Goal: Task Accomplishment & Management: Use online tool/utility

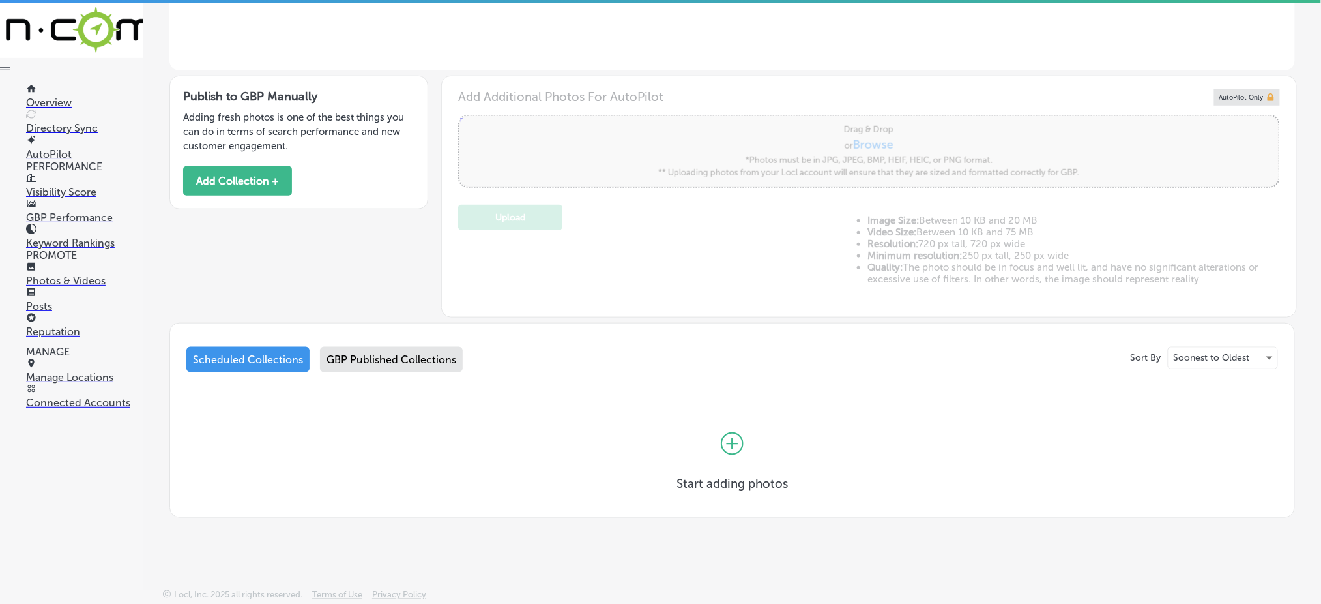
click at [320, 358] on div "GBP Published Collections" at bounding box center [391, 359] width 143 height 25
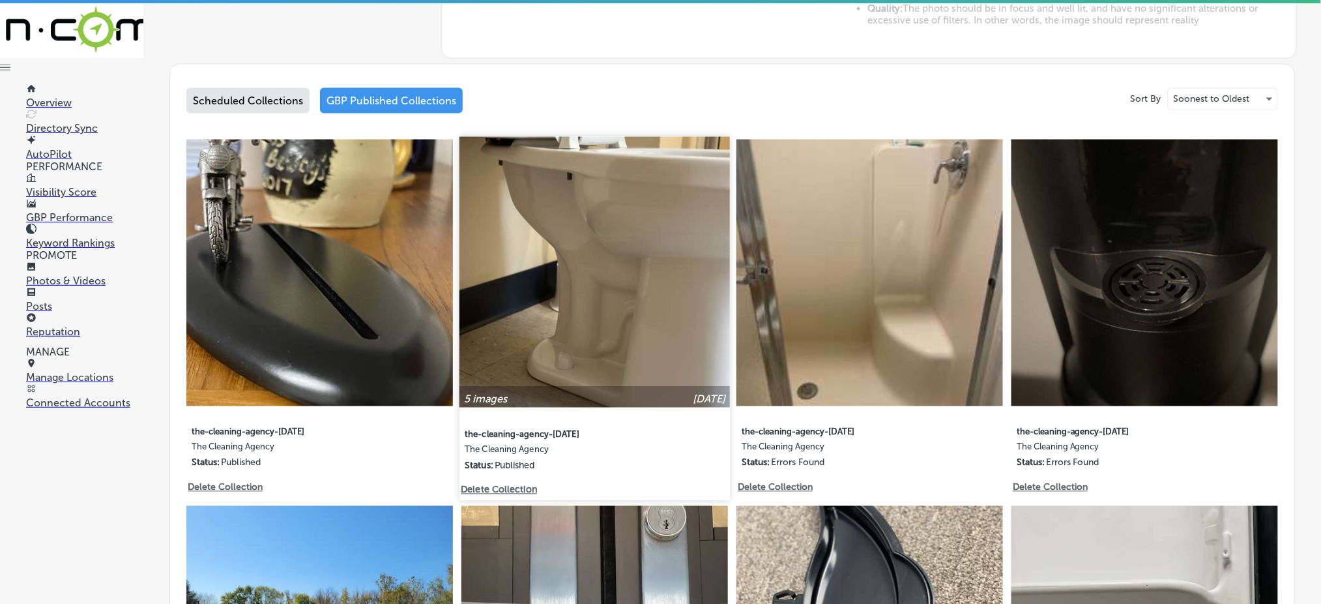
scroll to position [434, 0]
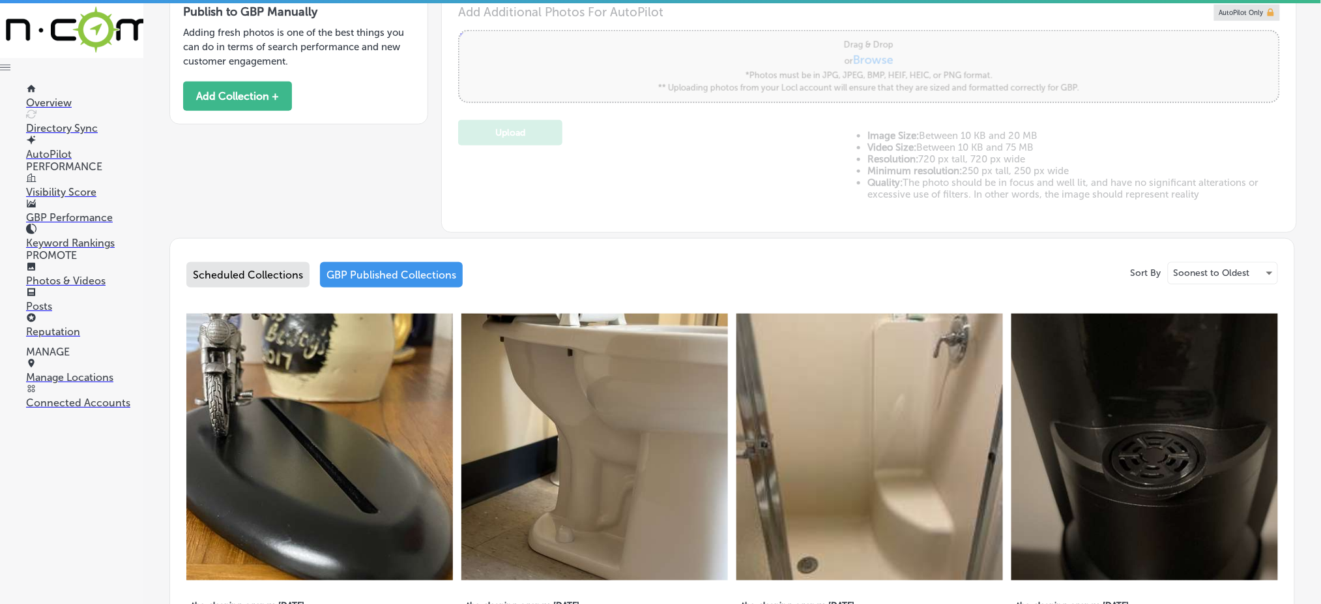
click at [292, 275] on div "Scheduled Collections" at bounding box center [247, 274] width 123 height 25
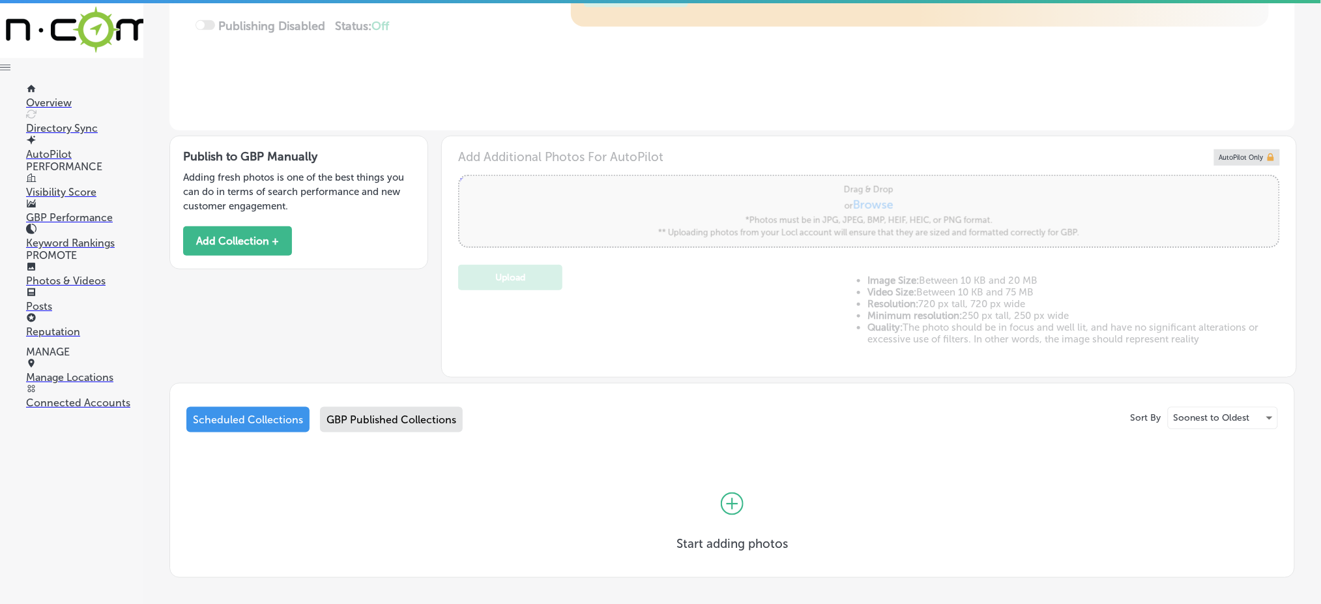
scroll to position [349, 0]
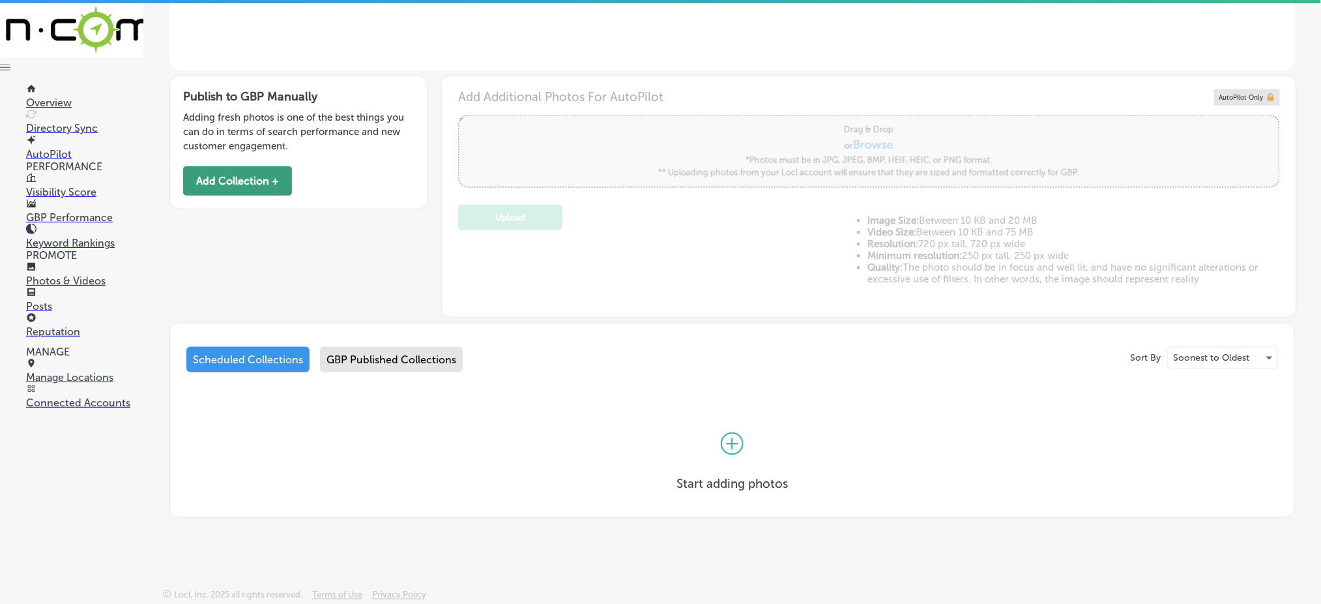
click at [241, 171] on button "Add Collection +" at bounding box center [237, 180] width 109 height 29
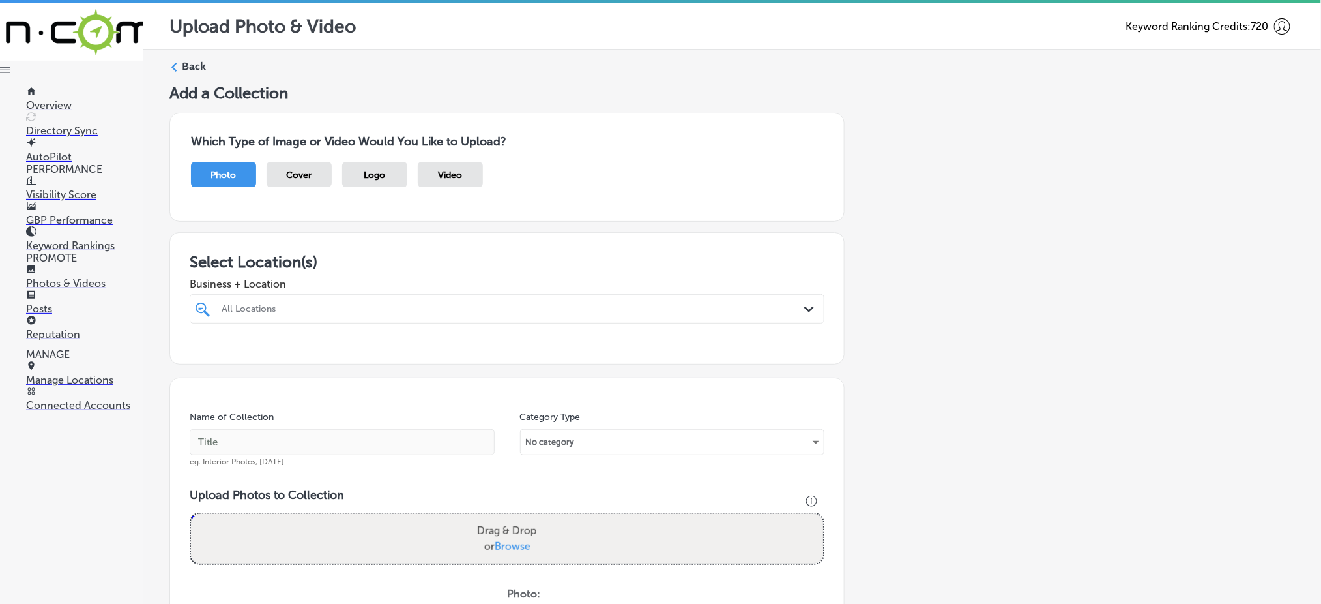
click at [351, 308] on div "All Locations" at bounding box center [514, 308] width 584 height 11
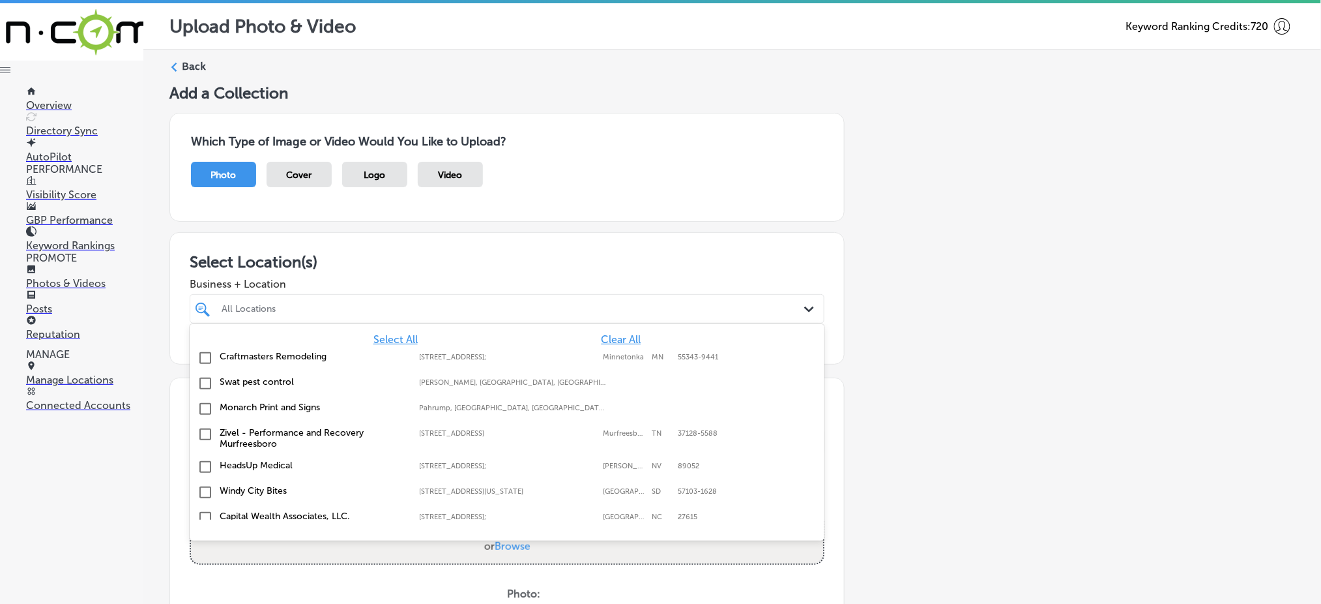
click at [601, 333] on span "Clear All" at bounding box center [621, 339] width 40 height 12
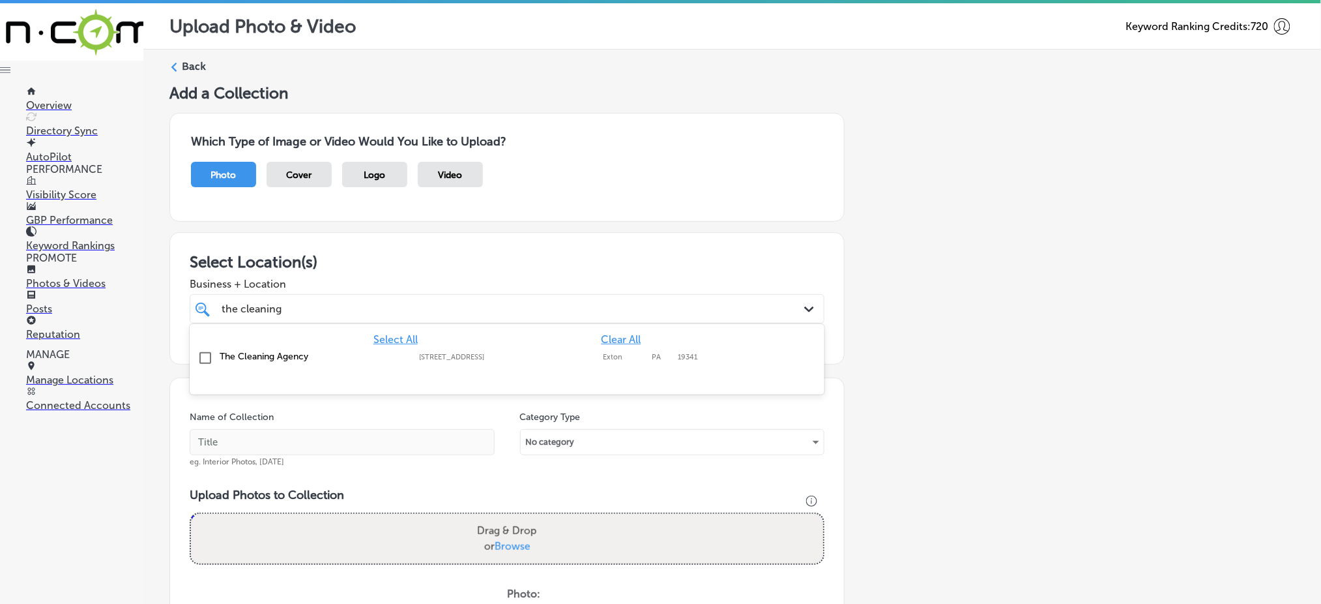
click at [424, 358] on label "[STREET_ADDRESS]" at bounding box center [507, 357] width 177 height 8
type input "the cleaning"
click at [473, 280] on span "Business + Location" at bounding box center [507, 284] width 635 height 12
click at [470, 300] on div "the cleaning the cleaning" at bounding box center [478, 309] width 516 height 18
click at [469, 300] on div "the cleaning the cleaning" at bounding box center [478, 309] width 516 height 18
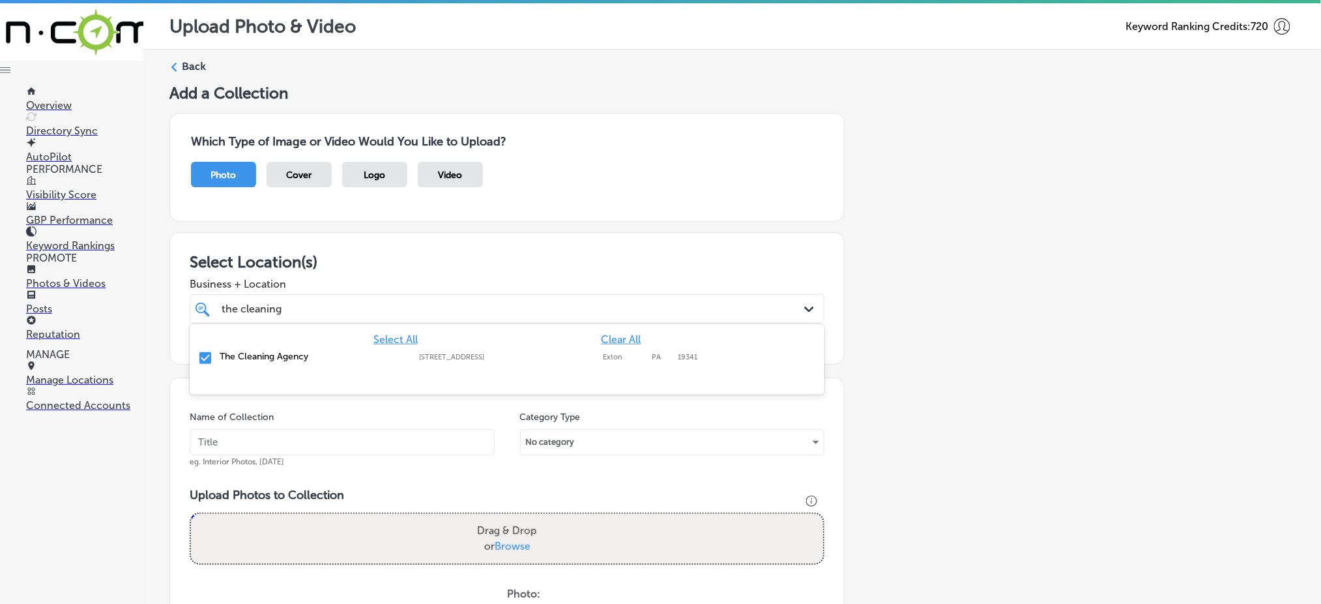
click at [469, 300] on div "the cleaning the cleaning" at bounding box center [478, 309] width 516 height 18
click at [394, 445] on input "text" at bounding box center [342, 442] width 305 height 26
type input "c"
click at [342, 445] on input "the-cleaning-agency-[DATE]" at bounding box center [342, 442] width 305 height 26
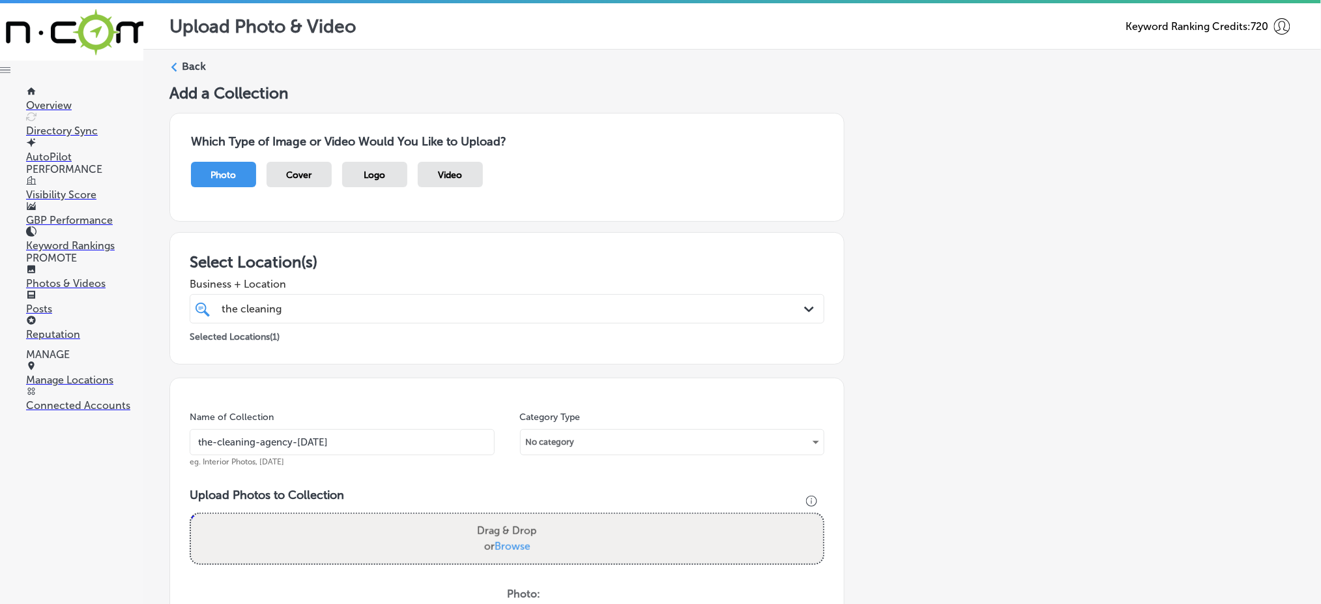
click at [342, 445] on input "the-cleaning-agency-[DATE]" at bounding box center [342, 442] width 305 height 26
type input "the-cleaning-agency-[DATE]"
click at [347, 305] on div "the cleaning the cleaning" at bounding box center [478, 309] width 516 height 18
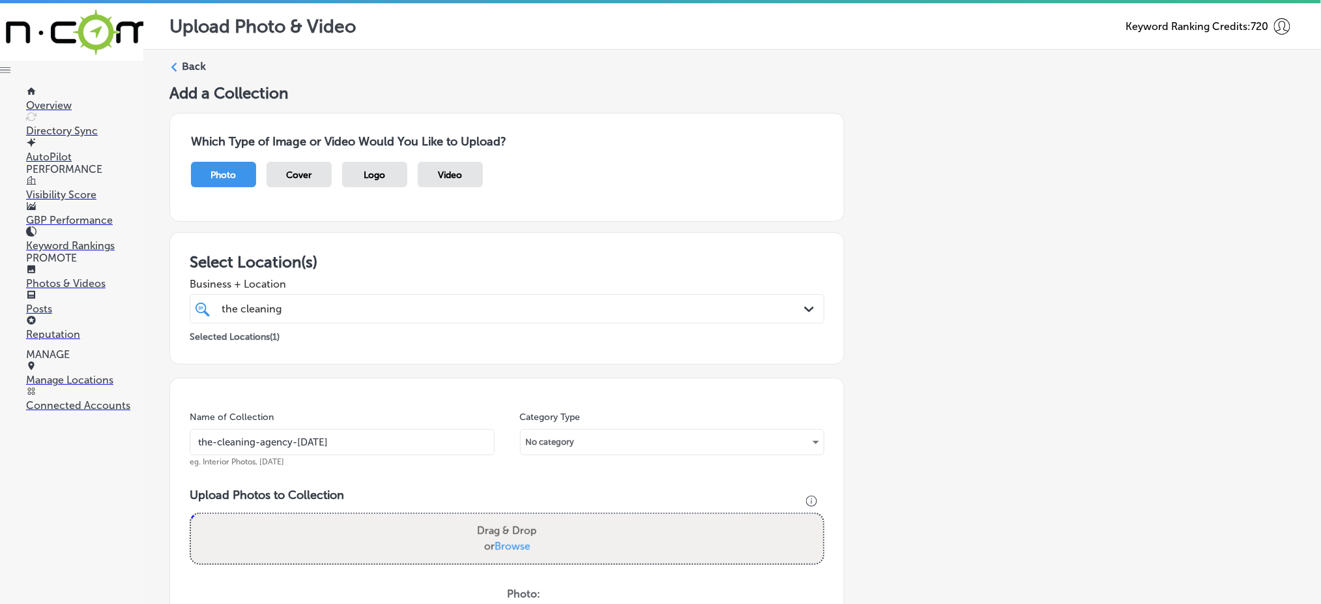
click at [347, 305] on div "the cleaning the cleaning" at bounding box center [478, 309] width 516 height 18
click at [347, 306] on div "the cleaning the cleaning" at bounding box center [478, 309] width 516 height 18
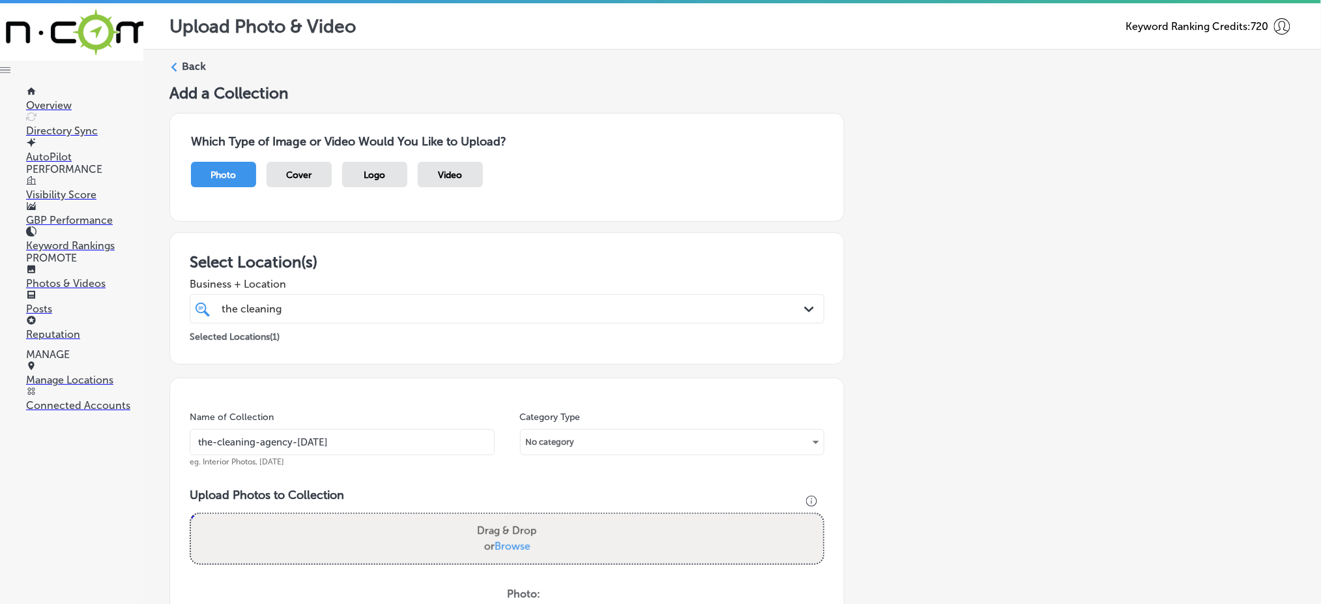
click at [347, 306] on div "the cleaning the cleaning" at bounding box center [478, 309] width 516 height 18
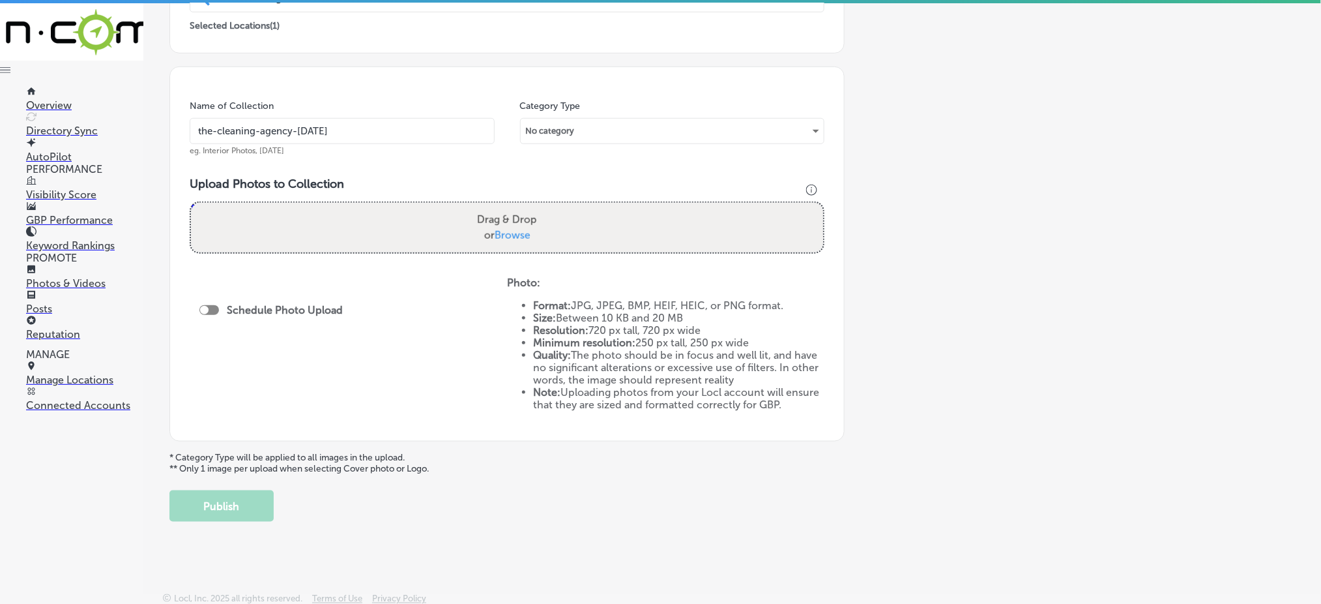
scroll to position [312, 0]
click at [506, 229] on span "Browse" at bounding box center [513, 234] width 36 height 12
click at [506, 206] on input "Drag & Drop or Browse" at bounding box center [507, 204] width 632 height 4
type input "C:\fakepath\janitorial-services-the-cleaning-agency-[GEOGRAPHIC_DATA]-county-[G…"
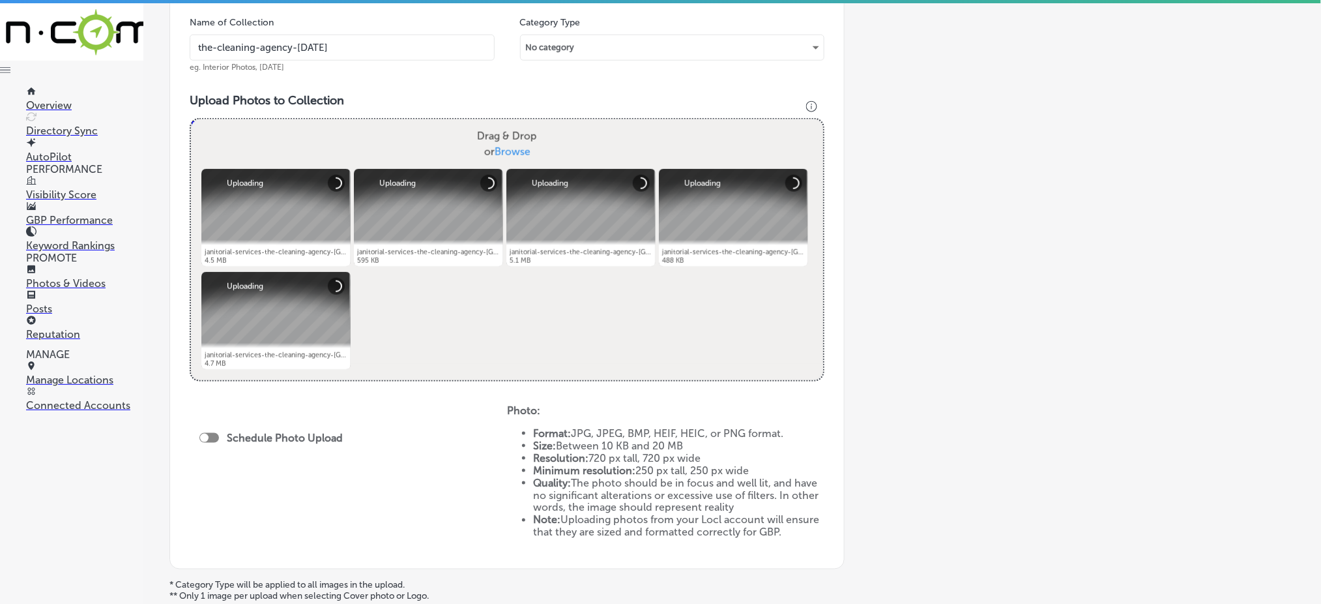
scroll to position [523, 0]
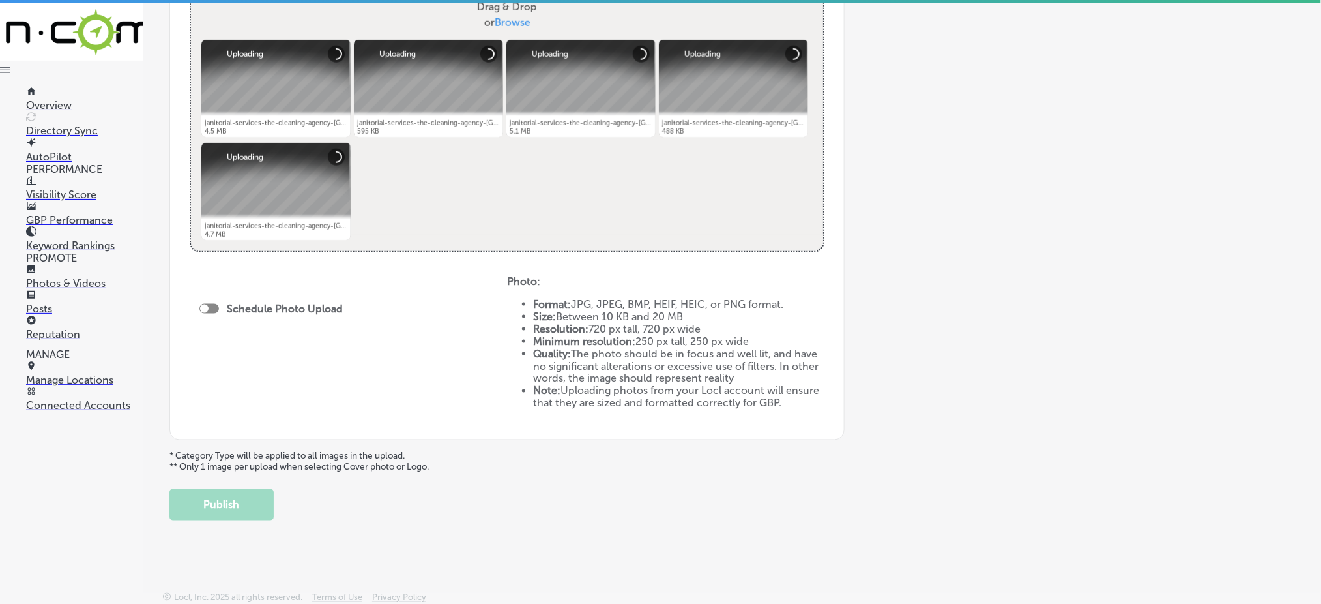
click at [212, 305] on div at bounding box center [209, 309] width 20 height 10
checkbox input "true"
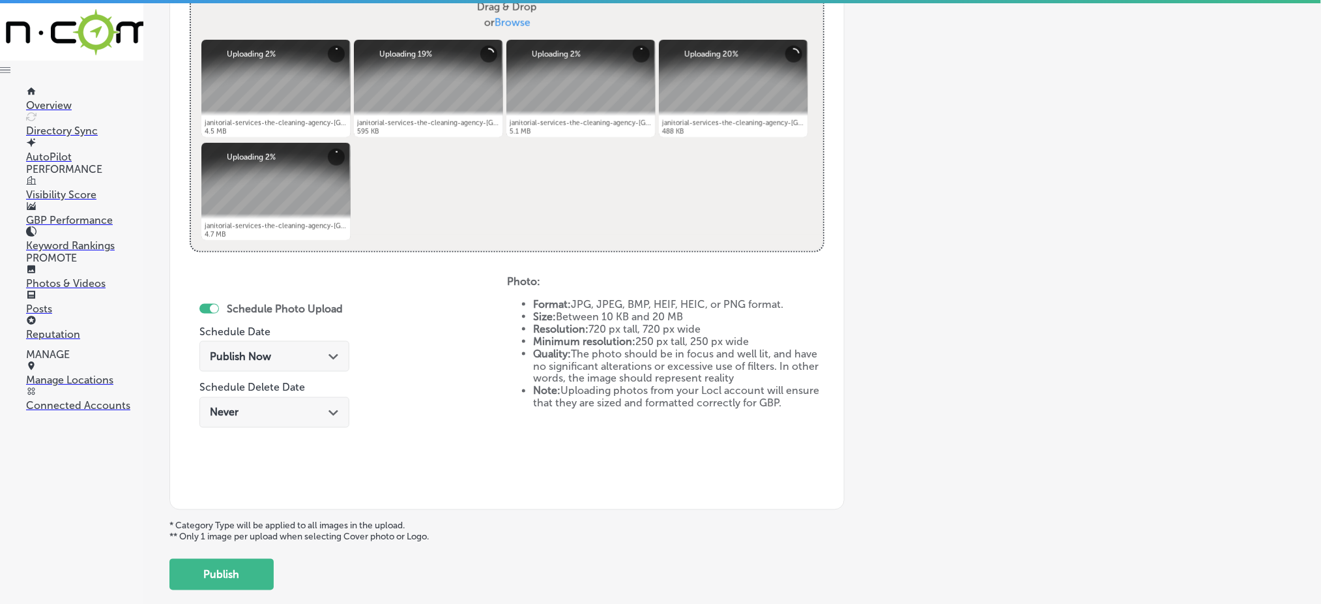
click at [243, 352] on span "Publish Now" at bounding box center [240, 356] width 61 height 12
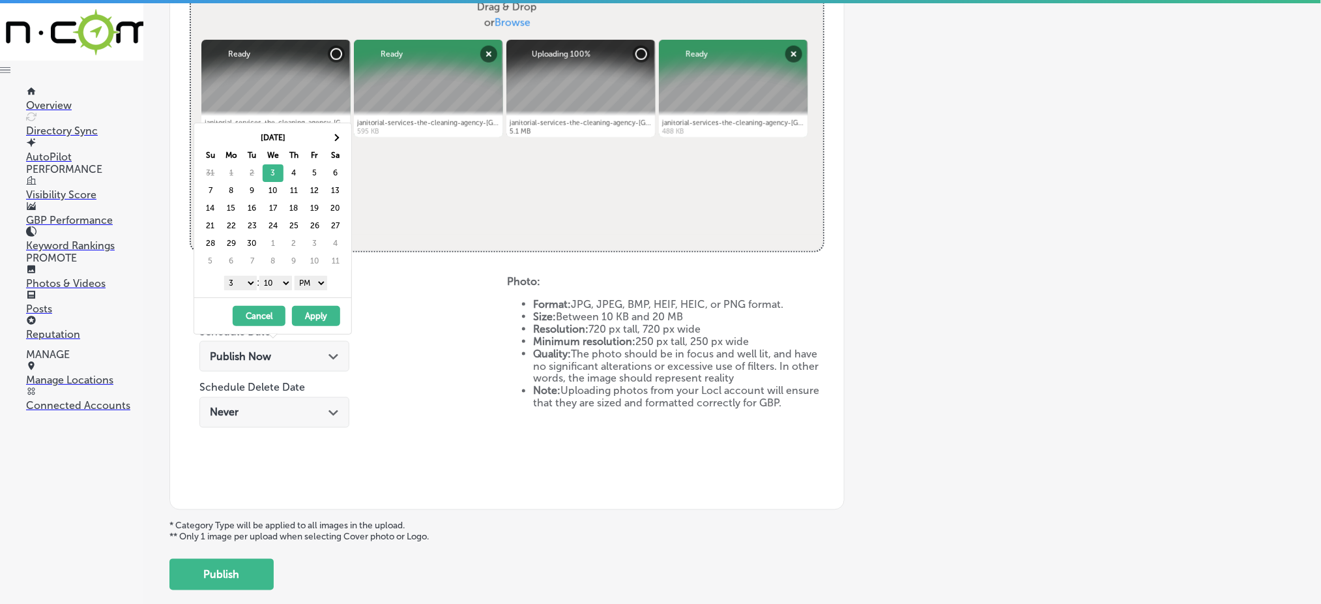
click at [234, 285] on select "1 2 3 4 5 6 7 8 9 10 11 12" at bounding box center [240, 283] width 33 height 14
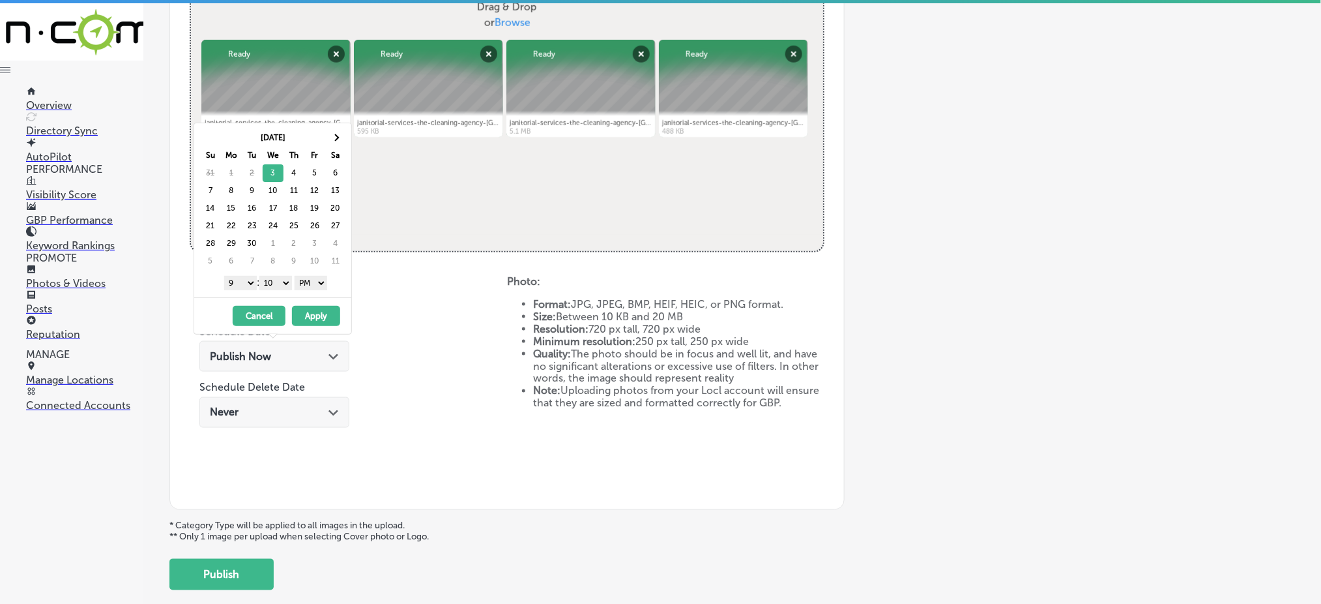
drag, startPoint x: 280, startPoint y: 282, endPoint x: 276, endPoint y: 287, distance: 6.9
click at [280, 282] on select "00 10 20 30 40 50" at bounding box center [275, 283] width 33 height 14
click at [314, 311] on button "Apply" at bounding box center [316, 316] width 48 height 20
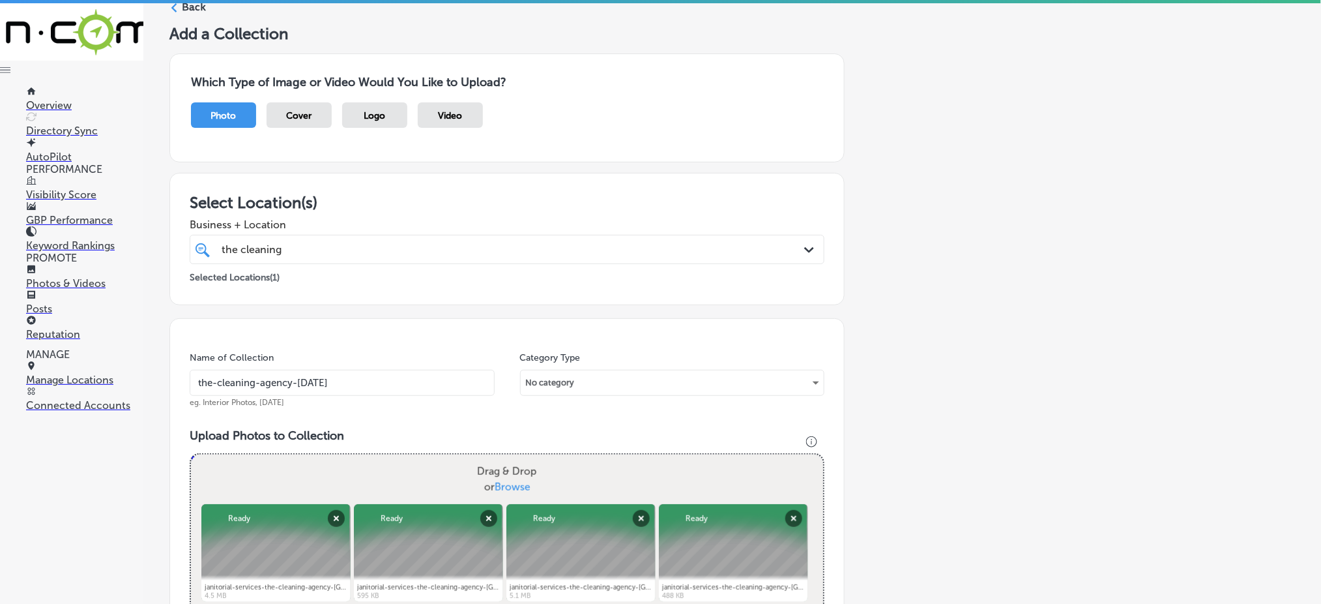
scroll to position [0, 0]
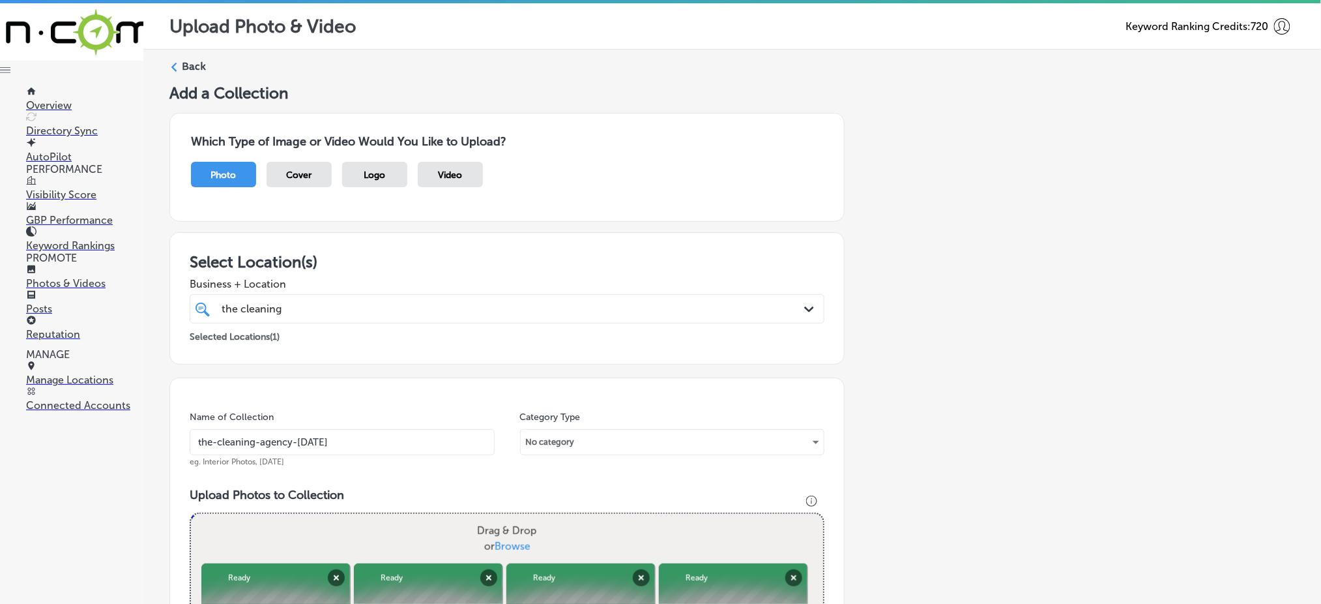
click at [448, 330] on div "Selected Locations ( 1 )" at bounding box center [507, 334] width 635 height 16
click at [452, 313] on div "the cleaning the cleaning" at bounding box center [478, 309] width 516 height 18
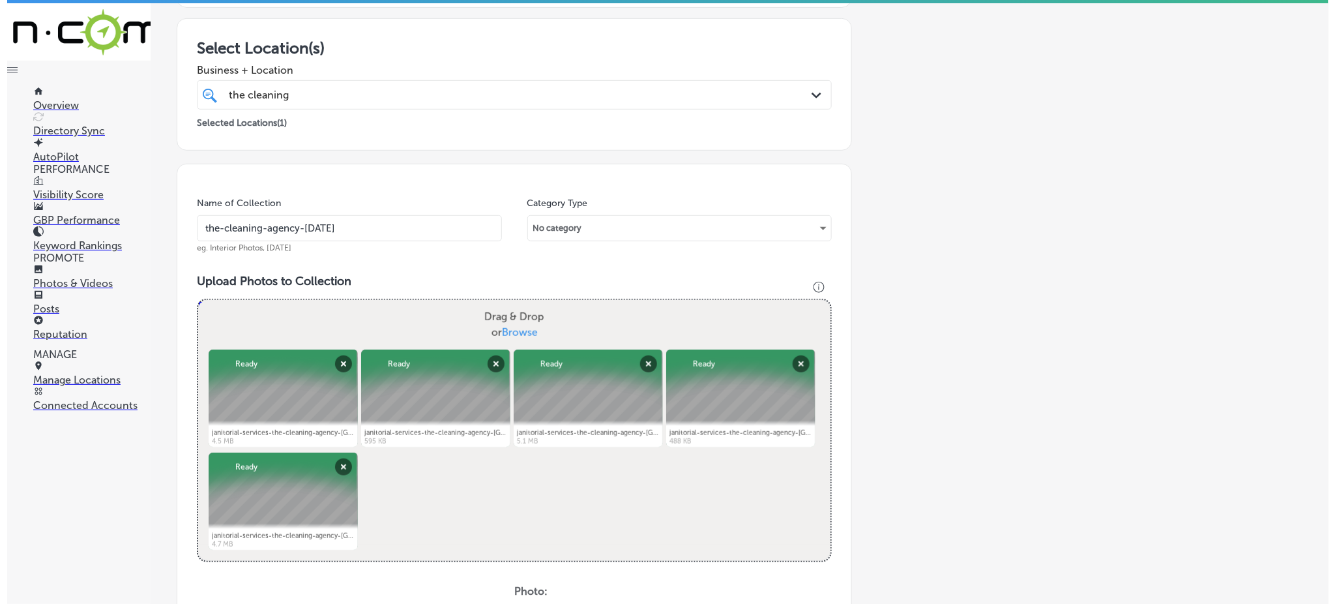
scroll to position [592, 0]
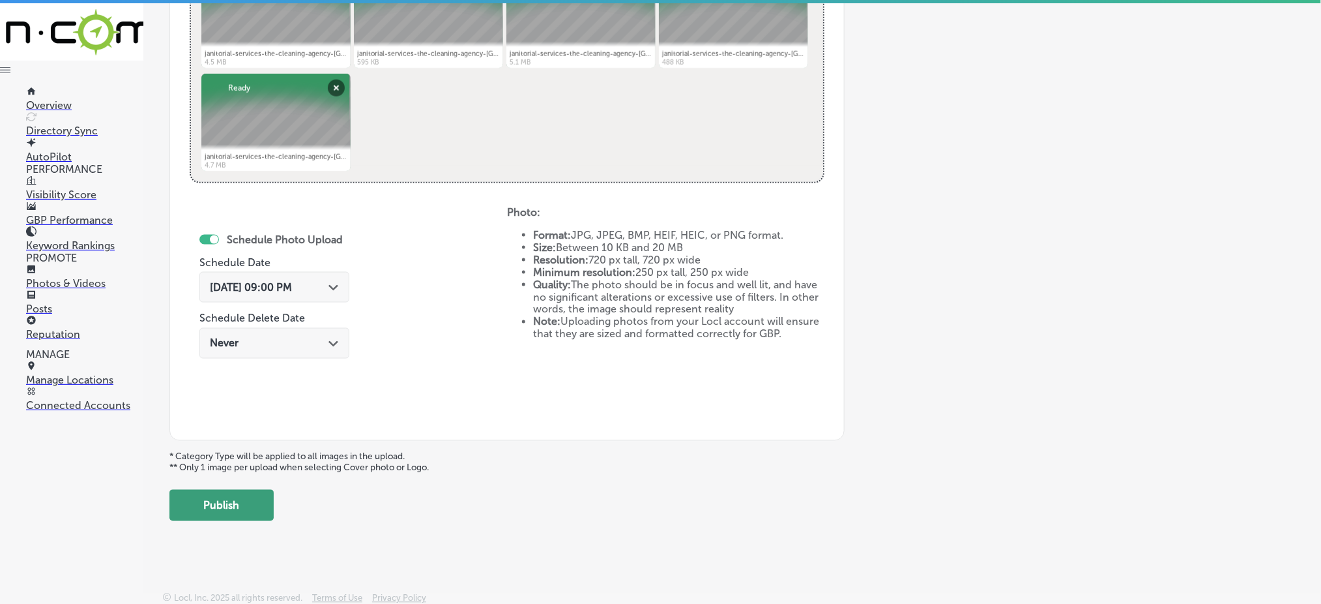
click at [228, 504] on button "Publish" at bounding box center [221, 504] width 104 height 31
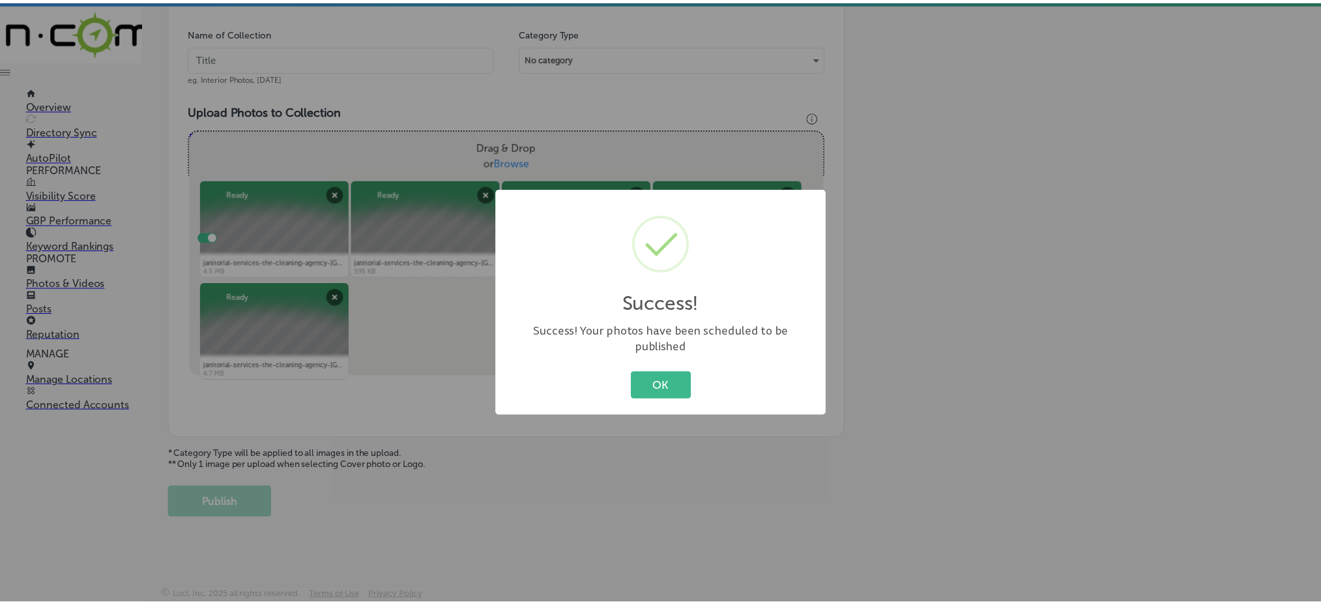
scroll to position [381, 0]
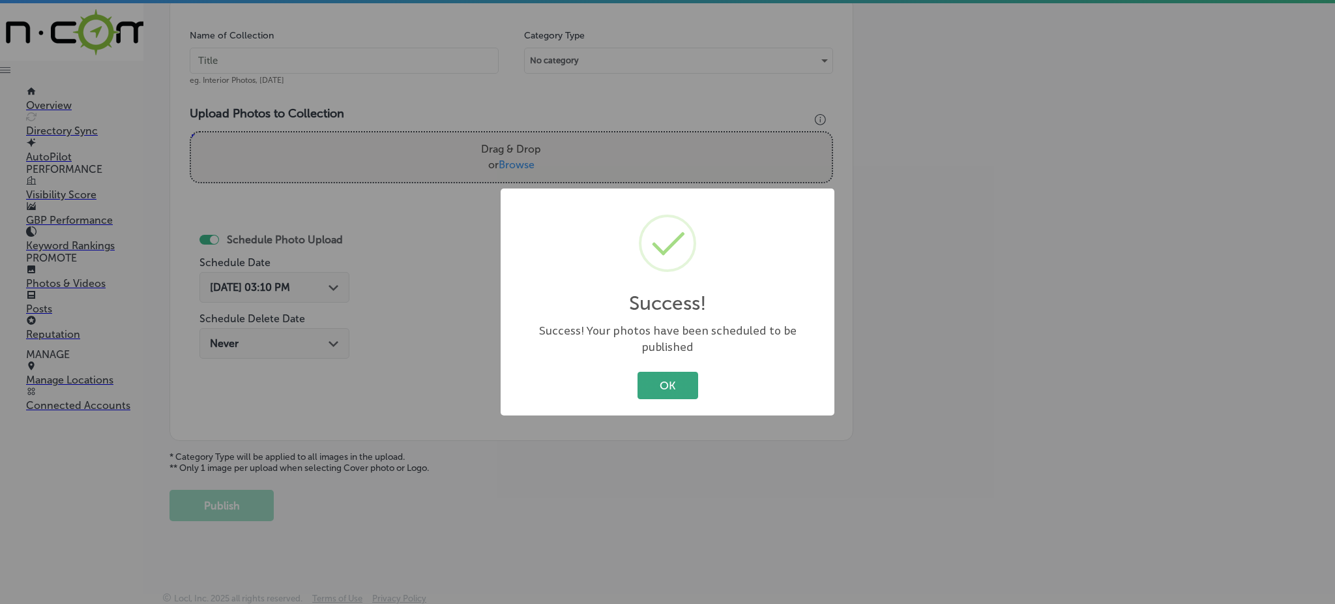
click at [661, 372] on button "OK" at bounding box center [667, 385] width 61 height 27
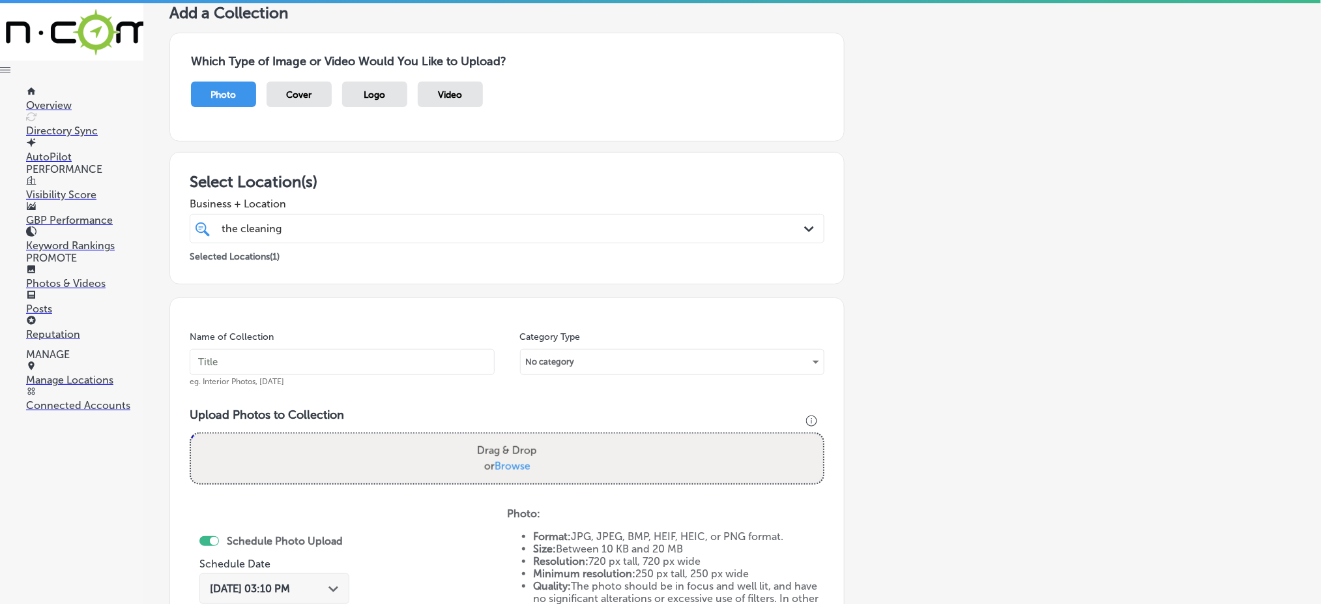
scroll to position [34, 0]
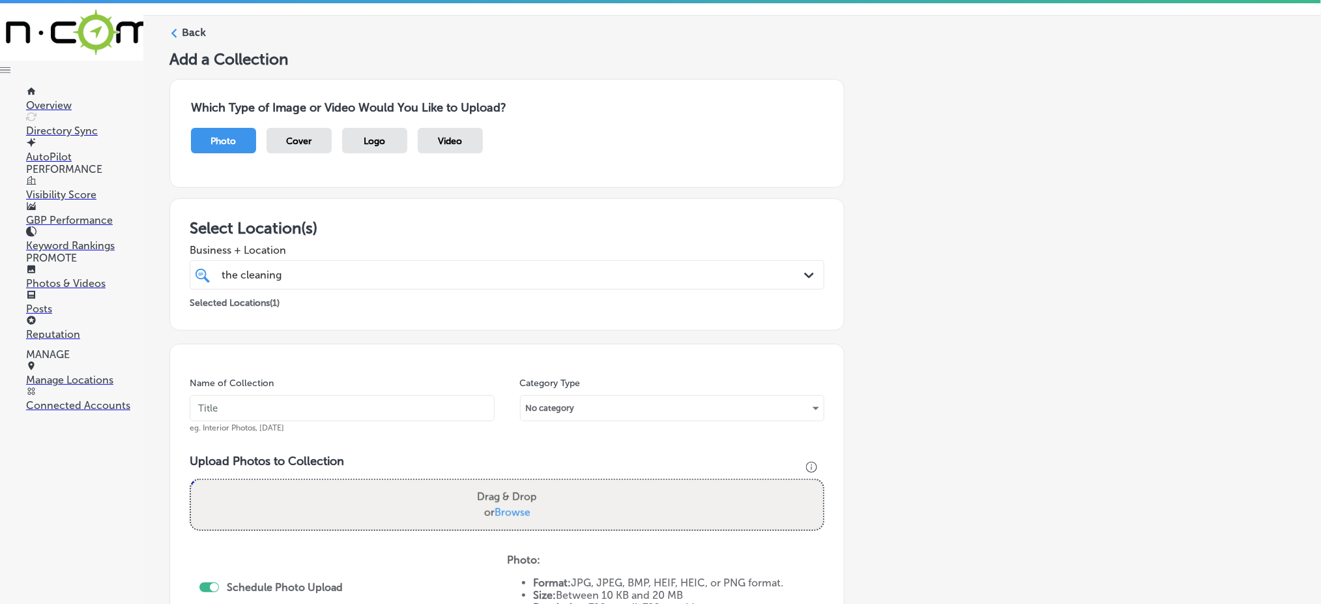
click at [293, 272] on div "the cleaning the cleaning" at bounding box center [478, 275] width 516 height 18
click at [248, 406] on input "text" at bounding box center [342, 408] width 305 height 26
paste input "the-cleaning-agency-[DATE]"
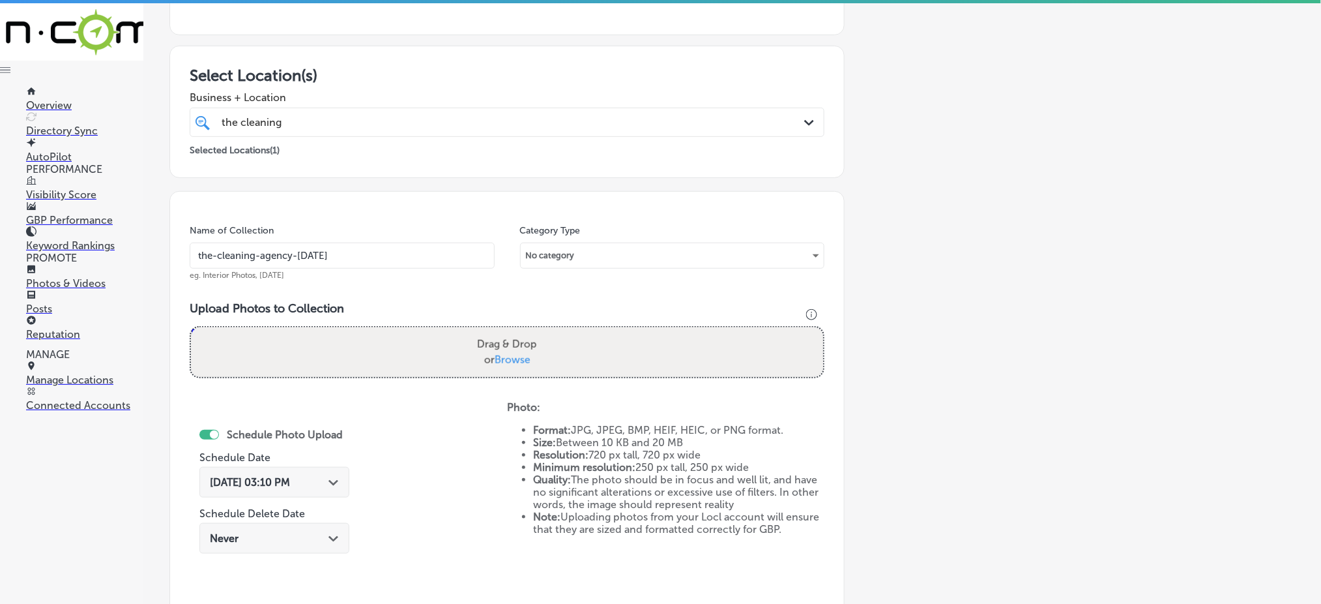
scroll to position [207, 0]
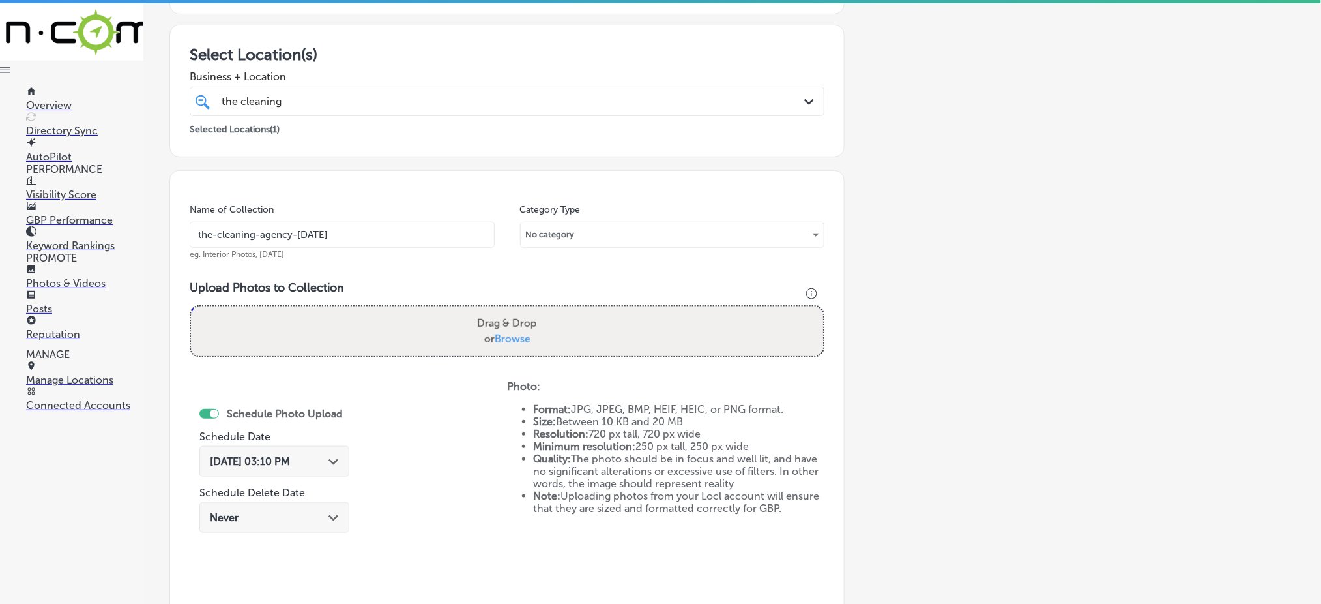
type input "the-cleaning-agency-[DATE]"
click at [495, 338] on span "Browse" at bounding box center [513, 338] width 36 height 12
click at [495, 310] on input "Drag & Drop or Browse" at bounding box center [507, 308] width 632 height 4
type input "C:\fakepath\janitorial-services-the-cleaning-agency-[GEOGRAPHIC_DATA]-county-[G…"
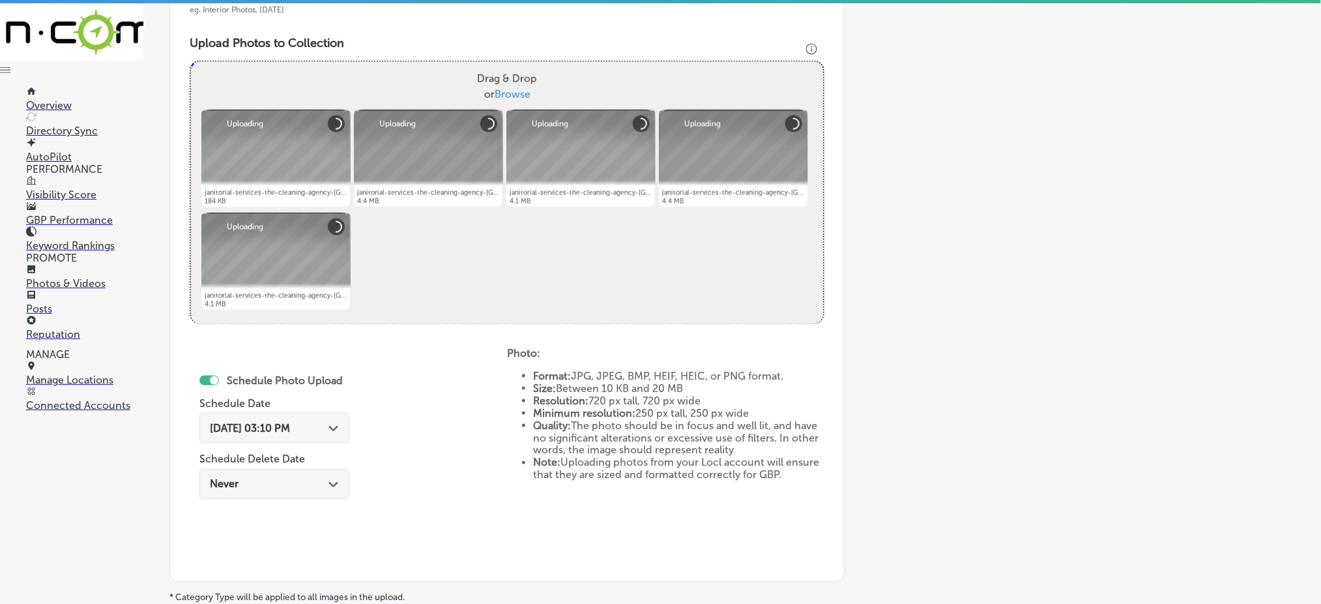
scroll to position [468, 0]
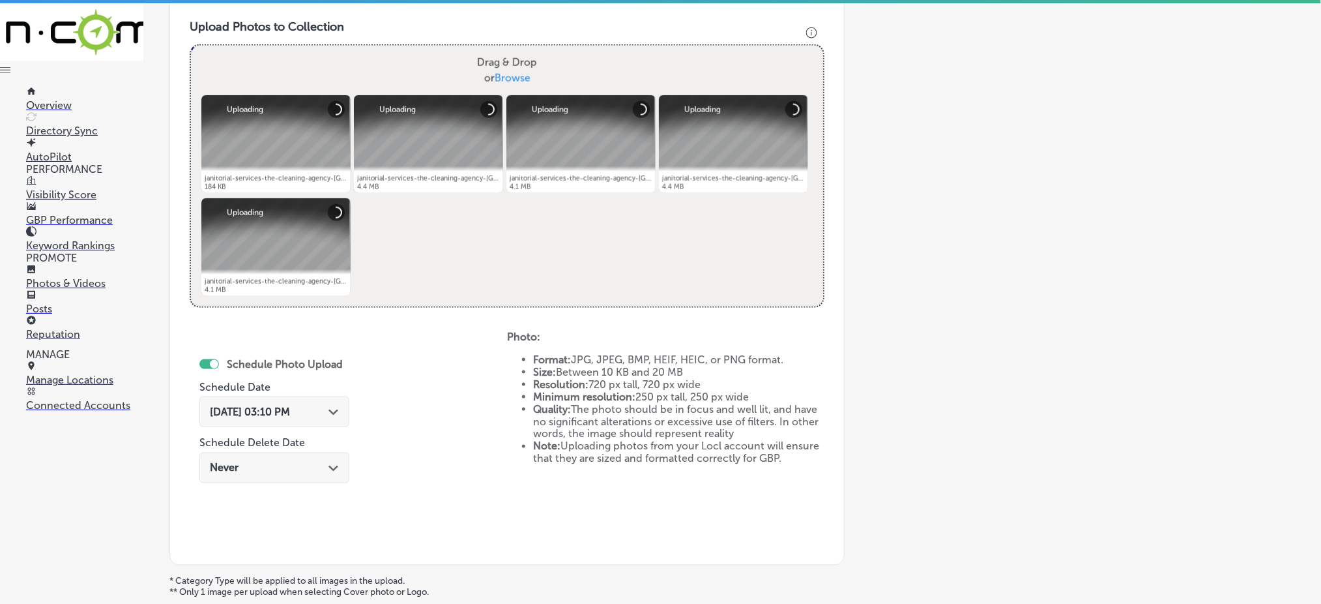
click at [314, 407] on div "[DATE] 03:10 PM Path Created with Sketch." at bounding box center [274, 411] width 129 height 12
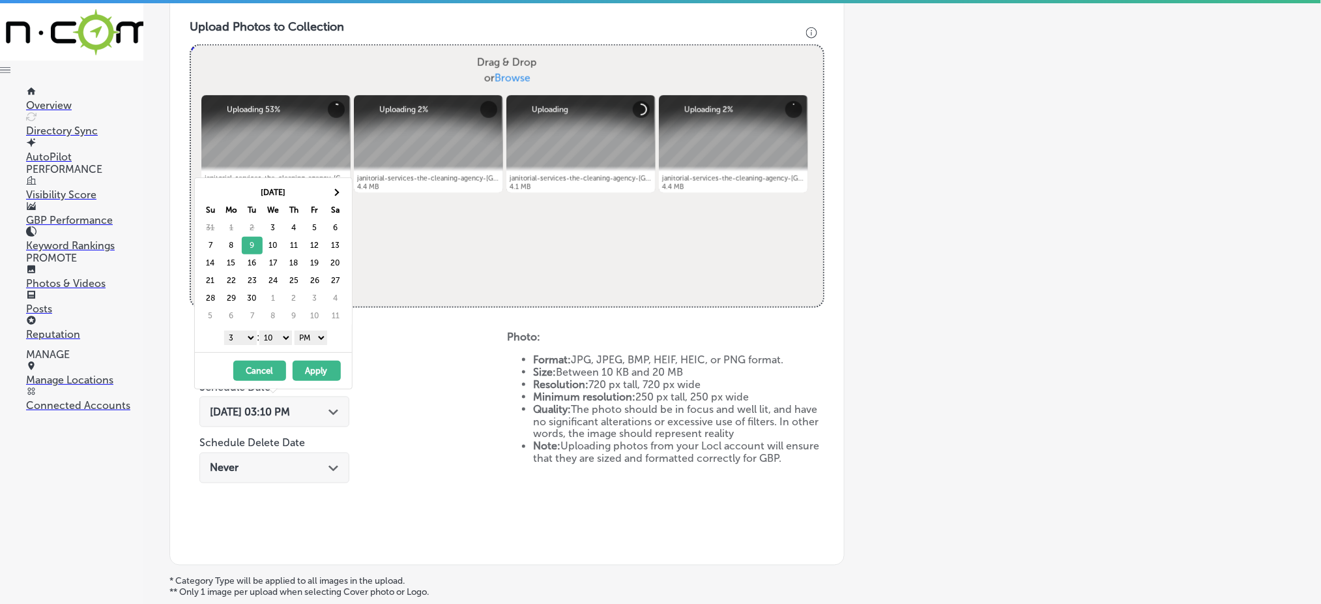
click at [242, 341] on select "1 2 3 4 5 6 7 8 9 10 11 12" at bounding box center [240, 337] width 33 height 14
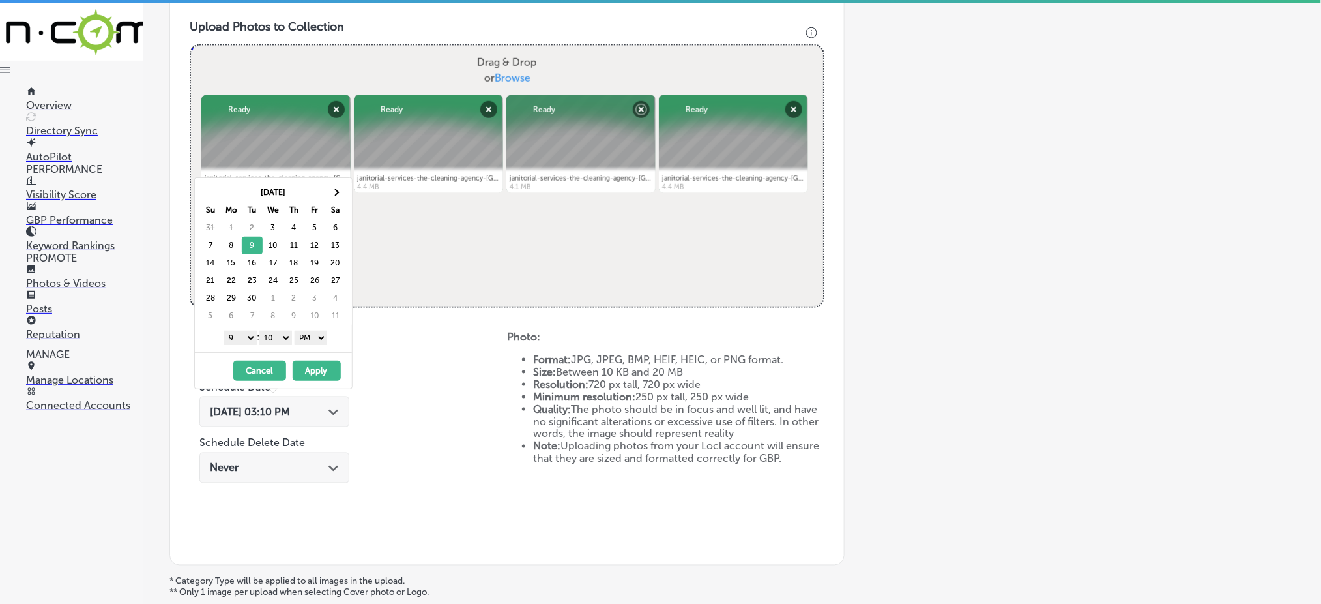
click at [287, 334] on select "00 10 20 30 40 50" at bounding box center [275, 337] width 33 height 14
click at [312, 369] on button "Apply" at bounding box center [317, 370] width 48 height 20
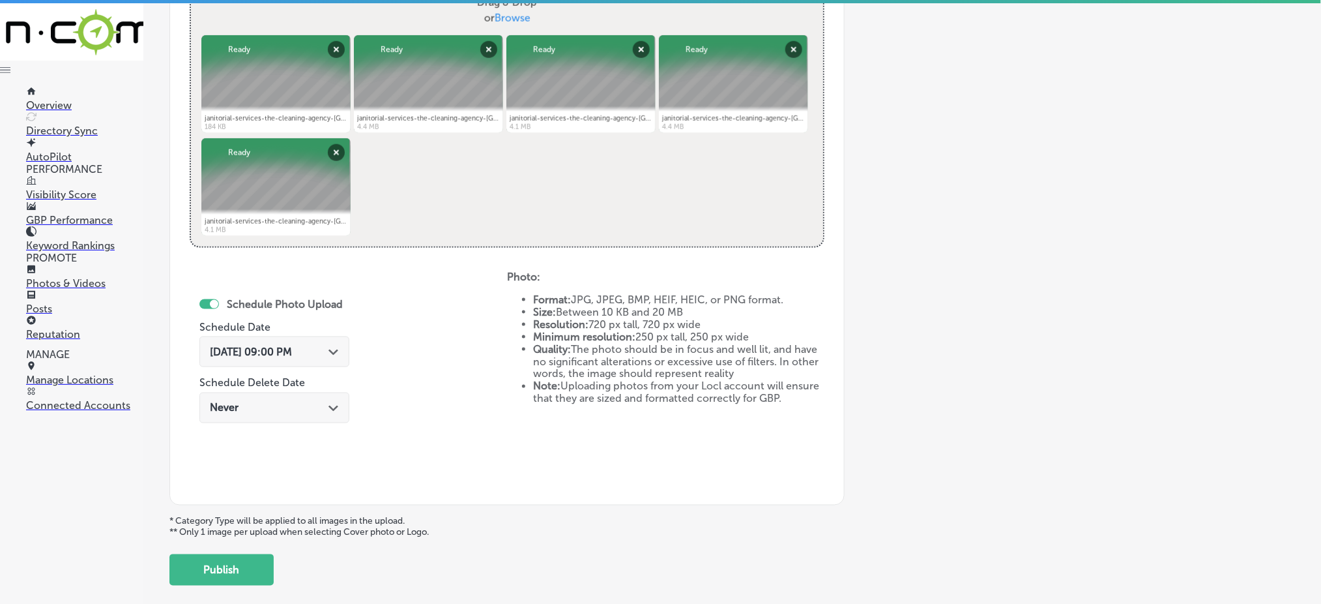
scroll to position [592, 0]
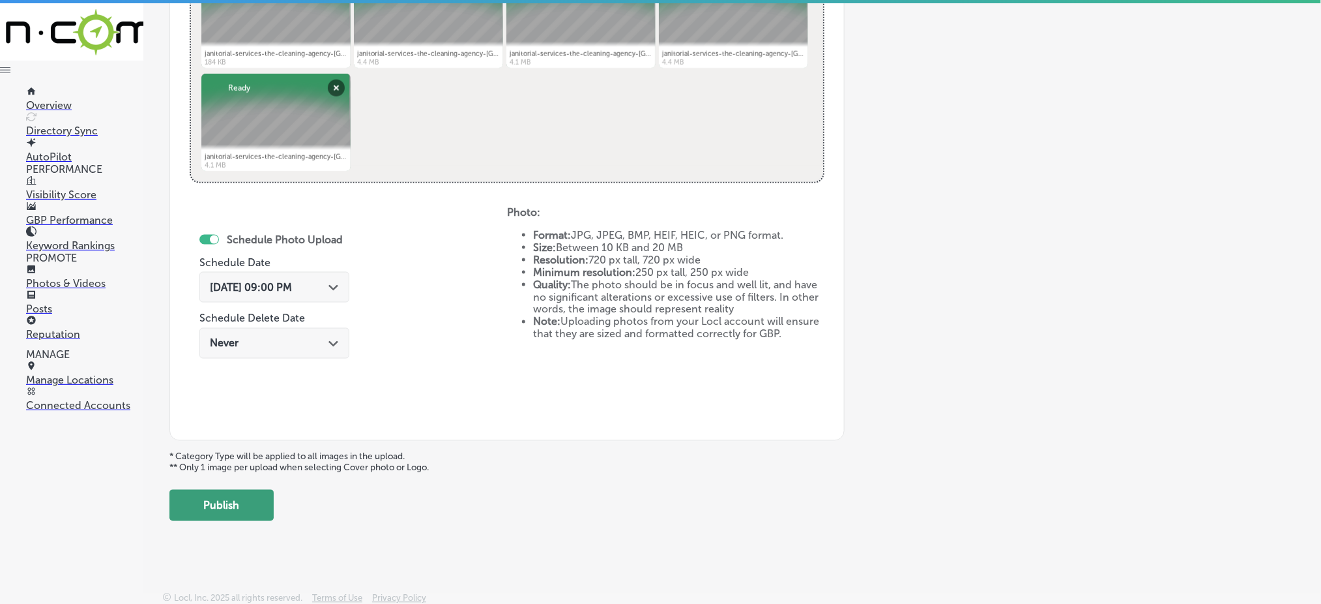
click at [259, 498] on button "Publish" at bounding box center [221, 504] width 104 height 31
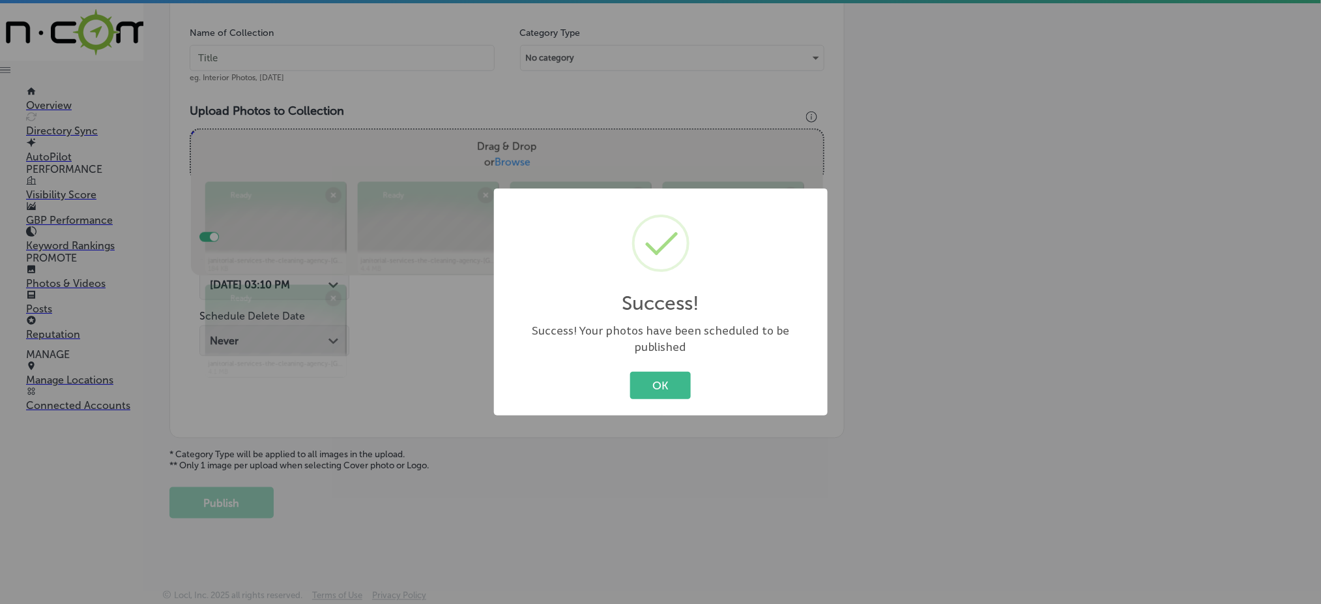
scroll to position [381, 0]
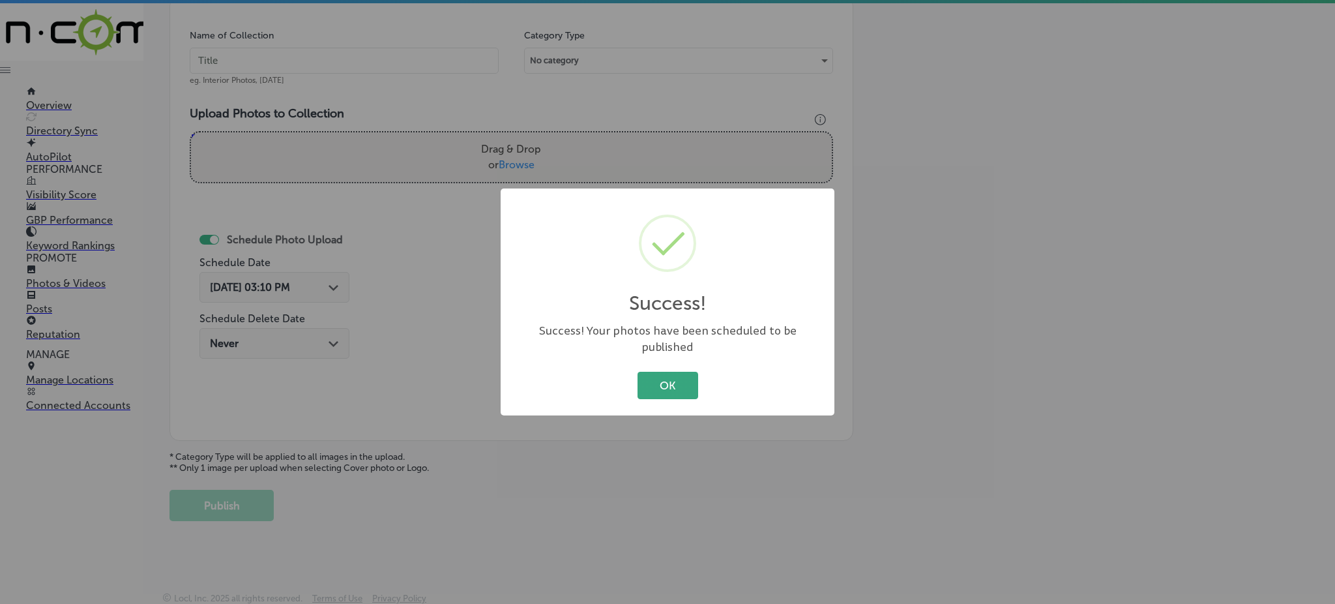
click at [658, 372] on button "OK" at bounding box center [667, 385] width 61 height 27
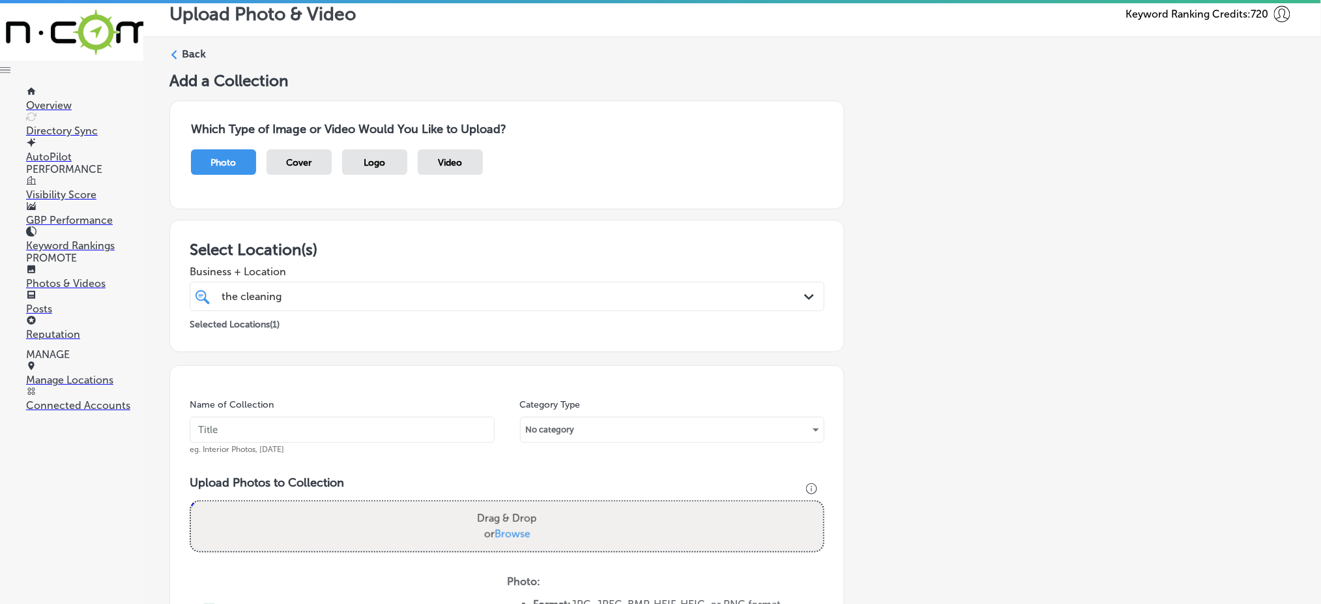
scroll to position [0, 0]
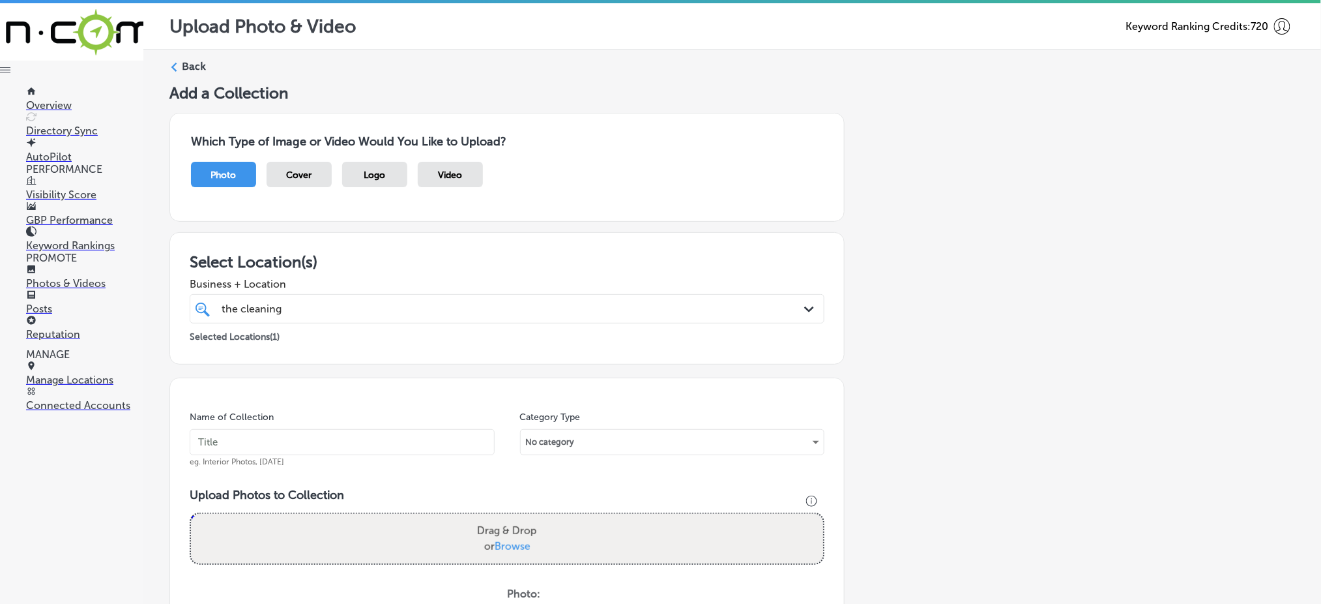
click at [352, 311] on div "the cleaning the cleaning" at bounding box center [478, 309] width 516 height 18
click at [318, 442] on input "text" at bounding box center [342, 442] width 305 height 26
paste input "the-cleaning-agency-[DATE]"
type input "the-cleaning-agency-[DATE]"
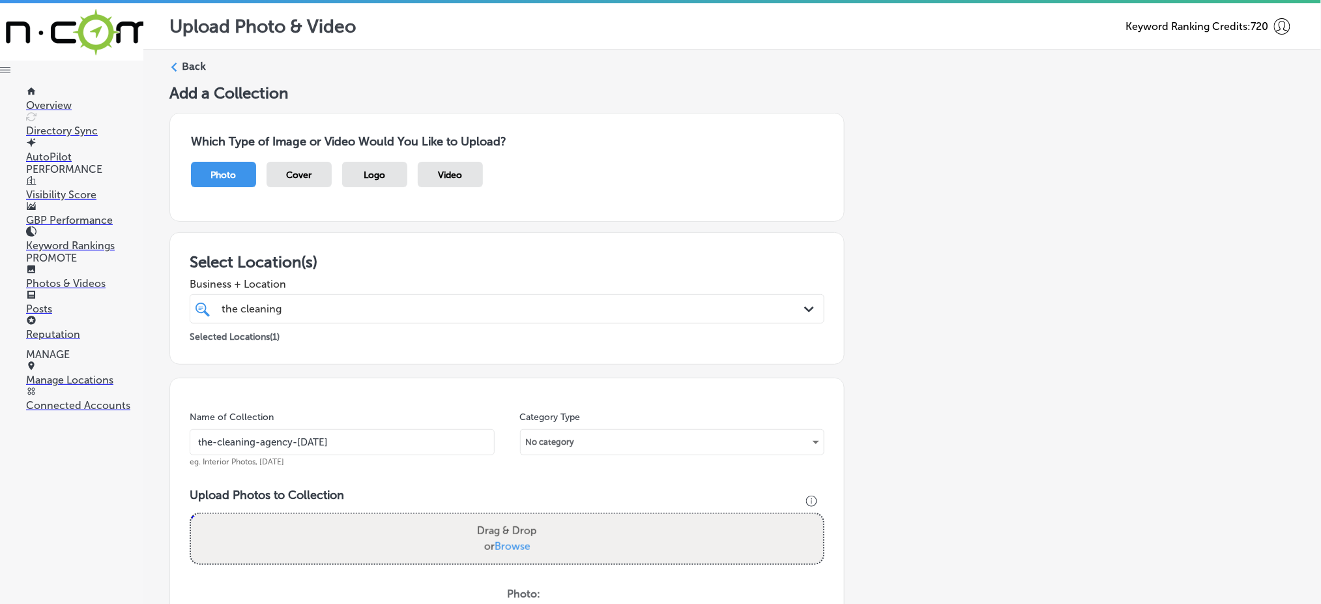
click at [508, 548] on span "Browse" at bounding box center [513, 546] width 36 height 12
click at [508, 518] on input "Drag & Drop or Browse" at bounding box center [507, 516] width 632 height 4
type input "C:\fakepath\janitorial-services-the-cleaning-agency-[GEOGRAPHIC_DATA]-county-[G…"
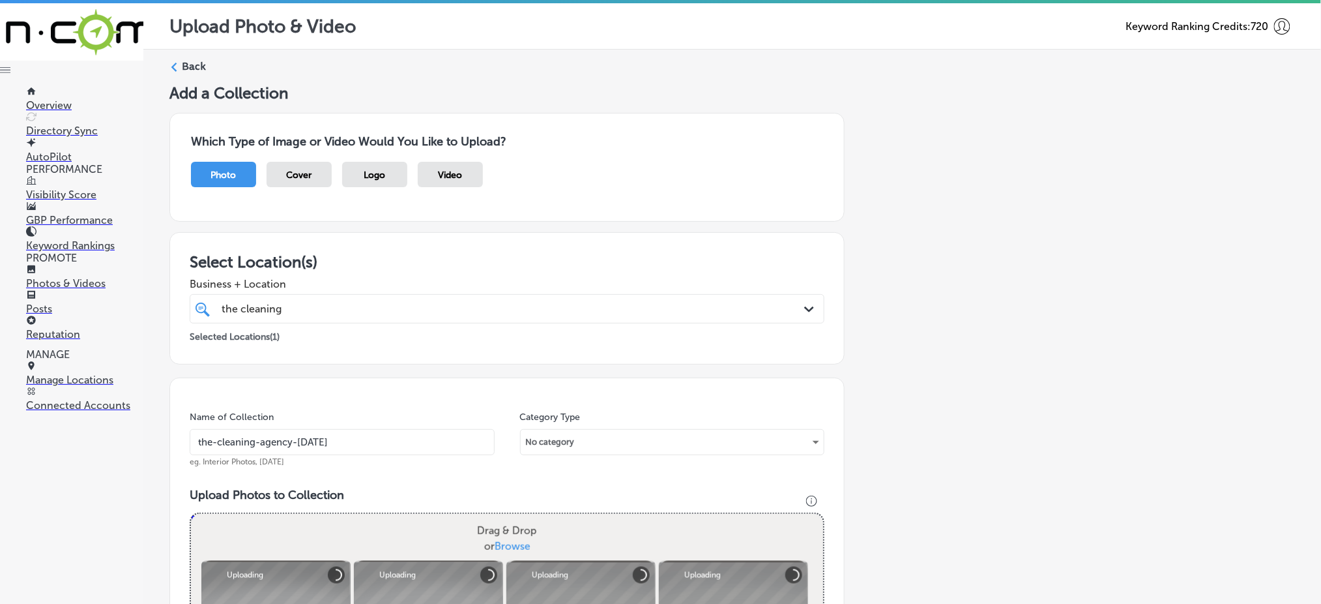
scroll to position [434, 0]
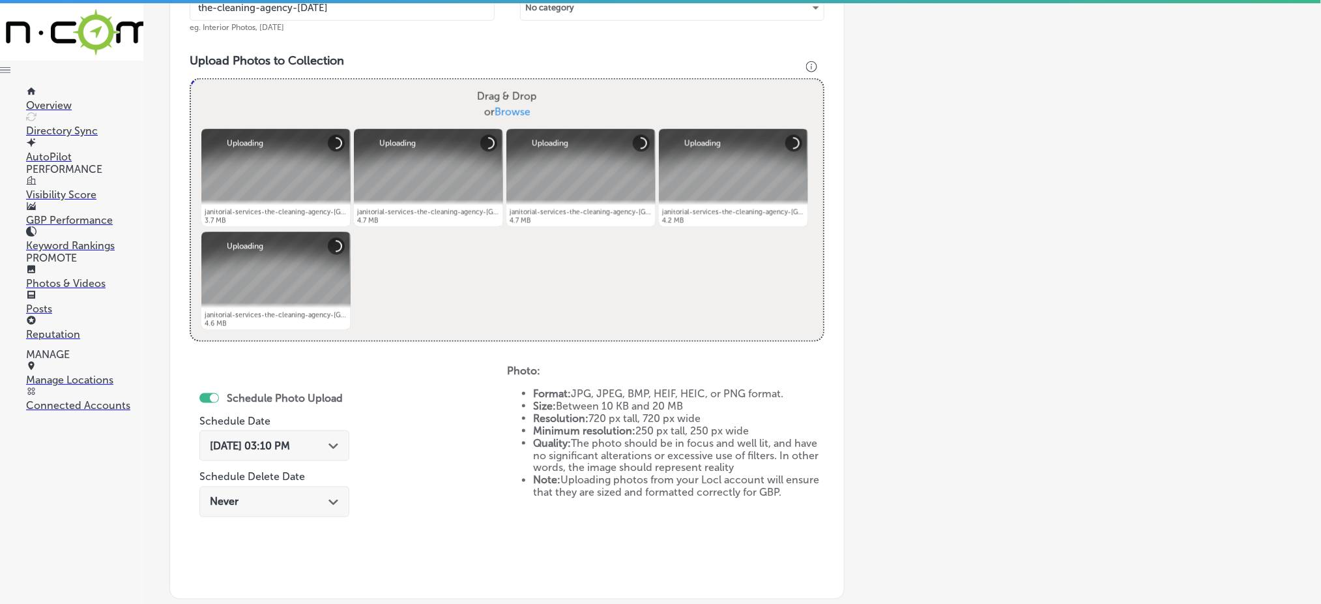
click at [317, 431] on div "[DATE] 03:10 PM Path Created with Sketch." at bounding box center [274, 445] width 150 height 31
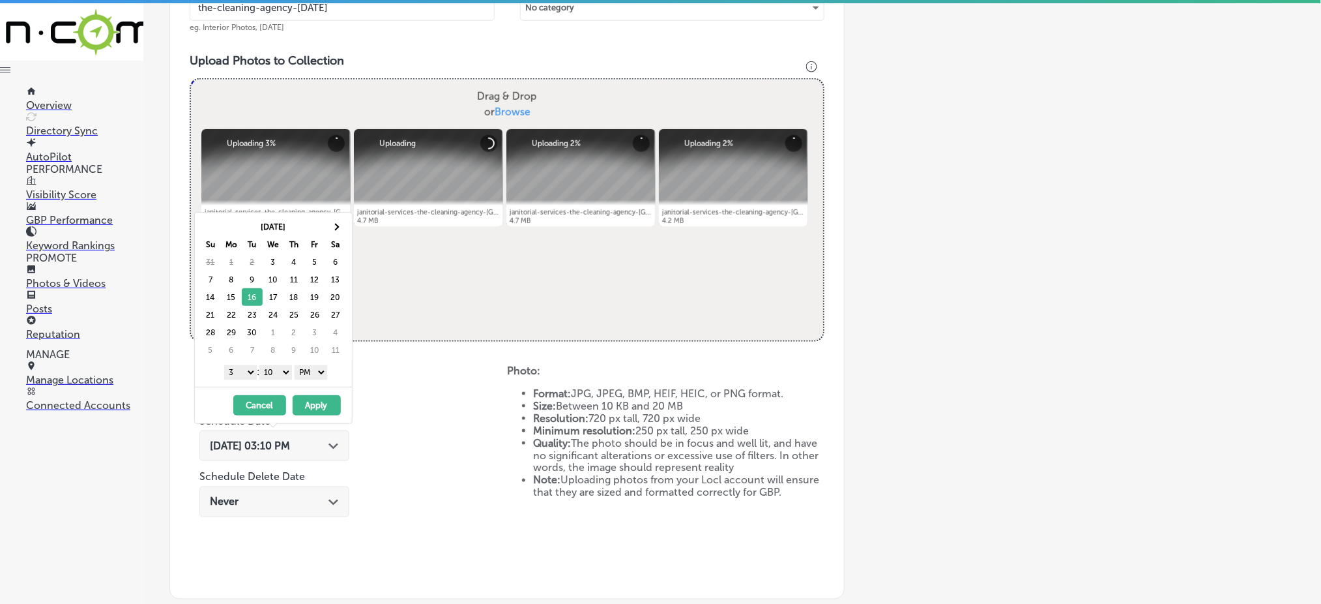
click at [242, 366] on select "1 2 3 4 5 6 7 8 9 10 11 12" at bounding box center [240, 372] width 33 height 14
click at [284, 370] on select "00 10 20 30 40 50" at bounding box center [275, 372] width 33 height 14
click at [316, 406] on button "Apply" at bounding box center [317, 405] width 48 height 20
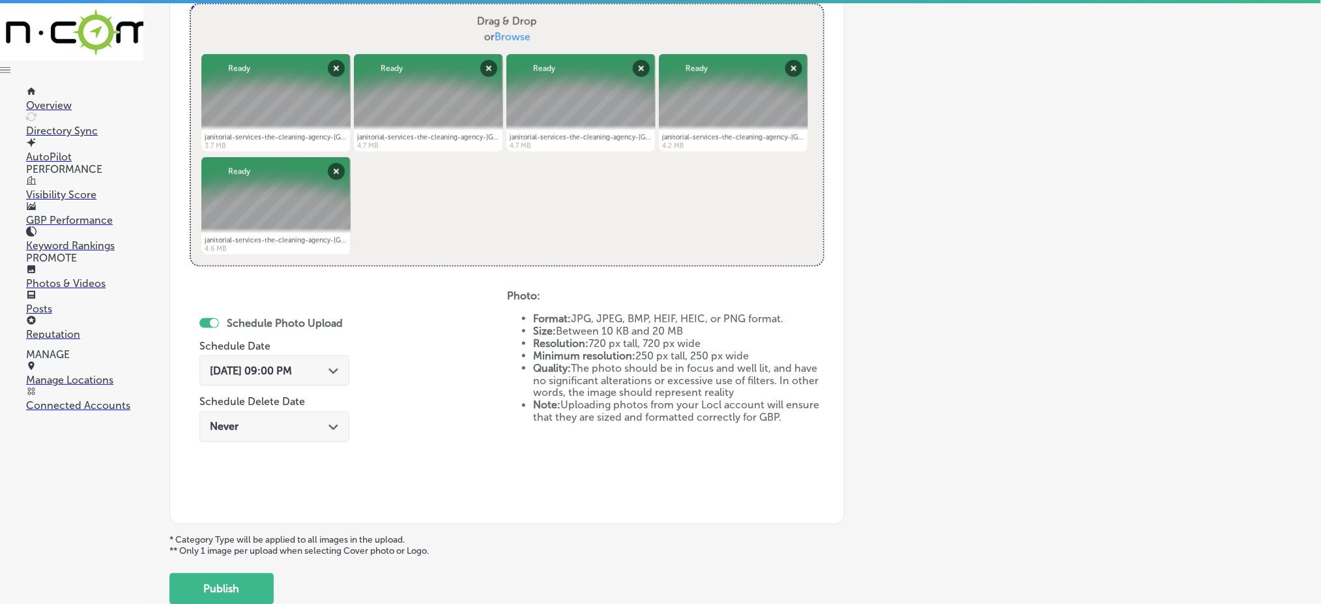
scroll to position [592, 0]
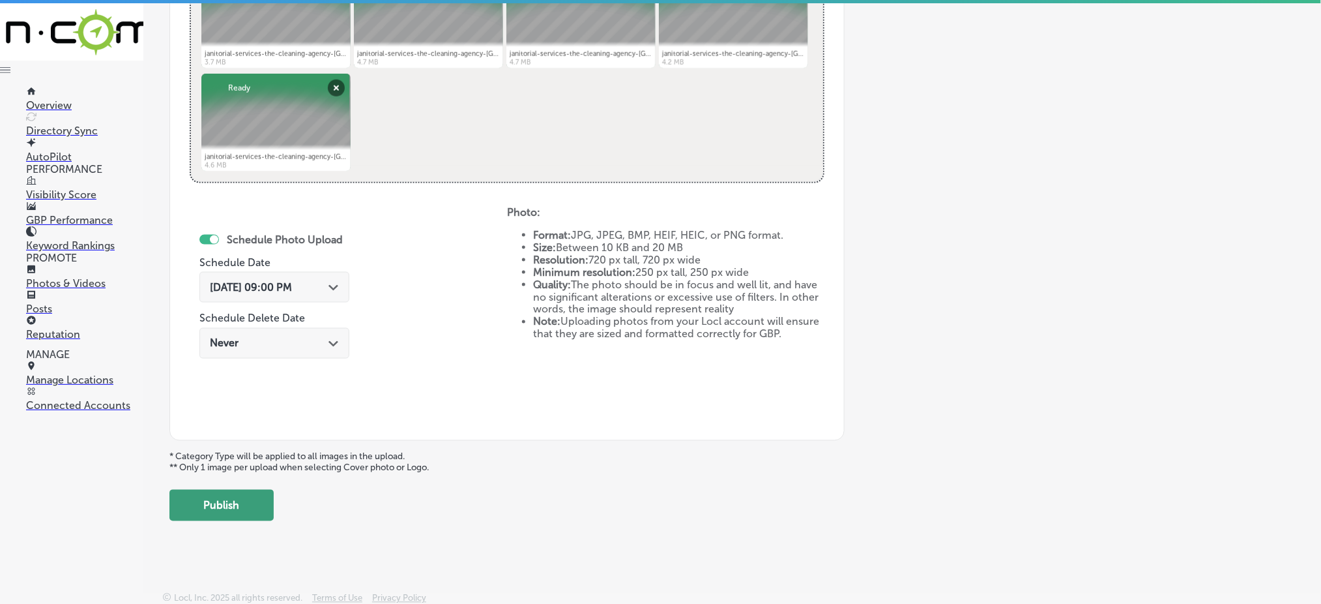
click at [254, 499] on button "Publish" at bounding box center [221, 504] width 104 height 31
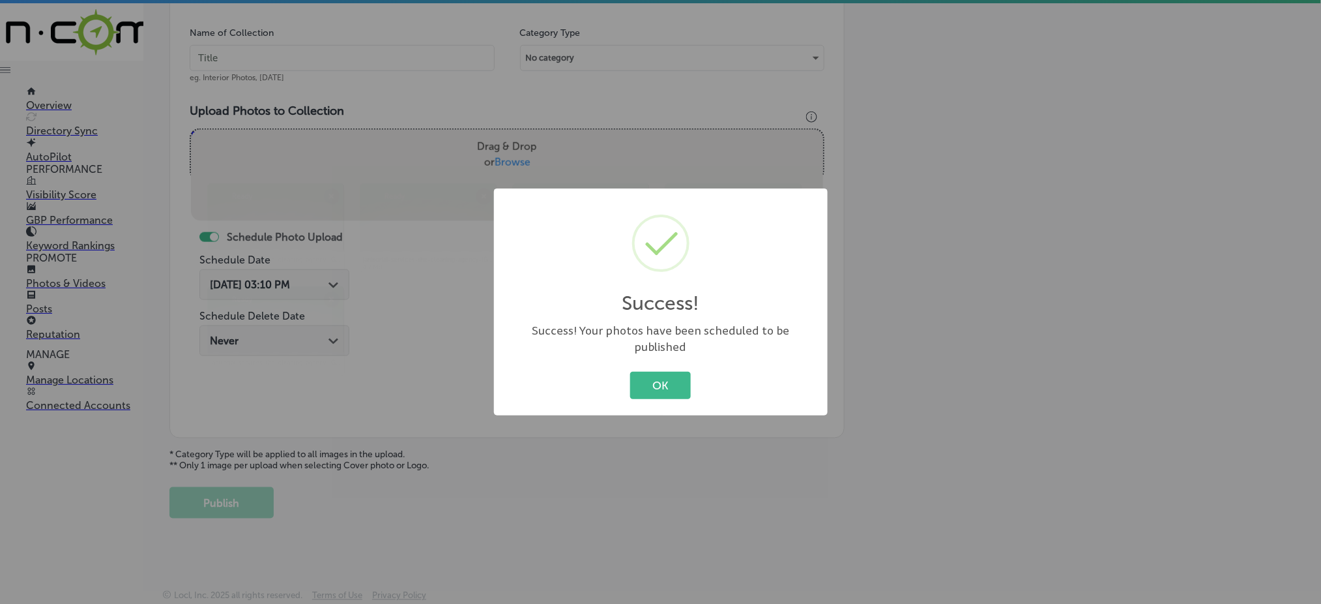
scroll to position [381, 0]
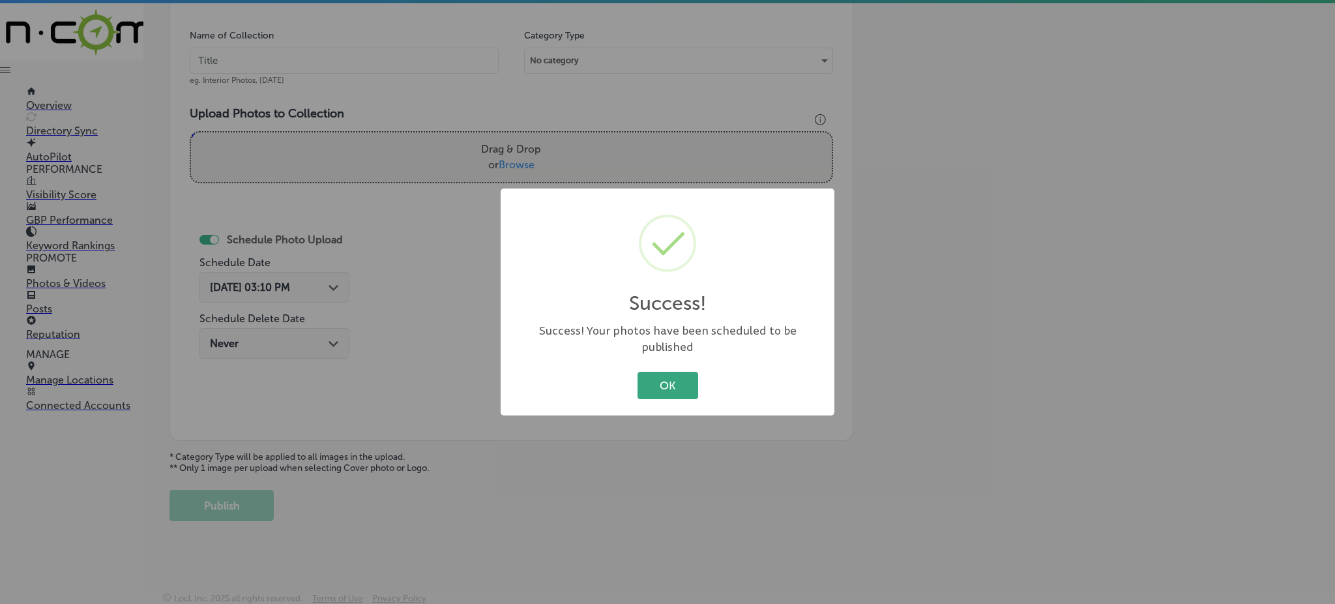
click at [681, 385] on button "OK" at bounding box center [667, 385] width 61 height 27
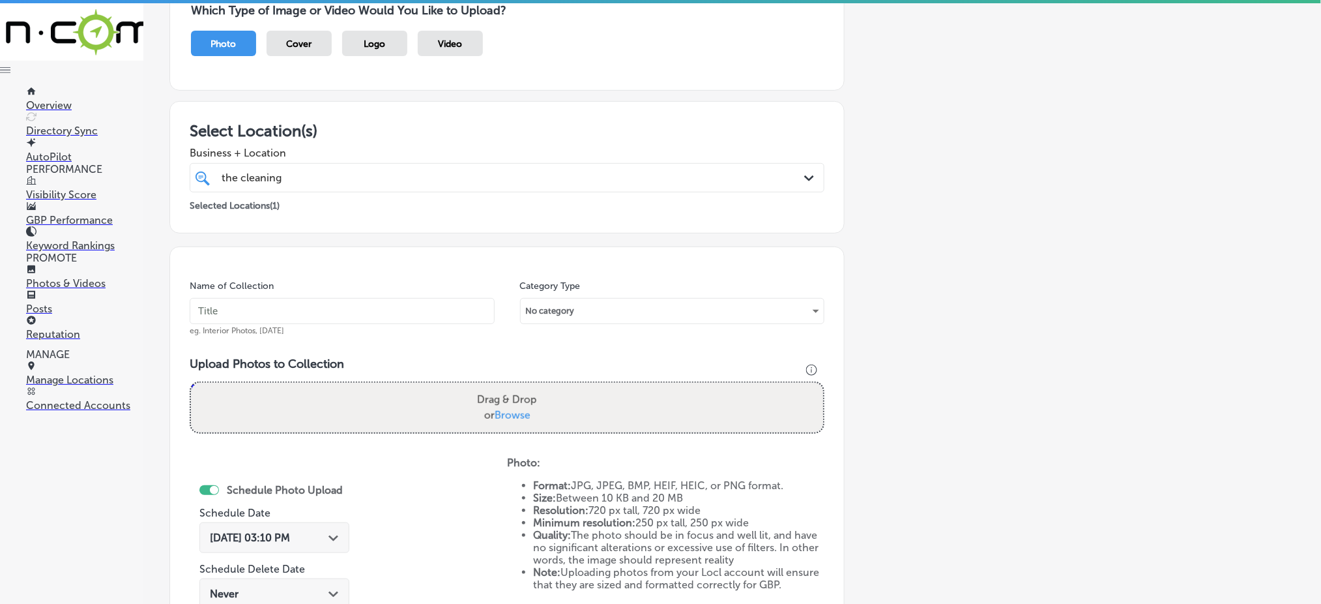
scroll to position [121, 0]
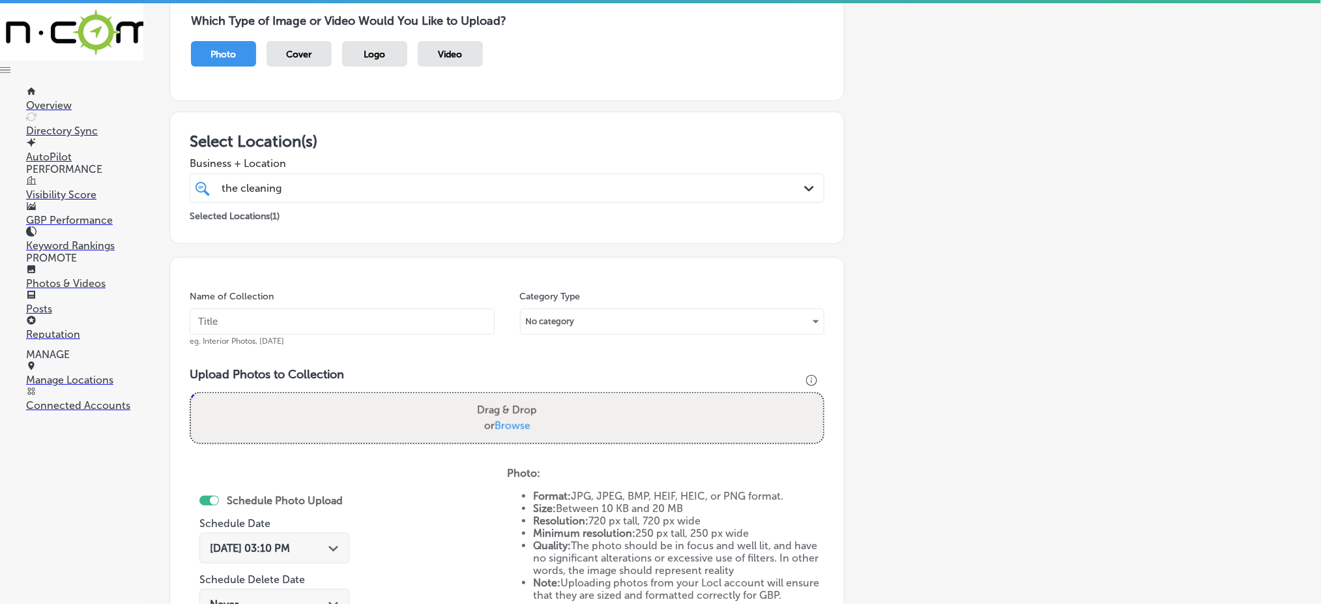
click at [314, 184] on div "the cleaning the cleaning" at bounding box center [478, 188] width 516 height 18
click at [295, 321] on input "text" at bounding box center [342, 321] width 305 height 26
paste input "the-cleaning-agency-[DATE]"
type input "the-cleaning-agency-[DATE]"
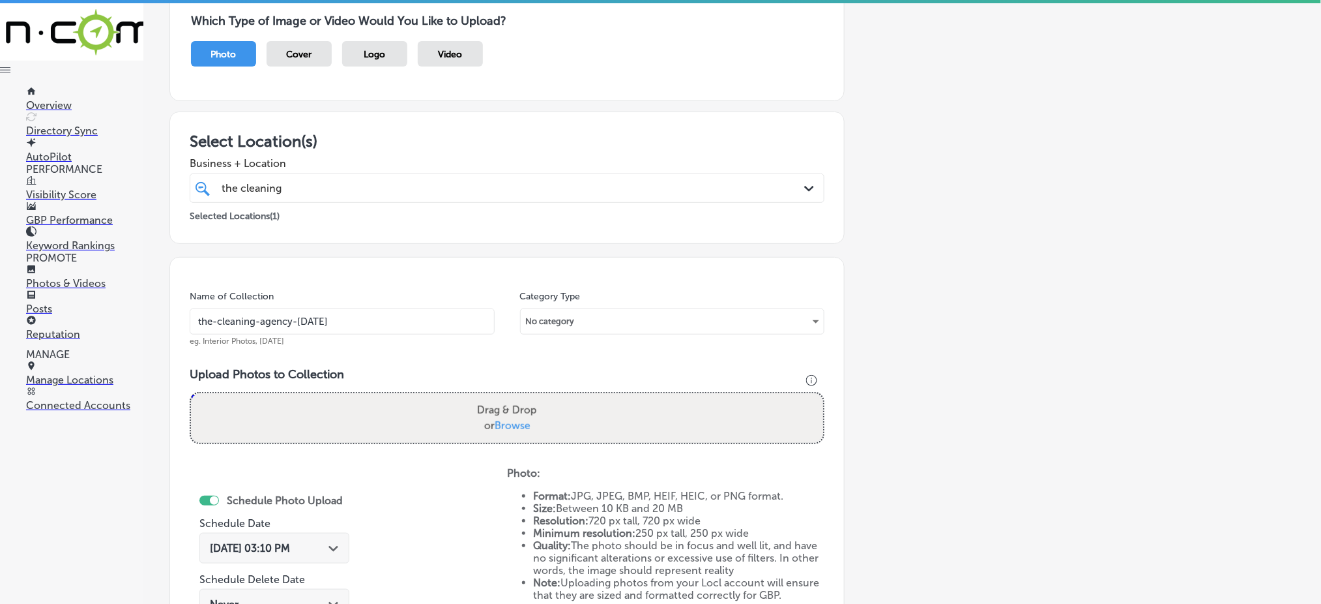
click at [514, 419] on span "Browse" at bounding box center [513, 425] width 36 height 12
click at [514, 397] on input "Drag & Drop or Browse" at bounding box center [507, 395] width 632 height 4
type input "C:\fakepath\janitorial-services-the-cleaning-agency-[GEOGRAPHIC_DATA]-county-[G…"
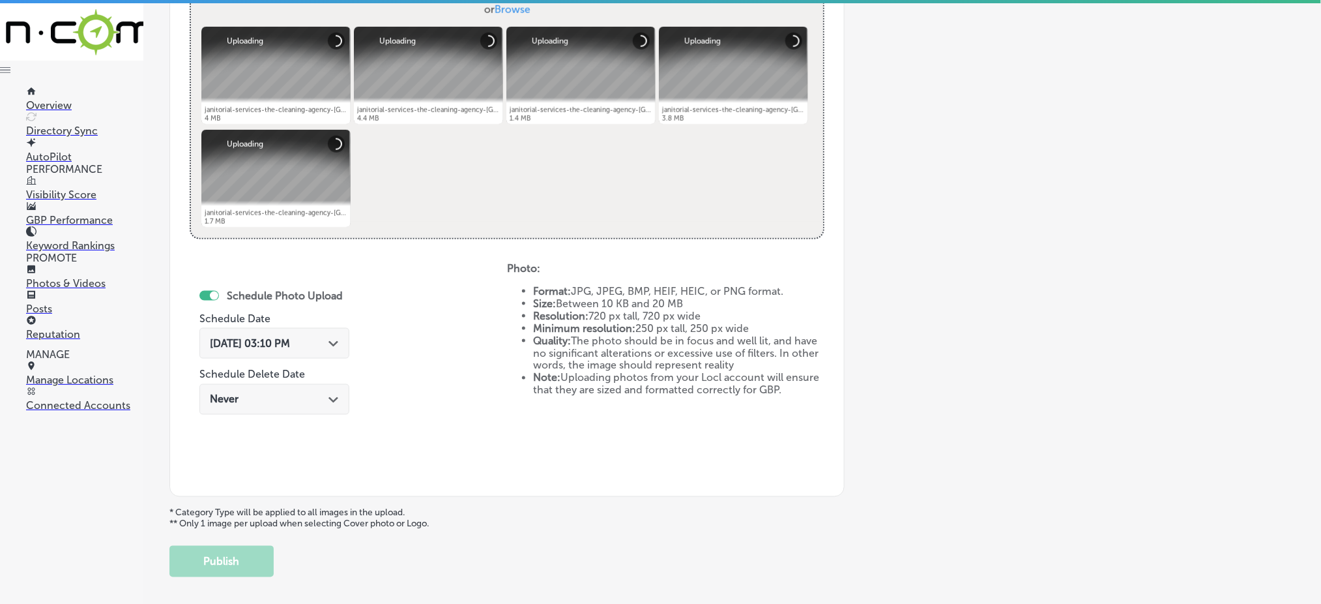
scroll to position [555, 0]
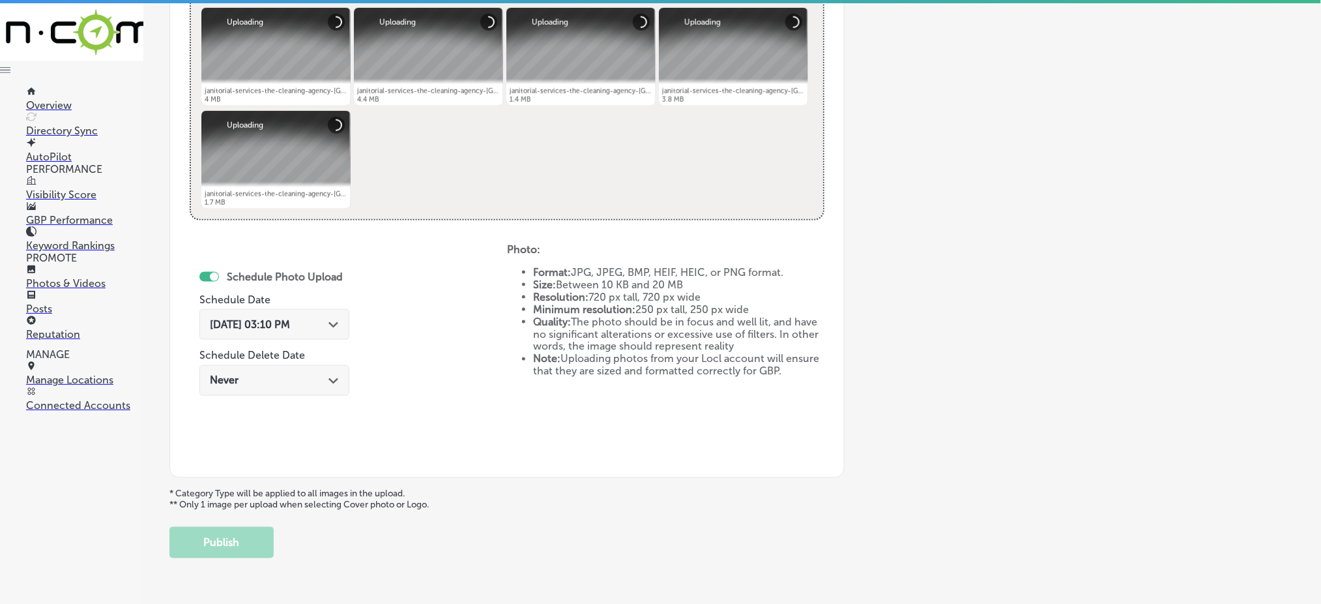
click at [267, 323] on span "[DATE] 03:10 PM" at bounding box center [250, 324] width 80 height 12
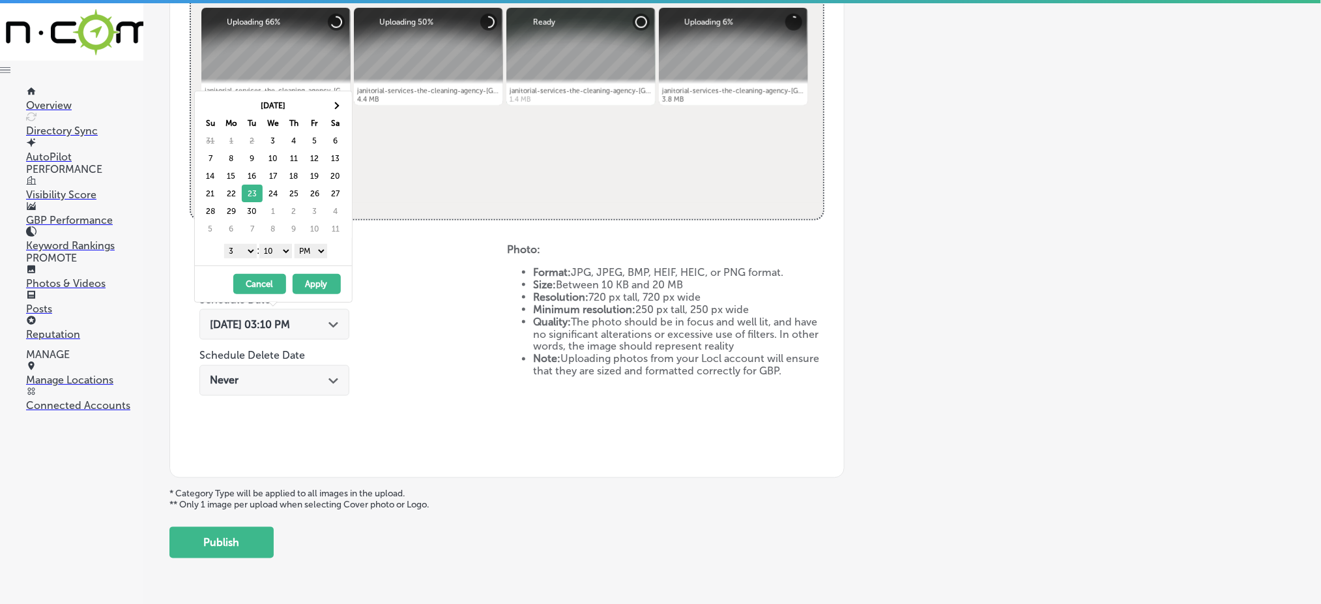
click at [237, 254] on select "1 2 3 4 5 6 7 8 9 10 11 12" at bounding box center [240, 251] width 33 height 14
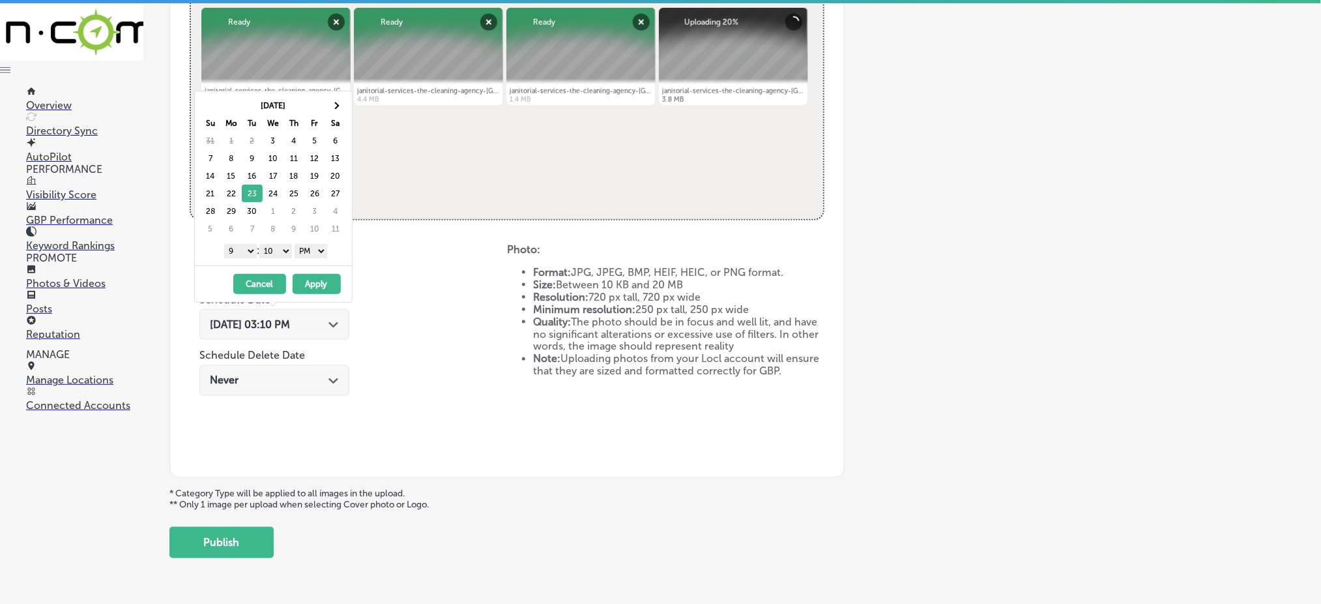
click at [283, 248] on select "00 10 20 30 40 50" at bounding box center [275, 251] width 33 height 14
click at [317, 278] on button "Apply" at bounding box center [317, 284] width 48 height 20
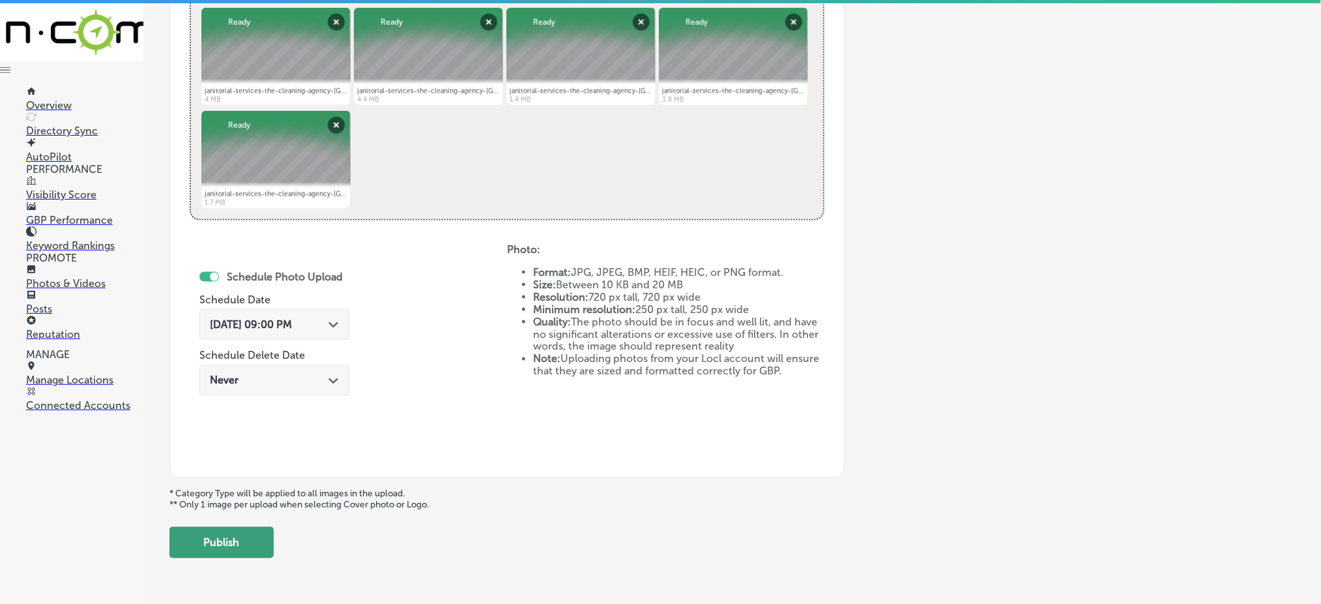
click at [251, 538] on button "Publish" at bounding box center [221, 542] width 104 height 31
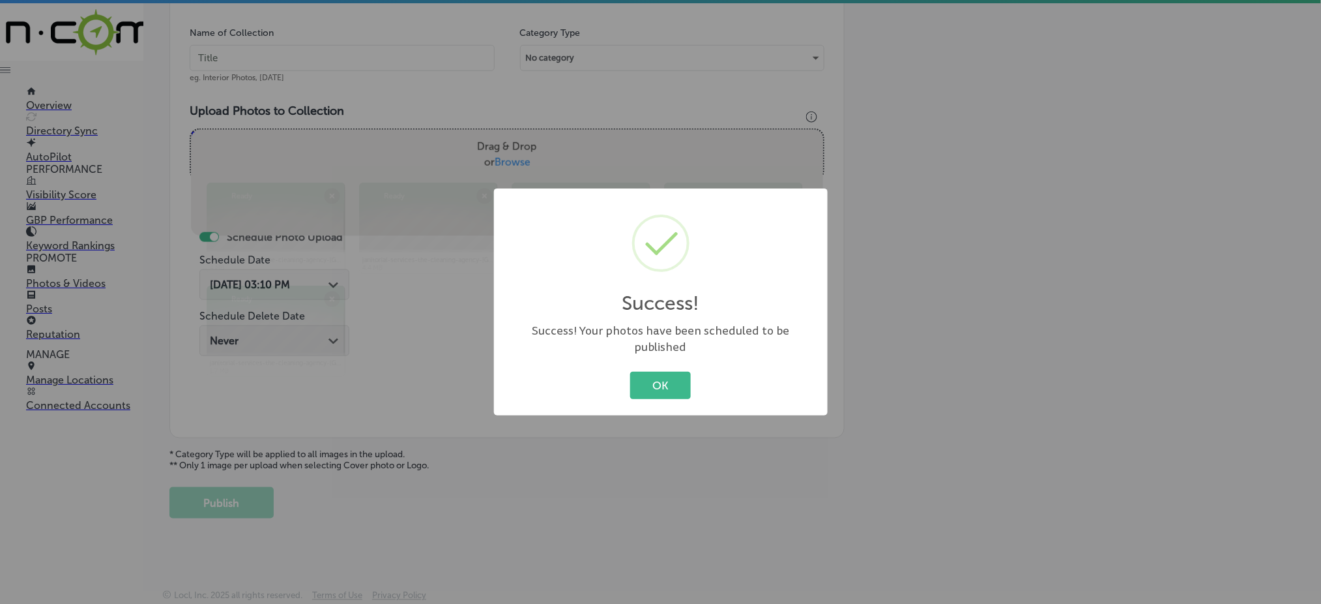
scroll to position [381, 0]
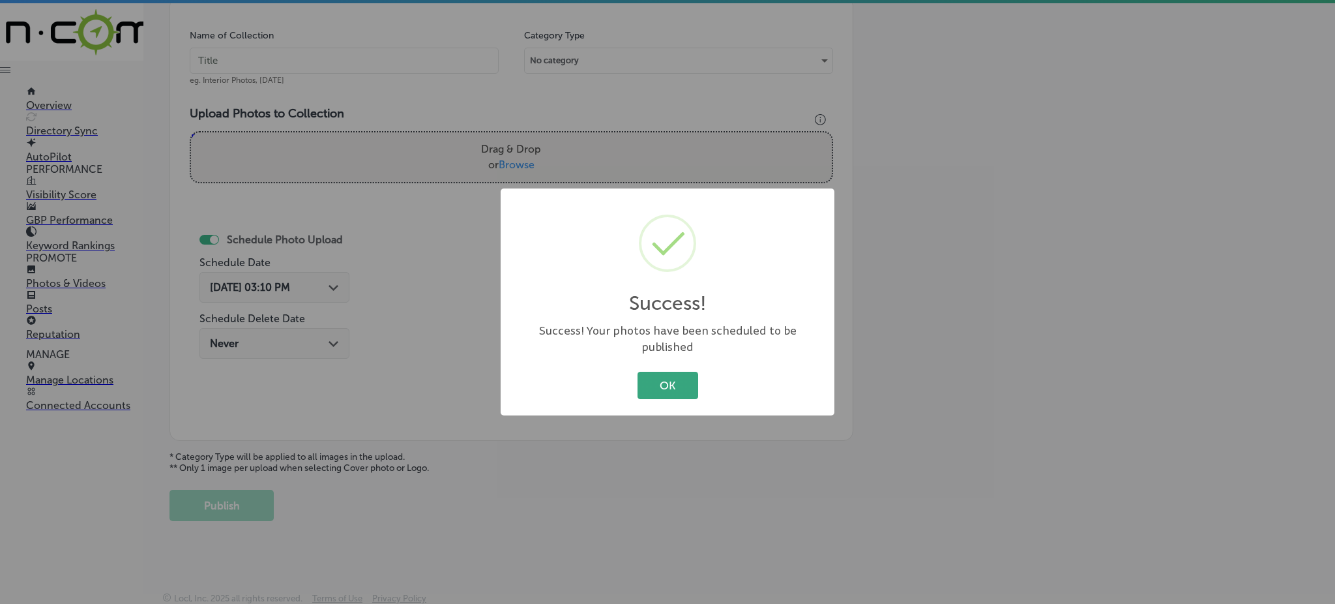
click at [662, 377] on button "OK" at bounding box center [667, 385] width 61 height 27
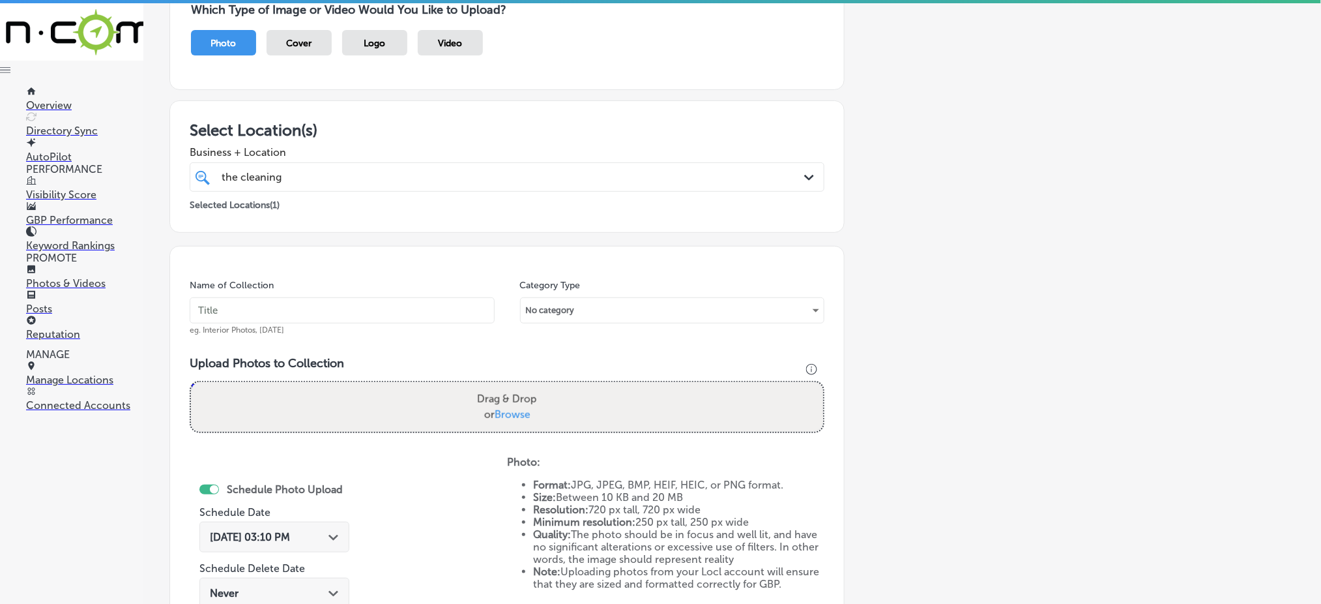
scroll to position [0, 0]
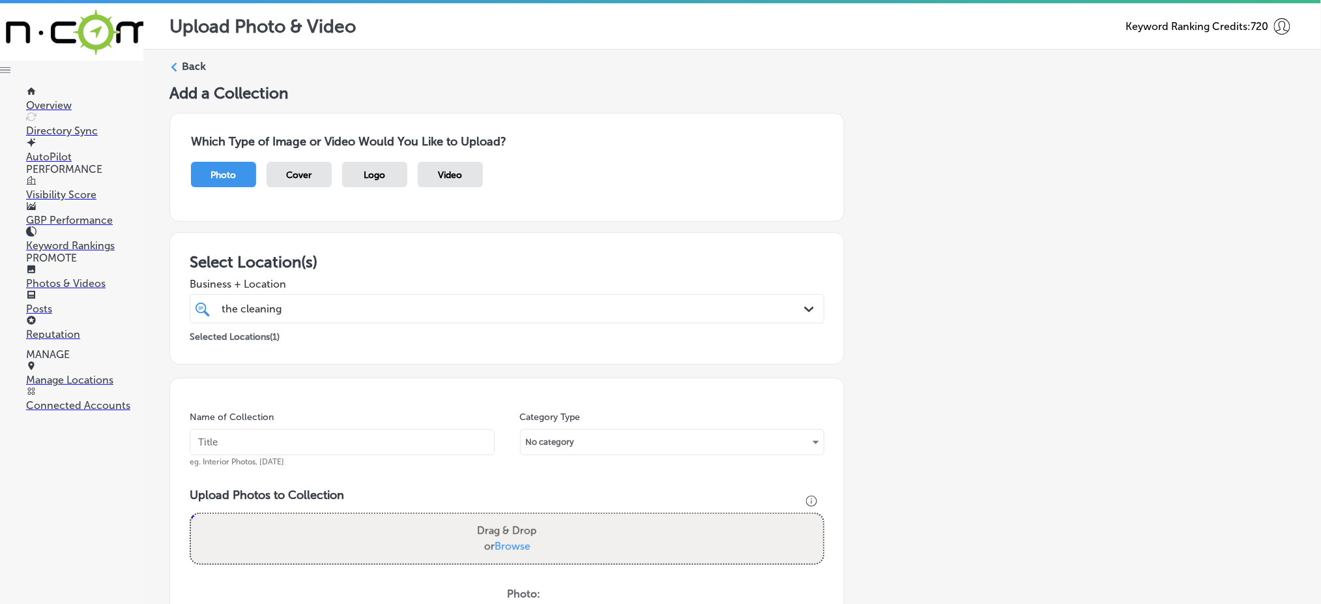
click at [381, 308] on div "the cleaning the cleaning" at bounding box center [478, 309] width 516 height 18
click at [355, 439] on input "text" at bounding box center [342, 442] width 305 height 26
paste input "the-cleaning-agency-[DATE]"
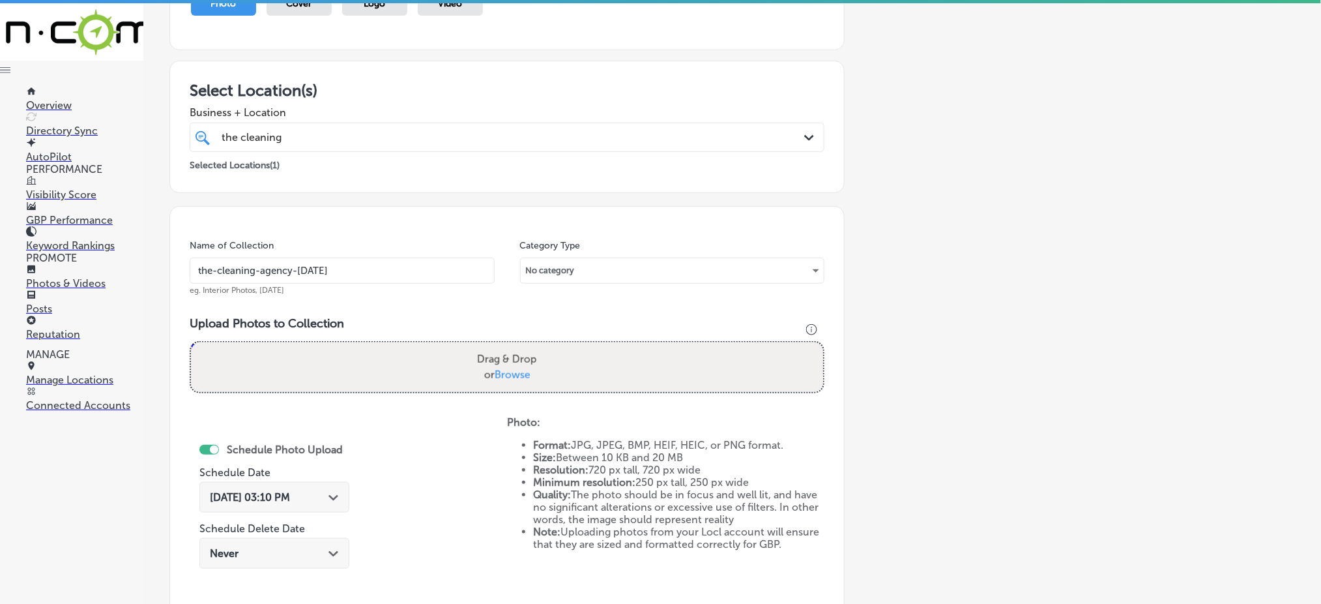
scroll to position [173, 0]
type input "the-cleaning-agency-[DATE]"
click at [499, 366] on span "Browse" at bounding box center [513, 372] width 36 height 12
click at [499, 344] on input "Drag & Drop or Browse" at bounding box center [507, 342] width 632 height 4
type input "C:\fakepath\janitorial-services-the-cleaning-agency-[GEOGRAPHIC_DATA]-county-[G…"
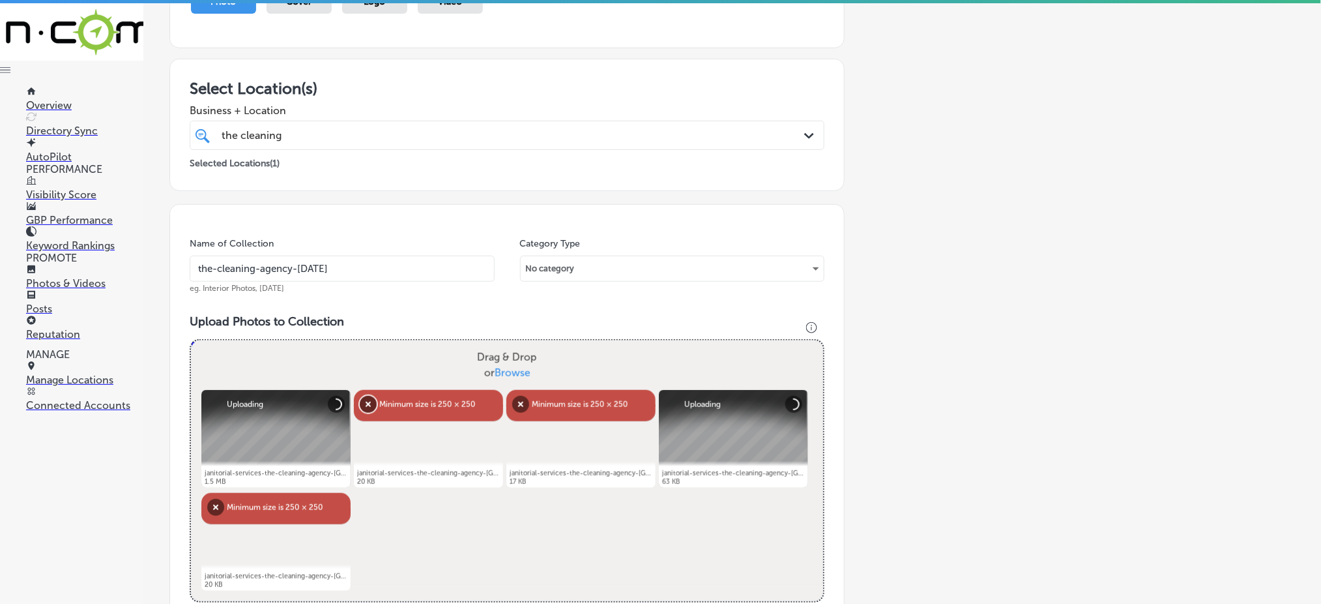
click at [366, 397] on button "Remove" at bounding box center [368, 404] width 17 height 17
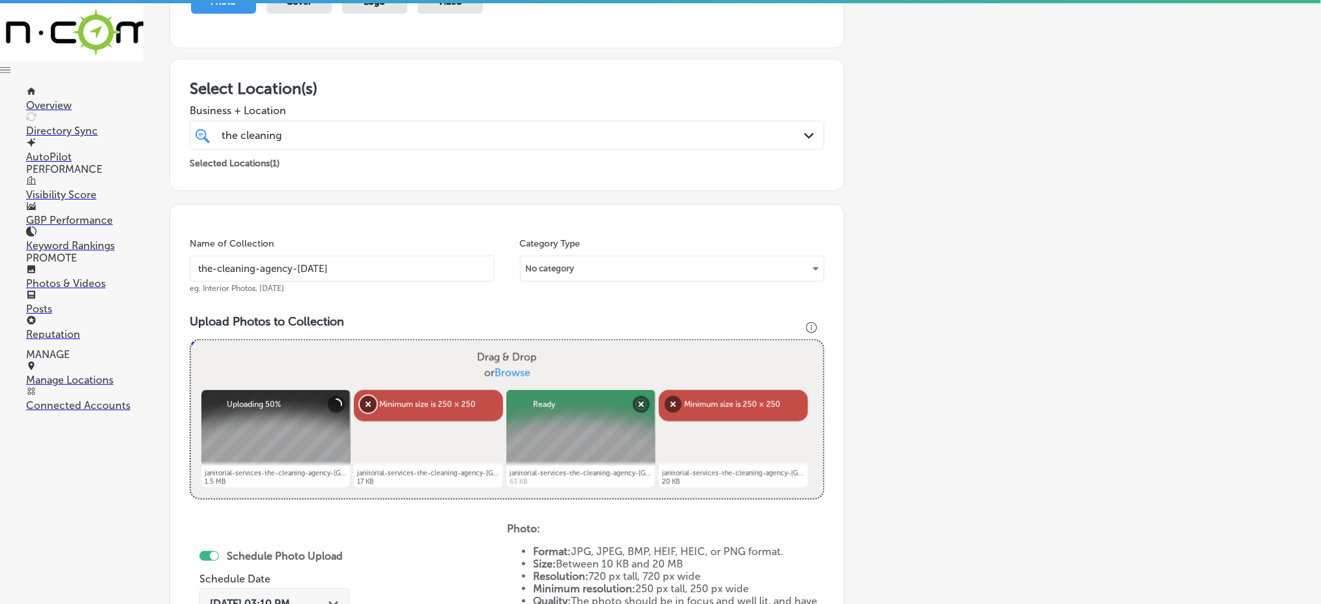
click at [368, 396] on button "Remove" at bounding box center [368, 404] width 17 height 17
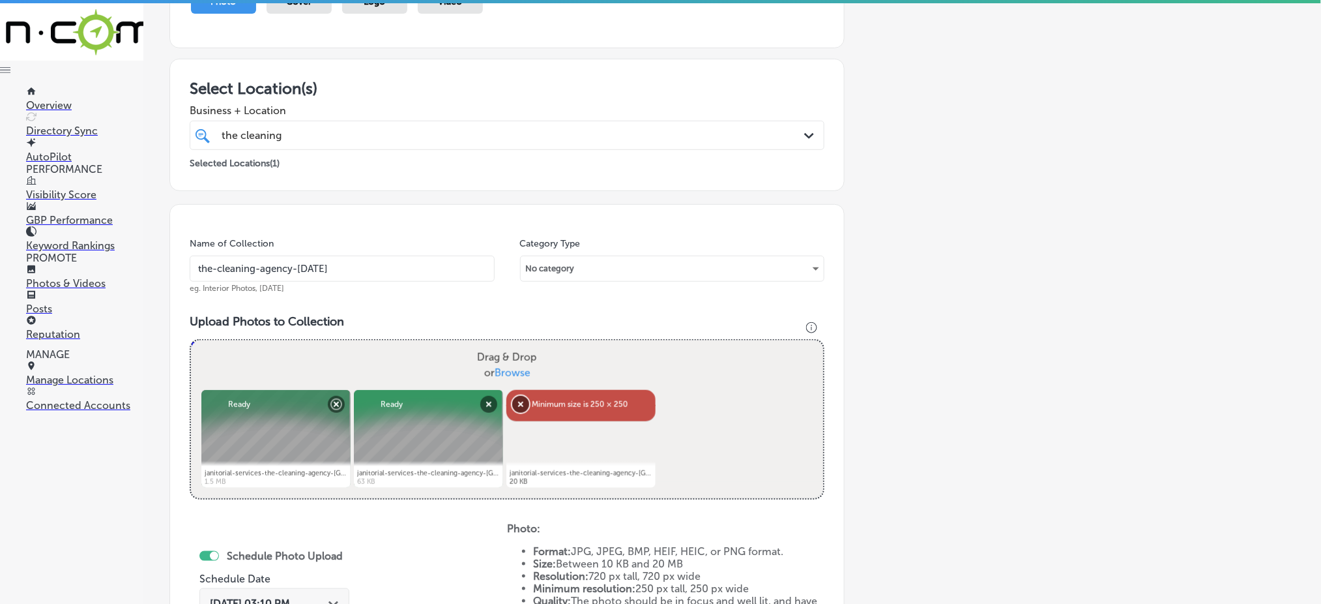
click at [514, 398] on button "Remove" at bounding box center [520, 404] width 17 height 17
click at [506, 368] on span "Browse" at bounding box center [513, 372] width 36 height 12
click at [506, 344] on input "Drag & Drop or Browse" at bounding box center [507, 342] width 632 height 4
click at [515, 370] on span "Browse" at bounding box center [513, 372] width 36 height 12
click at [515, 344] on input "Drag & Drop or Browse" at bounding box center [507, 342] width 632 height 4
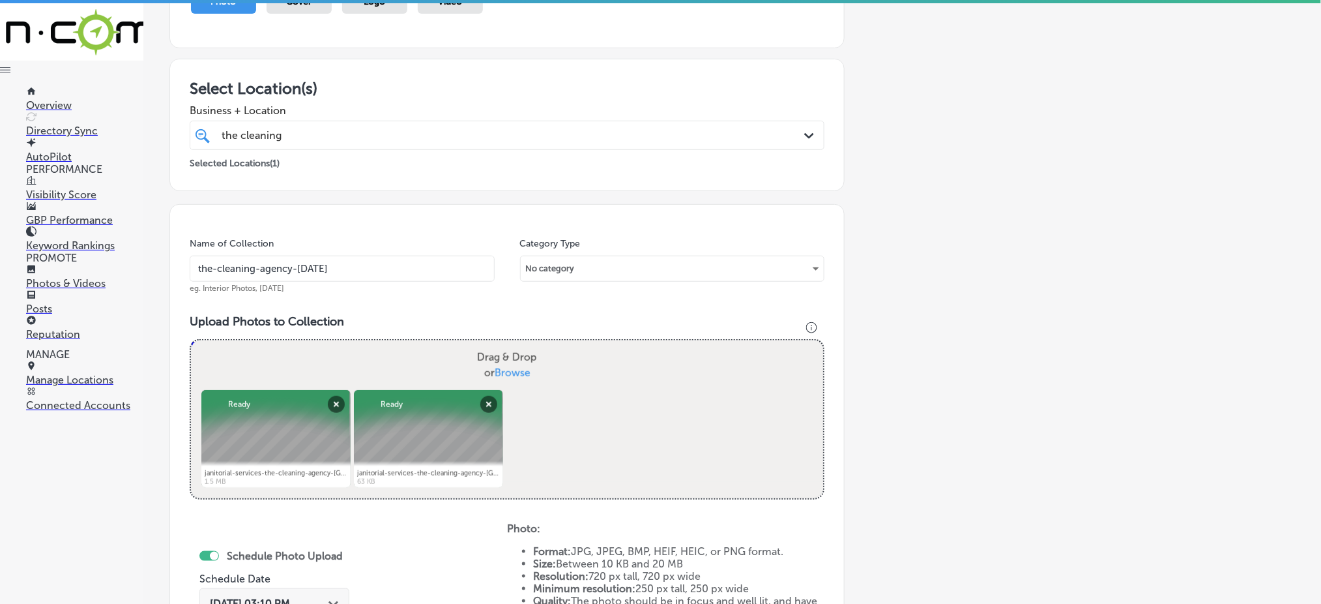
type input "C:\fakepath\janitorial-services-the-cleaning-agency-[GEOGRAPHIC_DATA]-county-[G…"
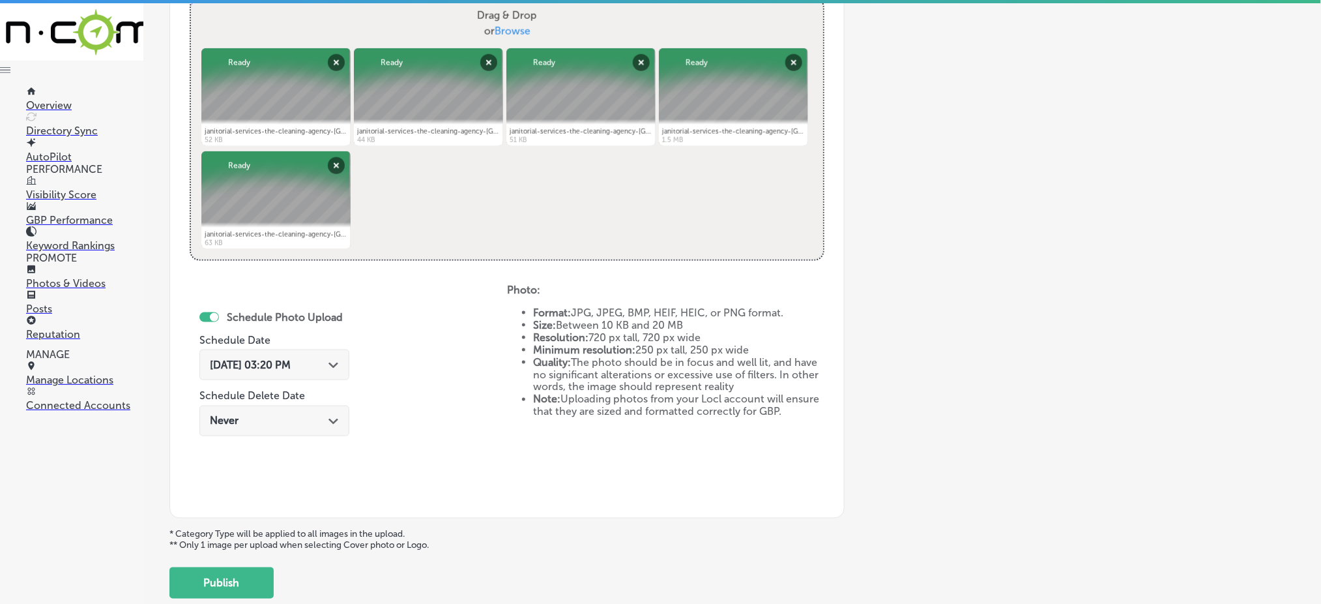
scroll to position [521, 0]
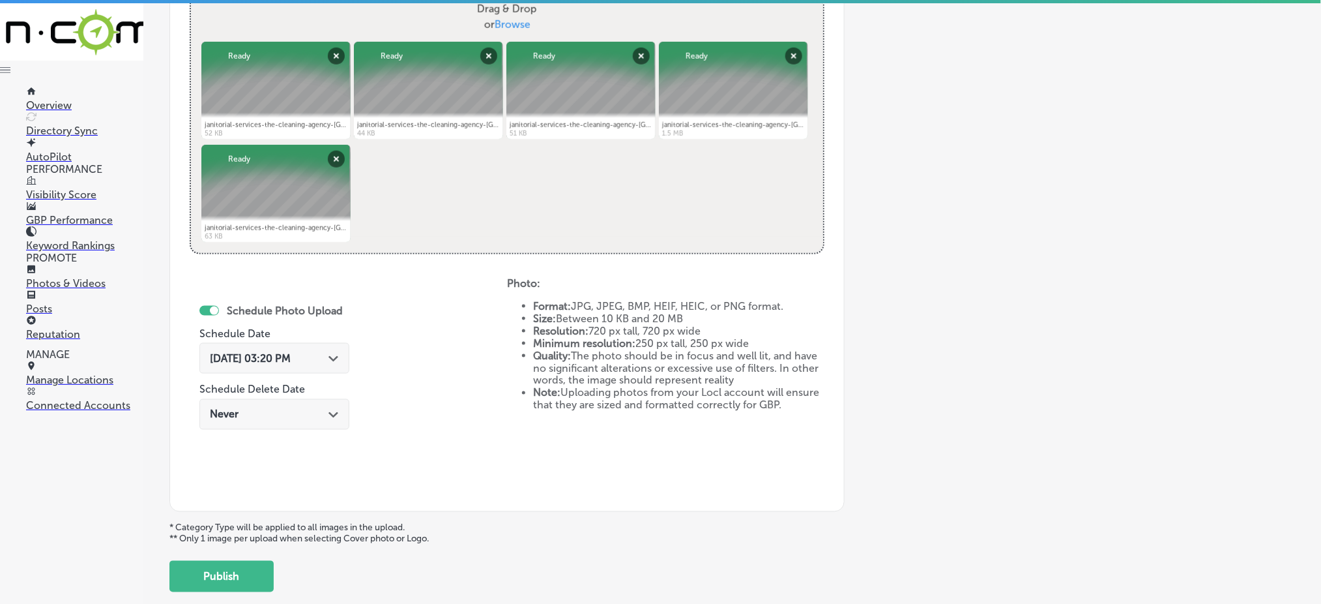
click at [291, 355] on span "[DATE] 03:20 PM" at bounding box center [250, 358] width 81 height 12
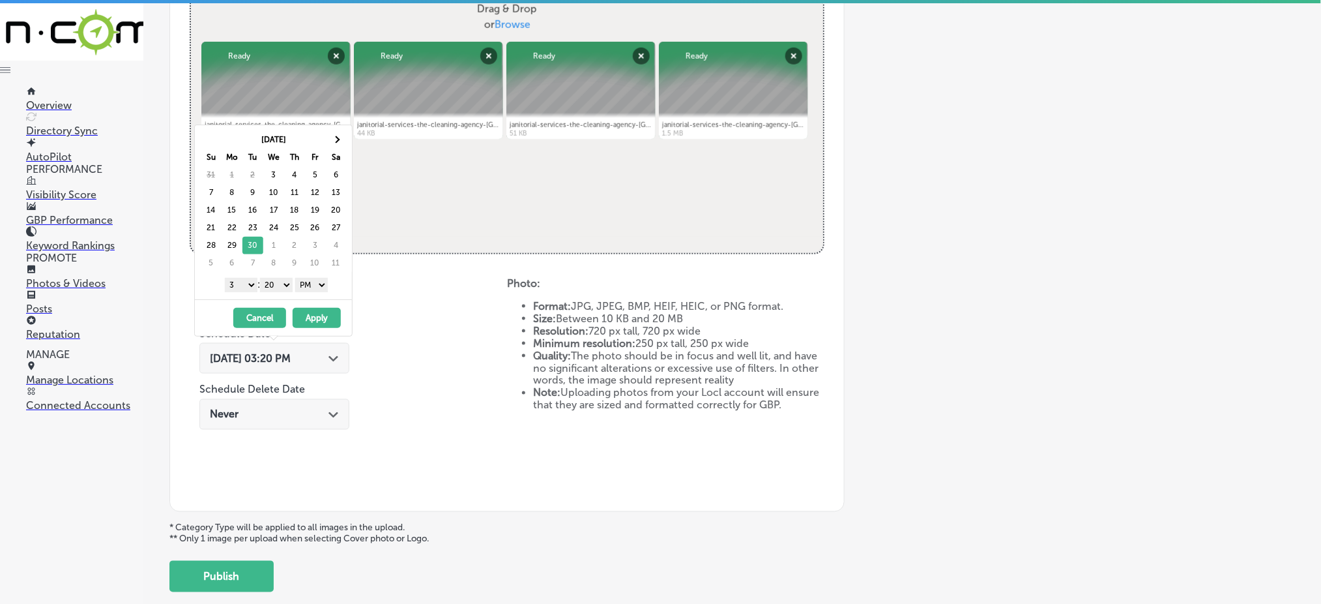
click at [234, 285] on select "1 2 3 4 5 6 7 8 9 10 11 12" at bounding box center [241, 285] width 33 height 14
click at [282, 289] on select "00 10 20 30 40 50" at bounding box center [276, 285] width 33 height 14
click at [325, 314] on button "Apply" at bounding box center [317, 318] width 48 height 20
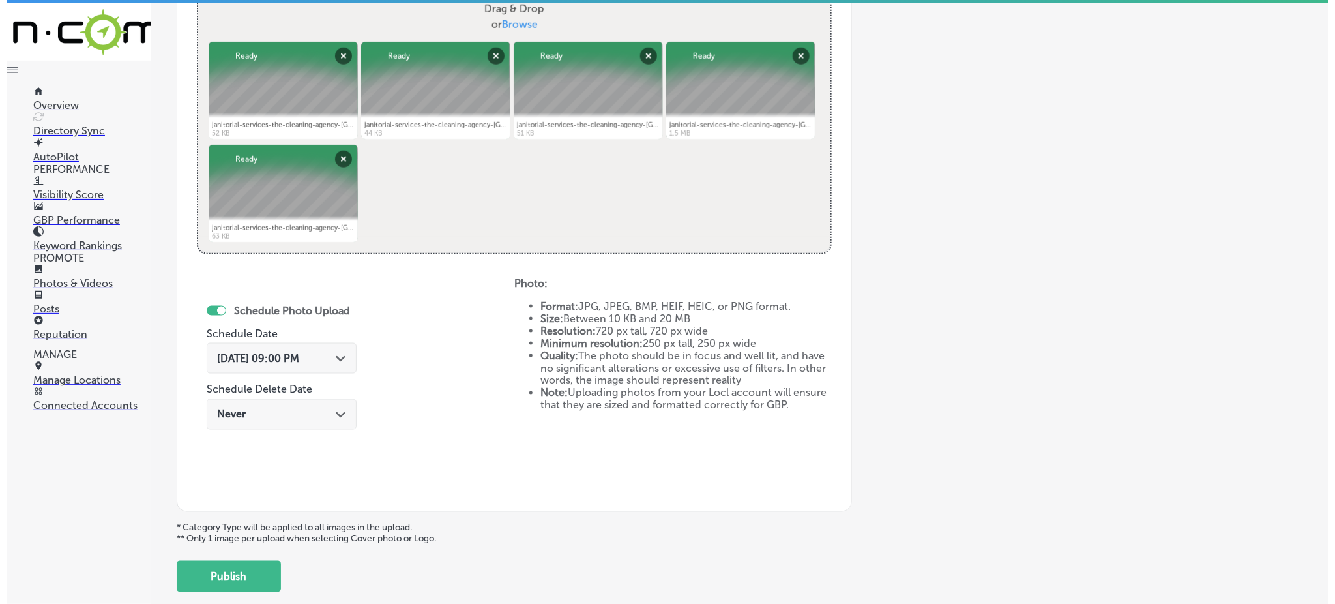
scroll to position [592, 0]
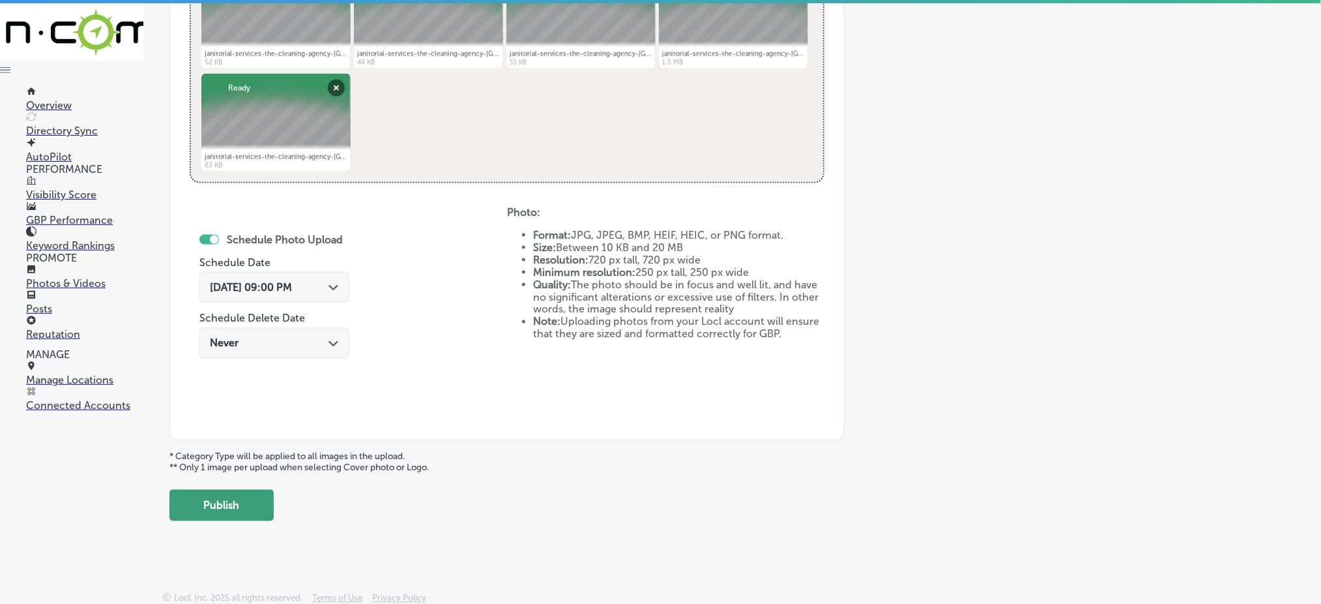
click at [240, 489] on button "Publish" at bounding box center [221, 504] width 104 height 31
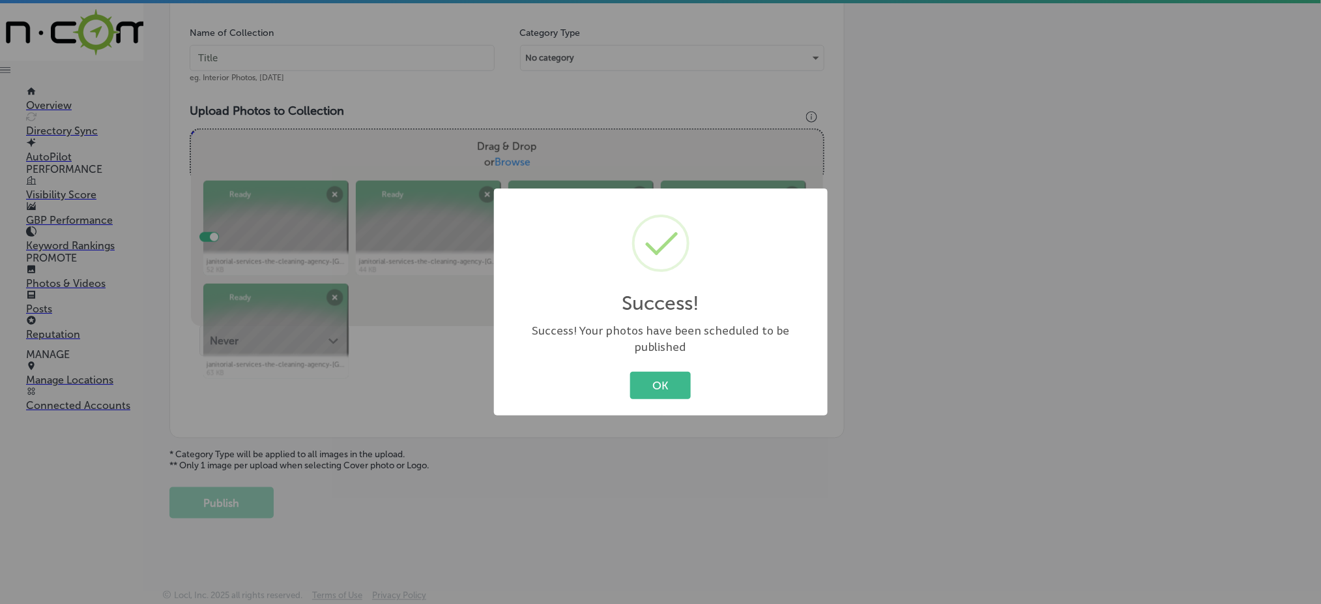
scroll to position [381, 0]
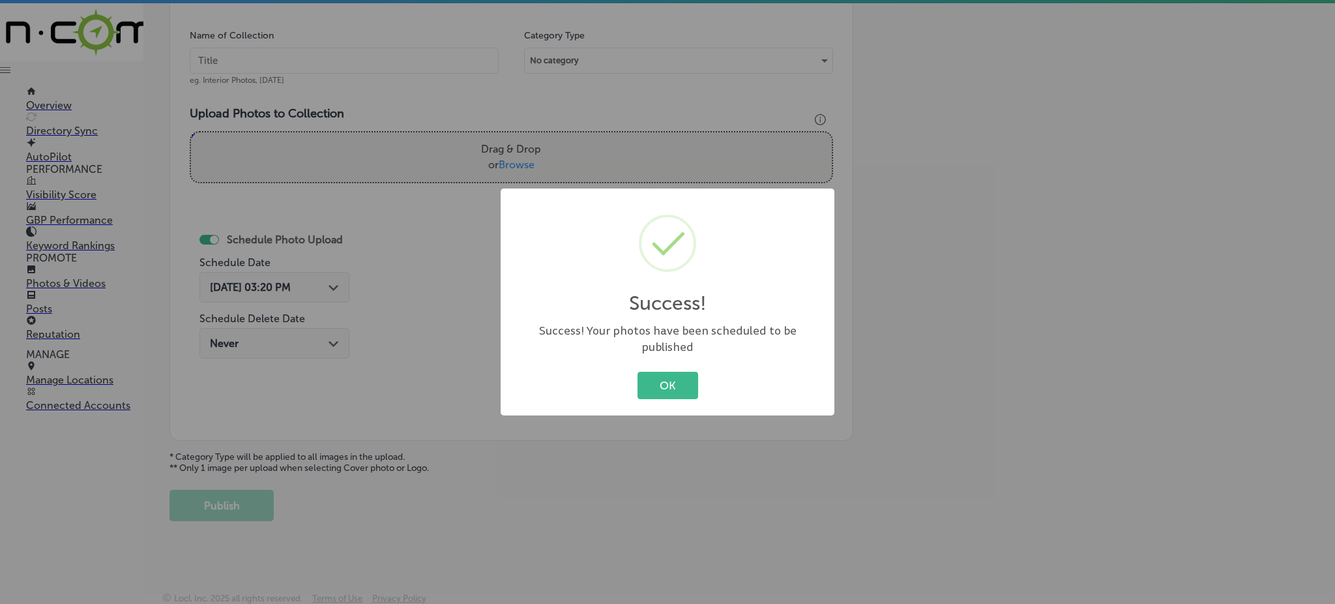
click at [697, 368] on div "OK Cancel" at bounding box center [668, 385] width 308 height 34
click at [682, 372] on button "OK" at bounding box center [667, 385] width 61 height 27
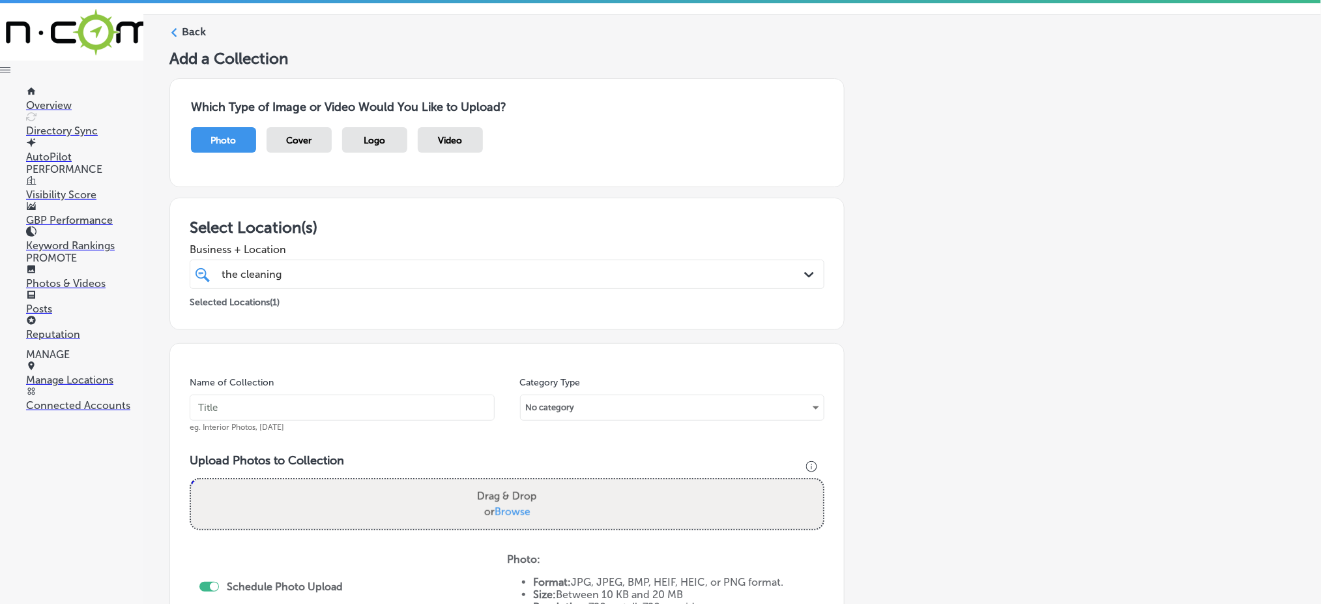
scroll to position [34, 0]
click at [409, 269] on div "the cleaning the cleaning" at bounding box center [478, 275] width 516 height 18
click at [306, 402] on input "text" at bounding box center [342, 408] width 305 height 26
paste input "the-cleaning-agency-[DATE]"
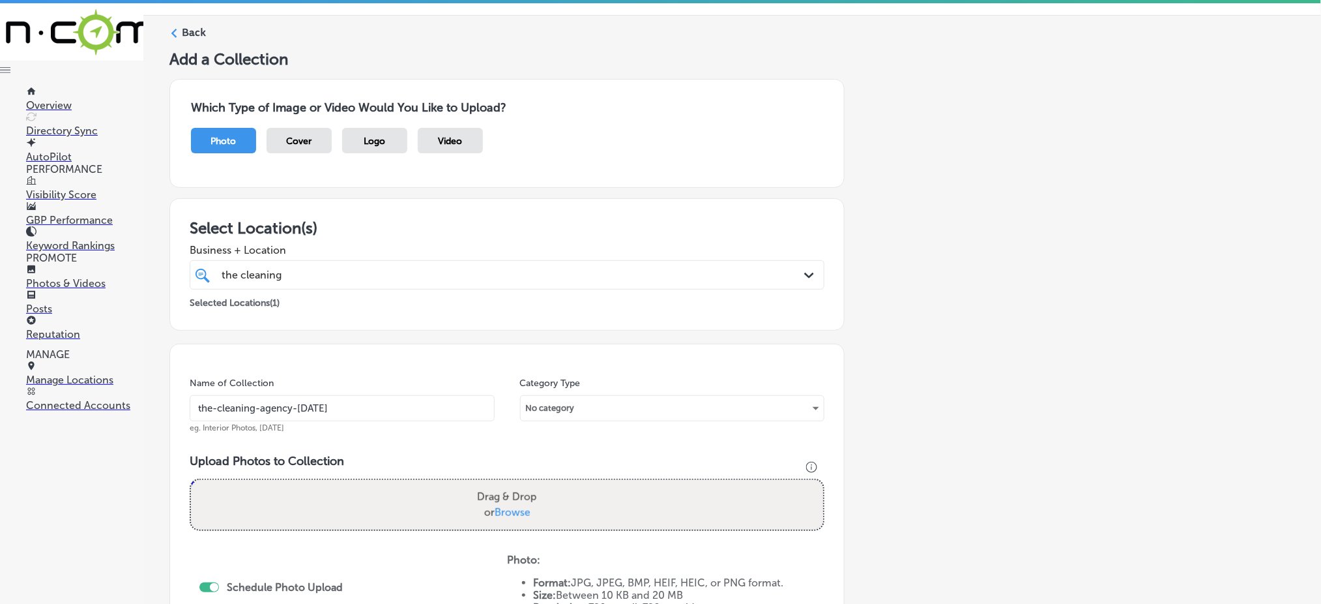
click at [326, 403] on input "the-cleaning-agency-[DATE]" at bounding box center [342, 408] width 305 height 26
click at [326, 404] on input "the-cleaning-agency-[DATE]" at bounding box center [342, 408] width 305 height 26
type input "the-cleaning-agency-[DATE]"
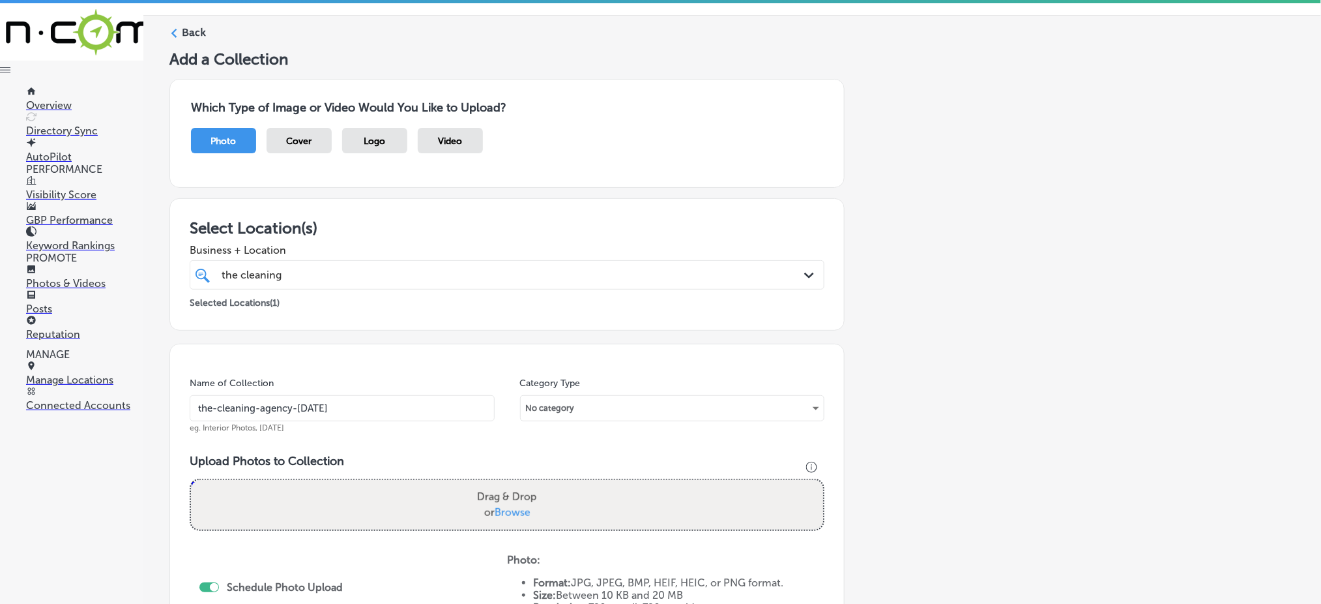
click at [506, 508] on span "Browse" at bounding box center [513, 512] width 36 height 12
click at [506, 484] on input "Drag & Drop or Browse" at bounding box center [507, 482] width 632 height 4
click at [513, 512] on span "Browse" at bounding box center [513, 512] width 36 height 12
click at [513, 484] on input "Drag & Drop or Browse" at bounding box center [507, 482] width 632 height 4
type input "C:\fakepath\floor-maintenance-cleaning-the-cleaning-agency-[GEOGRAPHIC_DATA]-co…"
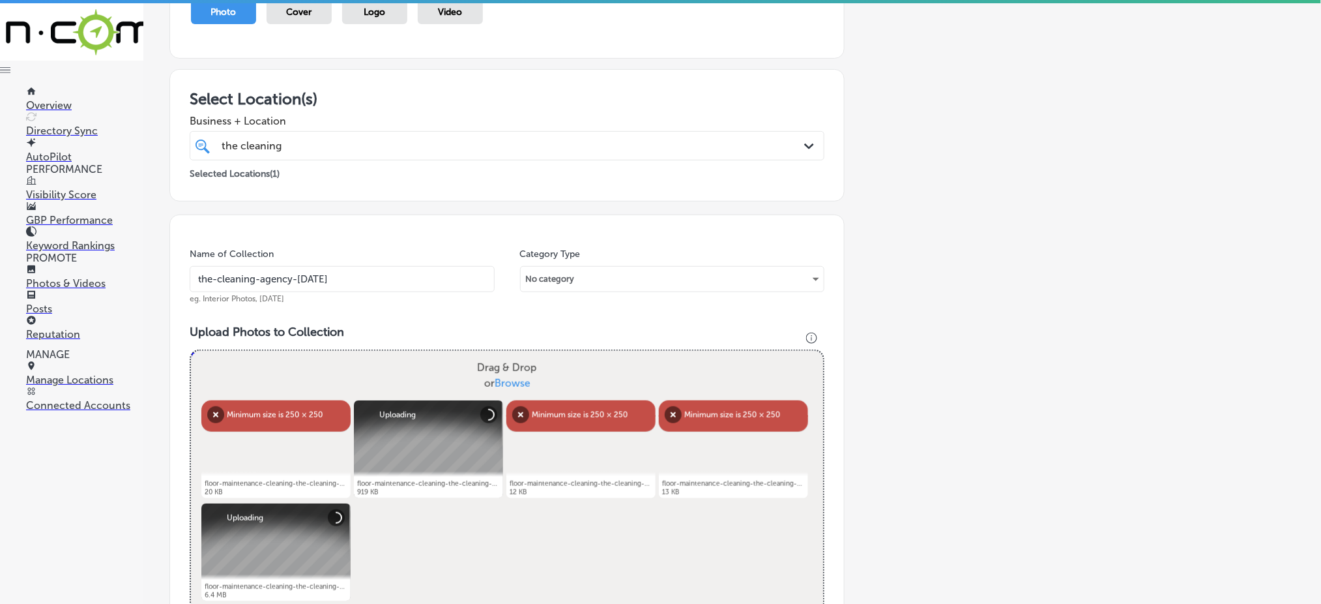
scroll to position [207, 0]
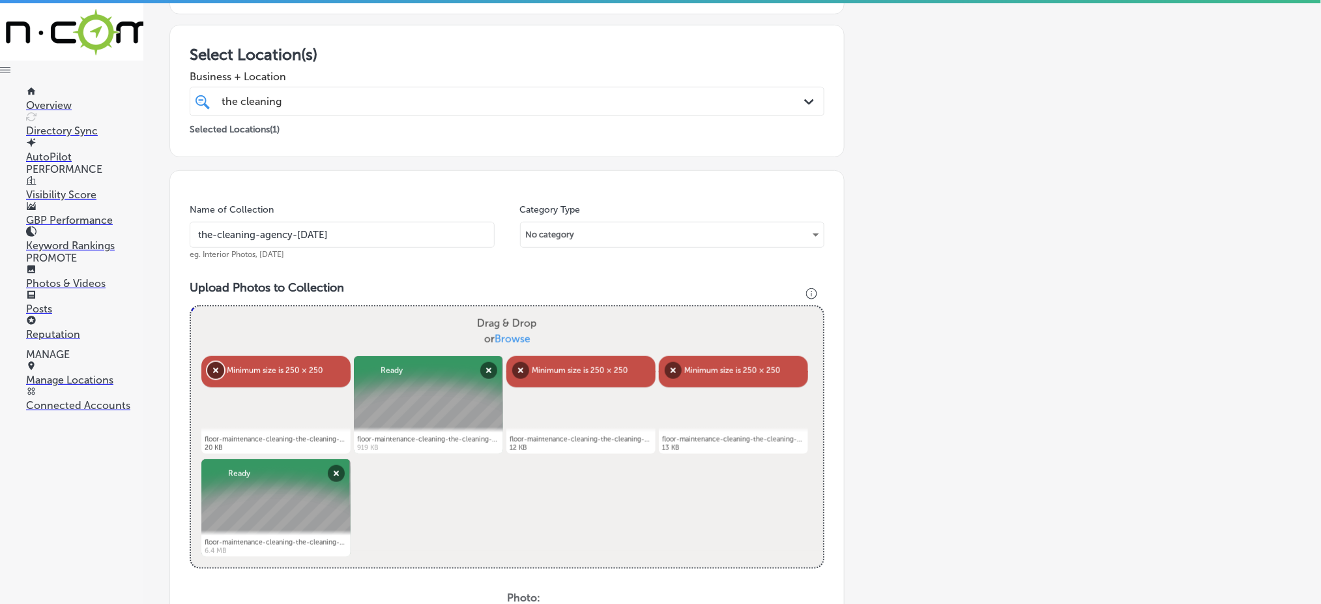
drag, startPoint x: 213, startPoint y: 371, endPoint x: 225, endPoint y: 371, distance: 11.7
click at [212, 371] on button "Remove" at bounding box center [215, 370] width 17 height 17
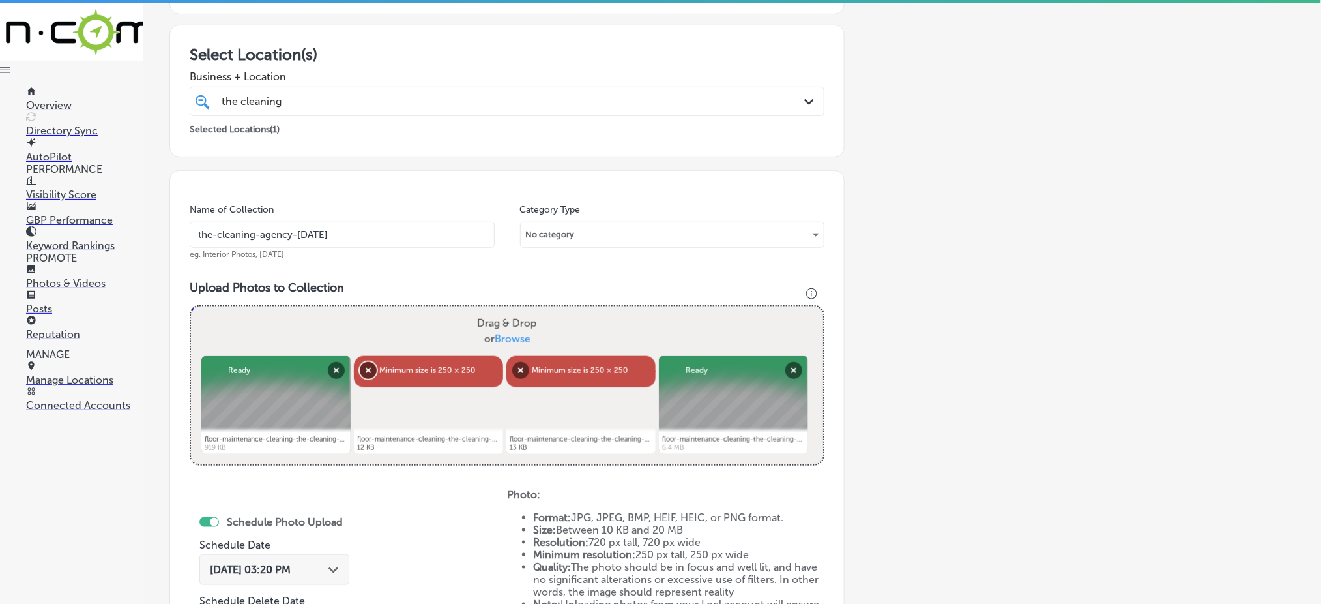
click at [366, 366] on button "Remove" at bounding box center [368, 370] width 17 height 17
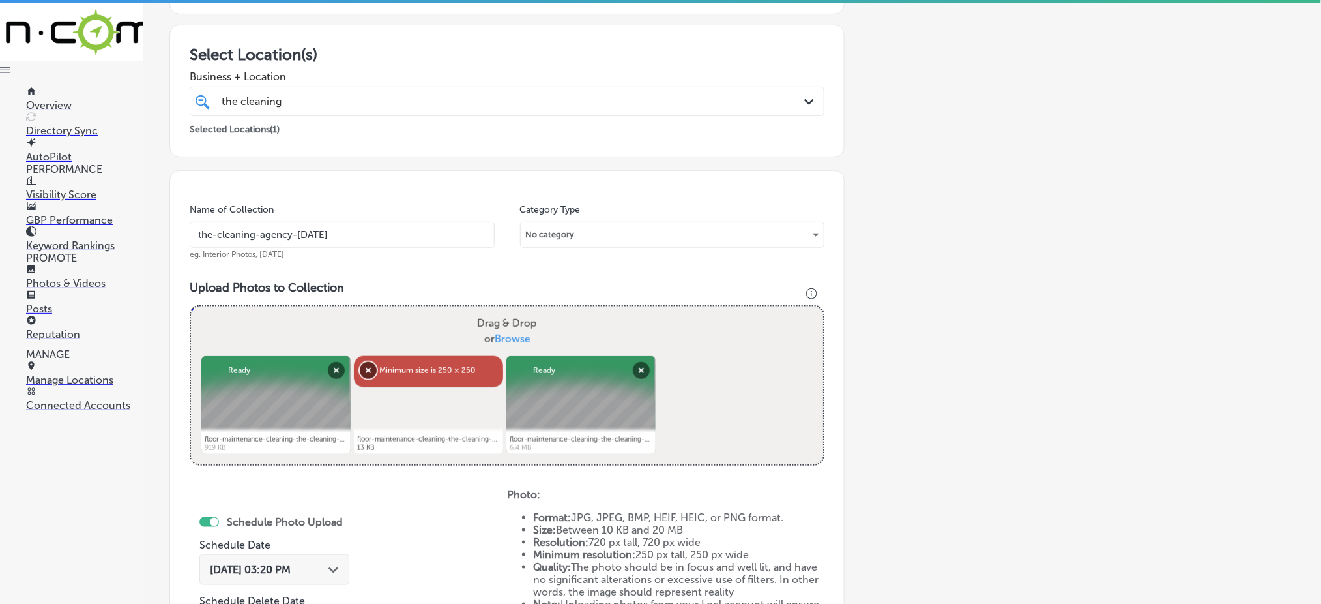
click at [366, 366] on button "Remove" at bounding box center [368, 370] width 17 height 17
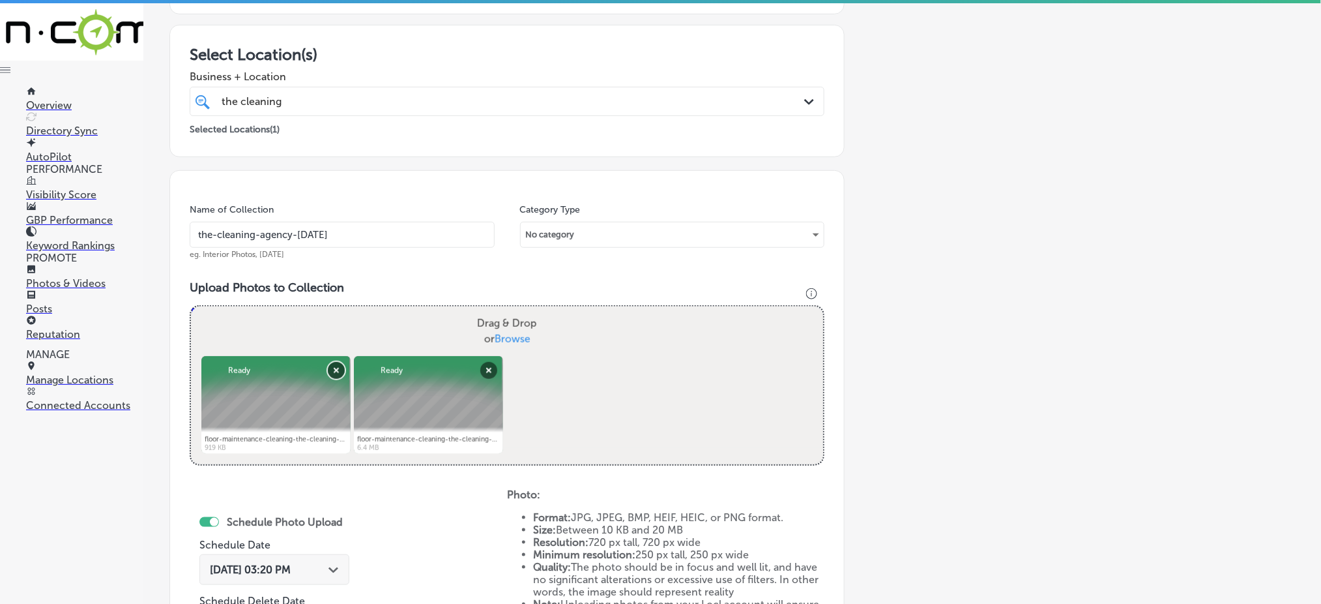
click at [330, 368] on button "Remove" at bounding box center [336, 370] width 17 height 17
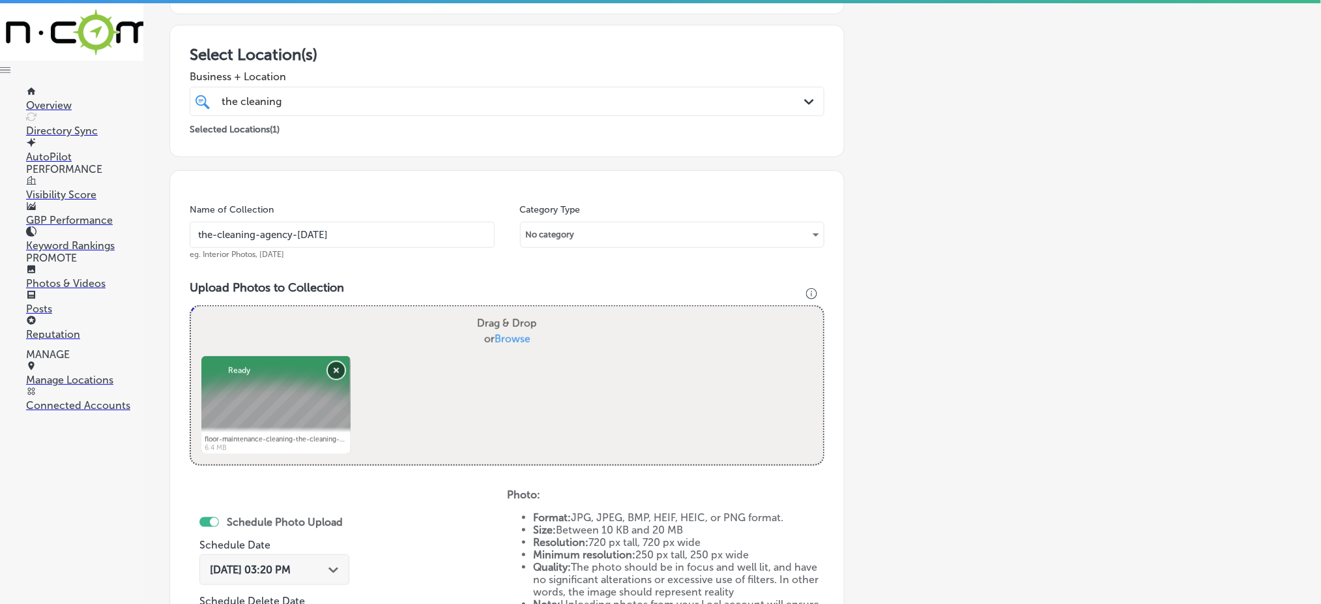
click at [329, 368] on button "Remove" at bounding box center [336, 370] width 17 height 17
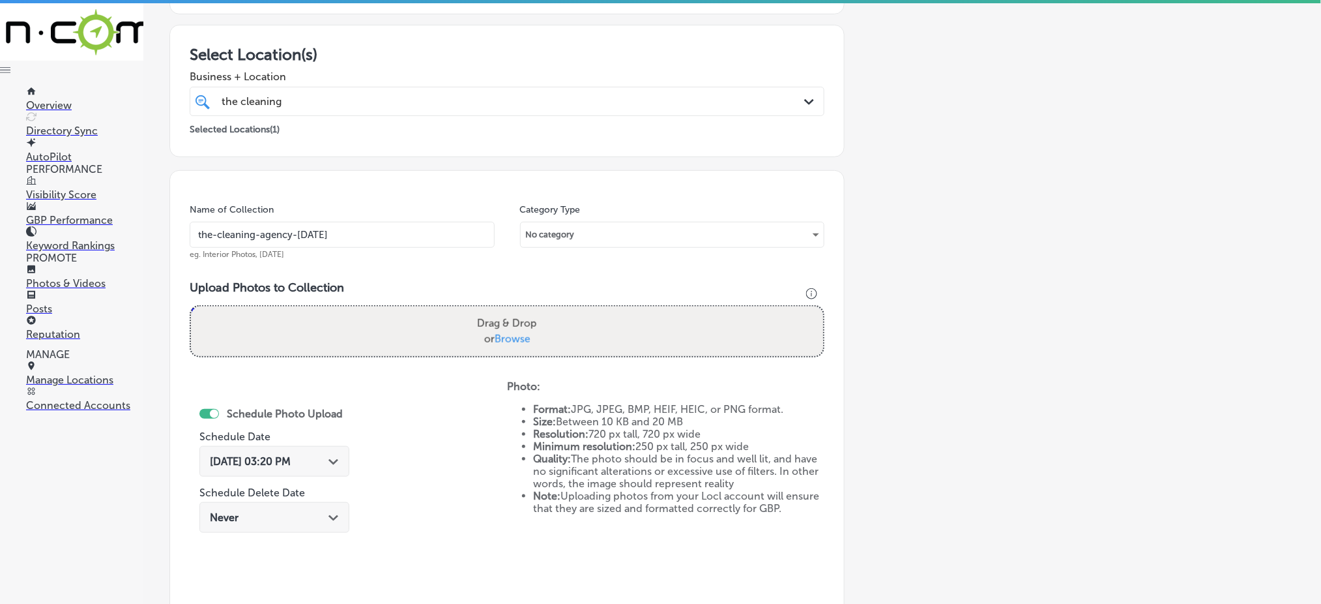
click at [506, 338] on span "Browse" at bounding box center [513, 338] width 36 height 12
click at [506, 310] on input "Drag & Drop or Browse" at bounding box center [507, 308] width 632 height 4
type input "C:\fakepath\floor-maintenance-cleaning-the-cleaning-agency-[GEOGRAPHIC_DATA]-co…"
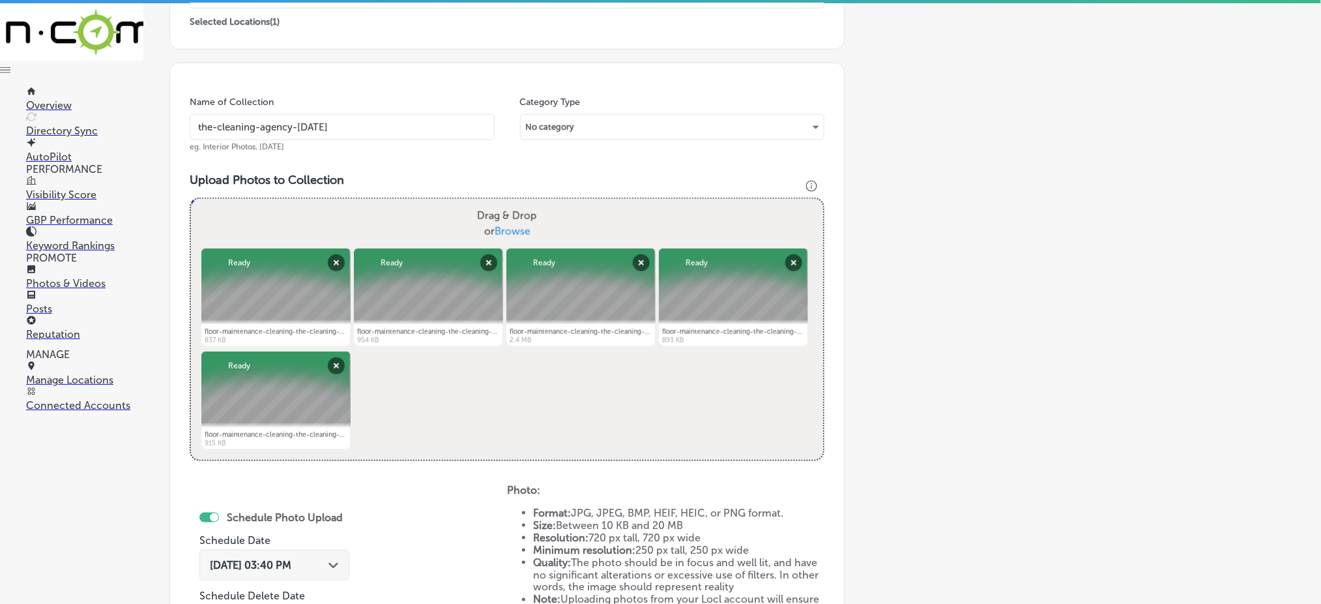
scroll to position [468, 0]
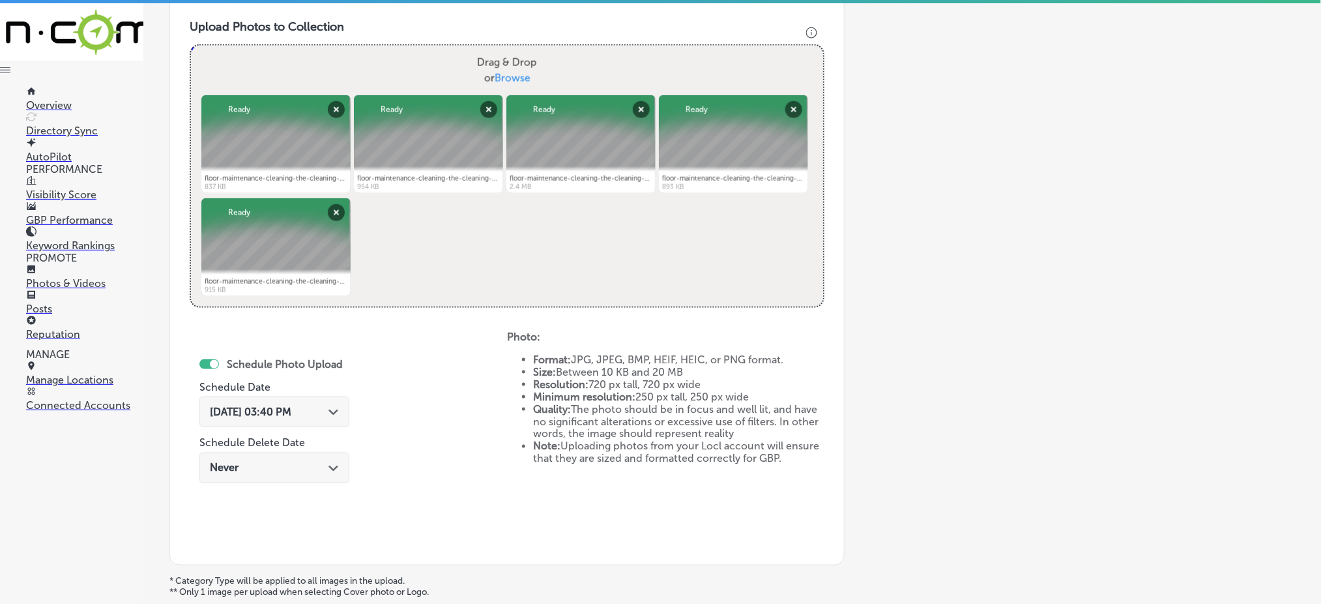
click at [257, 405] on span "[DATE] 03:40 PM" at bounding box center [250, 411] width 81 height 12
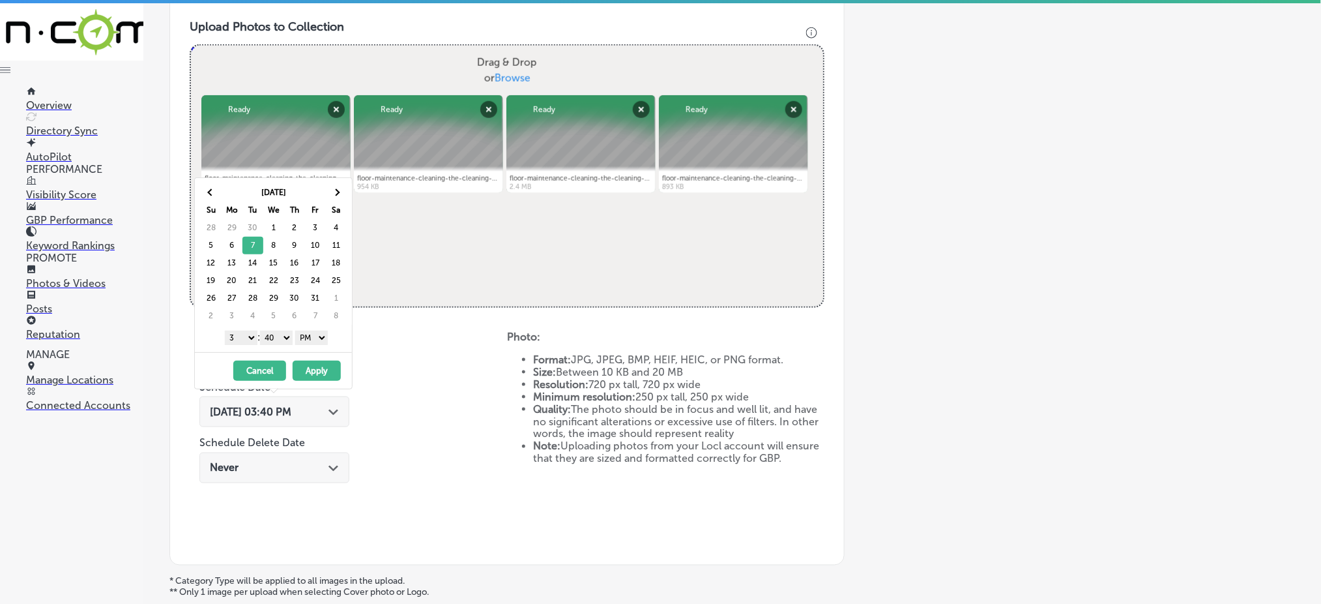
click at [242, 337] on select "1 2 3 4 5 6 7 8 9 10 11 12" at bounding box center [241, 337] width 33 height 14
drag, startPoint x: 292, startPoint y: 333, endPoint x: 278, endPoint y: 342, distance: 17.0
click at [291, 333] on select "00 10 20 30 40 50" at bounding box center [276, 337] width 33 height 14
click at [315, 366] on button "Apply" at bounding box center [317, 370] width 48 height 20
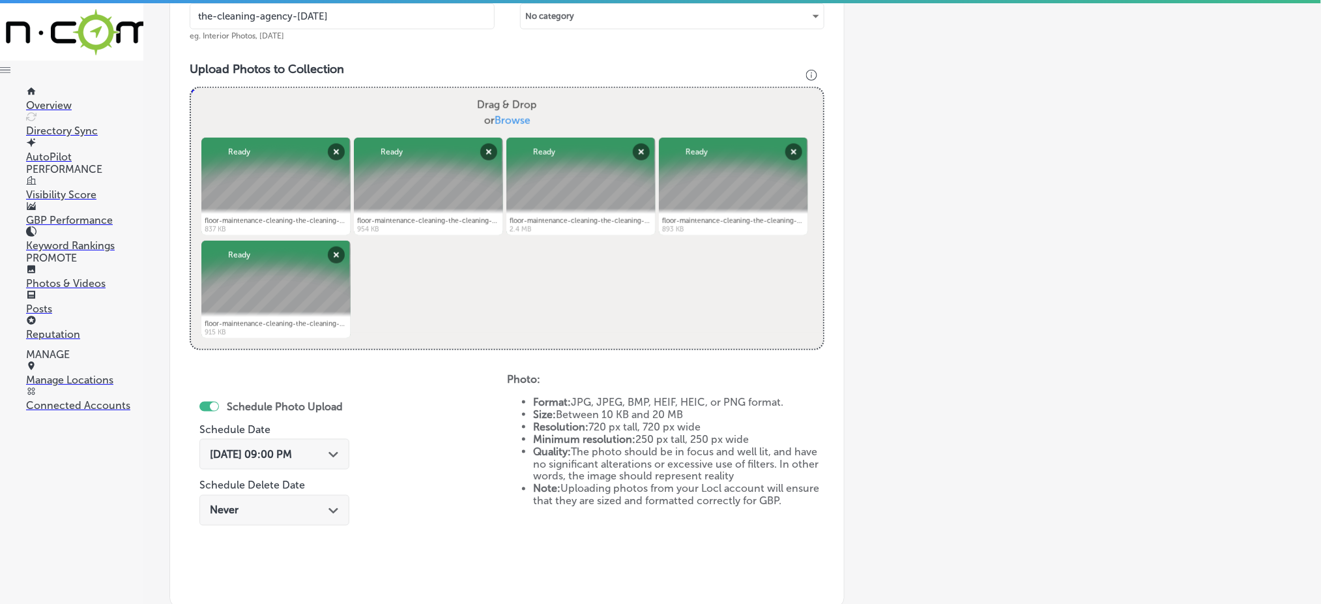
scroll to position [158, 0]
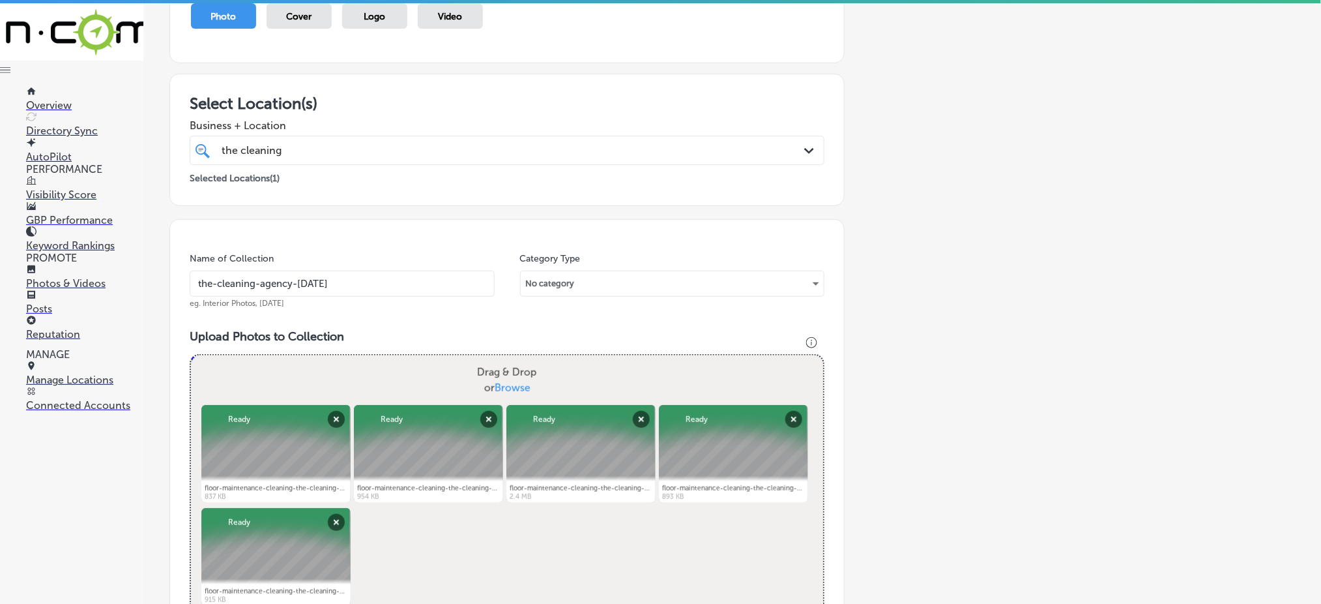
click at [363, 150] on div "the cleaning the cleaning" at bounding box center [478, 150] width 516 height 18
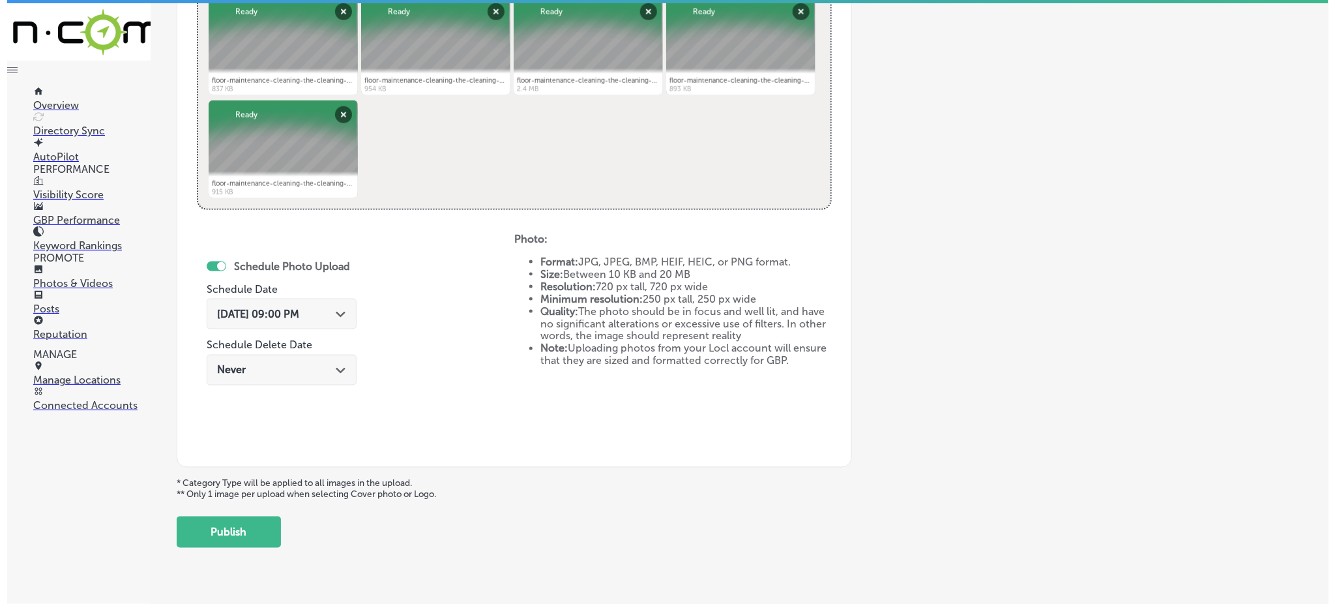
scroll to position [592, 0]
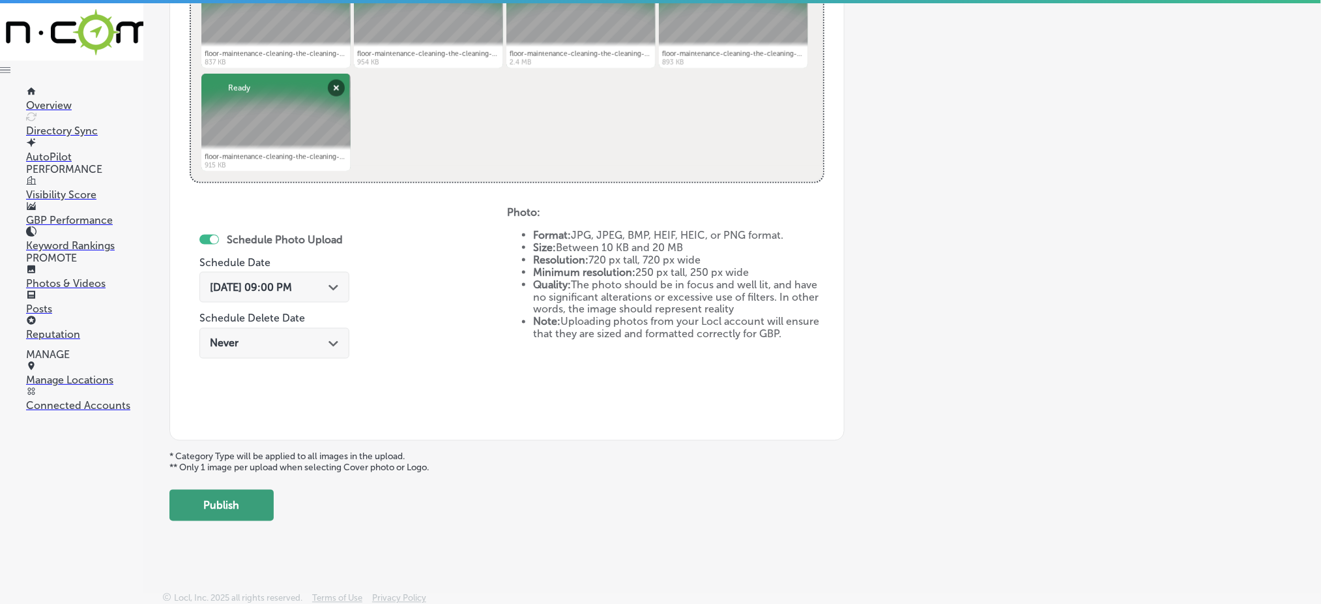
click at [233, 510] on button "Publish" at bounding box center [221, 504] width 104 height 31
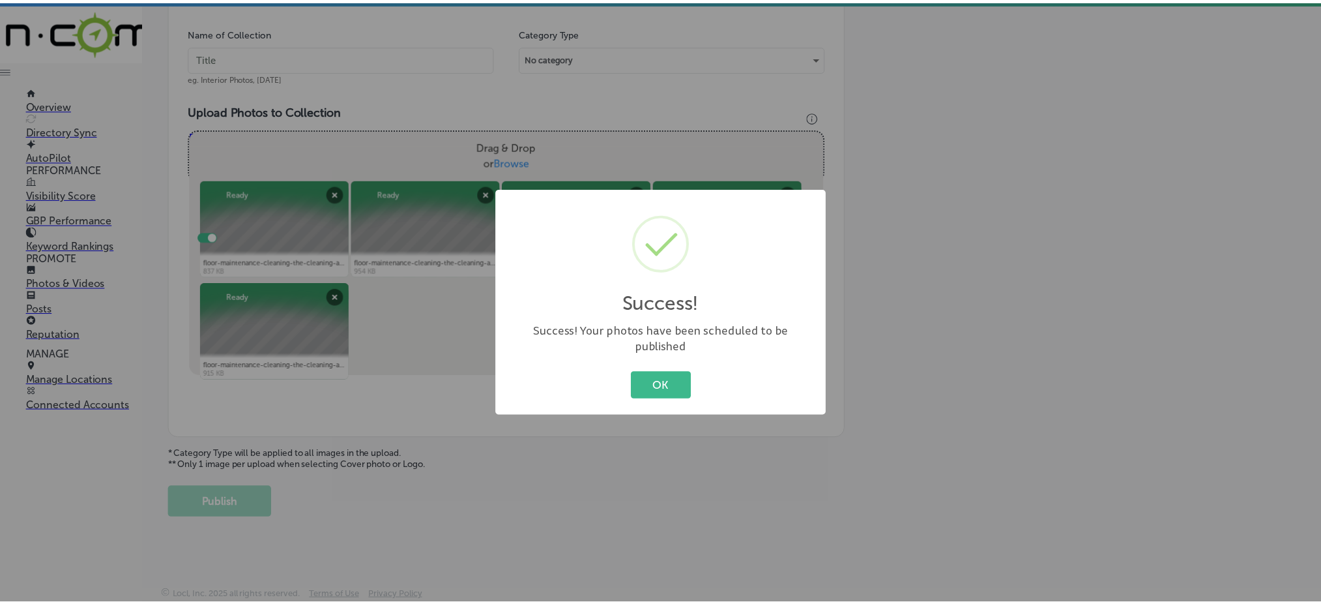
scroll to position [381, 0]
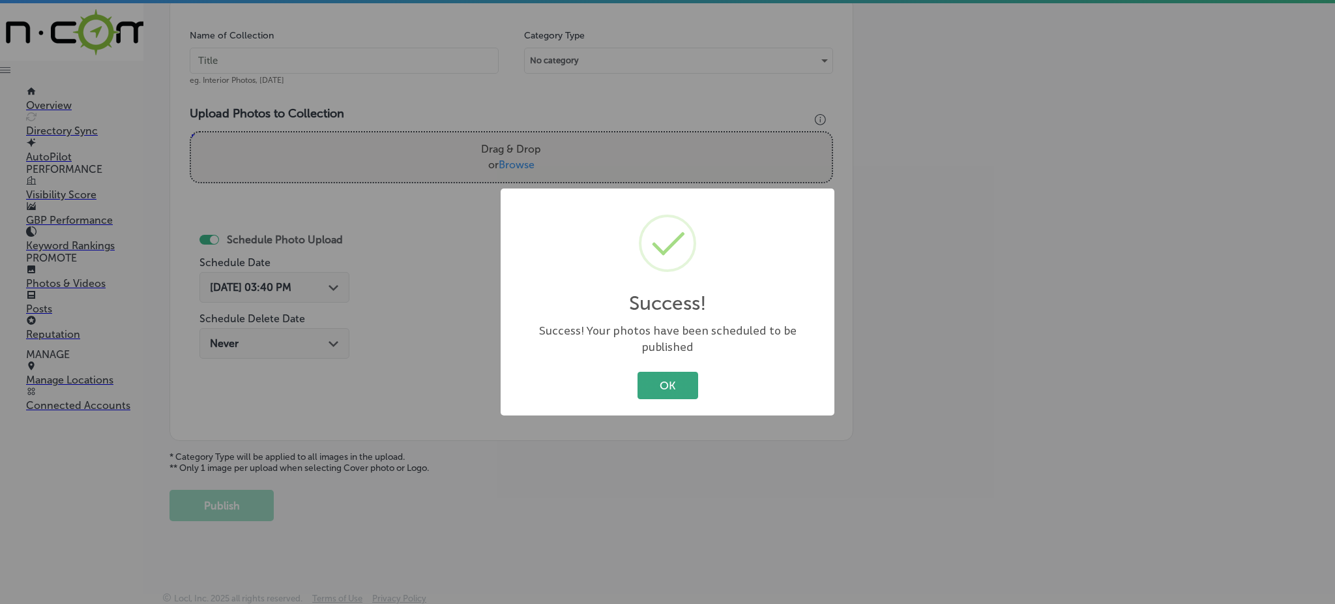
click at [650, 375] on button "OK" at bounding box center [667, 385] width 61 height 27
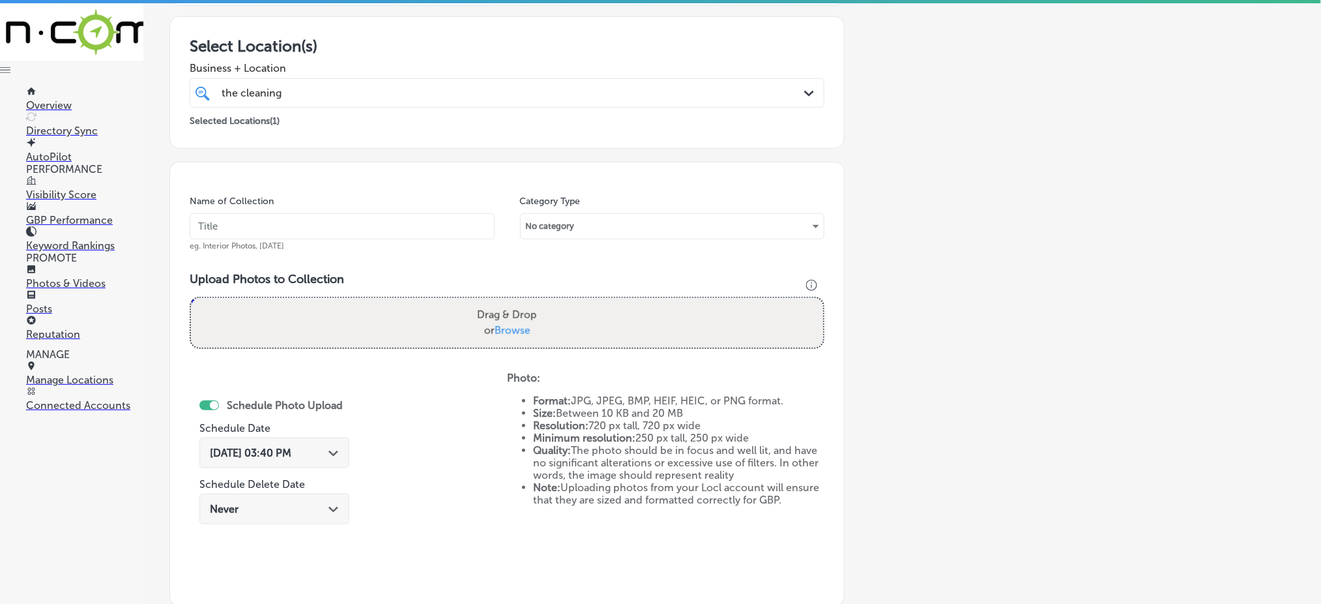
scroll to position [34, 0]
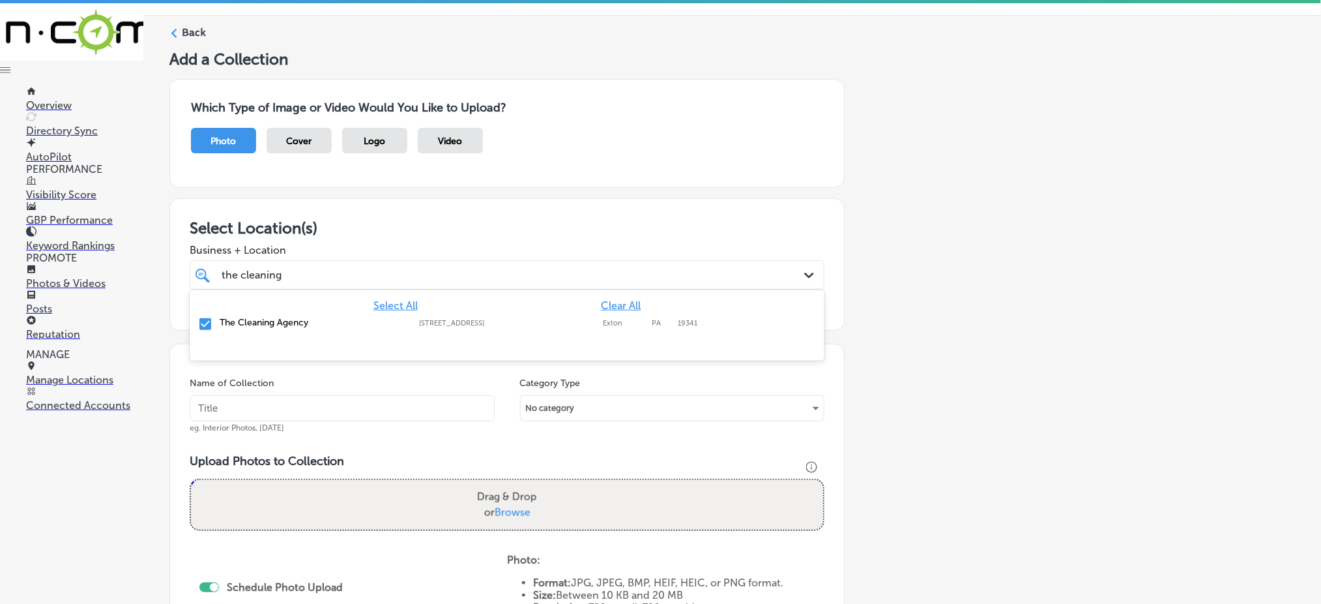
click at [300, 281] on div "the cleaning the cleaning" at bounding box center [478, 275] width 516 height 18
click at [259, 402] on input "text" at bounding box center [342, 408] width 305 height 26
paste input "the-cleaning-agency-[DATE]"
type input "the-cleaning-agency-[DATE]"
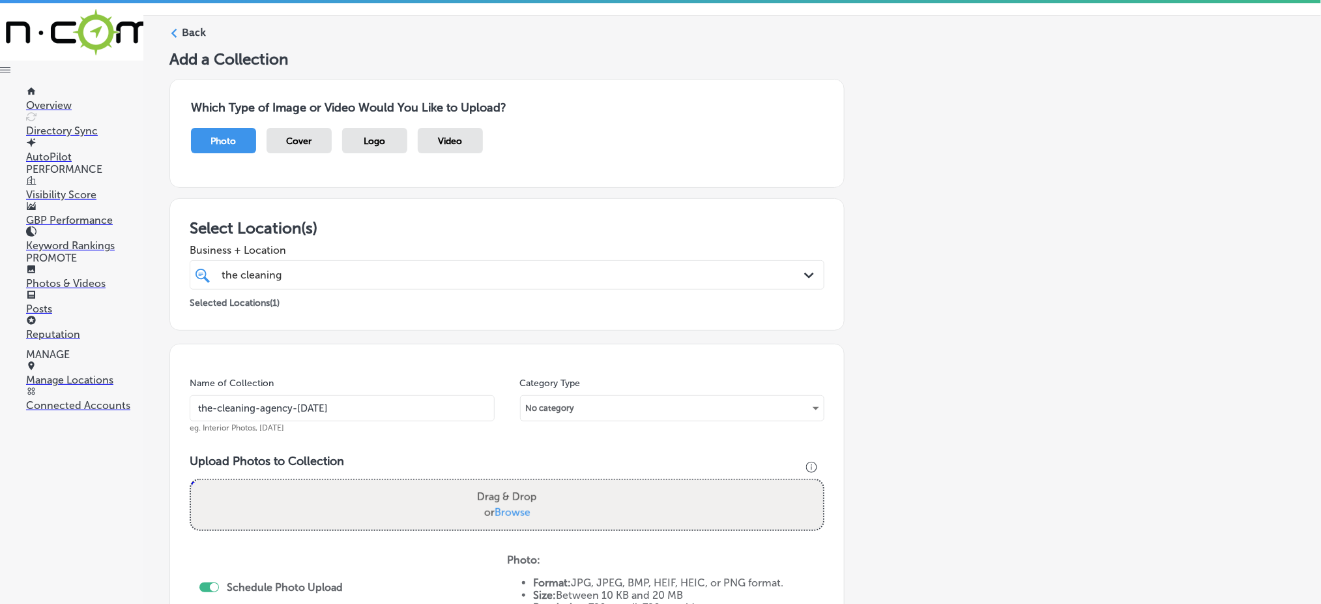
click at [501, 512] on span "Browse" at bounding box center [513, 512] width 36 height 12
click at [501, 484] on input "Drag & Drop or Browse" at bounding box center [507, 482] width 632 height 4
type input "C:\fakepath\floor-maintenance-cleaning-the-cleaning-agency-[GEOGRAPHIC_DATA]-co…"
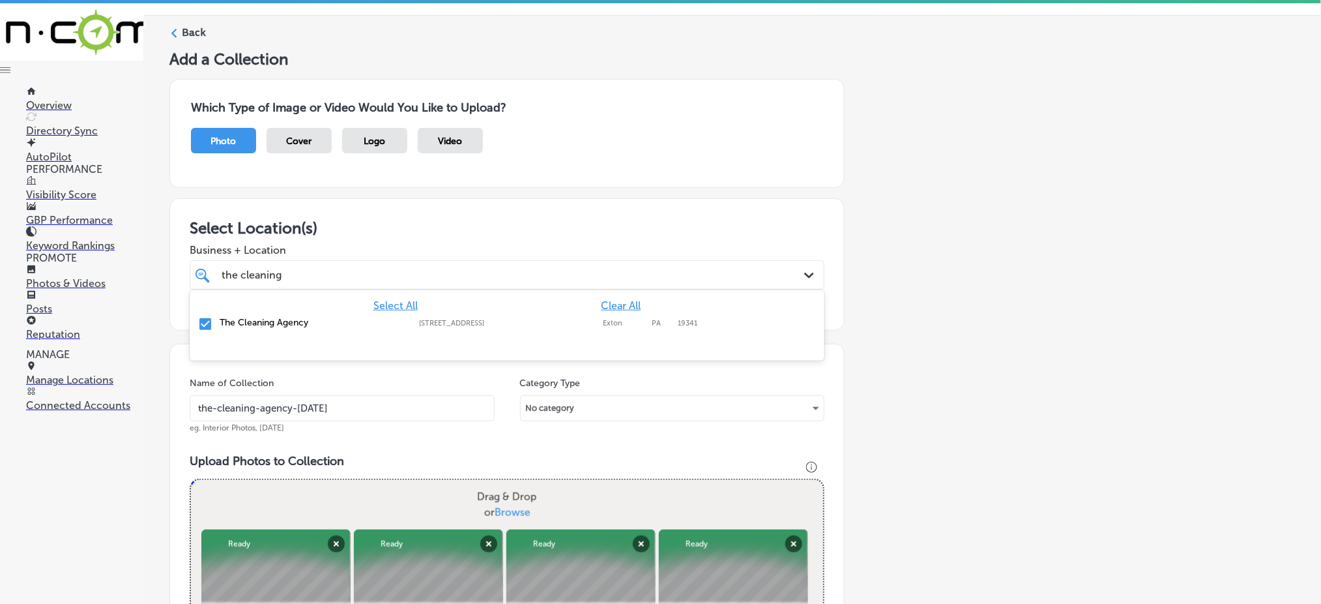
click at [431, 282] on div "the cleaning the cleaning" at bounding box center [478, 275] width 516 height 18
click at [431, 281] on div "the cleaning the cleaning" at bounding box center [478, 275] width 516 height 18
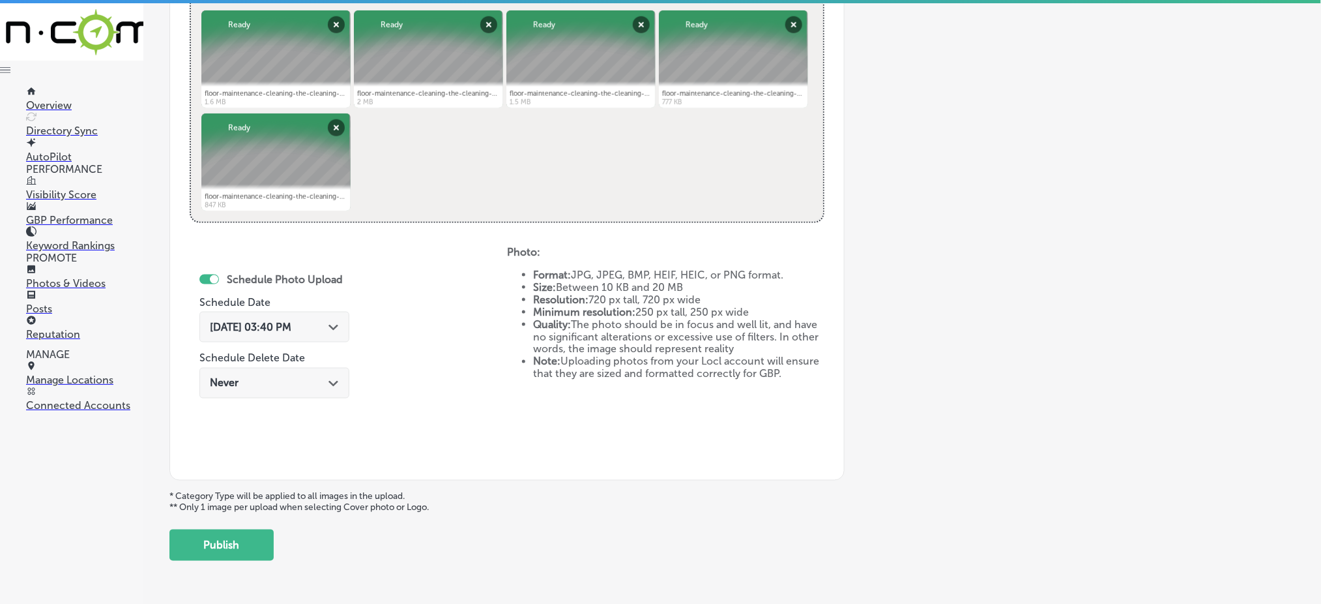
scroll to position [555, 0]
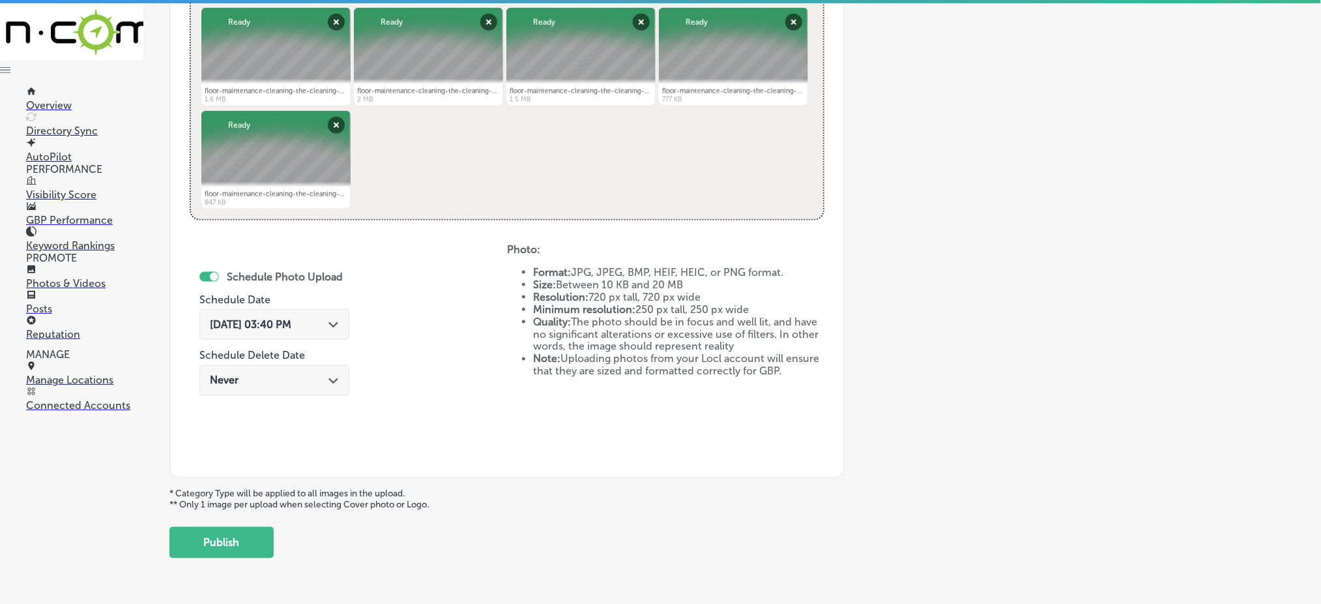
click at [319, 325] on div "[DATE] 03:40 PM Path Created with Sketch." at bounding box center [274, 324] width 129 height 12
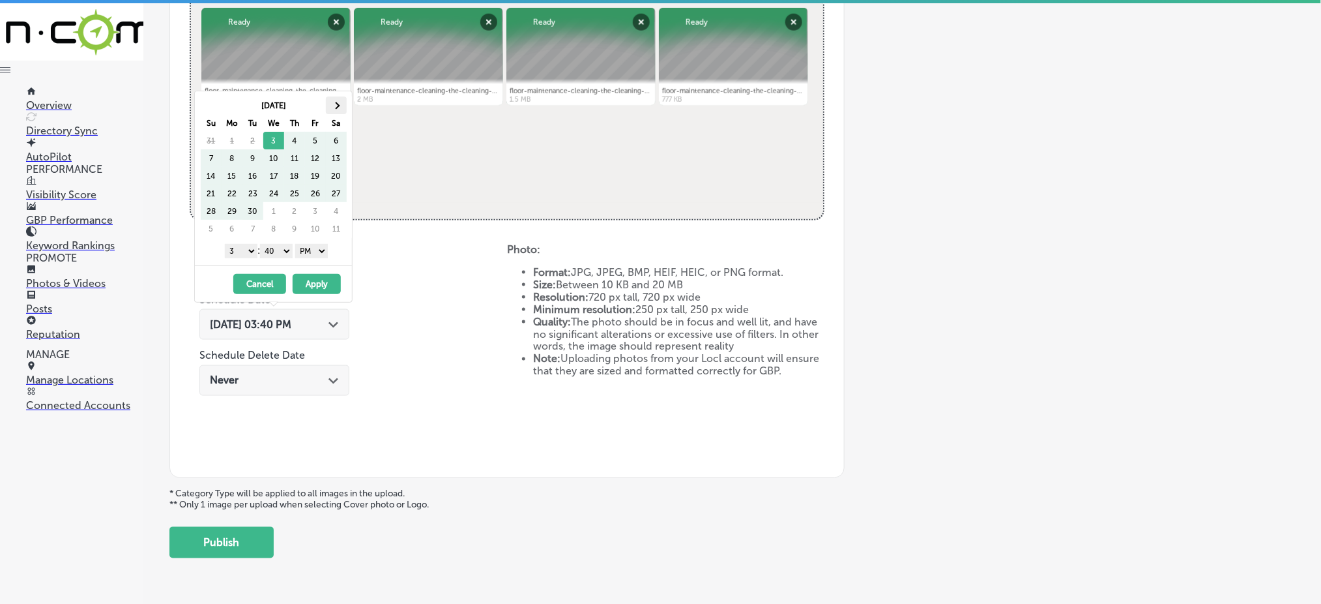
click at [336, 103] on span at bounding box center [335, 105] width 7 height 7
click at [250, 249] on select "1 2 3 4 5 6 7 8 9 10 11 12" at bounding box center [241, 251] width 33 height 14
click at [278, 250] on select "00 10 20 30 40 50" at bounding box center [276, 251] width 33 height 14
click at [323, 278] on button "Apply" at bounding box center [317, 284] width 48 height 20
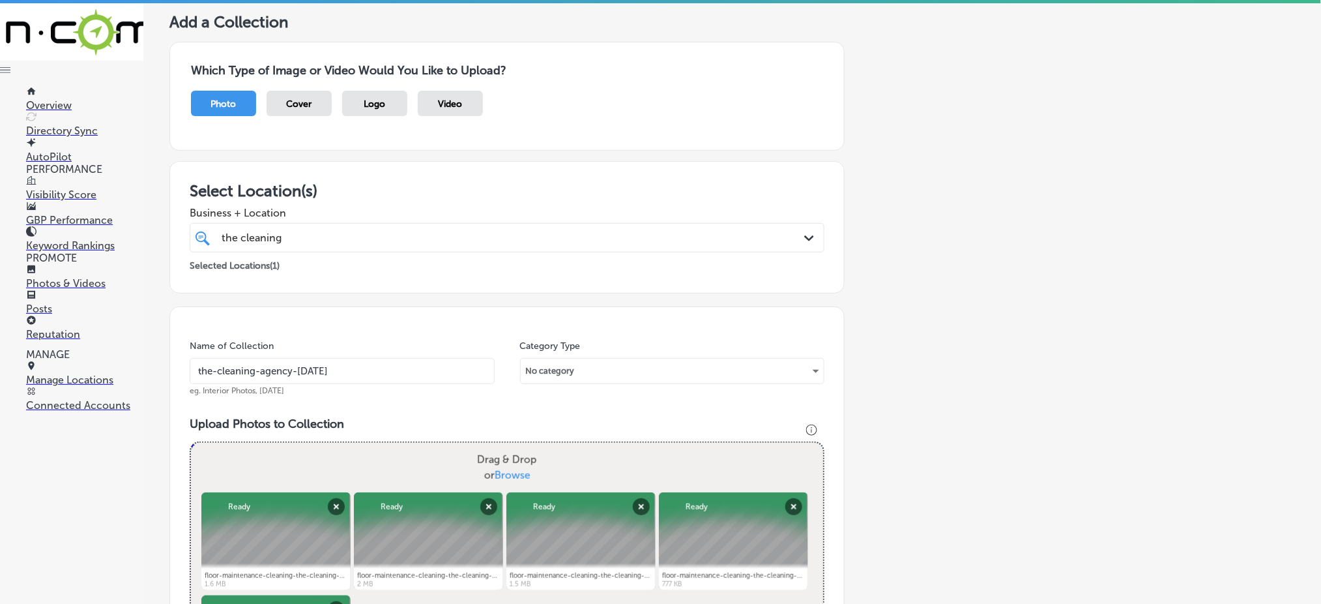
scroll to position [0, 0]
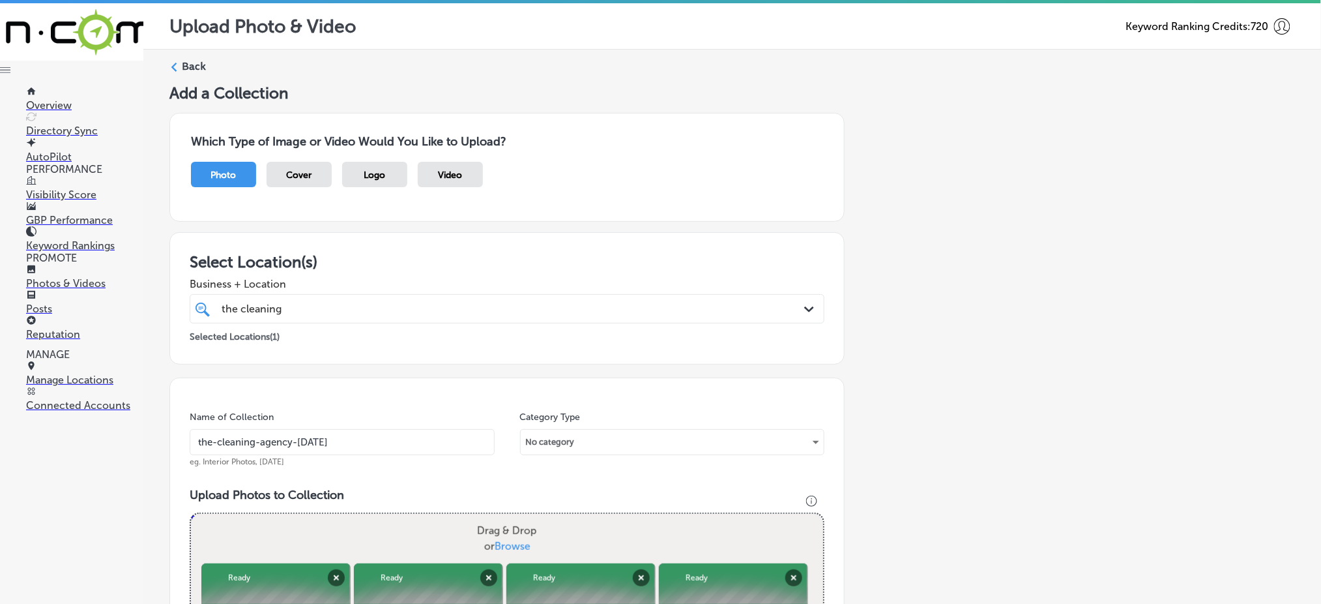
click at [360, 314] on div "the cleaning the cleaning" at bounding box center [478, 309] width 516 height 18
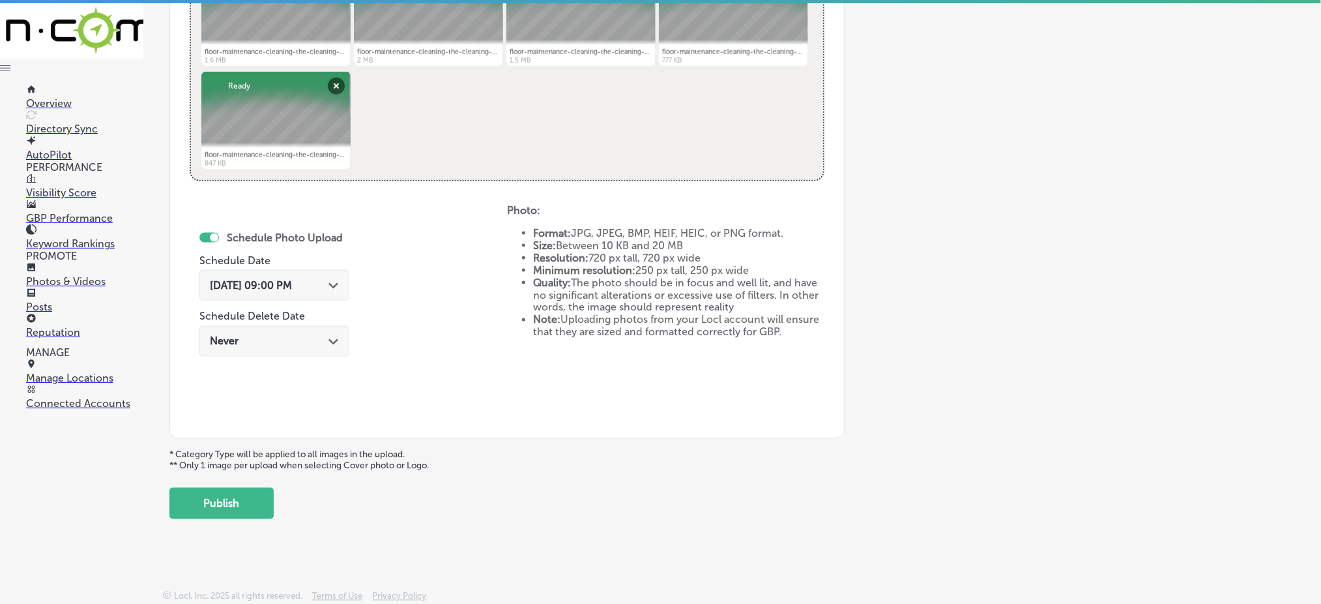
scroll to position [3, 0]
click at [235, 512] on button "Publish" at bounding box center [221, 502] width 104 height 31
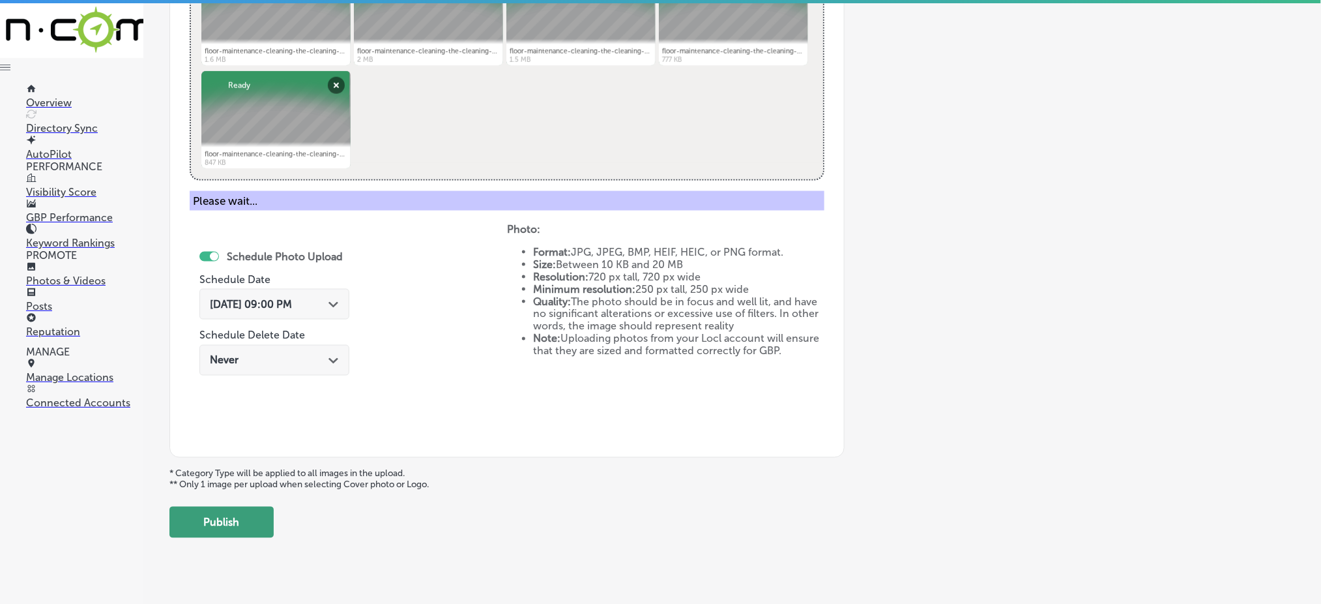
scroll to position [381, 0]
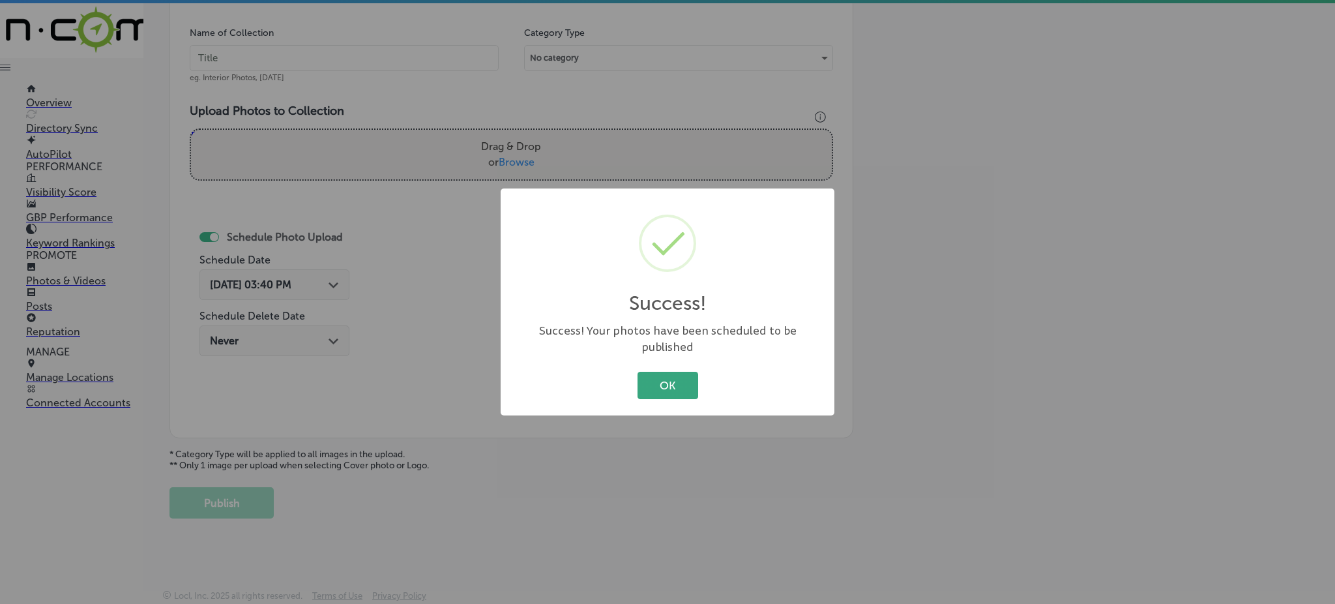
click at [679, 379] on button "OK" at bounding box center [667, 385] width 61 height 27
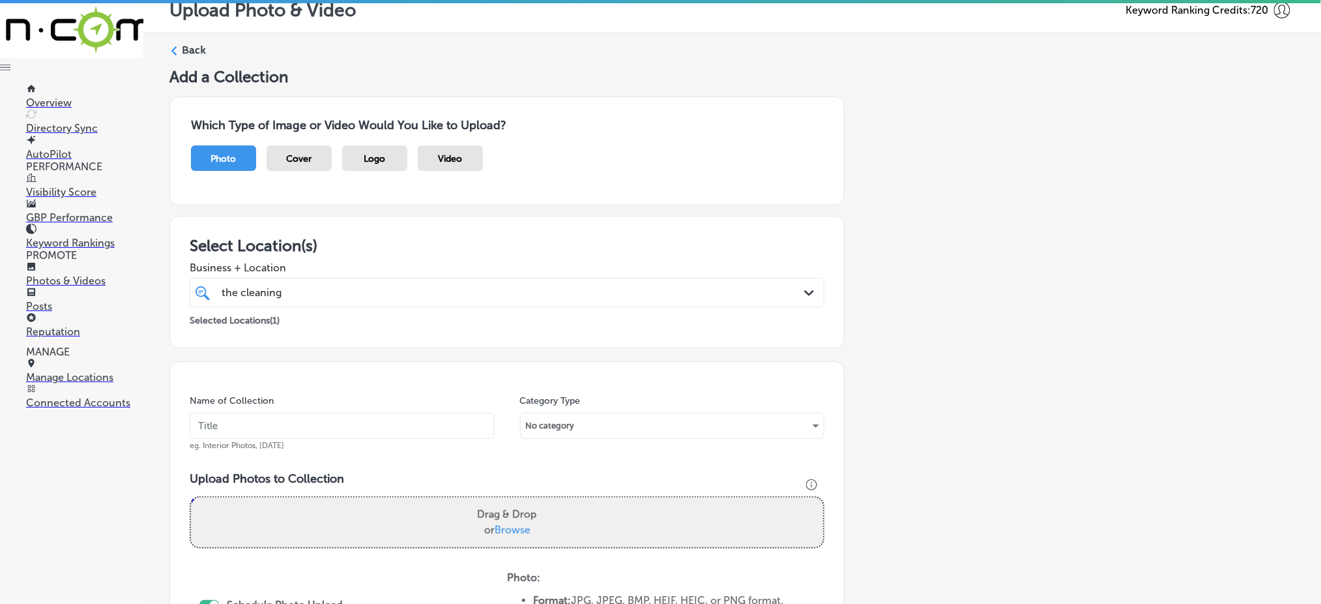
scroll to position [0, 0]
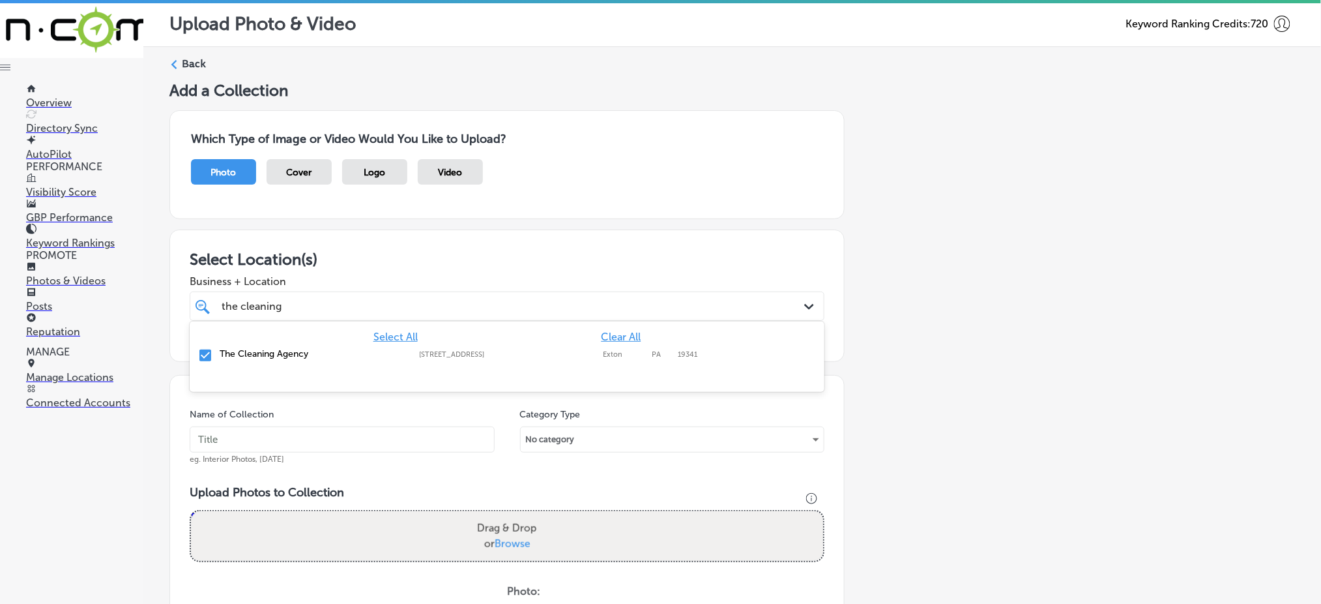
click at [266, 300] on input "the cleaning" at bounding box center [252, 306] width 61 height 12
click at [345, 396] on div "Name of Collection eg. Interior Photos, [DATE] Category Type No category Upload…" at bounding box center [506, 597] width 675 height 445
click at [319, 445] on input "text" at bounding box center [342, 439] width 305 height 26
paste input "the-cleaning-agency-[DATE]"
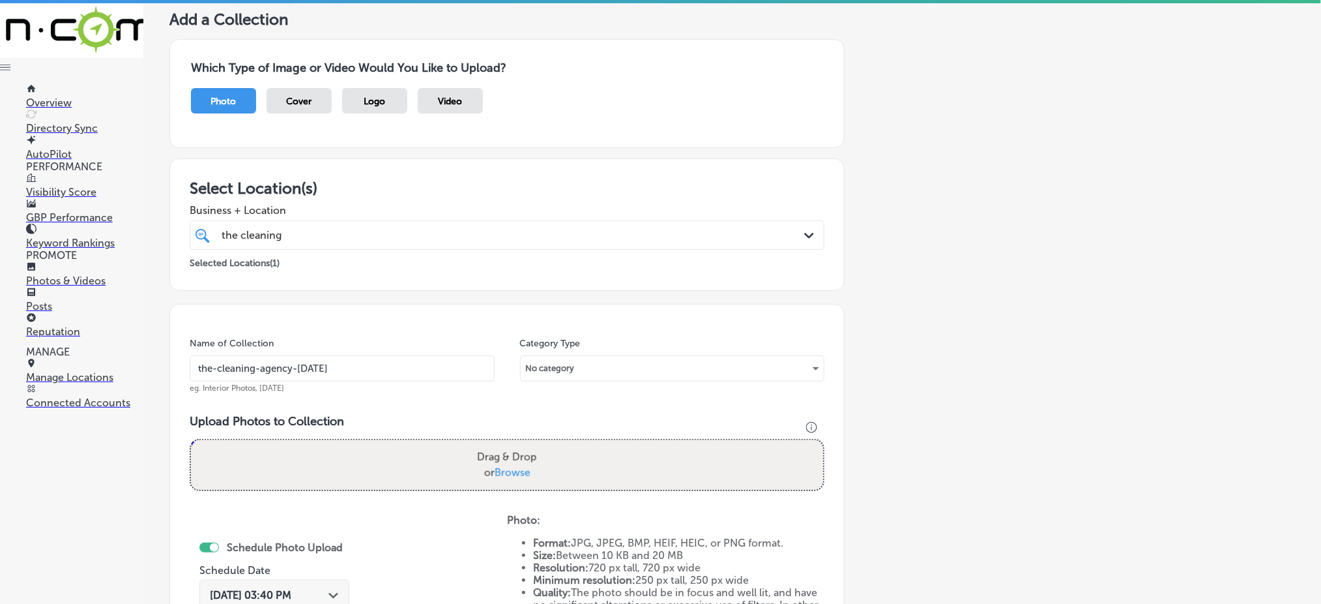
scroll to position [173, 0]
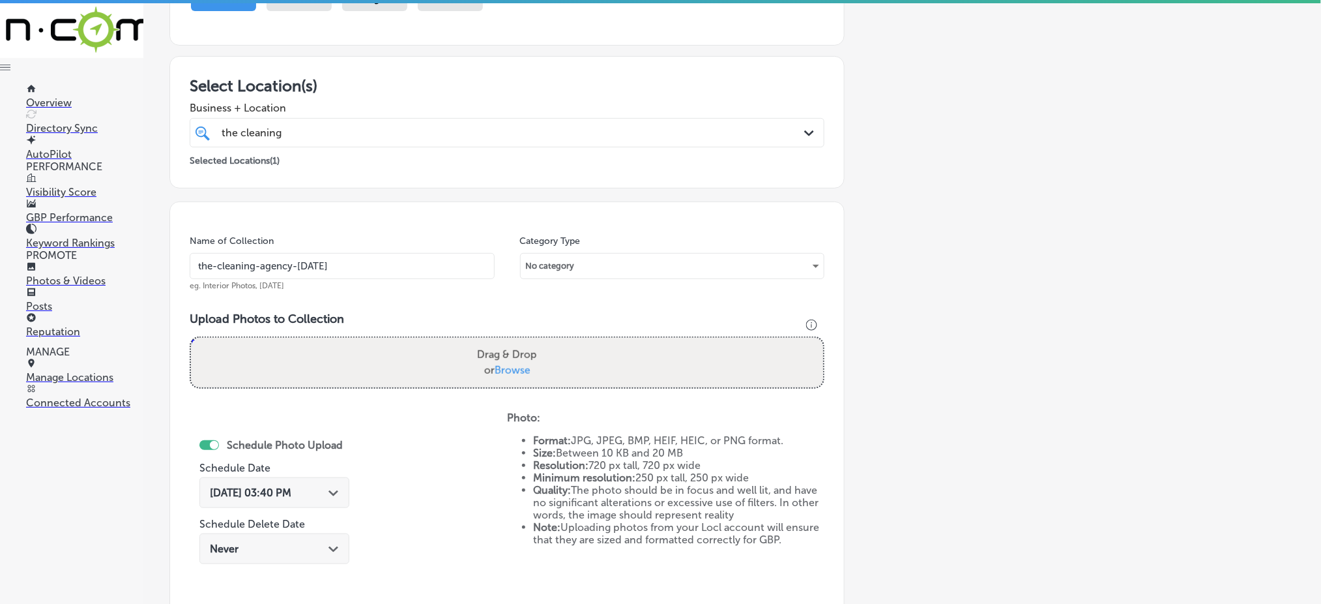
type input "the-cleaning-agency-[DATE]"
click at [510, 366] on span "Browse" at bounding box center [513, 370] width 36 height 12
click at [510, 342] on input "Drag & Drop or Browse" at bounding box center [507, 340] width 632 height 4
type input "C:\fakepath\floor-maintenance-cleaning-the-cleaning-agency-[GEOGRAPHIC_DATA]-co…"
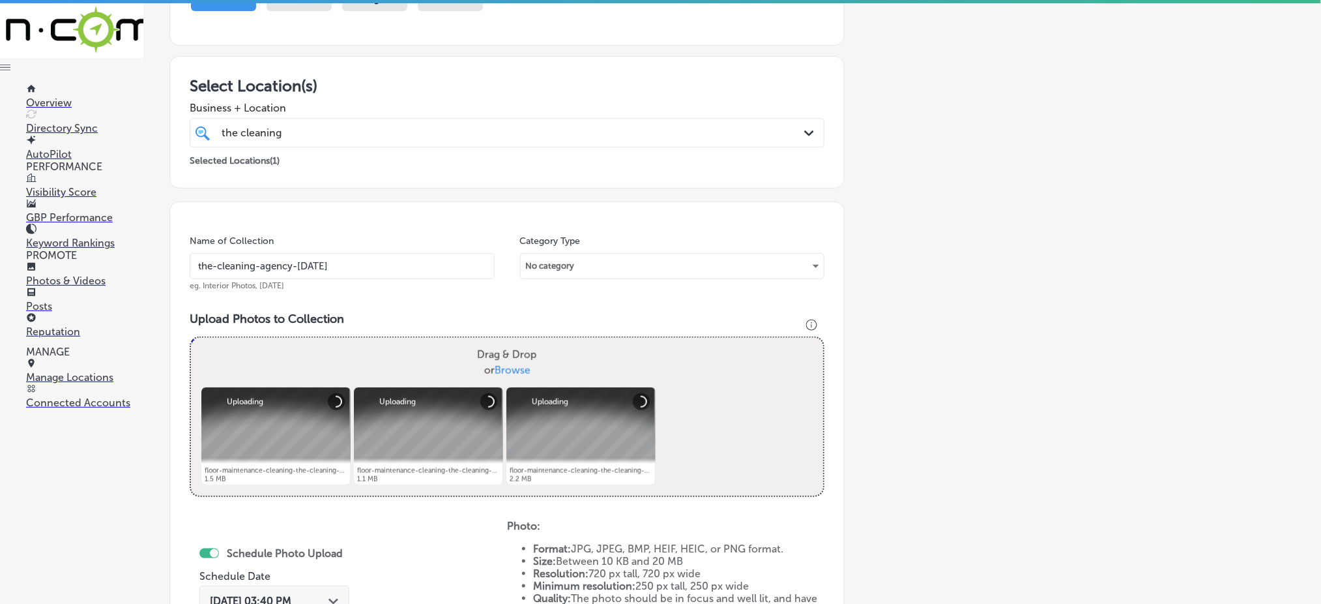
click at [511, 370] on span "Browse" at bounding box center [513, 370] width 36 height 12
click at [511, 342] on input "Drag & Drop or Browse" at bounding box center [507, 340] width 632 height 4
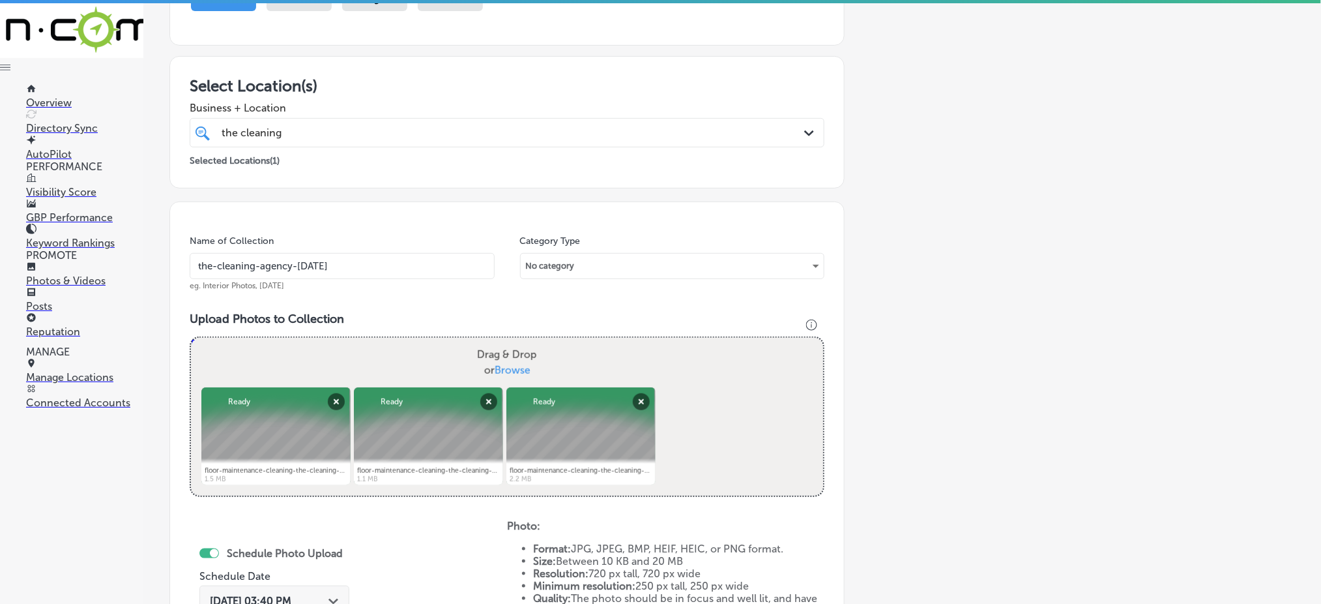
type input "C:\fakepath\floor-maintenance-cleaning-the-cleaning-agency-[GEOGRAPHIC_DATA]-co…"
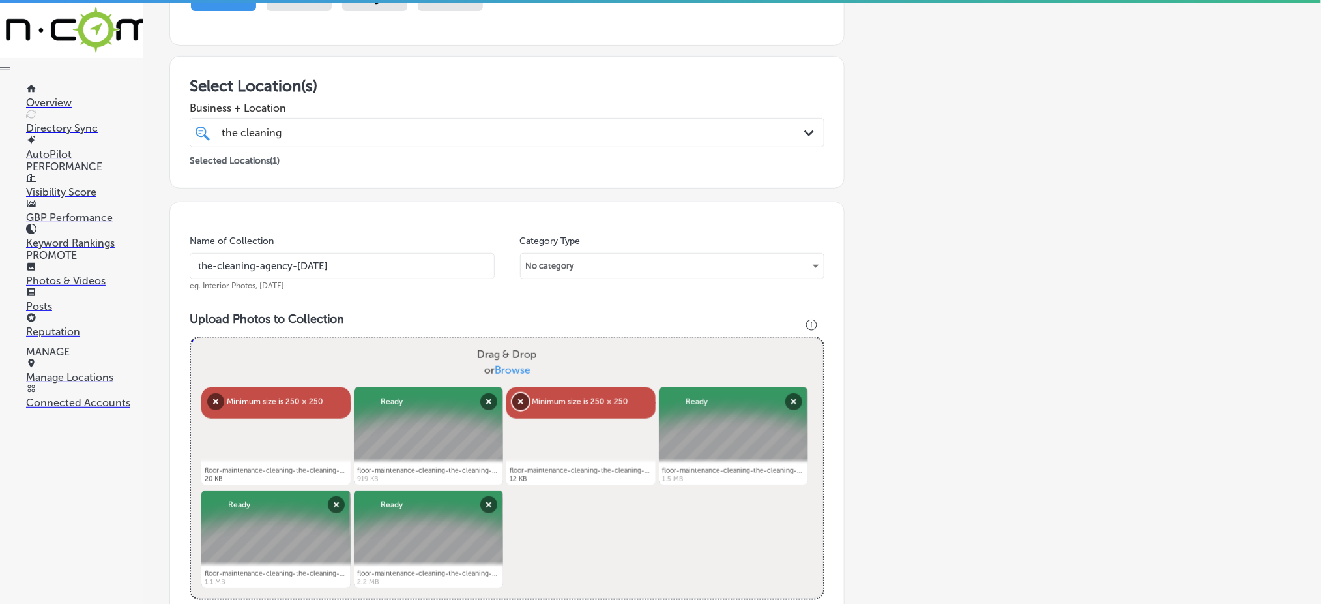
click at [517, 393] on button "Remove" at bounding box center [520, 401] width 17 height 17
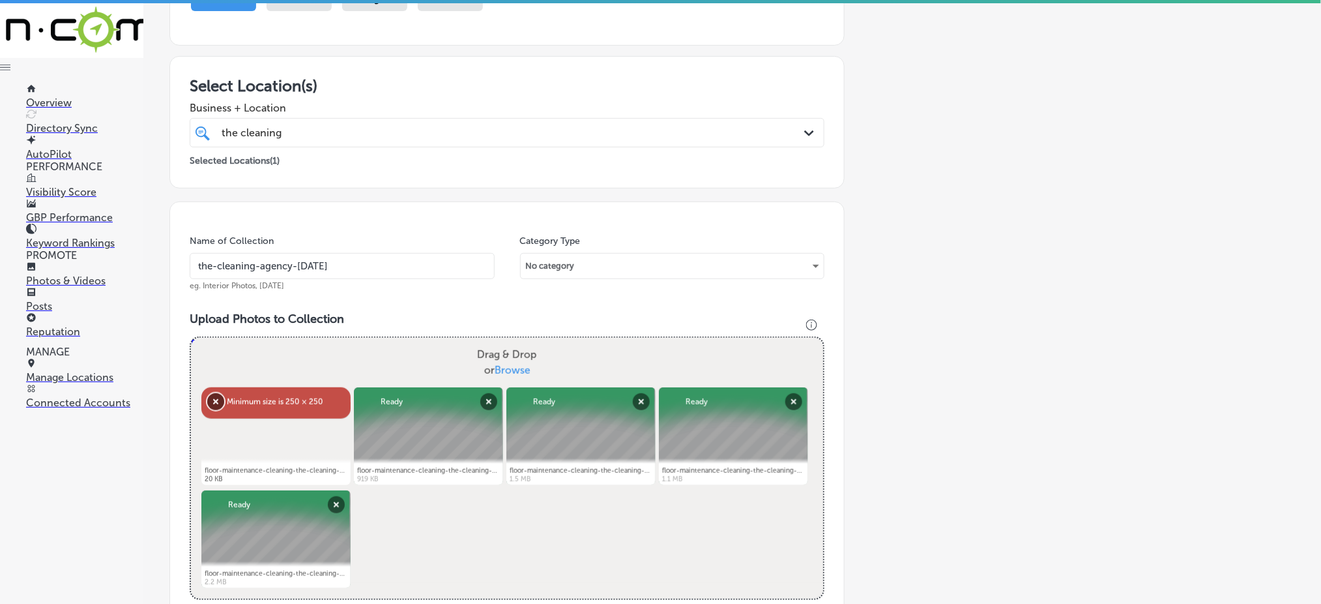
click at [214, 403] on button "Remove" at bounding box center [215, 401] width 17 height 17
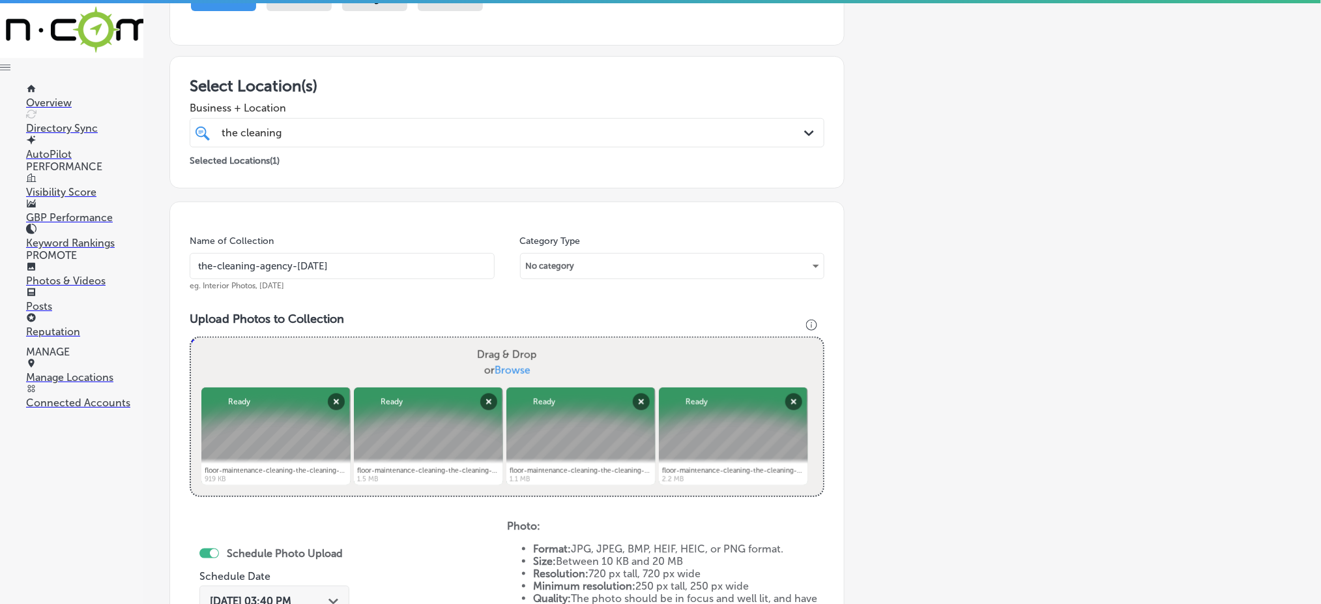
click at [512, 360] on label "Drag & Drop or Browse" at bounding box center [507, 363] width 70 height 42
click at [512, 342] on input "Drag & Drop or Browse" at bounding box center [507, 340] width 632 height 4
click at [514, 364] on span "Browse" at bounding box center [513, 370] width 36 height 12
click at [514, 342] on input "Drag & Drop or Browse" at bounding box center [507, 340] width 632 height 4
click at [514, 364] on span "Browse" at bounding box center [513, 370] width 36 height 12
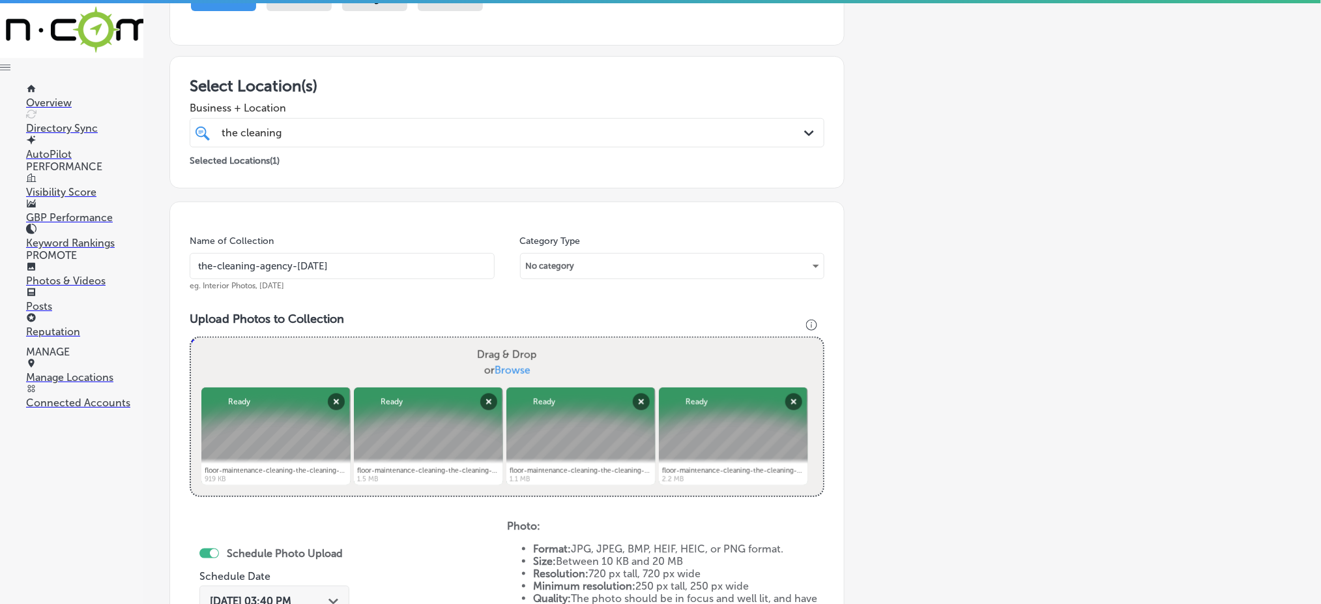
click at [514, 342] on input "Drag & Drop or Browse" at bounding box center [507, 340] width 632 height 4
type input "C:\fakepath\floor-maintenance-cleaning-the-cleaning-agency-[GEOGRAPHIC_DATA]-co…"
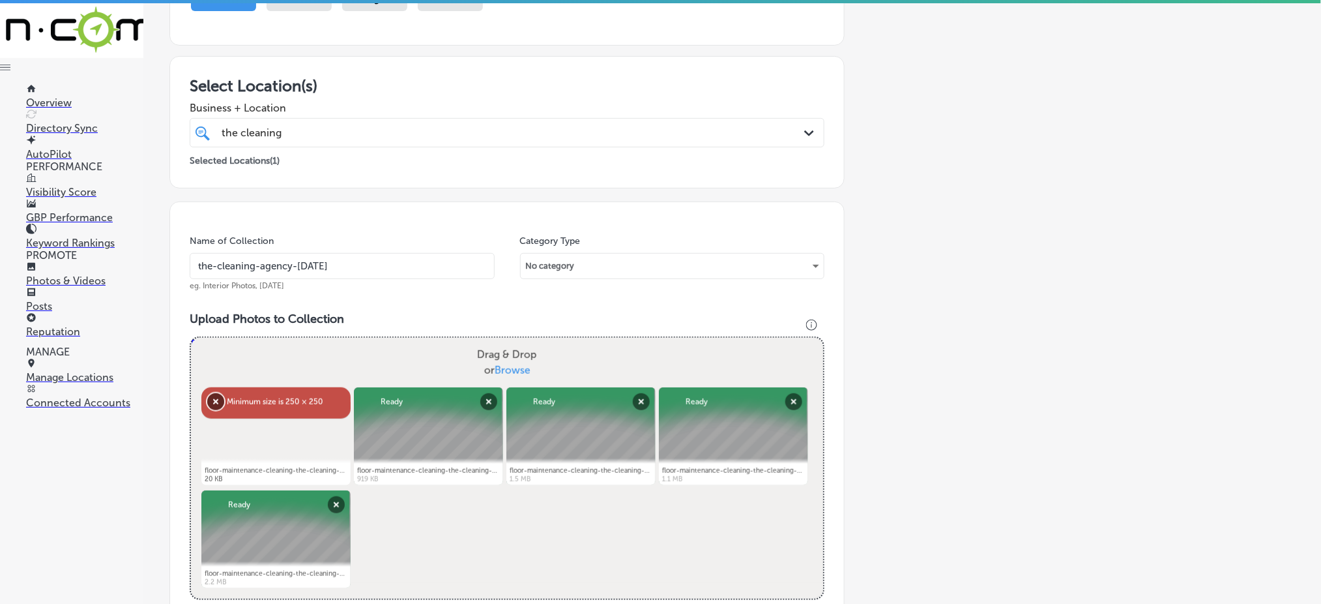
click at [216, 402] on button "Remove" at bounding box center [215, 401] width 17 height 17
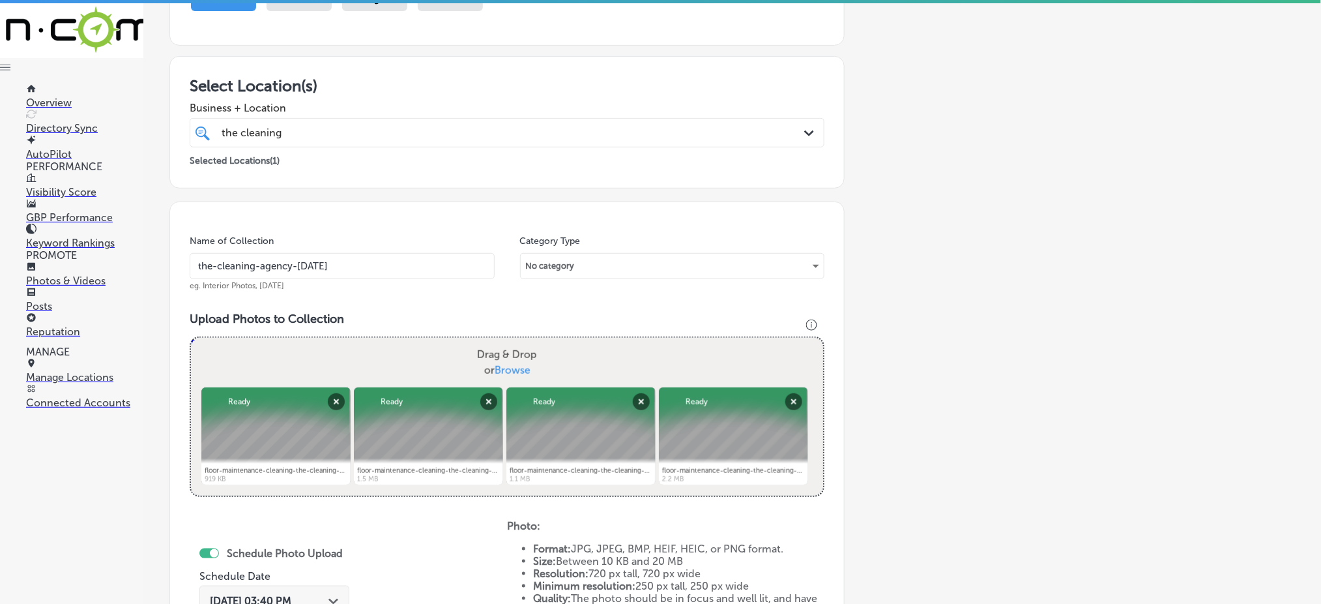
click at [508, 364] on span "Browse" at bounding box center [513, 370] width 36 height 12
click at [508, 342] on input "Drag & Drop or Browse" at bounding box center [507, 340] width 632 height 4
type input "C:\fakepath\floor-maintenance-cleaning-the-cleaning-agency-[GEOGRAPHIC_DATA]-co…"
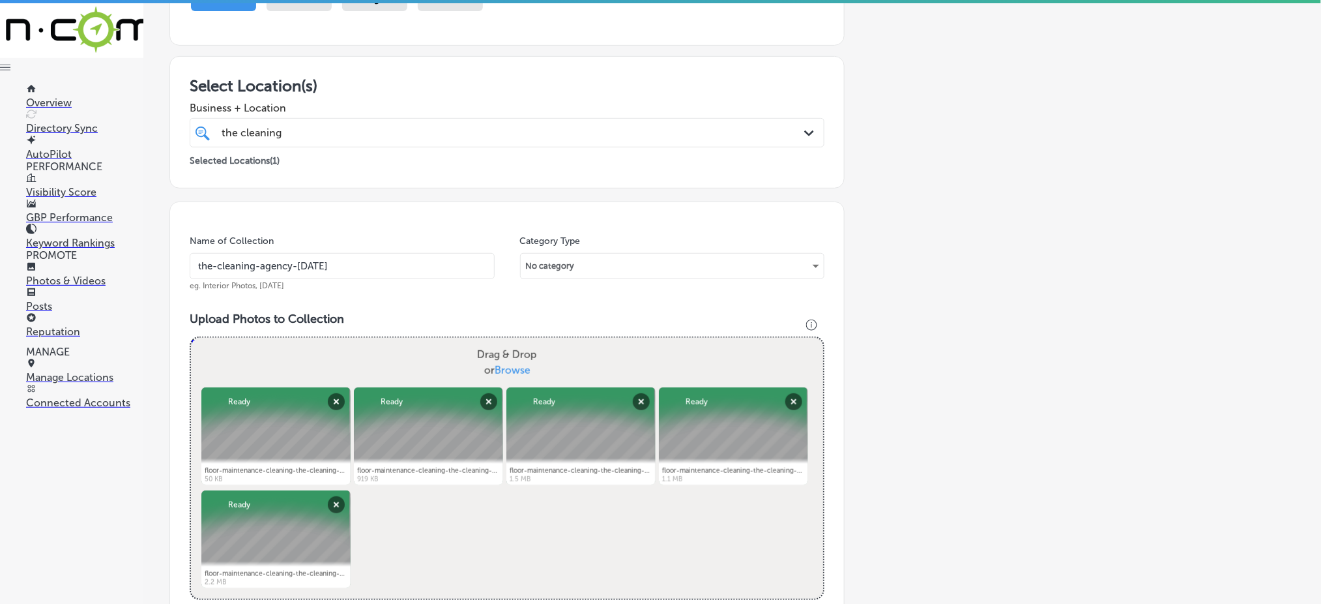
scroll to position [521, 0]
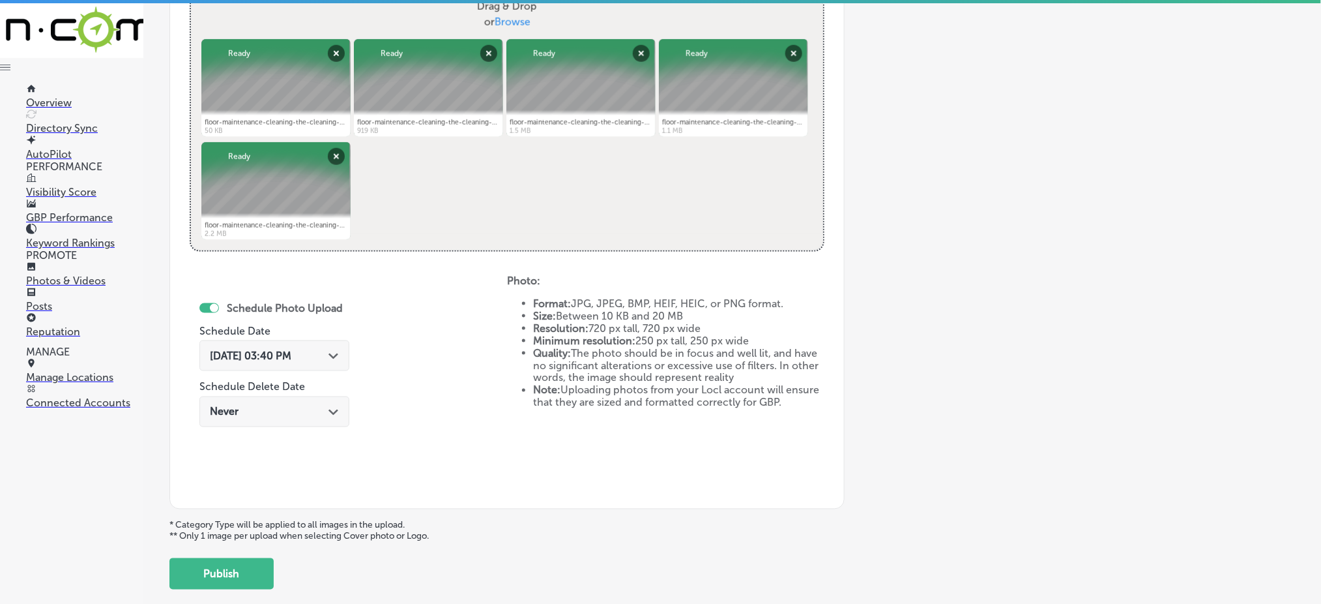
click at [291, 354] on span "[DATE] 03:40 PM" at bounding box center [250, 355] width 81 height 12
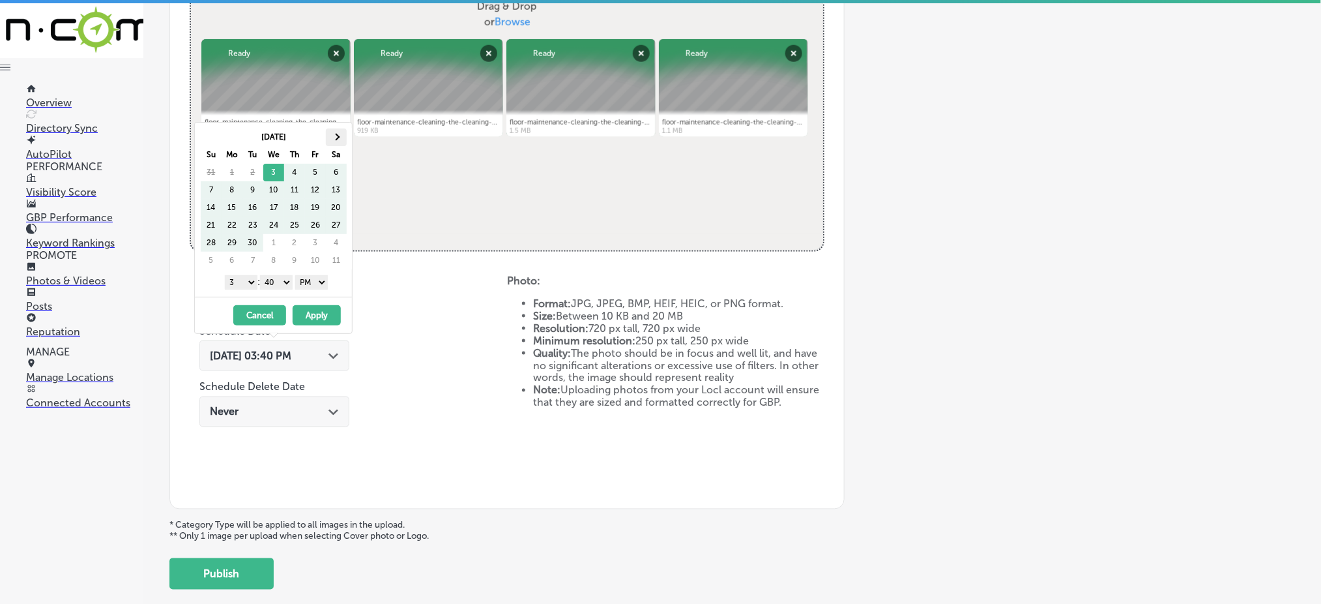
click at [331, 129] on th at bounding box center [336, 137] width 21 height 18
click at [242, 281] on select "1 2 3 4 5 6 7 8 9 10 11 12" at bounding box center [241, 282] width 33 height 14
click at [278, 282] on select "00 10 20 30 40 50" at bounding box center [276, 282] width 33 height 14
click at [318, 315] on button "Apply" at bounding box center [317, 315] width 48 height 20
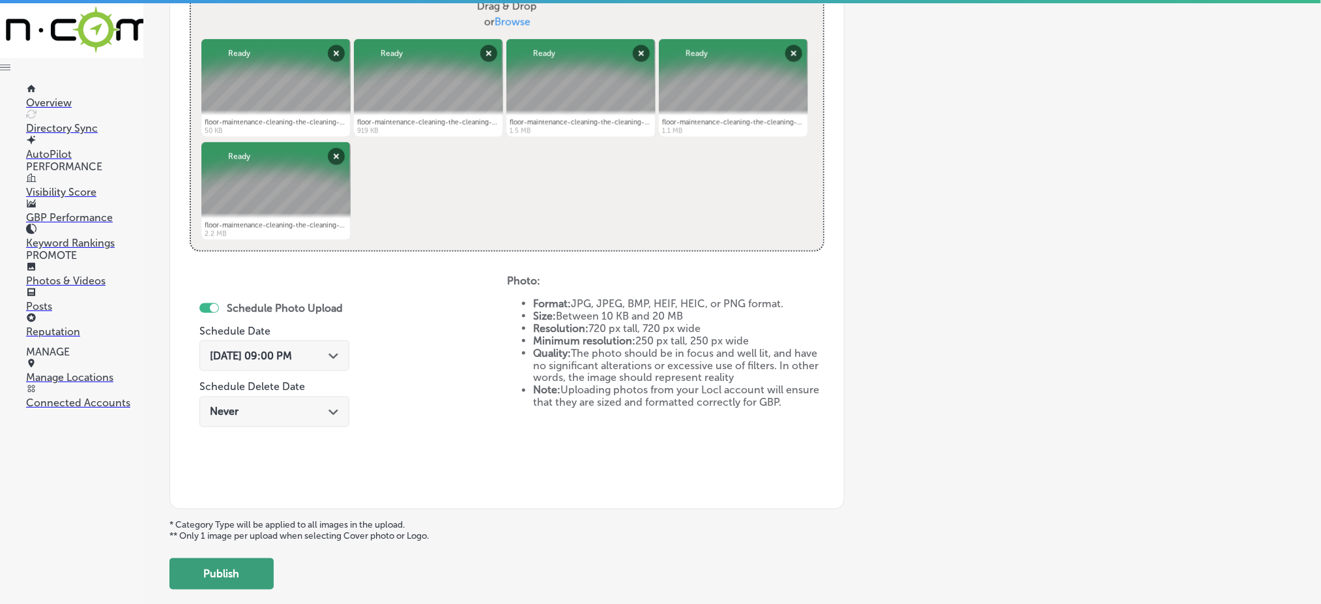
click at [238, 574] on button "Publish" at bounding box center [221, 573] width 104 height 31
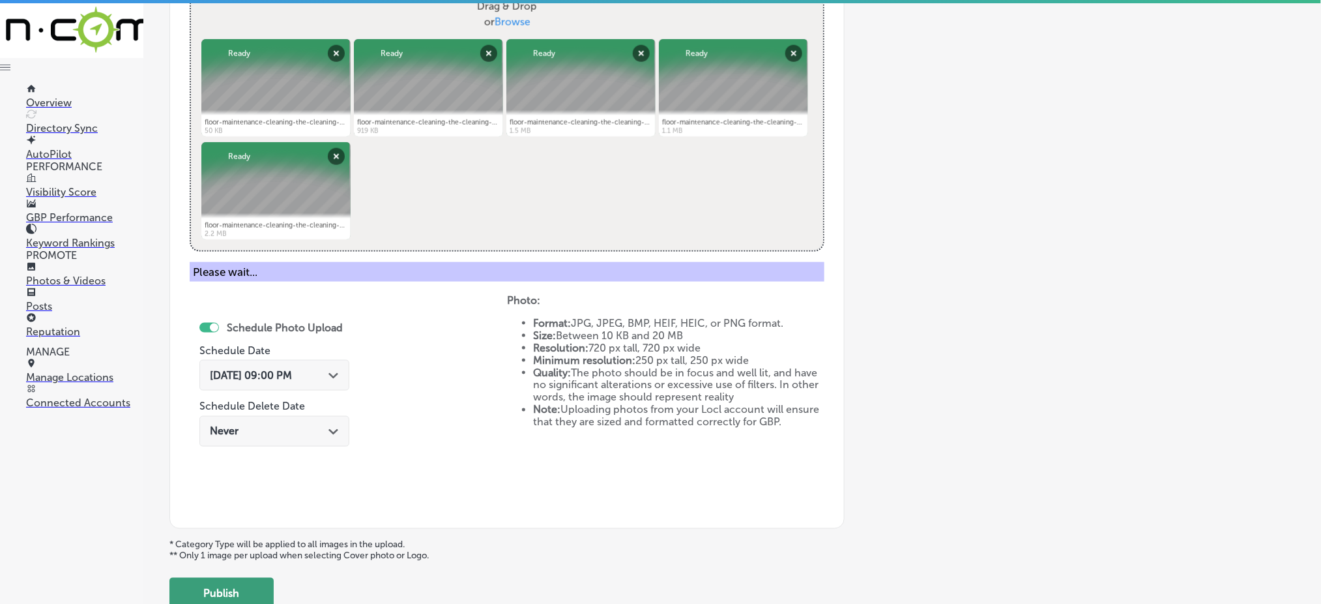
scroll to position [381, 0]
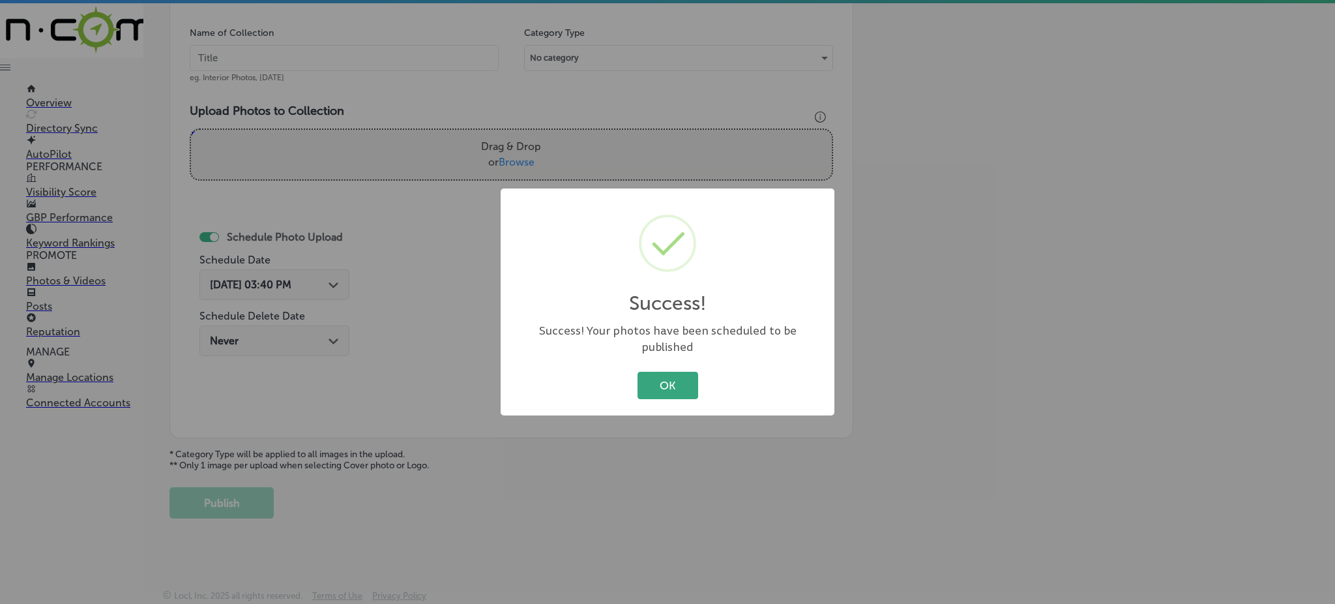
click at [652, 373] on button "OK" at bounding box center [667, 385] width 61 height 27
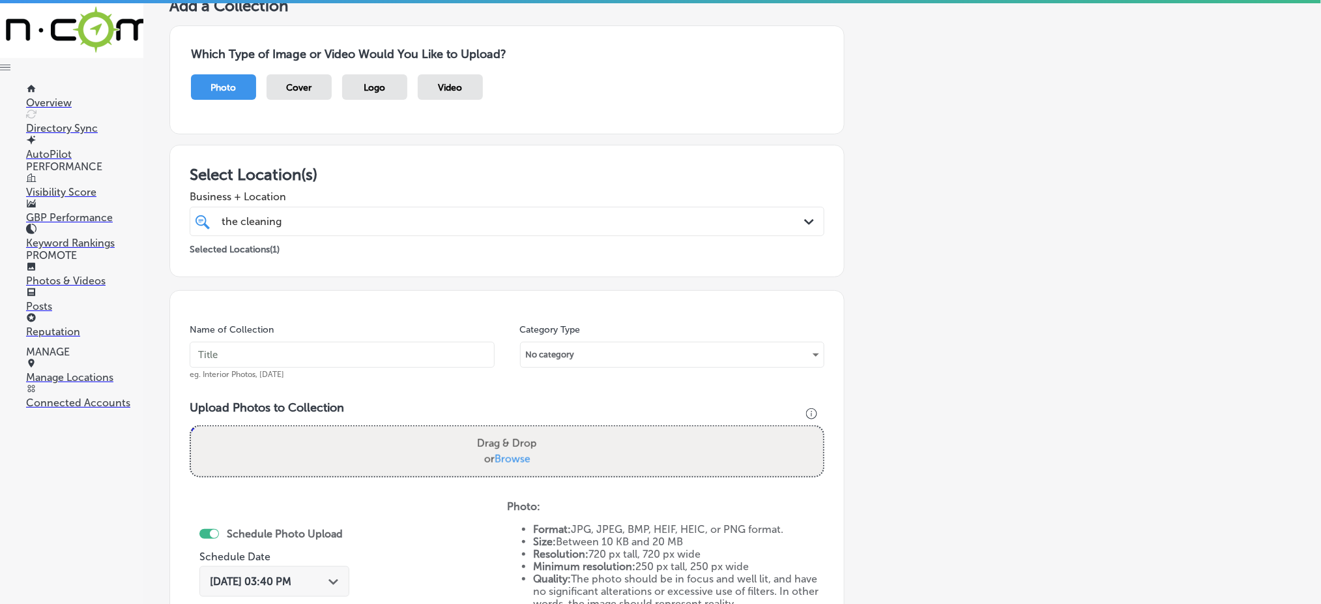
scroll to position [34, 0]
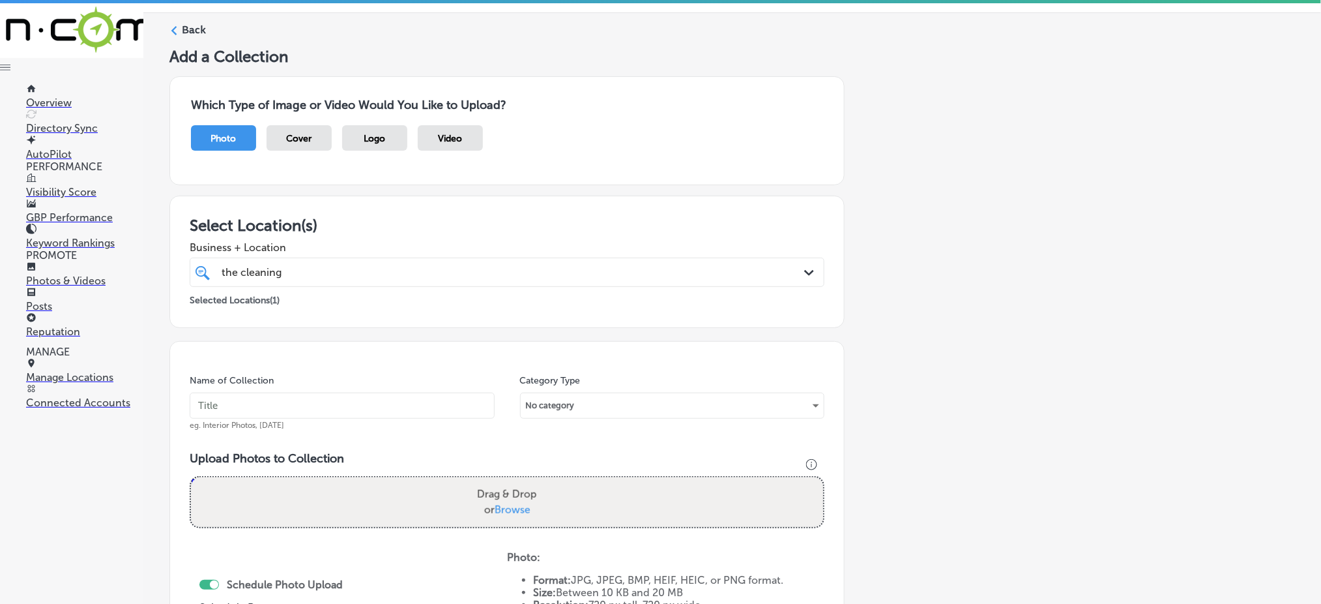
click at [401, 279] on div "the cleaning the cleaning" at bounding box center [478, 272] width 516 height 18
click at [291, 407] on input "text" at bounding box center [342, 405] width 305 height 26
paste input "the-cleaning-agency-[DATE]"
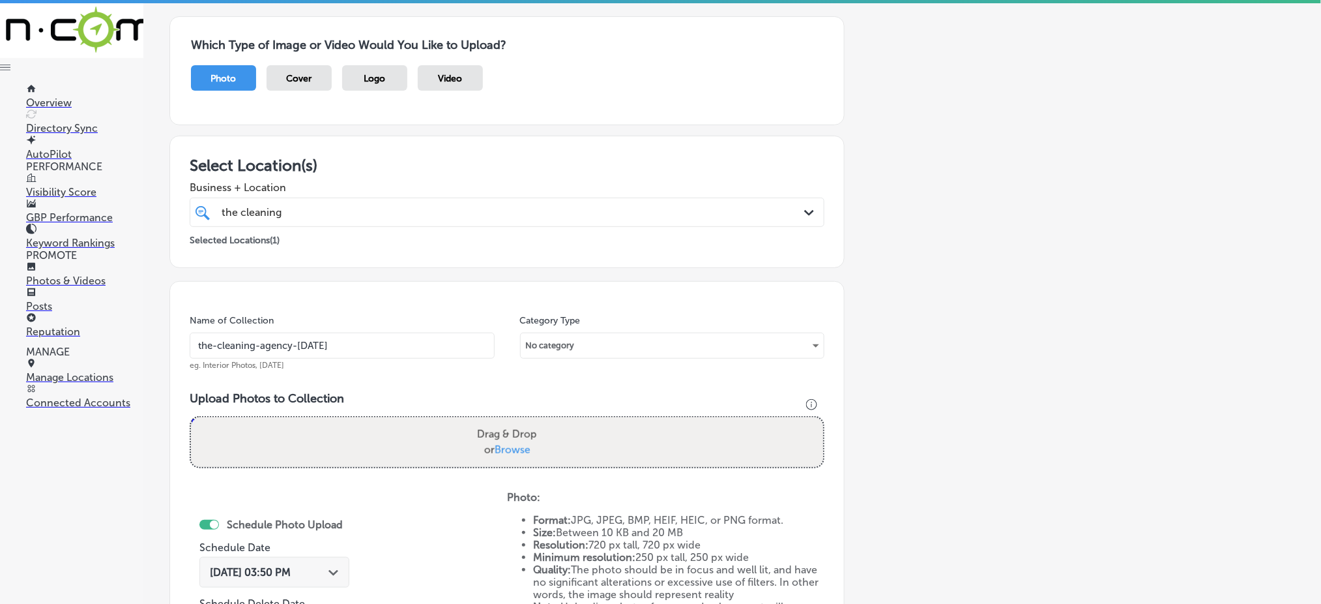
scroll to position [121, 0]
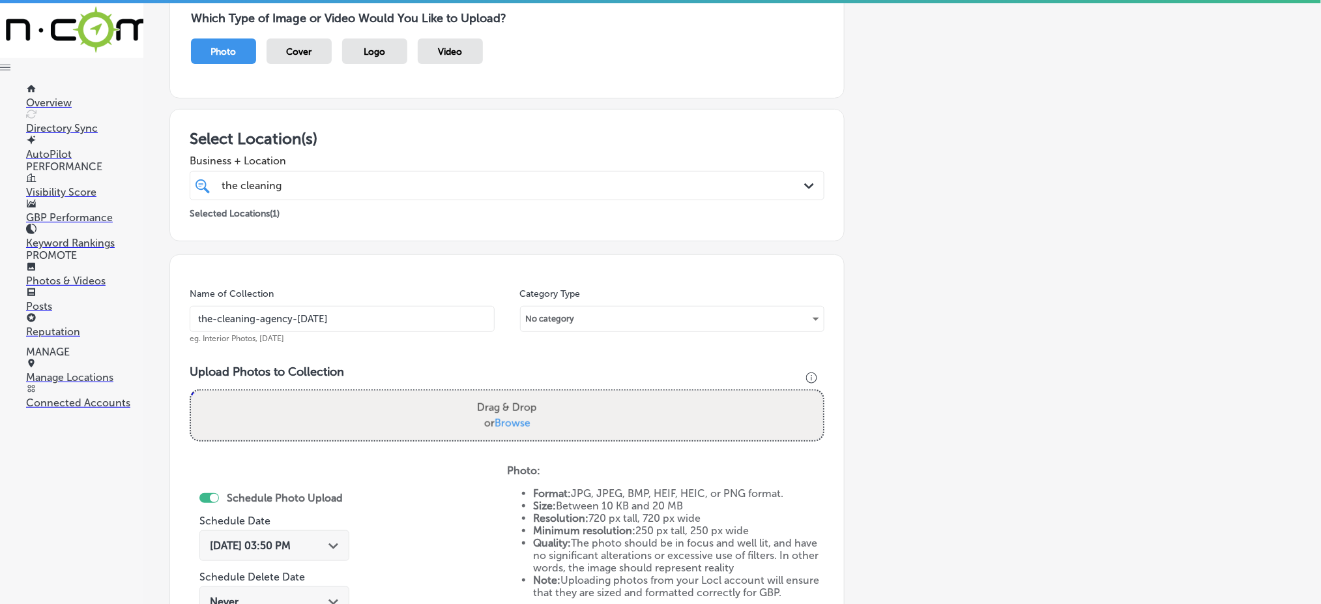
type input "the-cleaning-agency-[DATE]"
click at [501, 420] on span "Browse" at bounding box center [513, 422] width 36 height 12
click at [501, 394] on input "Drag & Drop or Browse" at bounding box center [507, 392] width 632 height 4
type input "C:\fakepath\deep-cleaning-commercial-the-cleaning-agency-[GEOGRAPHIC_DATA]-coun…"
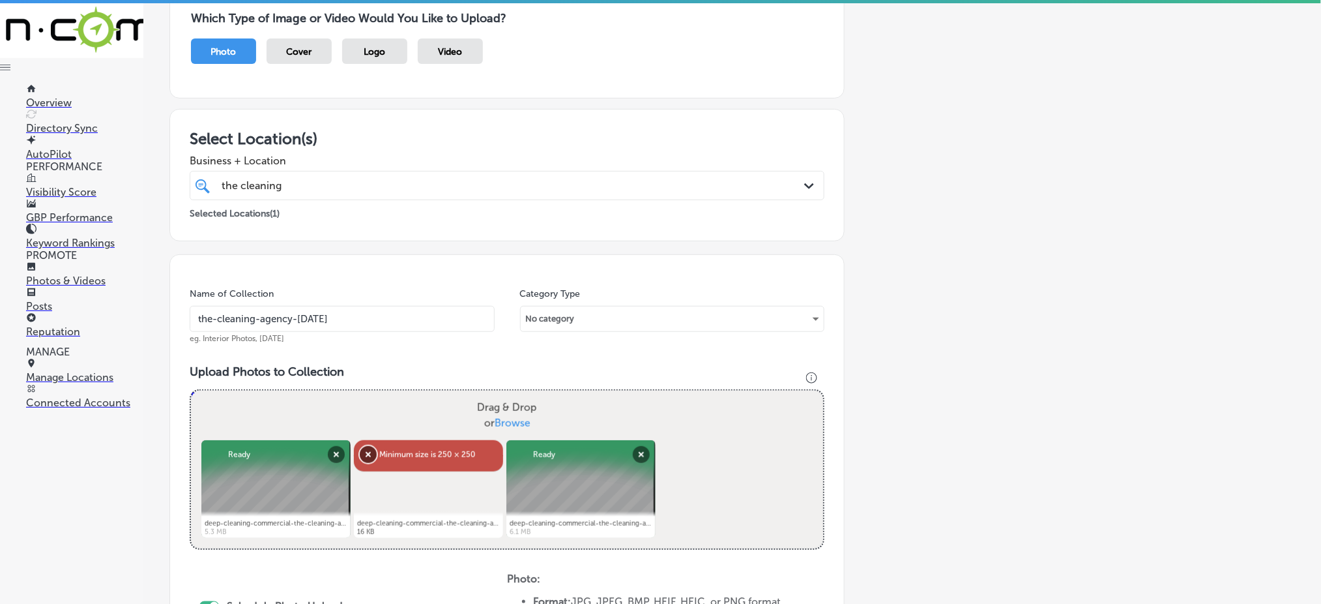
click at [366, 448] on button "Remove" at bounding box center [368, 454] width 17 height 17
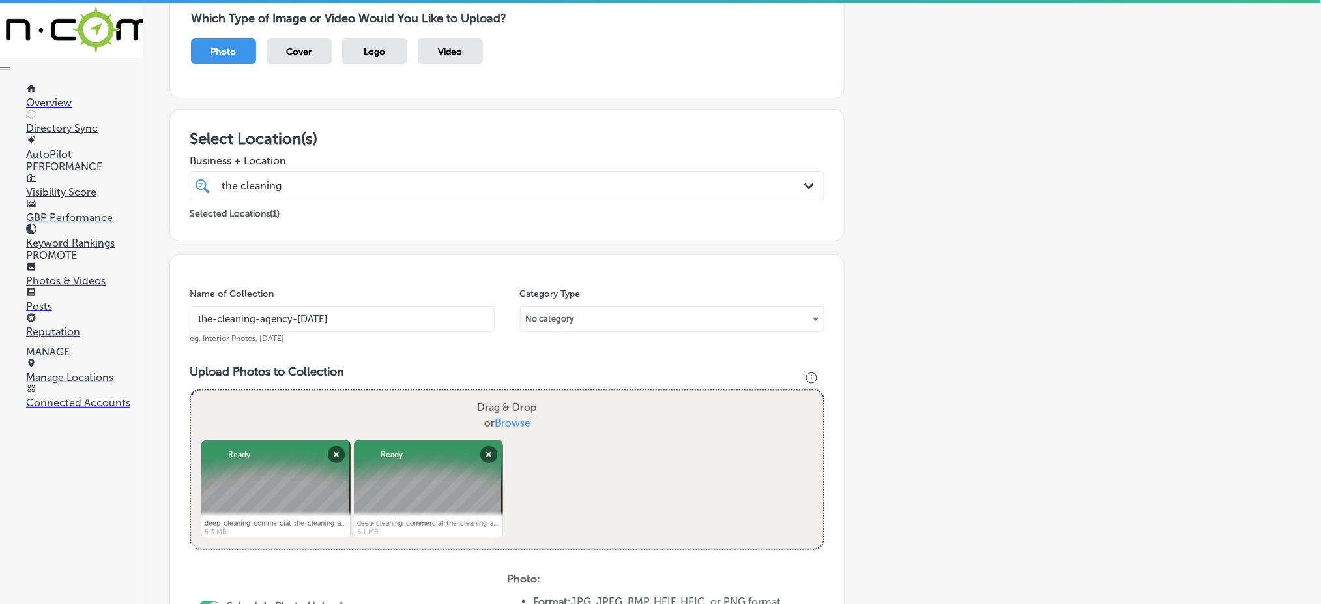
click at [513, 422] on span "Browse" at bounding box center [513, 422] width 36 height 12
click at [513, 394] on input "Drag & Drop or Browse" at bounding box center [507, 392] width 632 height 4
type input "C:\fakepath\deep-cleaning-commercial-the-cleaning-agency-[GEOGRAPHIC_DATA]-coun…"
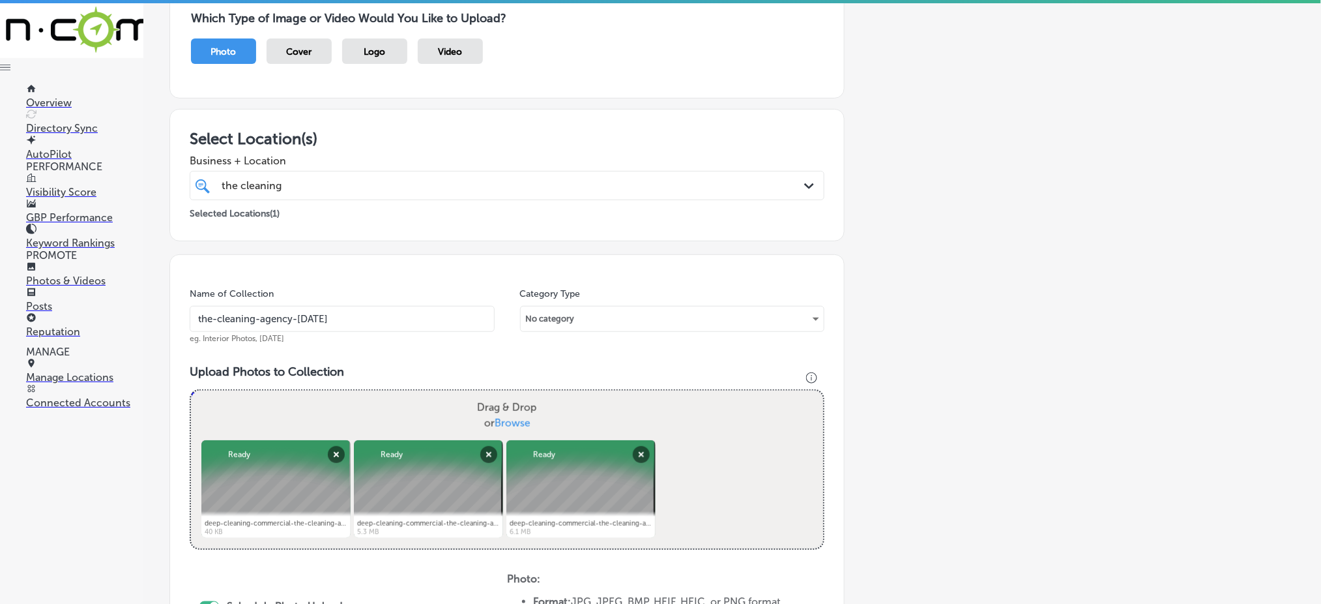
click at [501, 420] on span "Browse" at bounding box center [513, 422] width 36 height 12
click at [501, 394] on input "Drag & Drop or Browse" at bounding box center [507, 392] width 632 height 4
type input "C:\fakepath\deep-cleaning-commercial-the-cleaning-agency-[GEOGRAPHIC_DATA]-coun…"
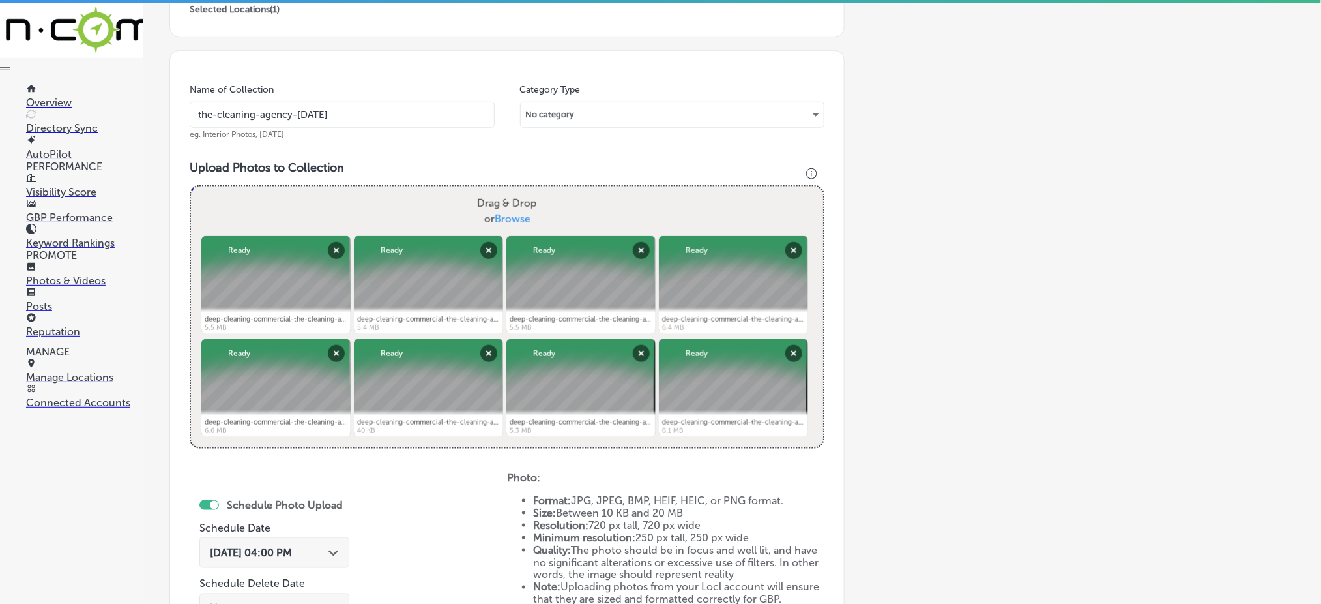
scroll to position [295, 0]
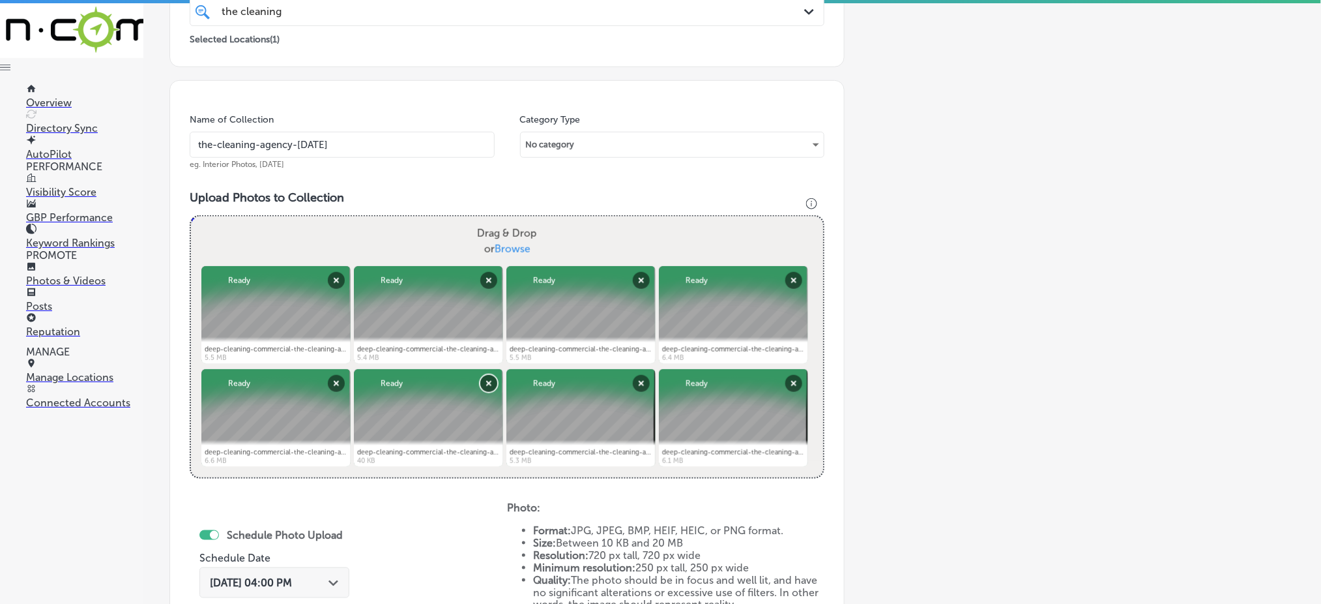
click at [487, 381] on button "Remove" at bounding box center [488, 383] width 17 height 17
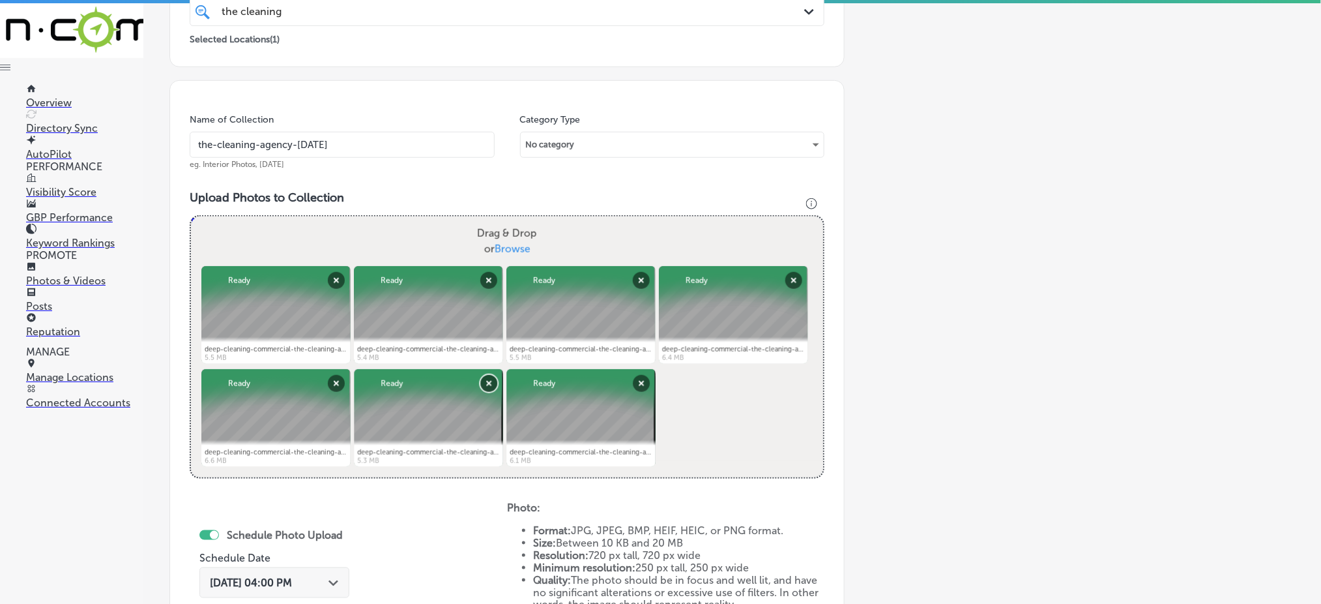
click at [487, 381] on button "Remove" at bounding box center [488, 383] width 17 height 17
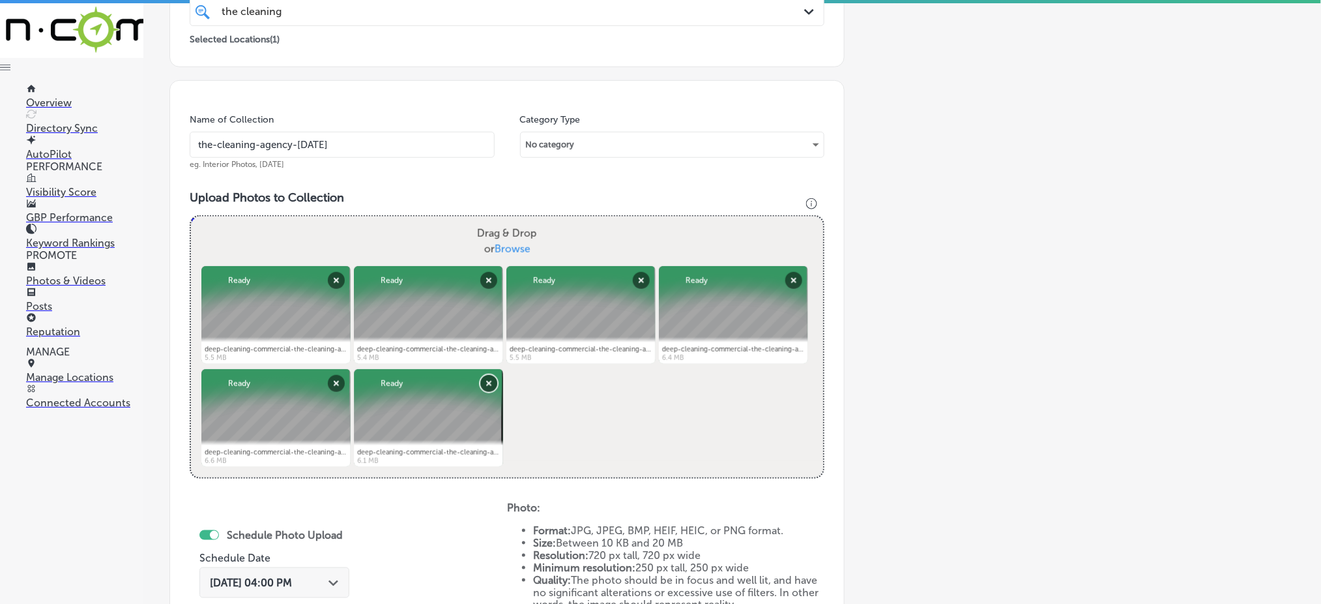
click at [487, 381] on button "Remove" at bounding box center [488, 383] width 17 height 17
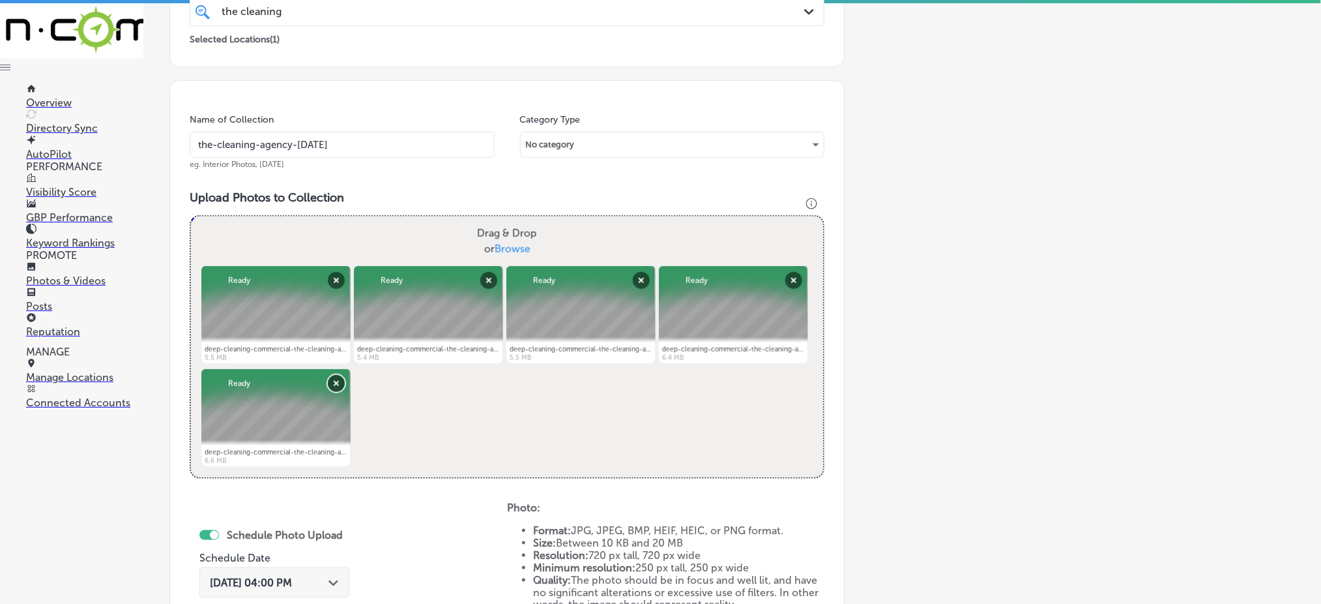
click at [334, 375] on button "Remove" at bounding box center [336, 383] width 17 height 17
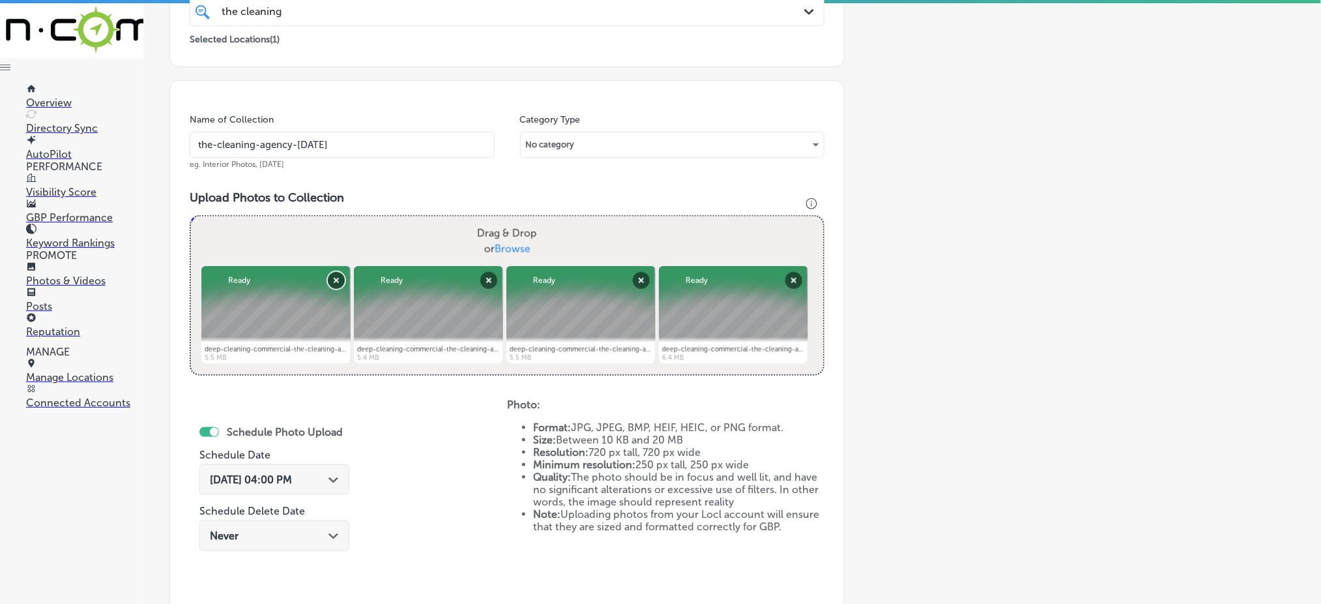
click at [334, 272] on button "Remove" at bounding box center [336, 280] width 17 height 17
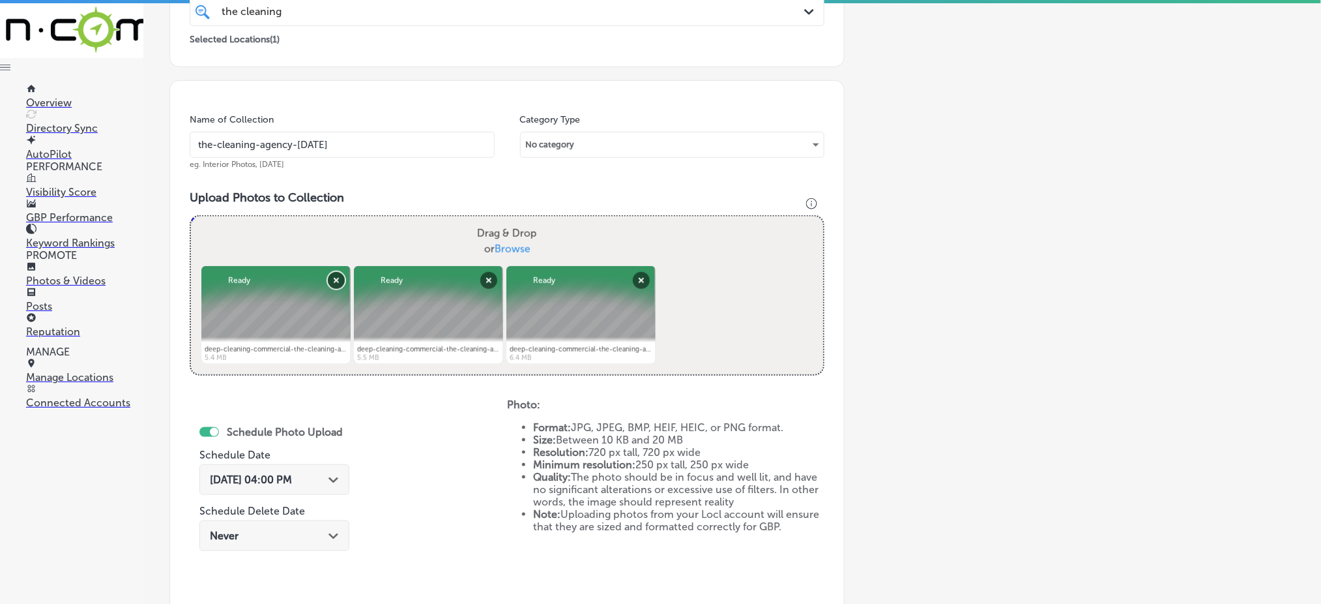
click at [328, 276] on button "Remove" at bounding box center [336, 280] width 17 height 17
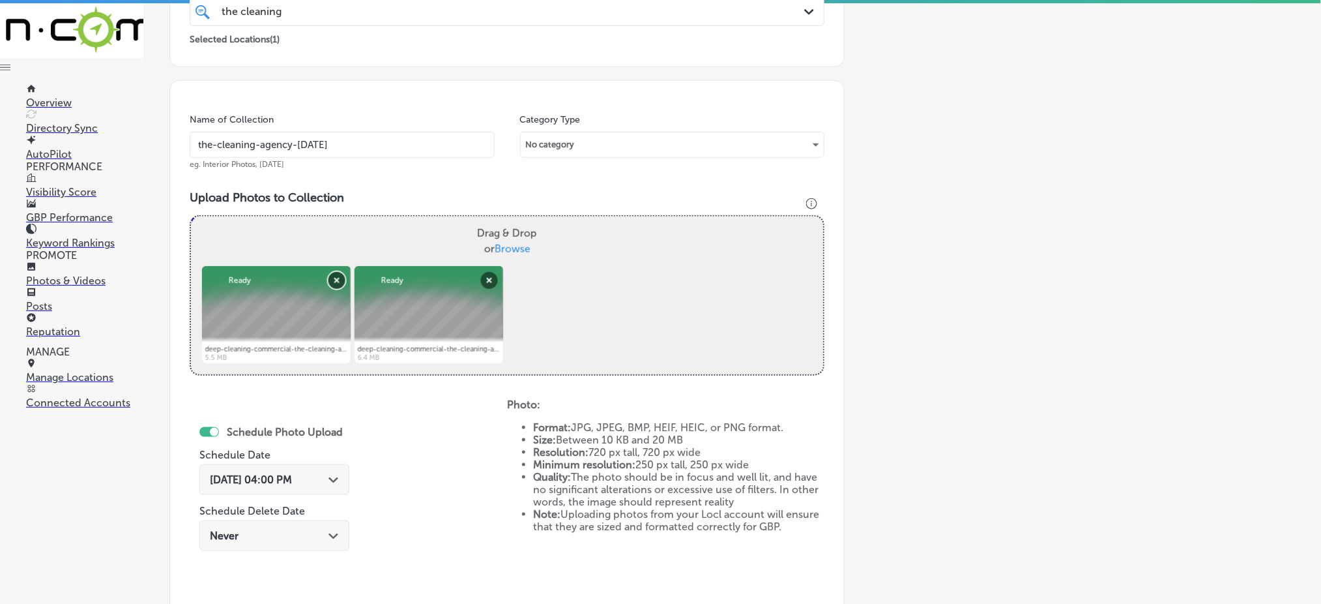
click at [328, 276] on button "Remove" at bounding box center [336, 280] width 17 height 17
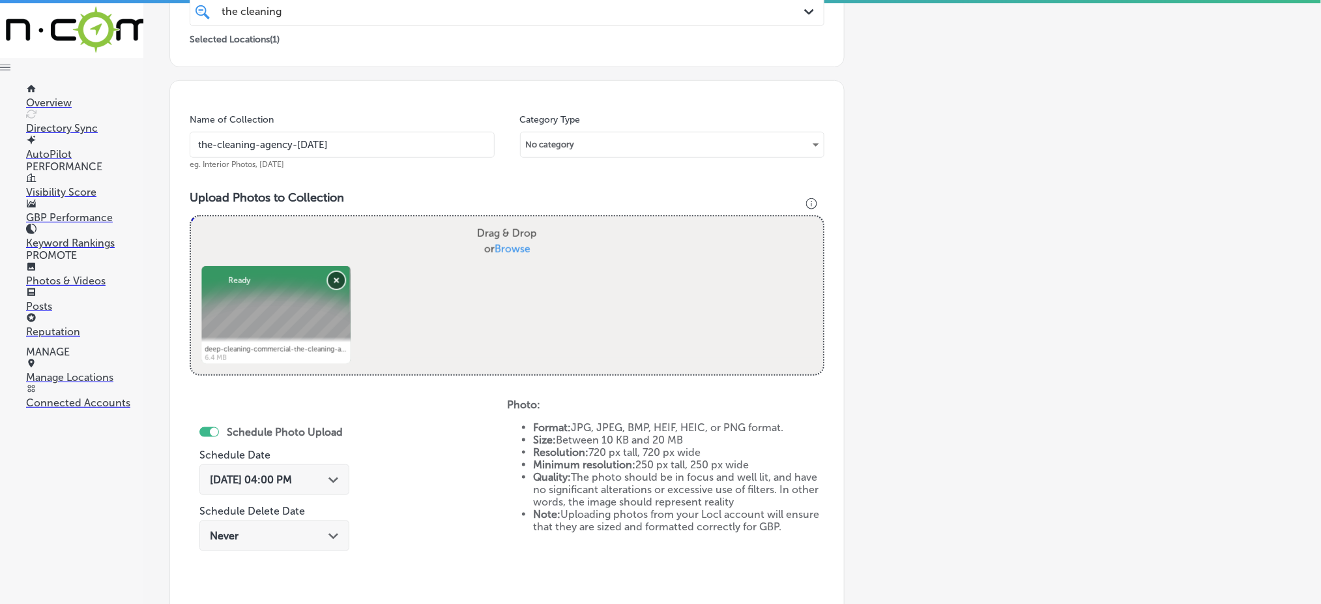
click at [328, 277] on button "Remove" at bounding box center [336, 280] width 17 height 17
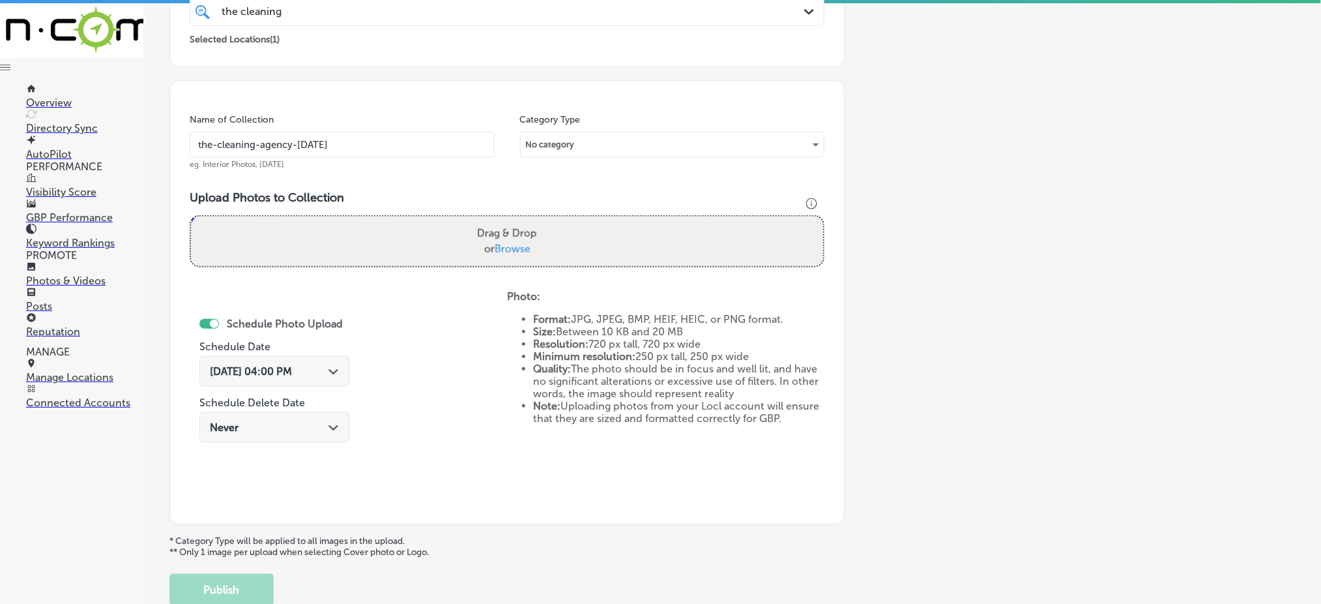
click at [504, 246] on span "Browse" at bounding box center [513, 248] width 36 height 12
click at [504, 220] on input "Drag & Drop or Browse" at bounding box center [507, 218] width 632 height 4
type input "C:\fakepath\deep-cleaning-commercial-the-cleaning-agency-[GEOGRAPHIC_DATA]-coun…"
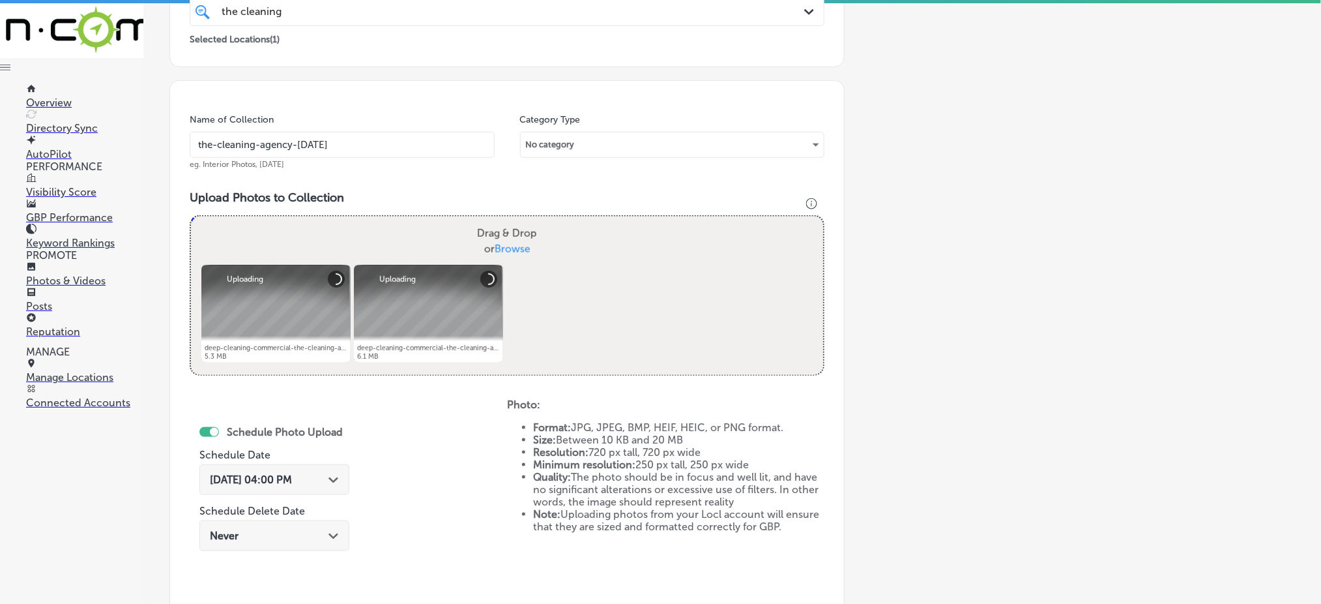
click at [506, 248] on span "Browse" at bounding box center [513, 248] width 36 height 12
click at [506, 220] on input "Drag & Drop or Browse" at bounding box center [507, 218] width 632 height 4
type input "C:\fakepath\deep-cleaning-commercial-the-cleaning-agency-[GEOGRAPHIC_DATA]-coun…"
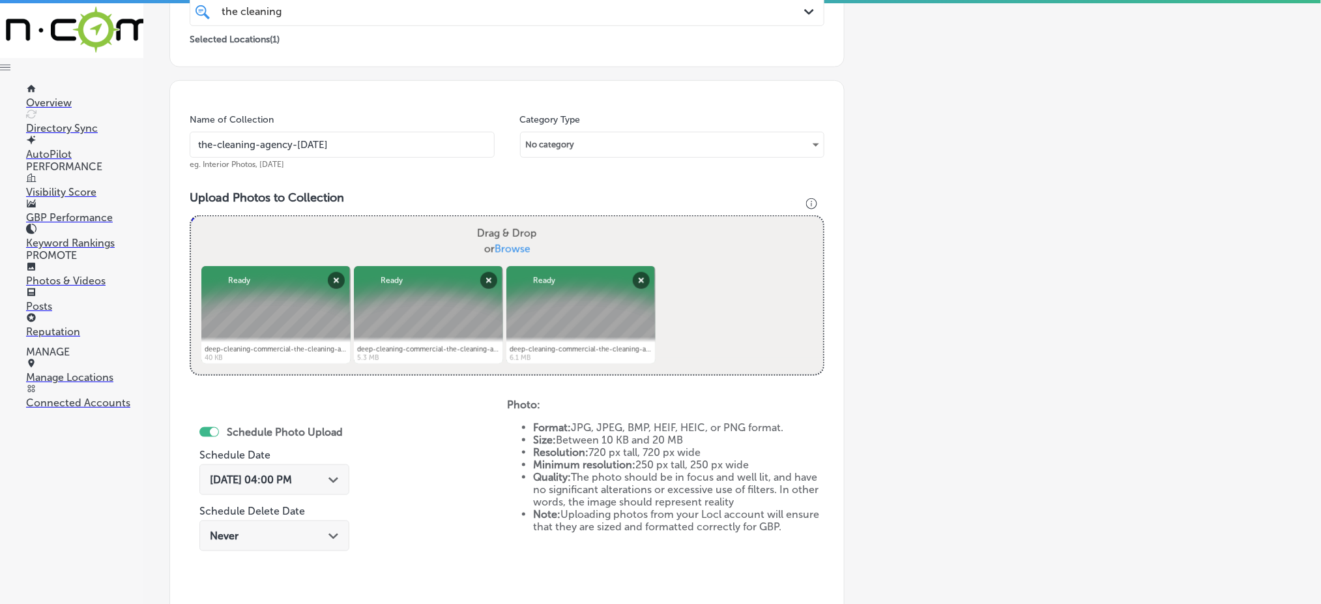
click at [508, 248] on span "Browse" at bounding box center [513, 248] width 36 height 12
click at [508, 220] on input "Drag & Drop or Browse" at bounding box center [507, 218] width 632 height 4
type input "C:\fakepath\deep-cleaning-commercial-the-cleaning-agency-[GEOGRAPHIC_DATA]-coun…"
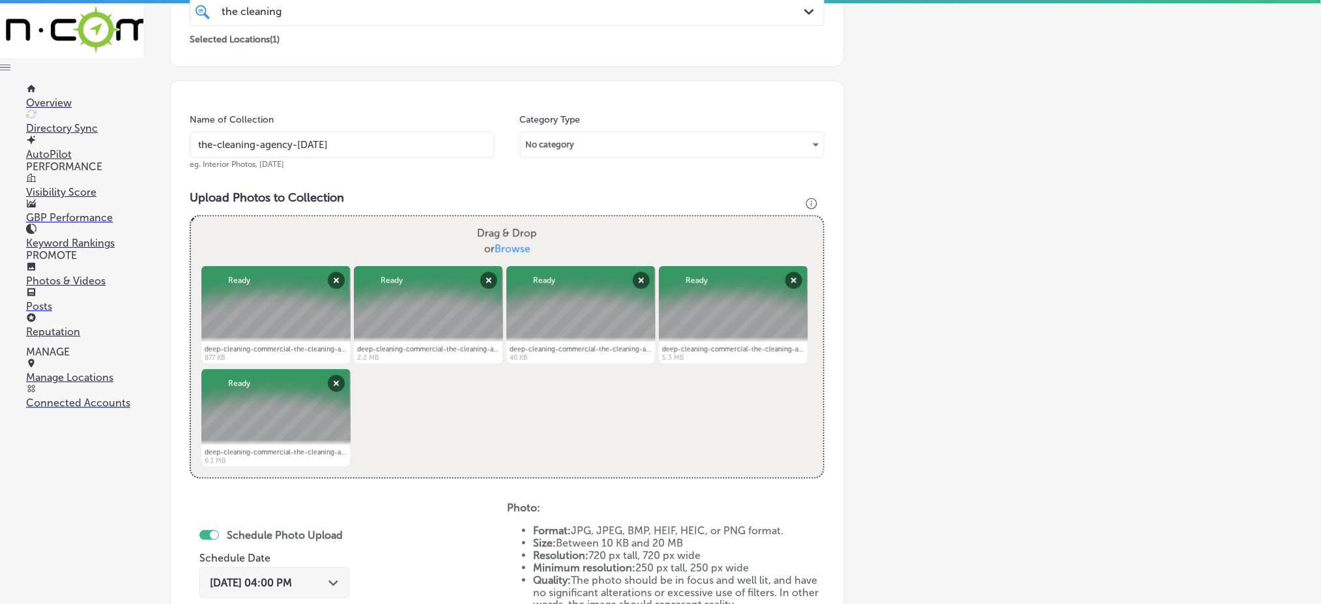
click at [382, 142] on input "the-cleaning-agency-[DATE]" at bounding box center [342, 145] width 305 height 26
click at [384, 141] on input "the-cleaning-agency-[DATE]" at bounding box center [342, 145] width 305 height 26
click at [385, 141] on input "the-cleaning-agency-[DATE]" at bounding box center [342, 145] width 305 height 26
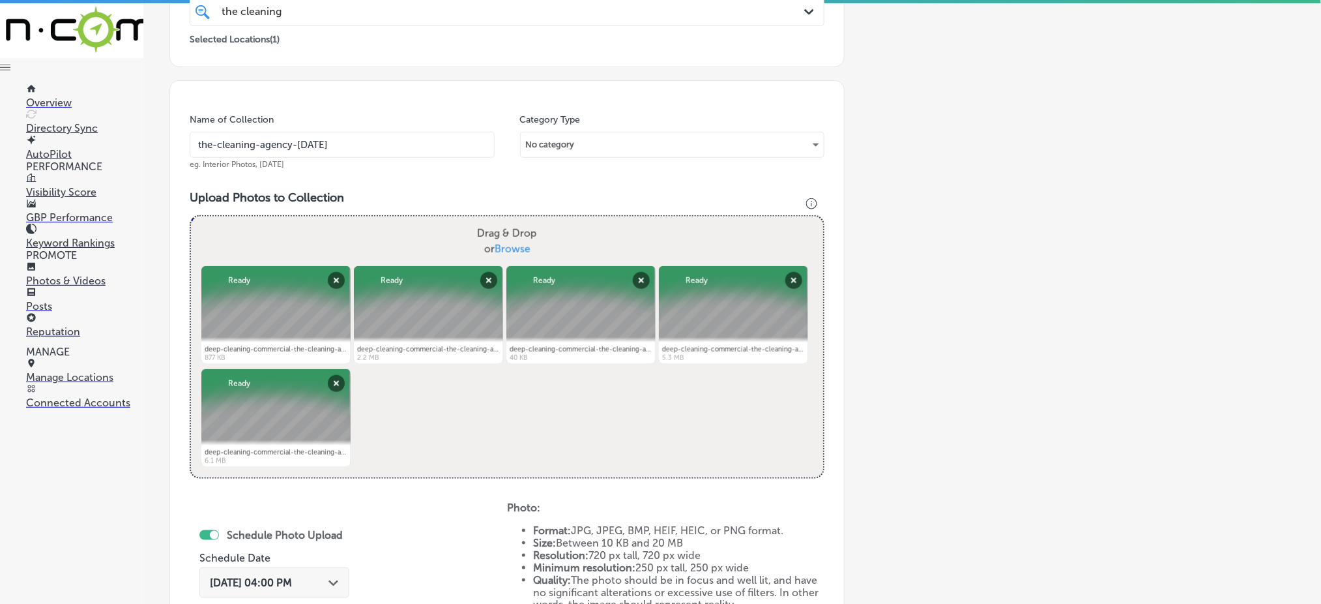
type input "the-cleaning-agency-[DATE]"
click at [287, 579] on span "[DATE] 04:00 PM" at bounding box center [251, 582] width 82 height 12
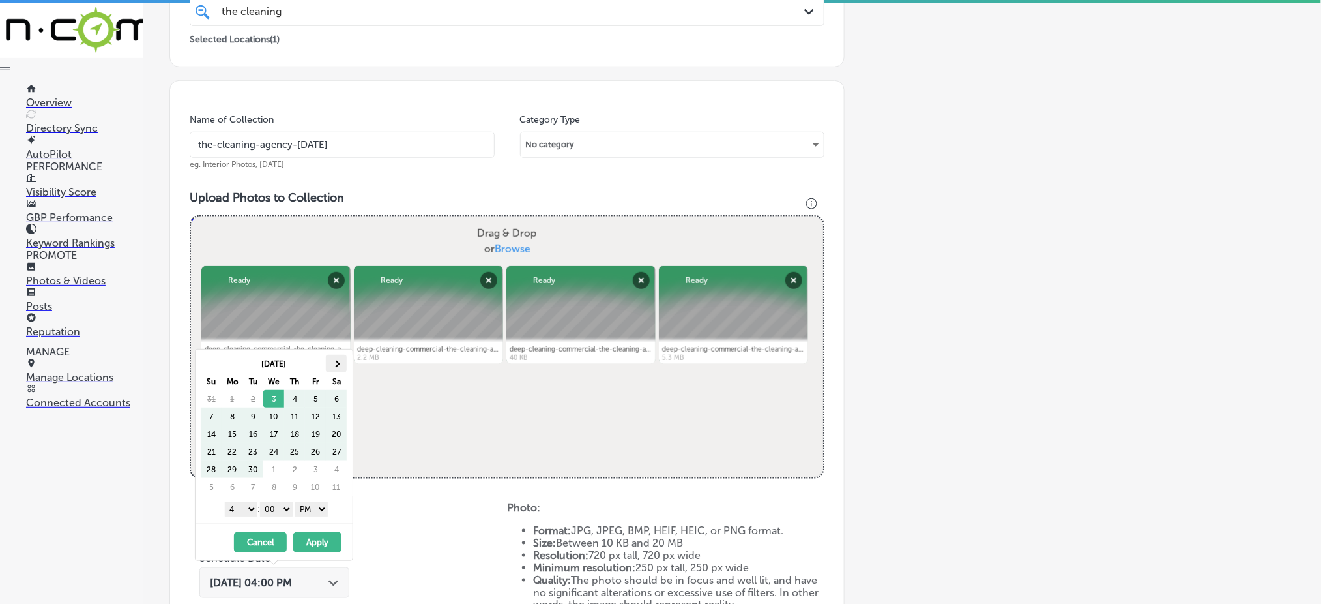
click at [336, 360] on span at bounding box center [336, 363] width 7 height 7
click at [243, 511] on select "1 2 3 4 5 6 7 8 9 10 11 12" at bounding box center [241, 509] width 33 height 14
click at [311, 539] on button "Apply" at bounding box center [317, 542] width 48 height 20
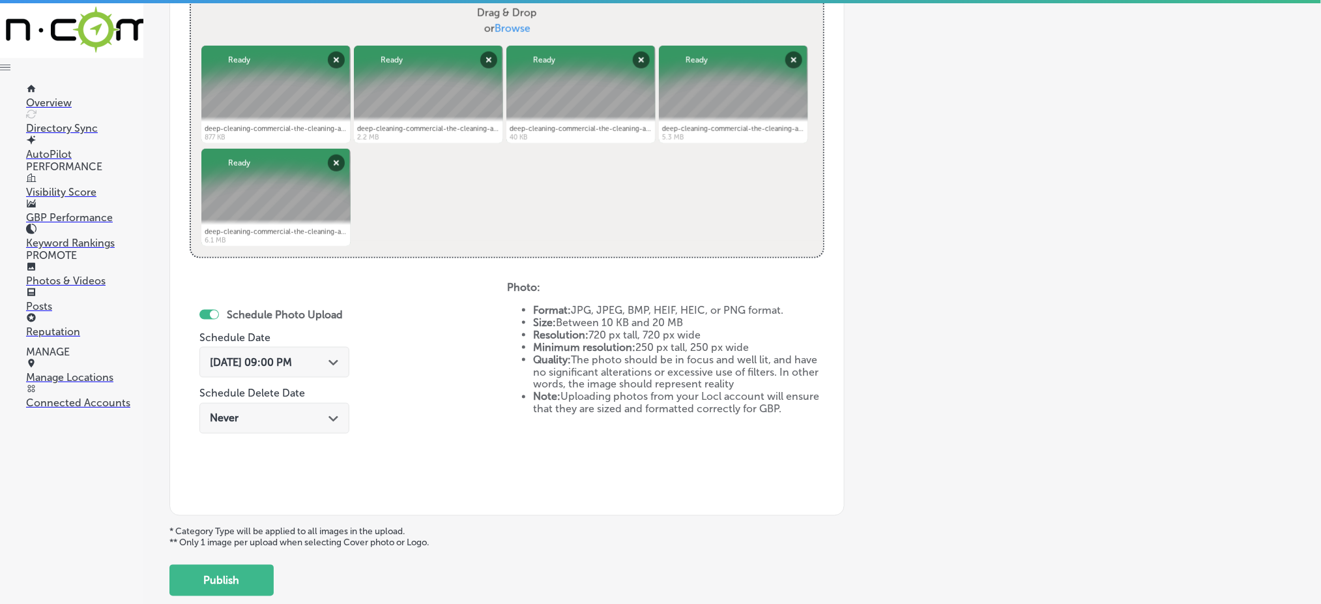
scroll to position [555, 0]
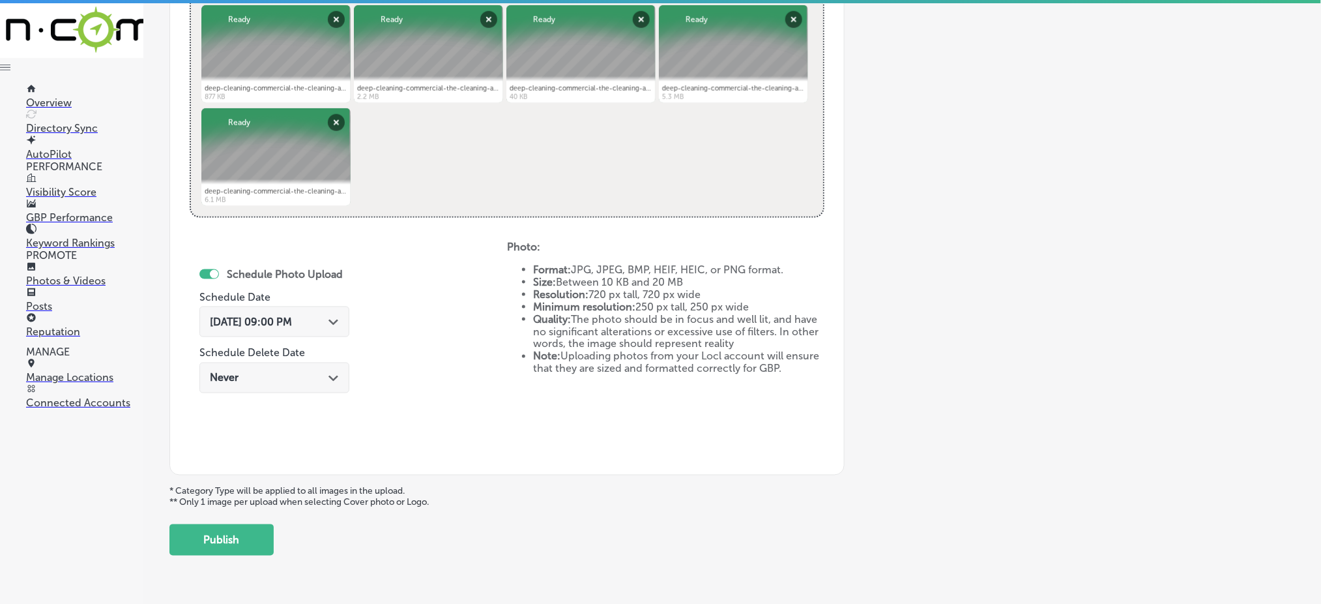
click at [322, 319] on div "[DATE] 09:00 PM Path Created with Sketch." at bounding box center [274, 321] width 129 height 12
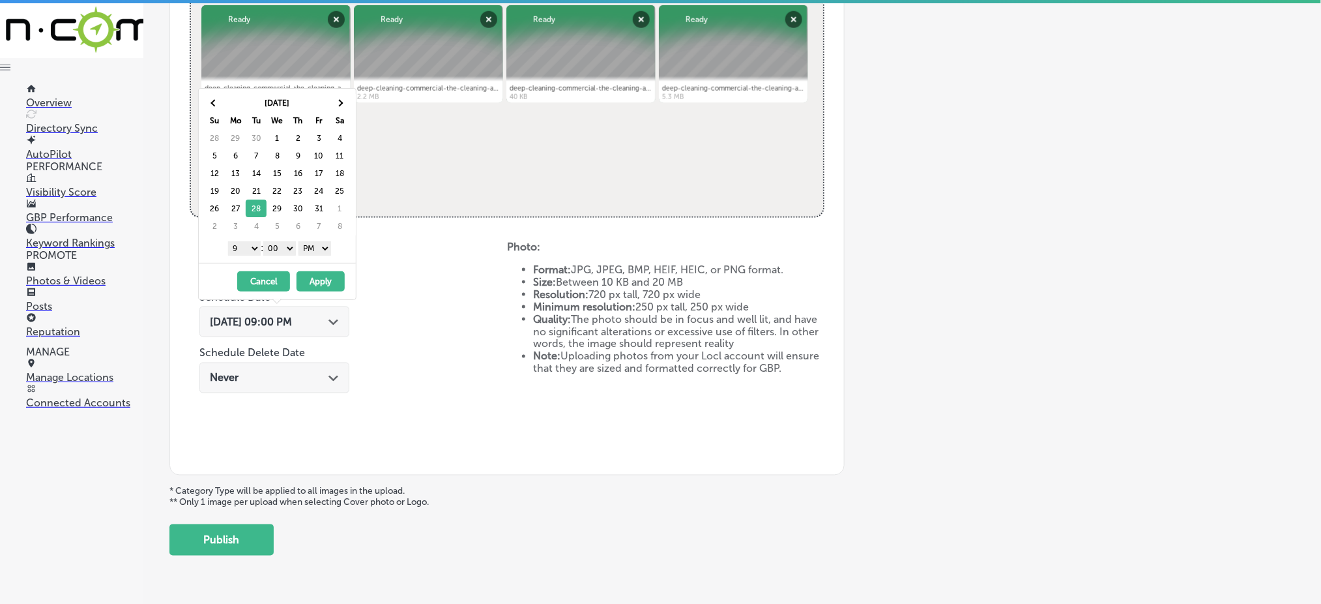
click at [442, 312] on div "Schedule Photo Upload Schedule Date [DATE] 09:00 PM Path Created with Sketch. S…" at bounding box center [348, 348] width 317 height 214
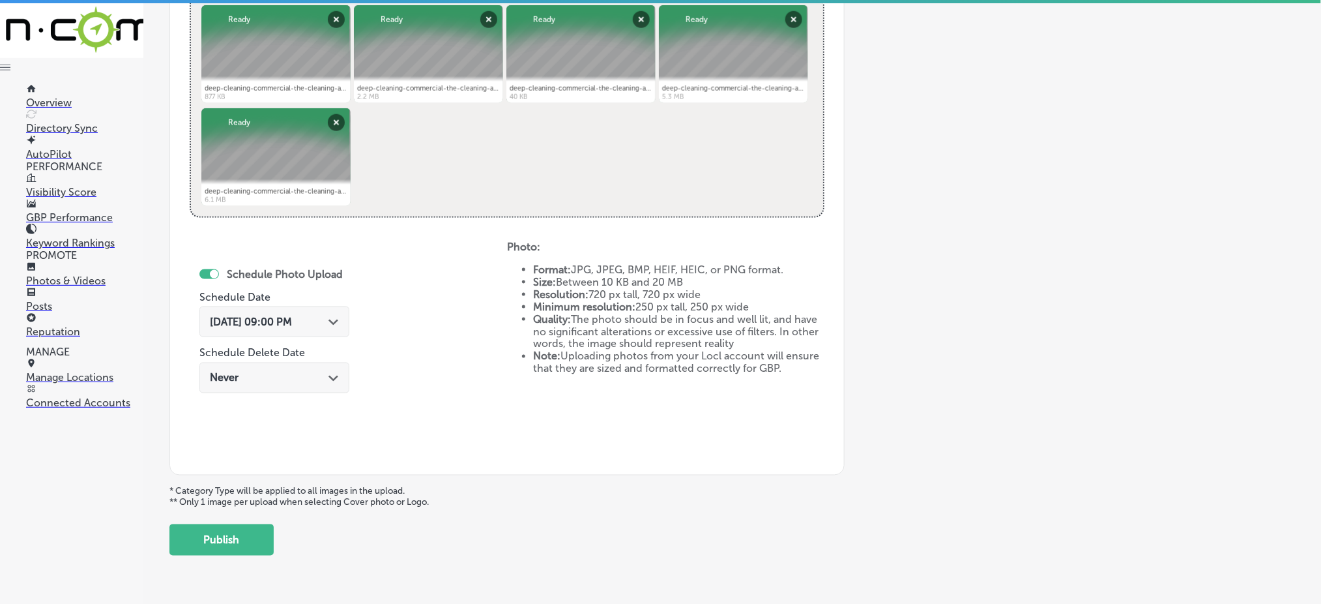
drag, startPoint x: 511, startPoint y: 439, endPoint x: 505, endPoint y: 435, distance: 7.1
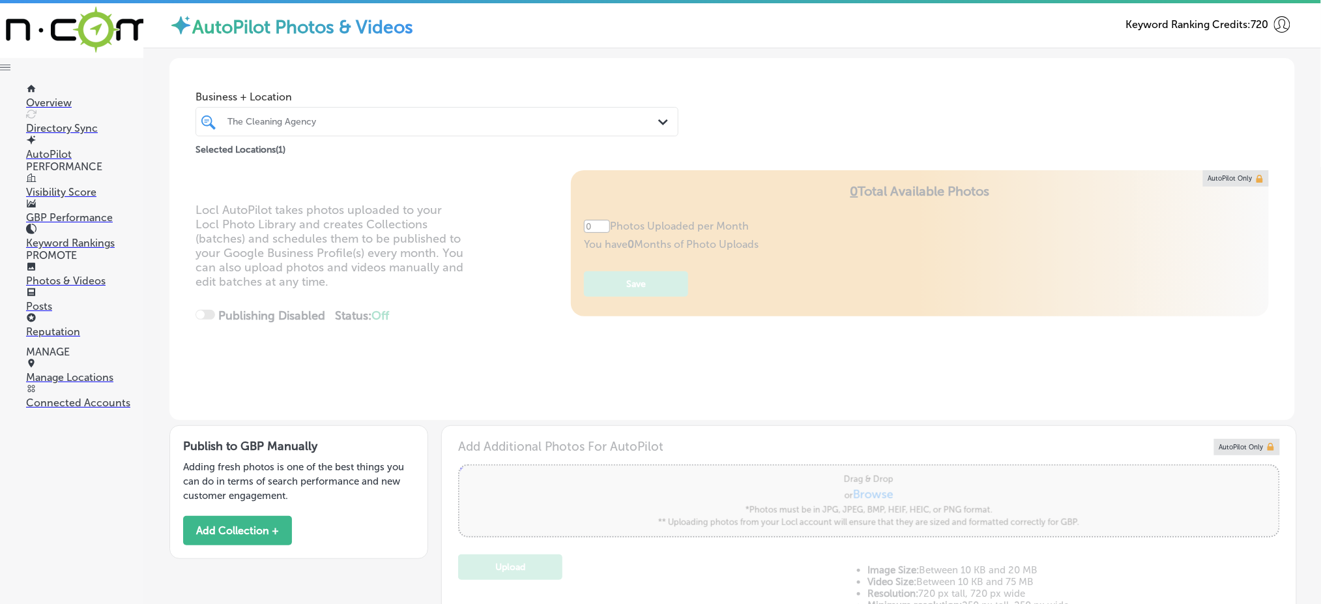
type input "5"
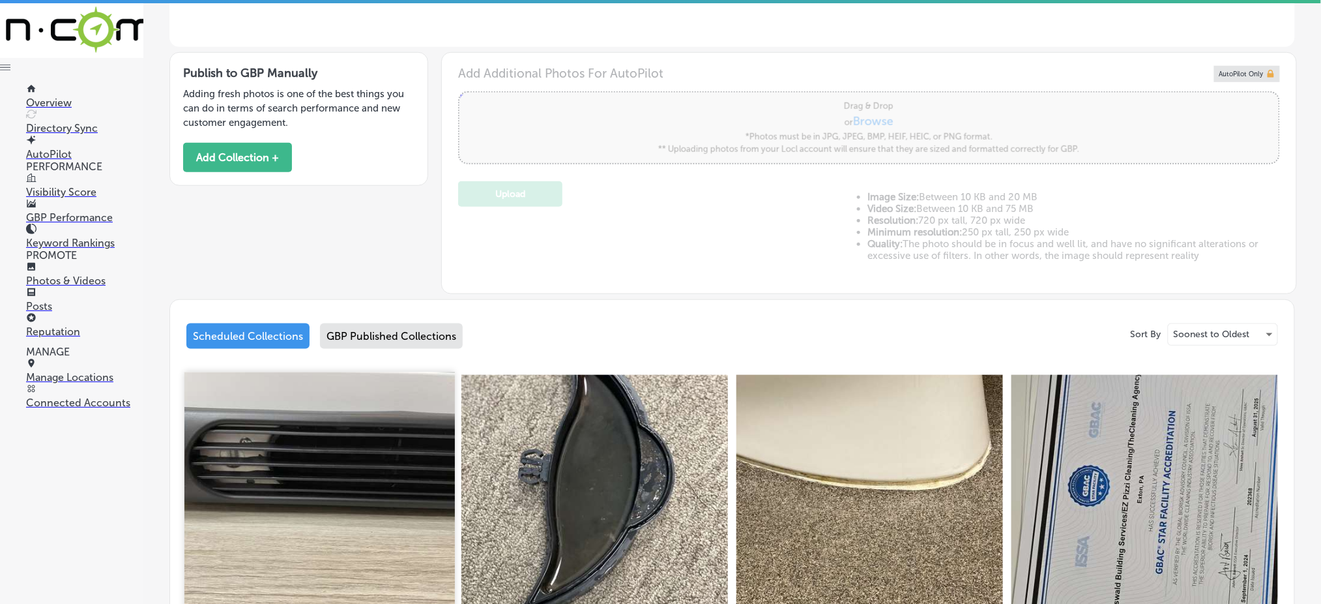
scroll to position [347, 0]
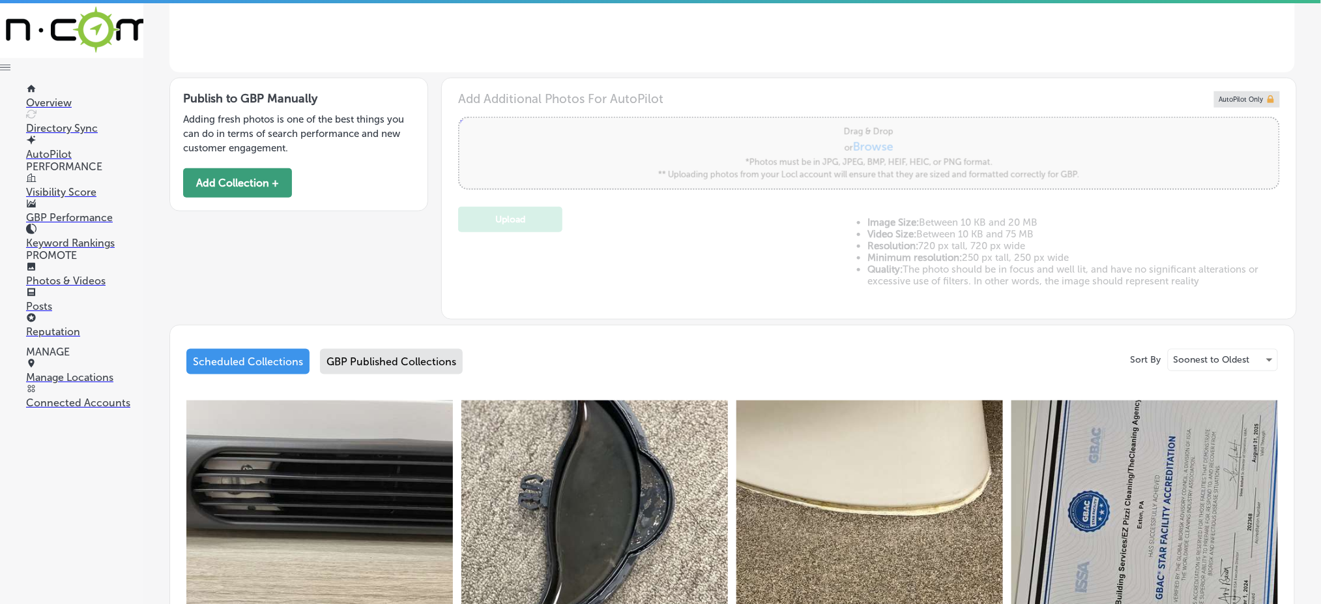
click at [227, 177] on button "Add Collection +" at bounding box center [237, 182] width 109 height 29
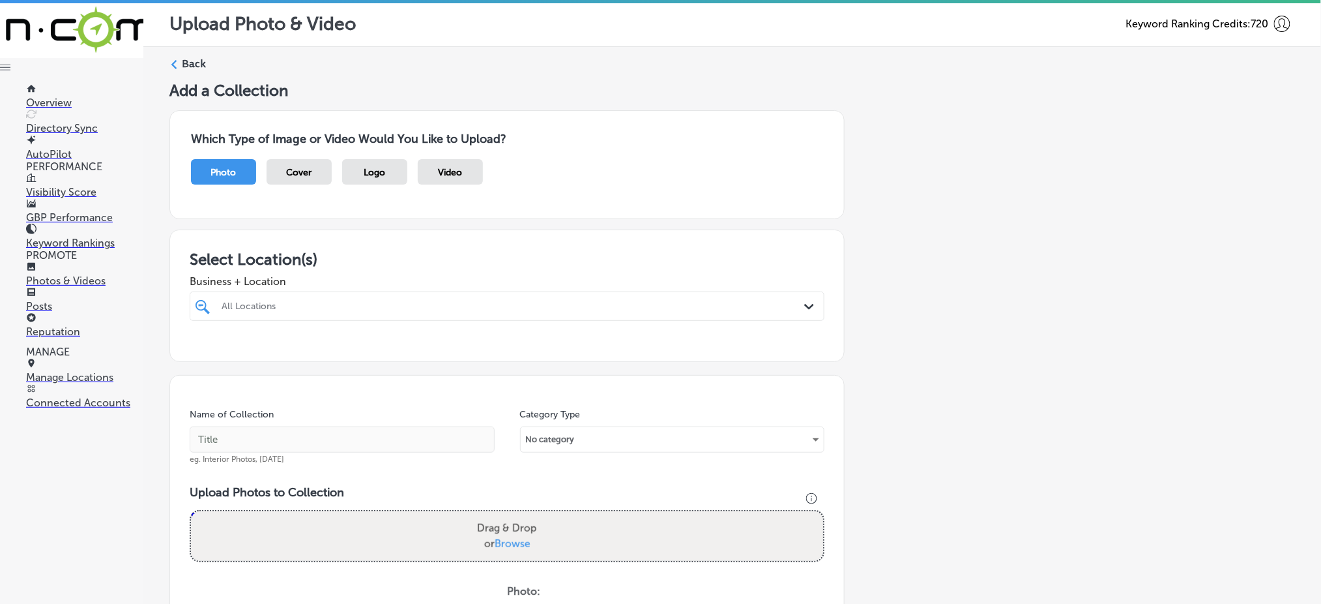
click at [379, 302] on div "All Locations" at bounding box center [514, 305] width 584 height 11
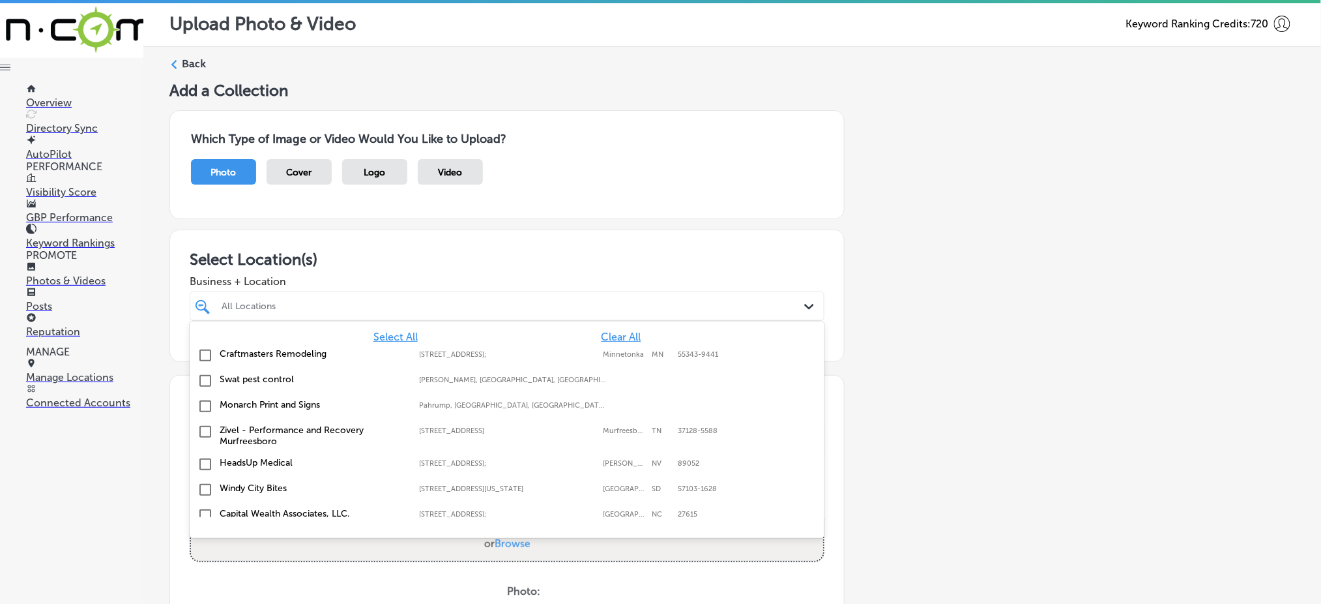
click at [611, 340] on span "Clear All" at bounding box center [621, 336] width 40 height 12
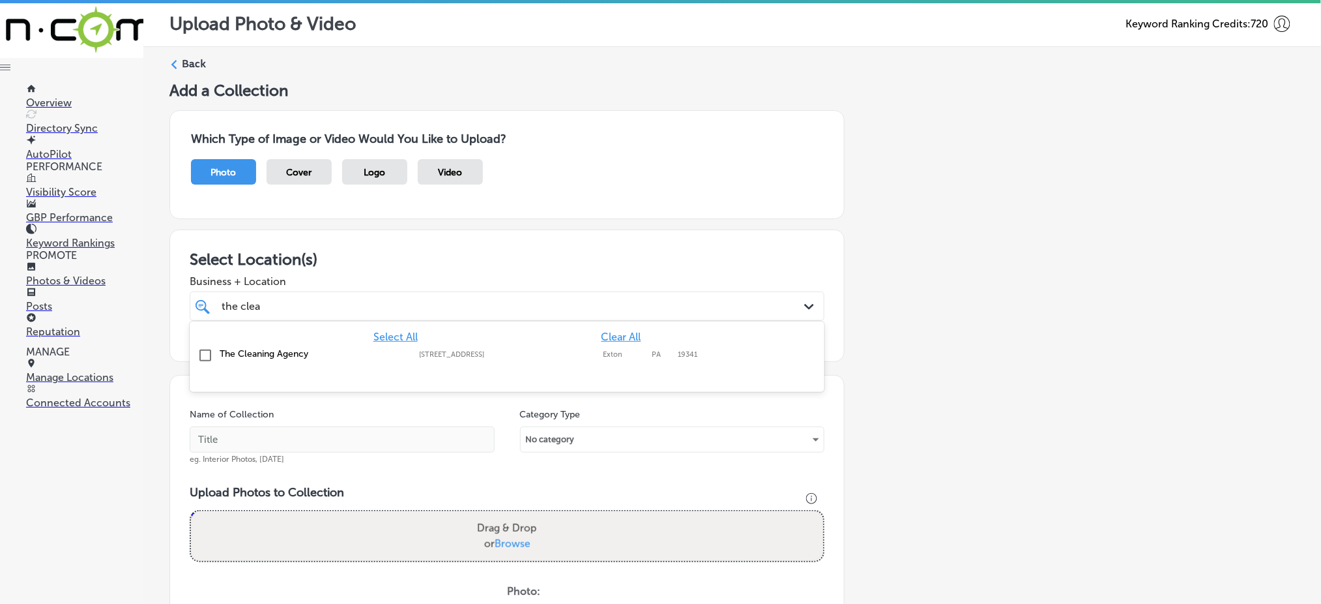
click at [461, 354] on label "[STREET_ADDRESS]" at bounding box center [507, 354] width 177 height 8
type input "the clea"
click at [486, 255] on h3 "Select Location(s)" at bounding box center [507, 259] width 635 height 19
click at [460, 299] on div "the clea the clea" at bounding box center [478, 306] width 516 height 18
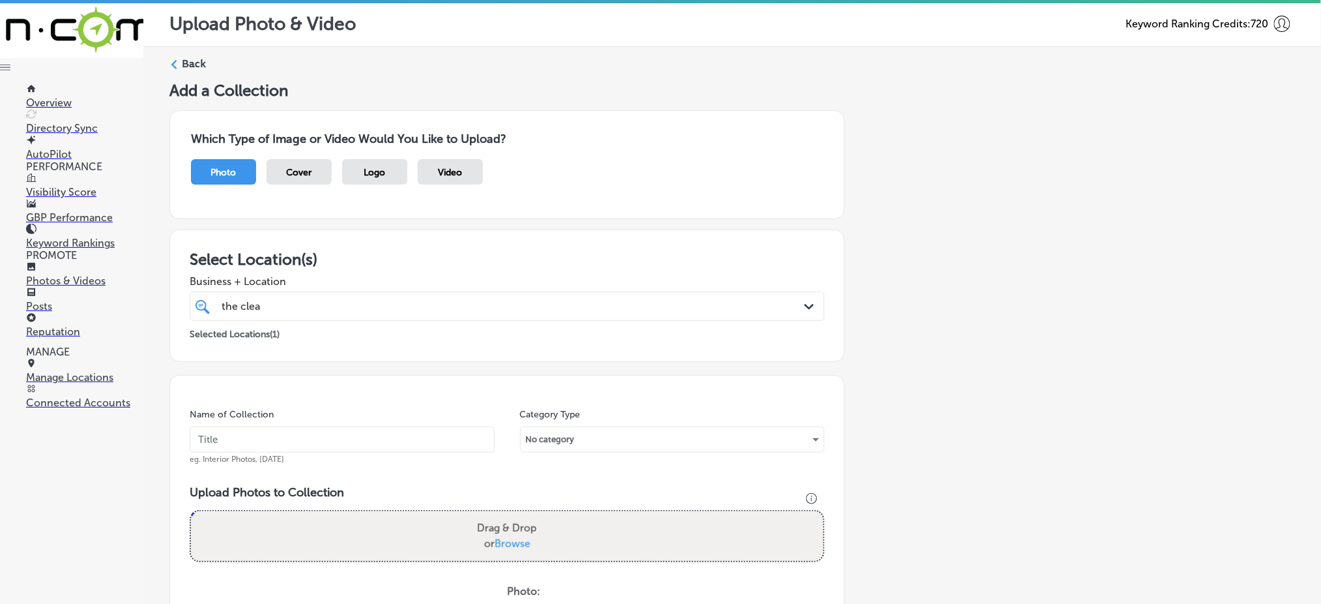
click at [347, 439] on input "text" at bounding box center [342, 439] width 305 height 26
type input "c"
type input "the-cleaning-agency-[DATE]"
click at [503, 534] on label "Drag & Drop or Browse" at bounding box center [507, 536] width 70 height 42
click at [503, 515] on input "Drag & Drop or Browse" at bounding box center [507, 513] width 632 height 4
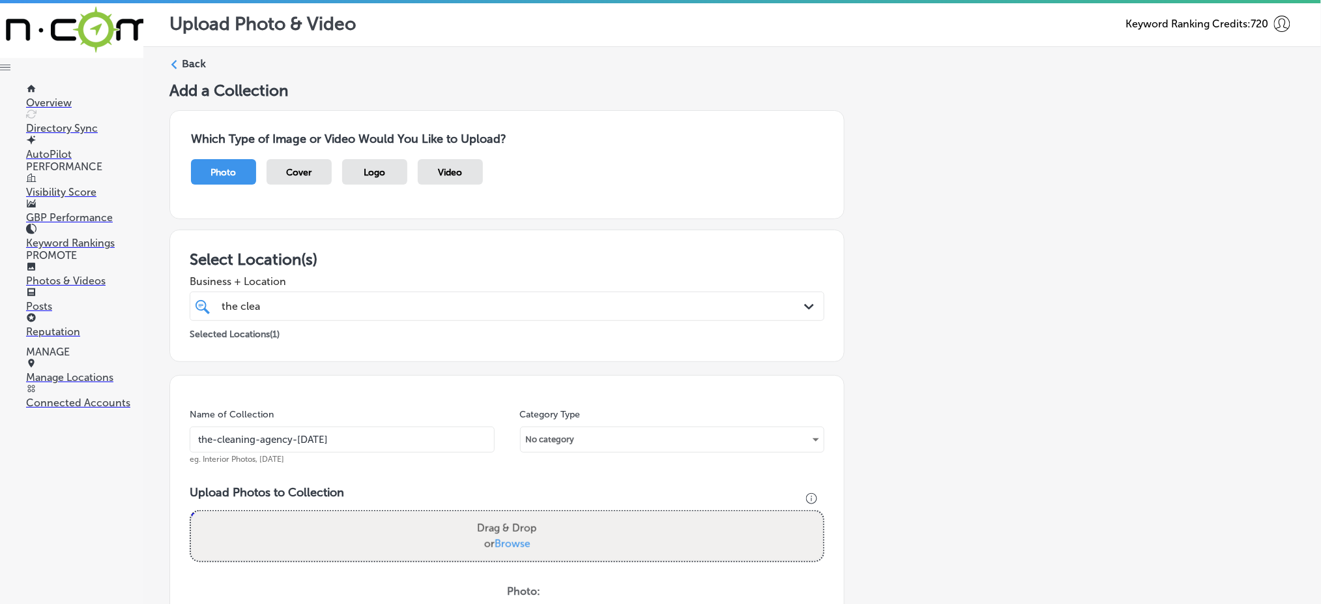
click at [181, 58] on div "Back" at bounding box center [732, 69] width 1126 height 24
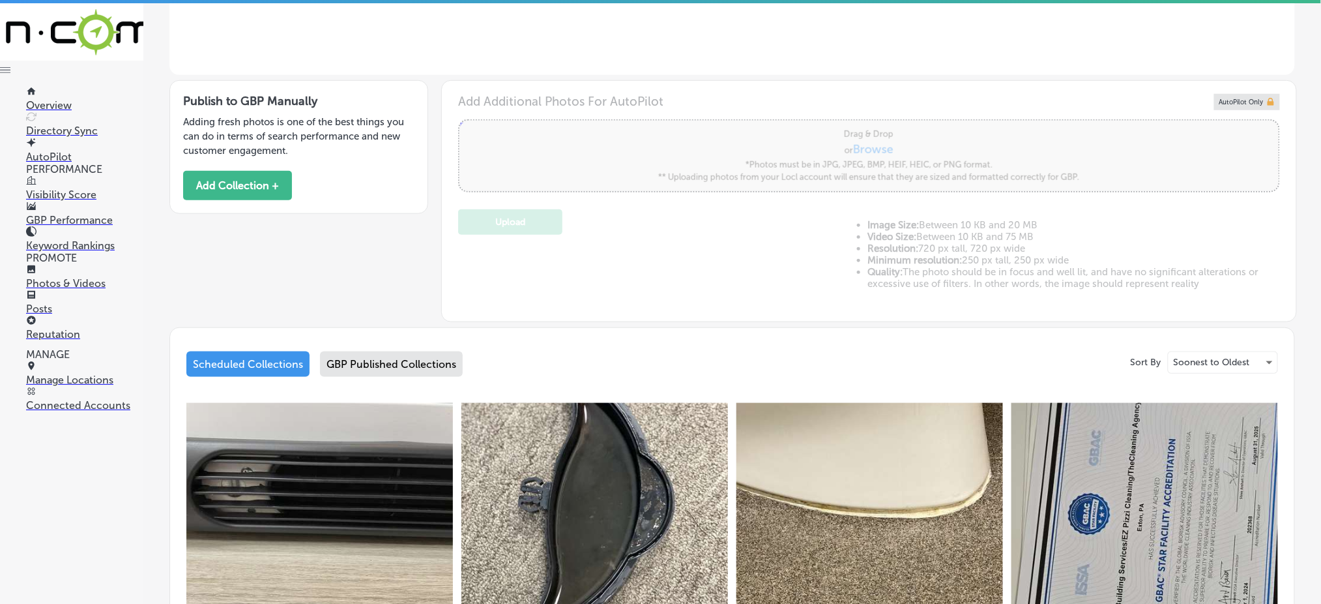
type input "5"
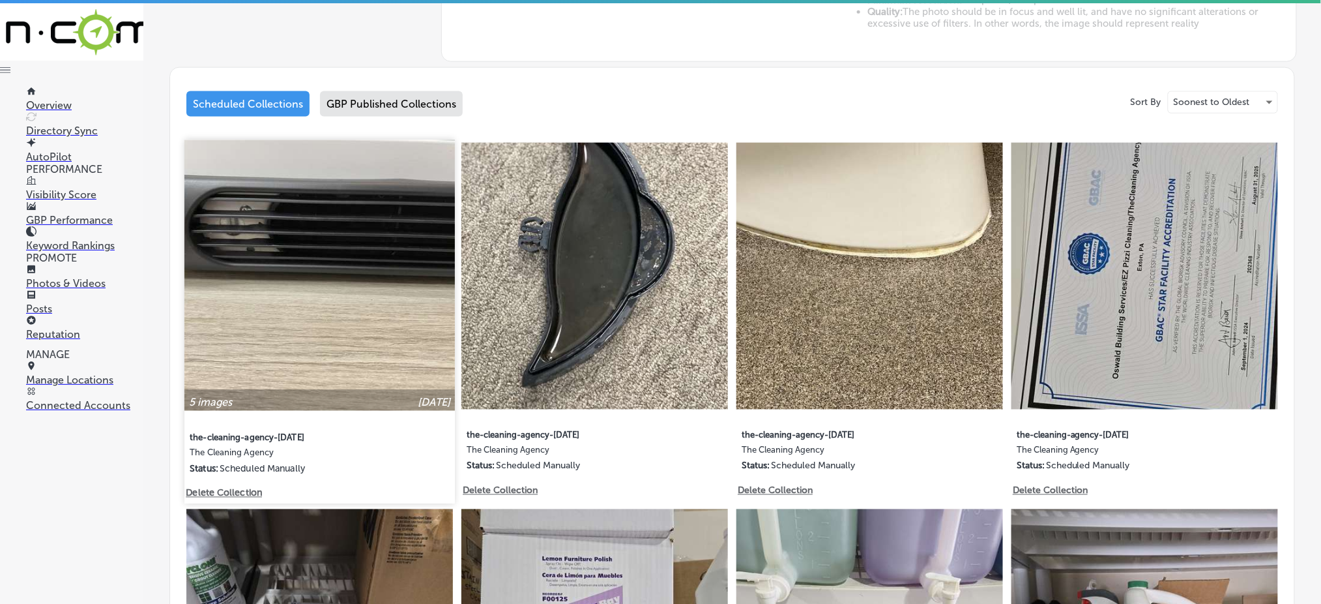
scroll to position [608, 0]
click at [355, 337] on img at bounding box center [319, 274] width 270 height 270
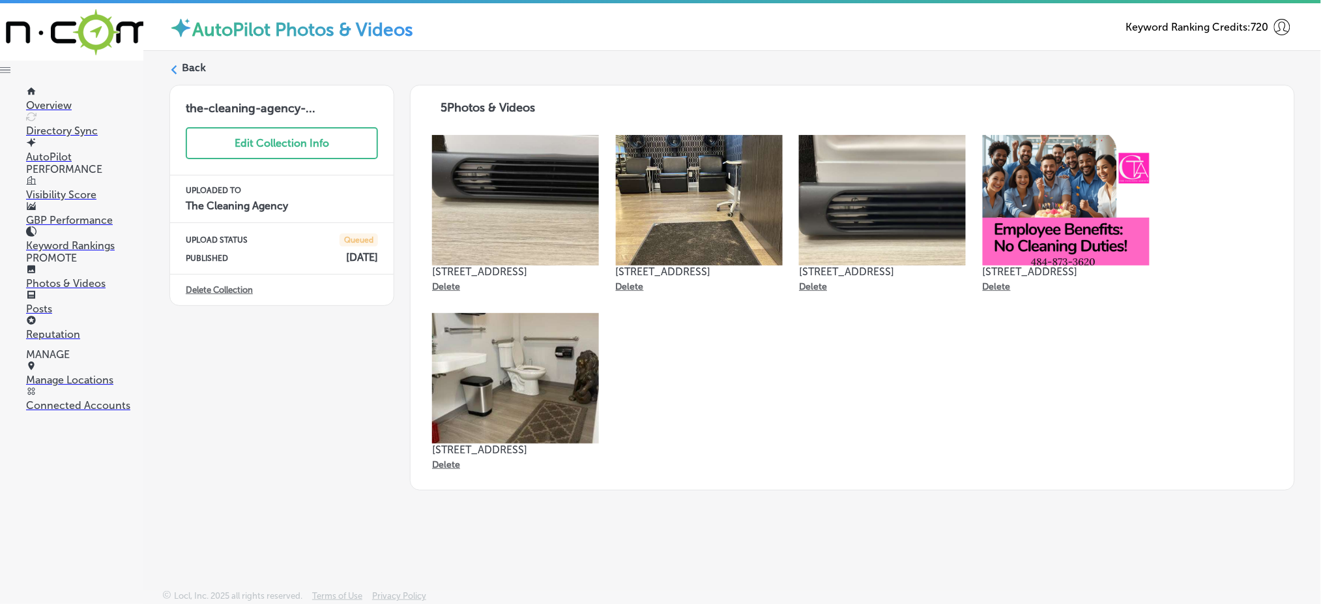
click at [192, 66] on label "Back" at bounding box center [194, 68] width 24 height 14
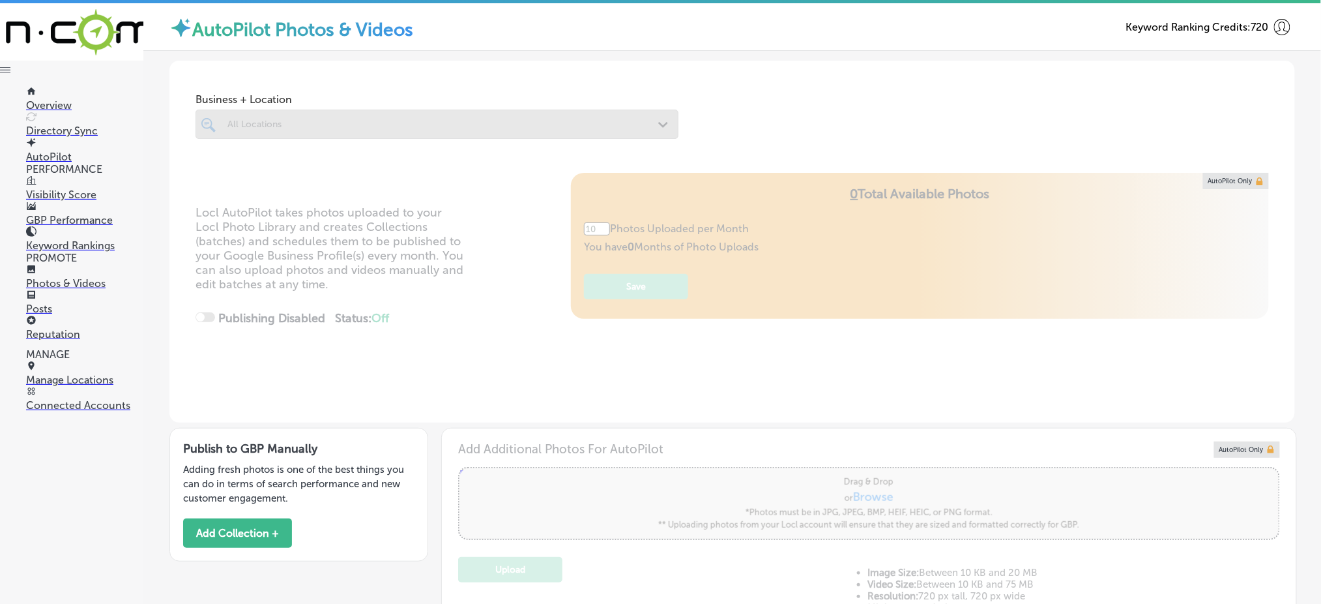
type input "5"
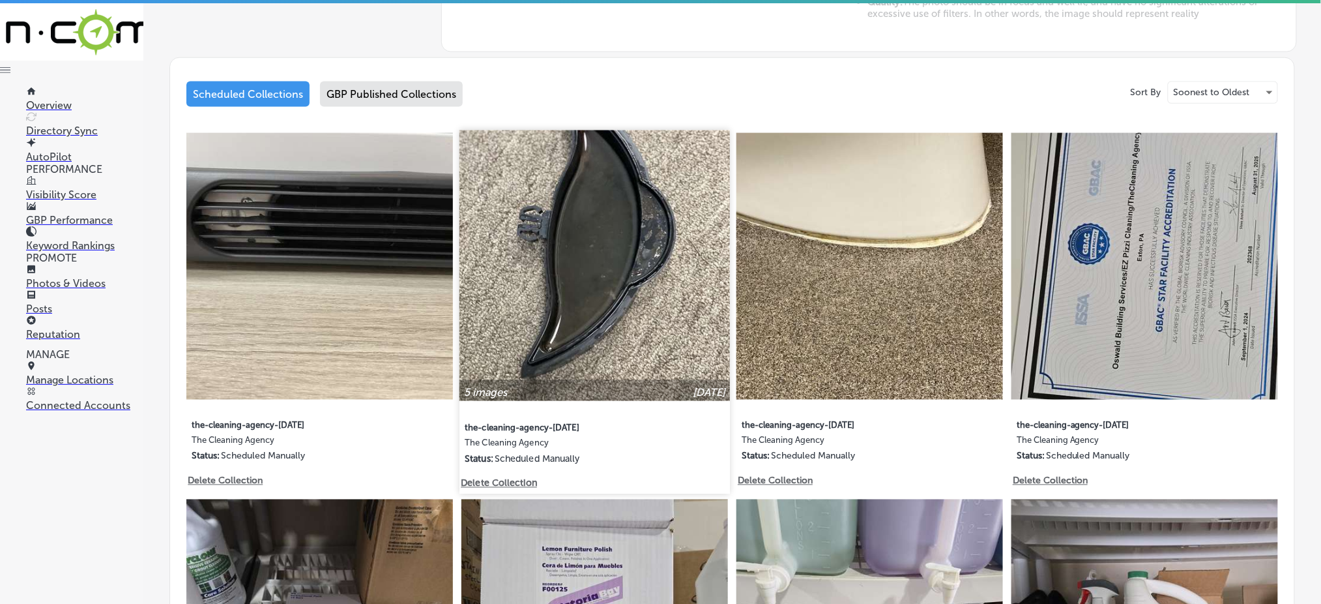
scroll to position [695, 0]
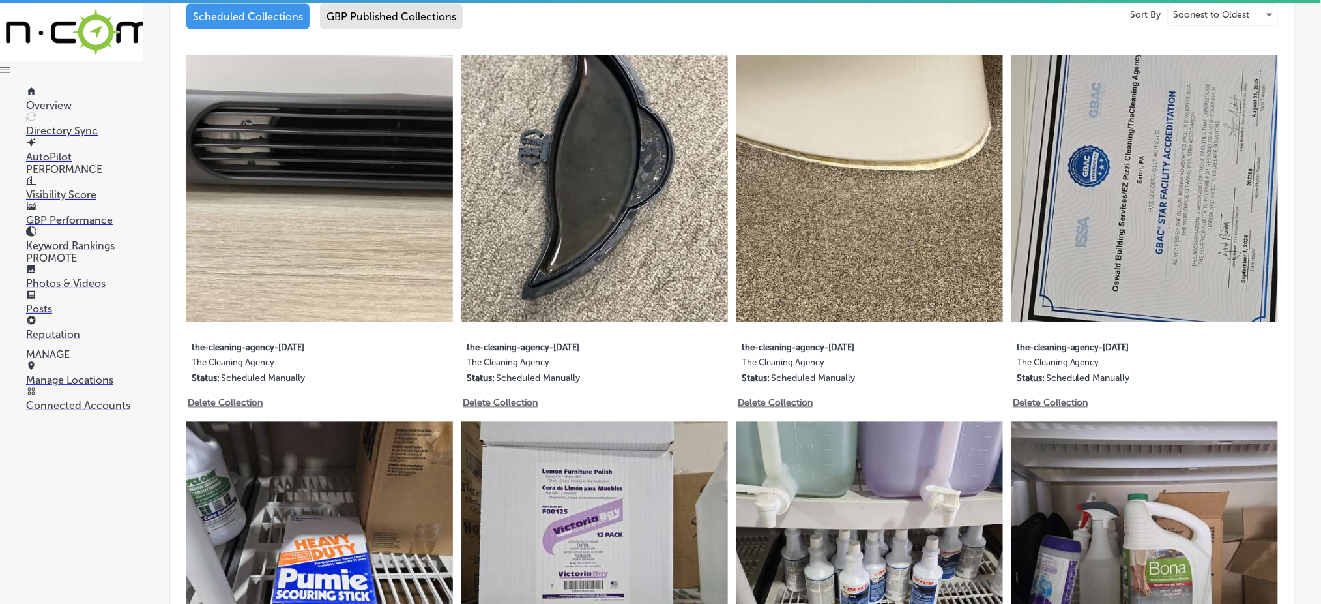
click at [933, 239] on img at bounding box center [870, 188] width 267 height 267
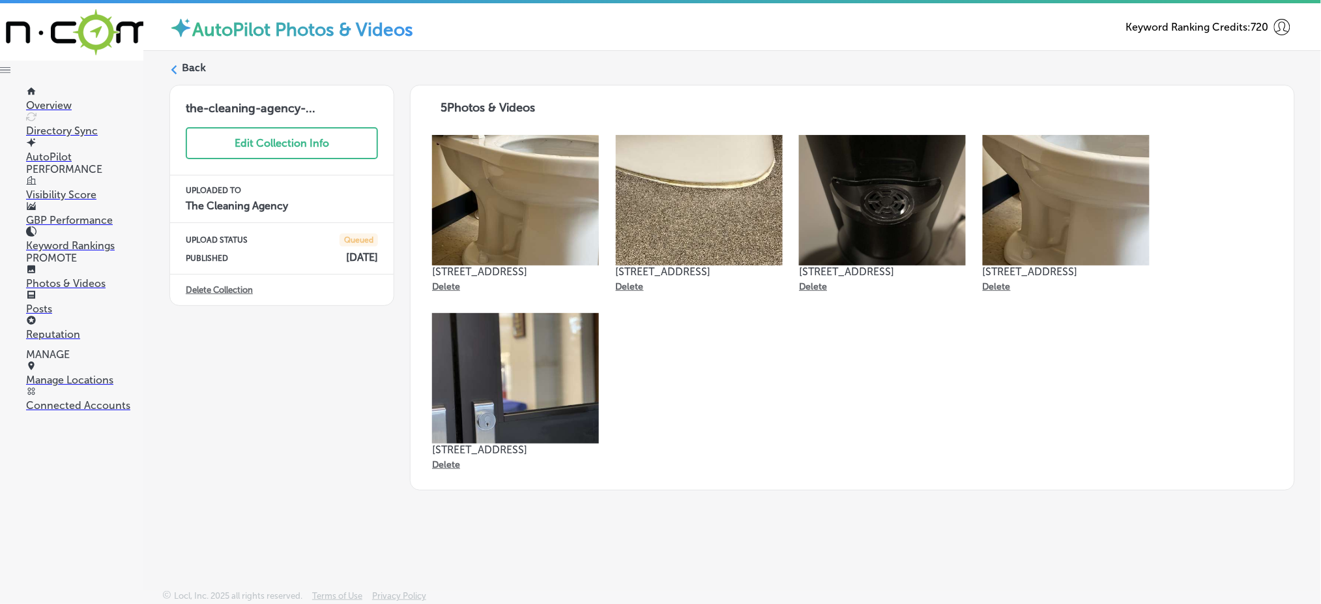
click at [1172, 330] on div "[GEOGRAPHIC_DATA][STREET_ADDRESS]" at bounding box center [853, 304] width 858 height 357
click at [203, 68] on label "Back" at bounding box center [194, 68] width 24 height 14
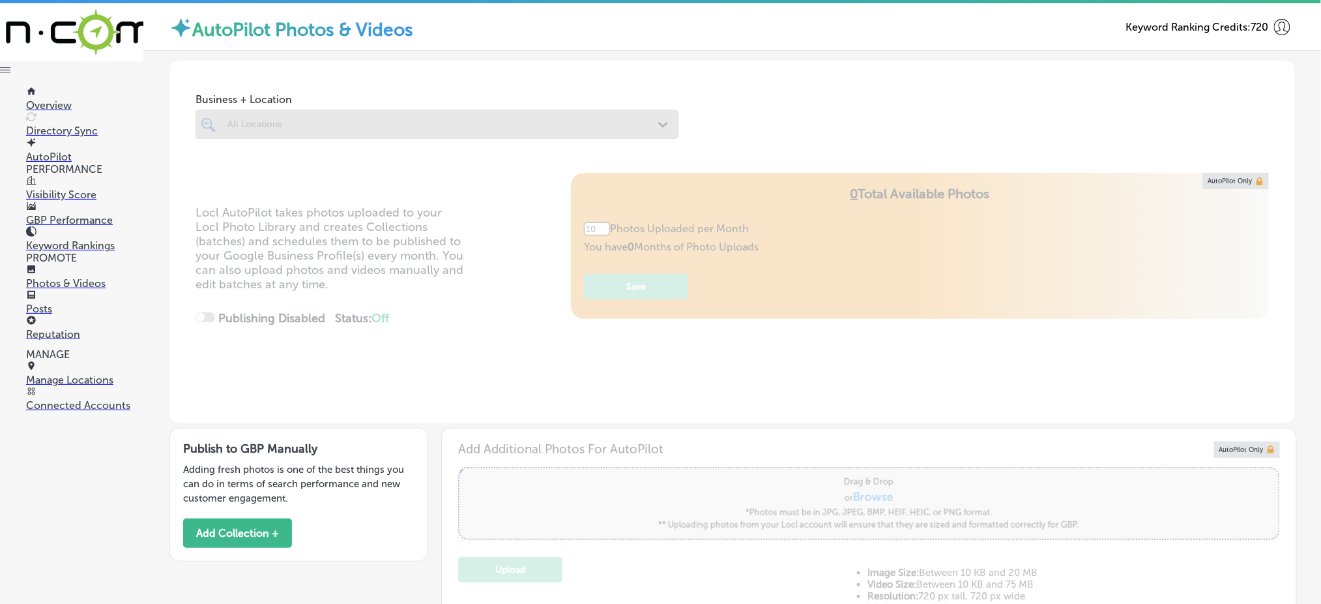
type input "5"
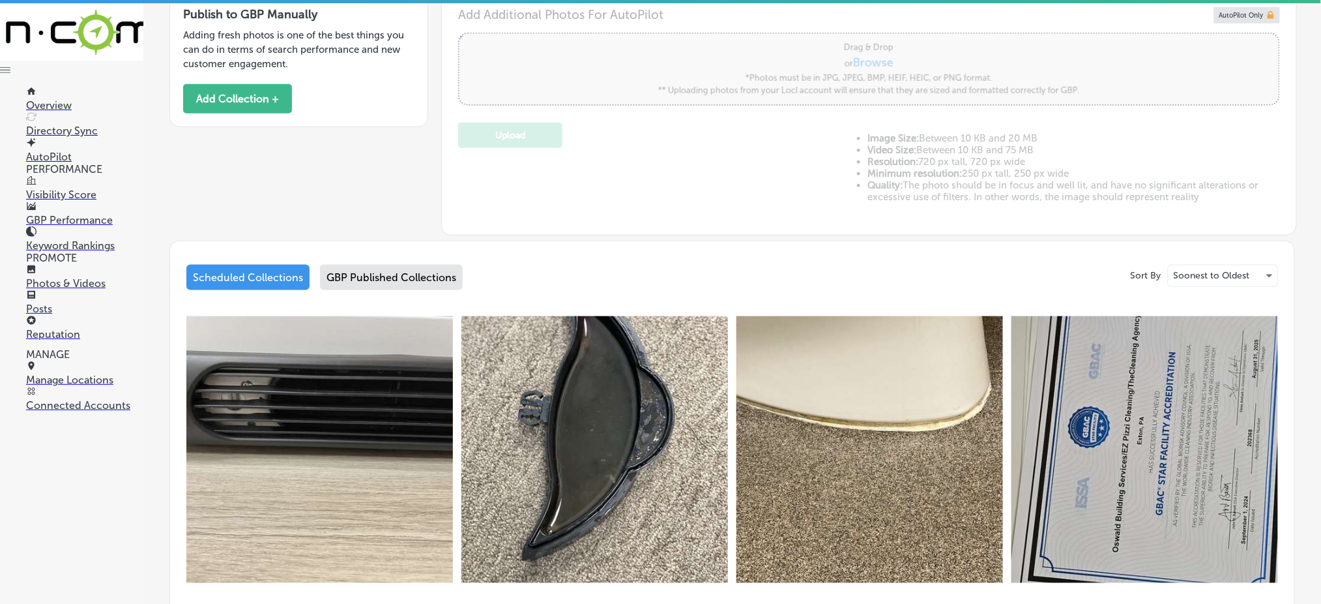
scroll to position [608, 0]
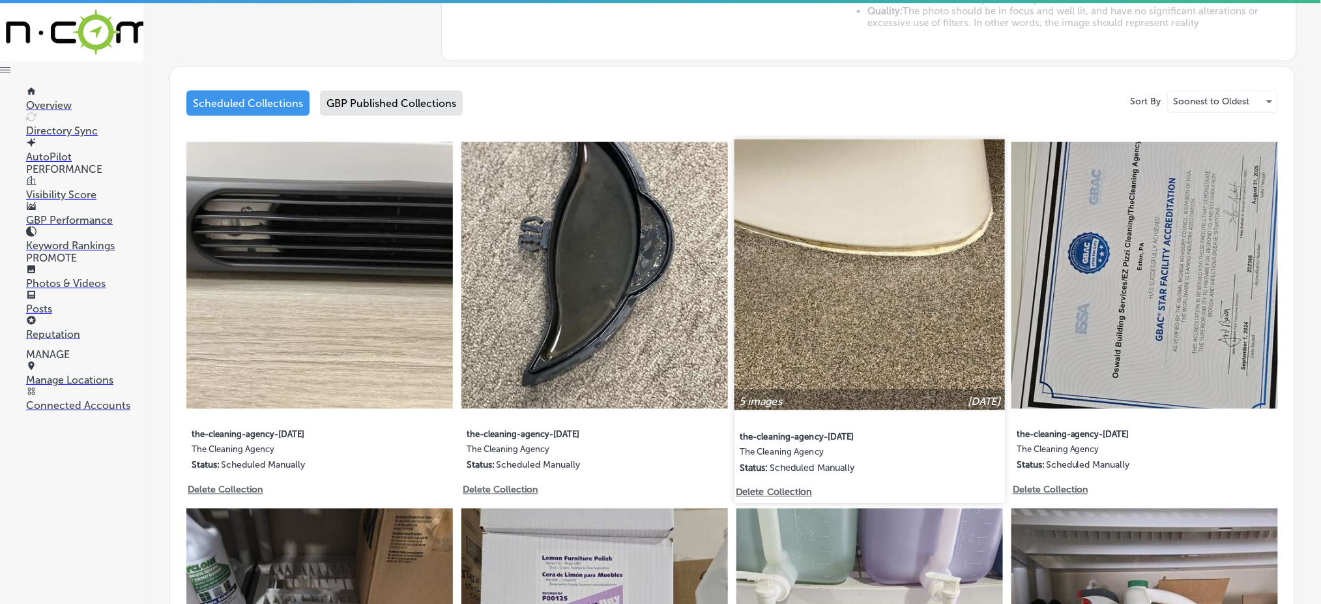
click at [843, 300] on img at bounding box center [870, 274] width 270 height 270
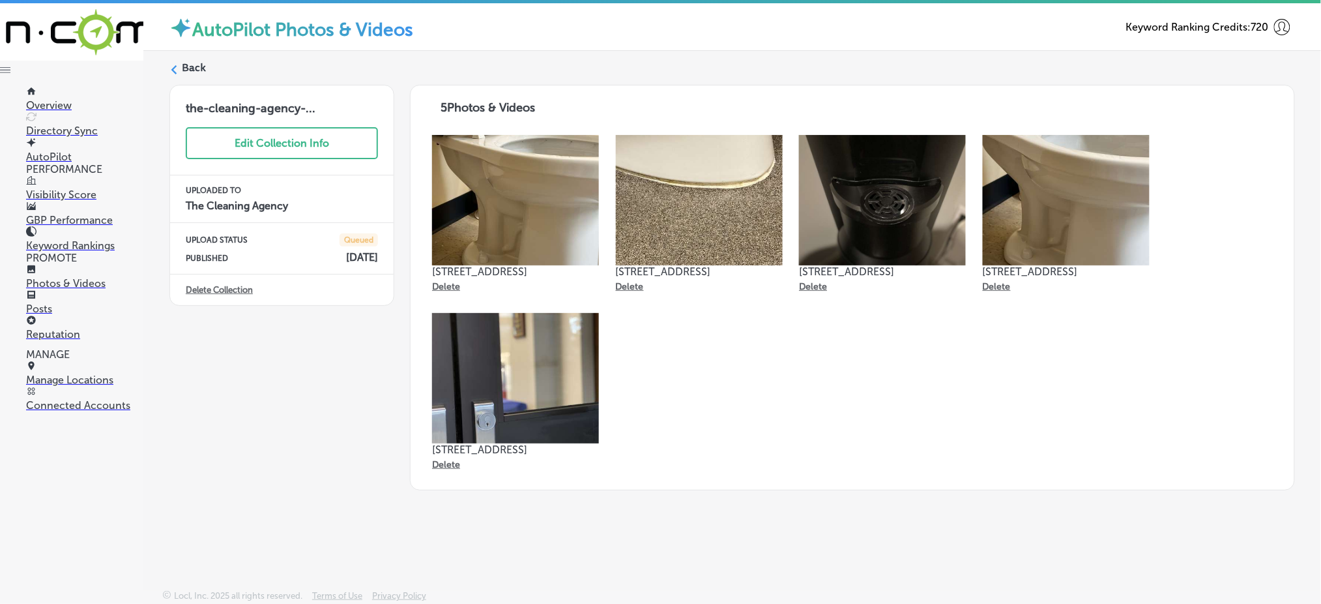
click at [190, 66] on label "Back" at bounding box center [194, 68] width 24 height 14
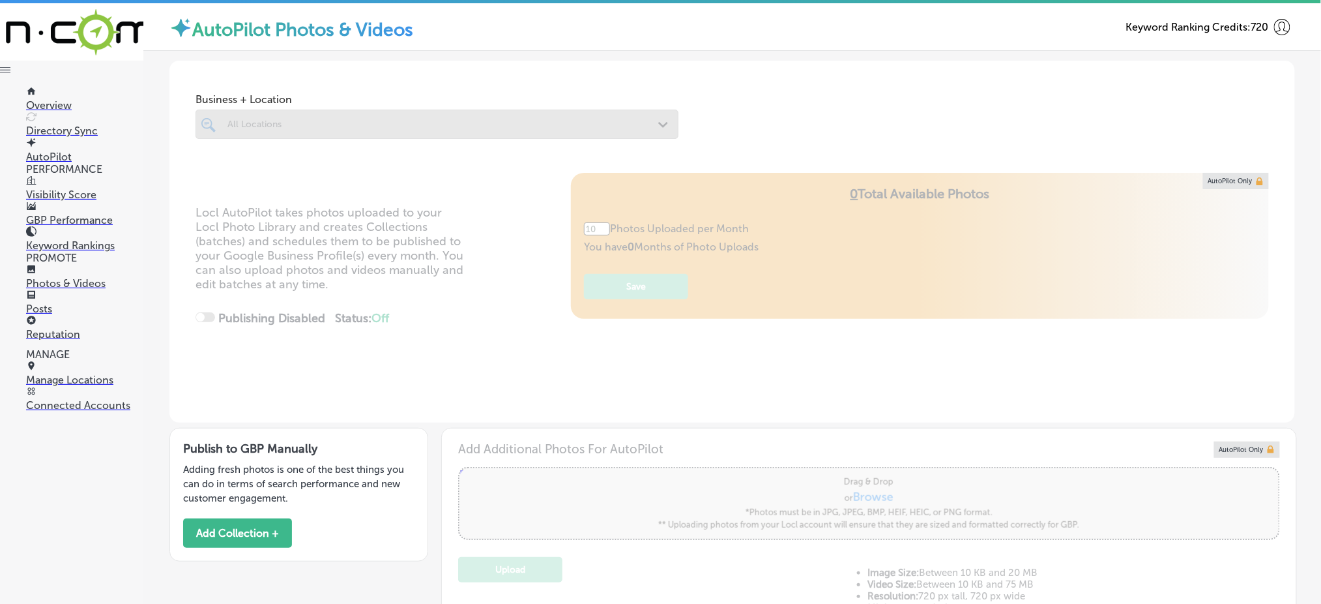
type input "5"
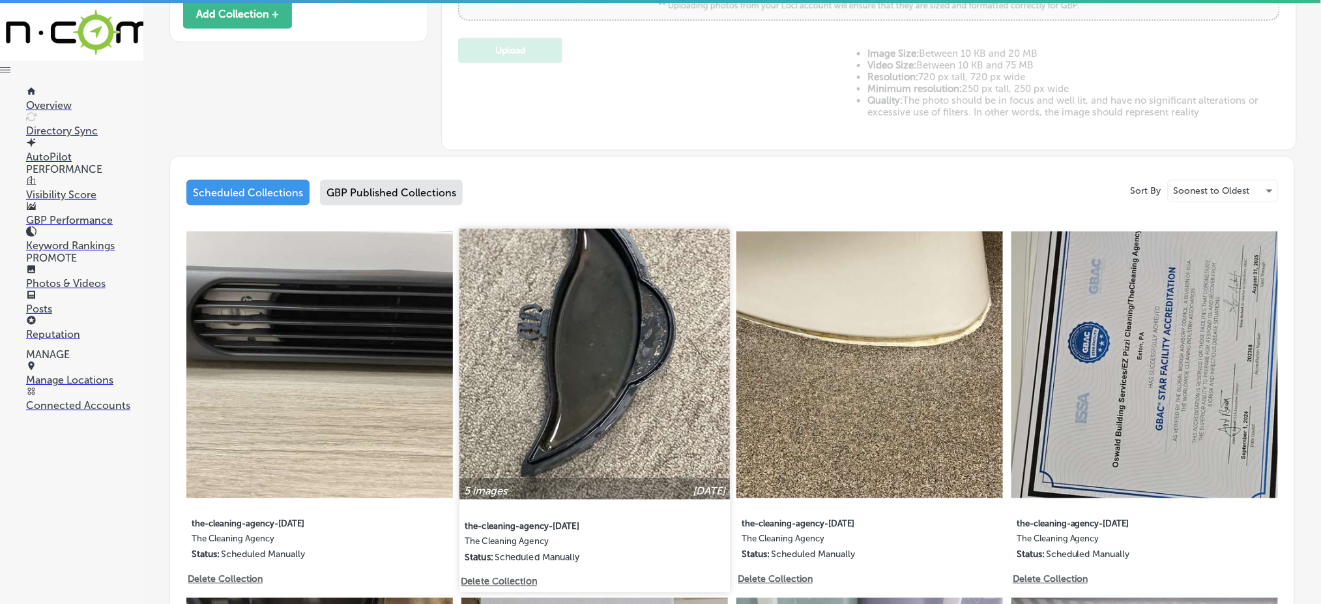
scroll to position [521, 0]
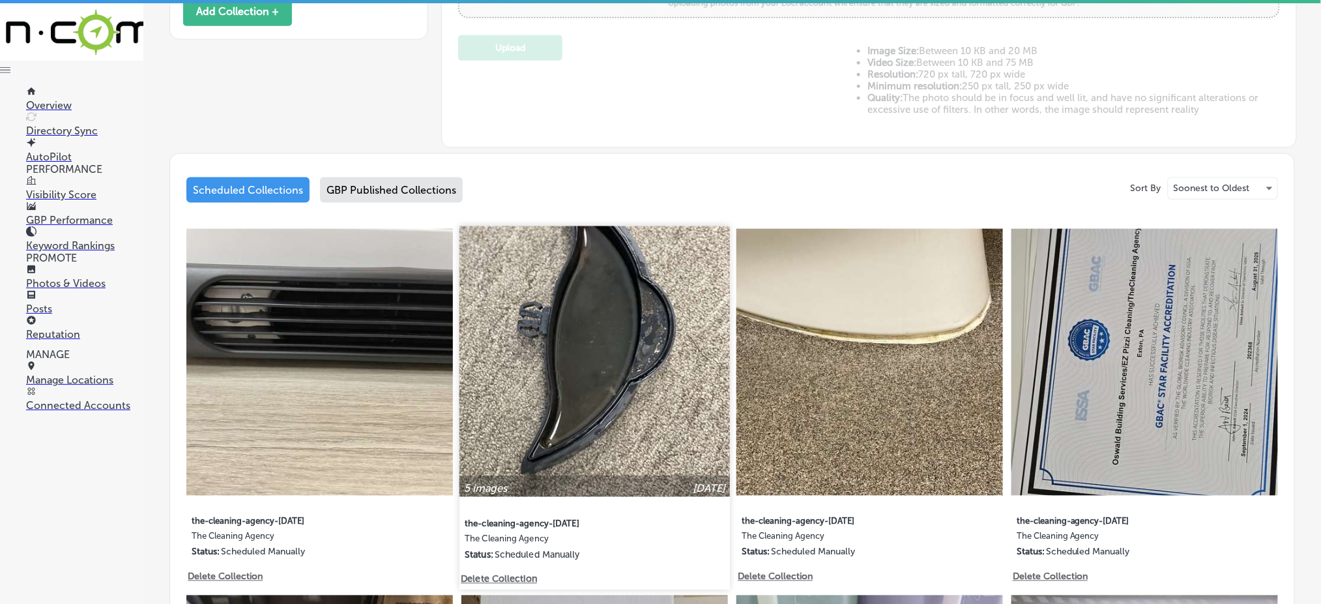
click at [594, 357] on img at bounding box center [595, 361] width 270 height 270
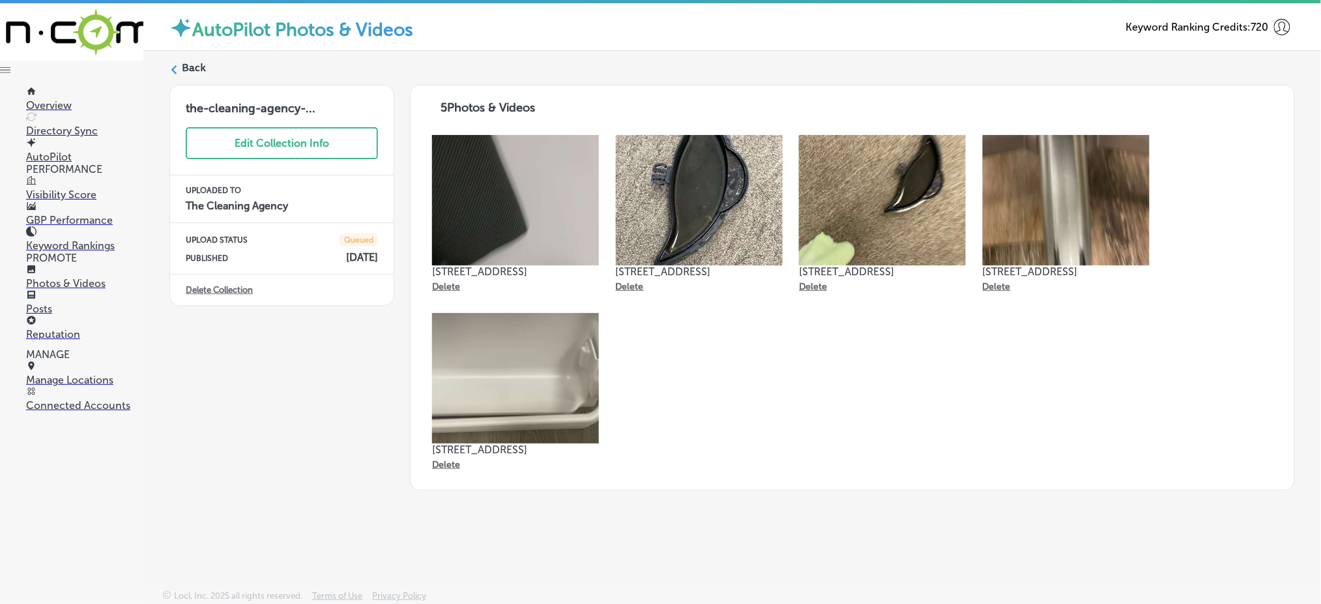
click at [195, 66] on label "Back" at bounding box center [194, 68] width 24 height 14
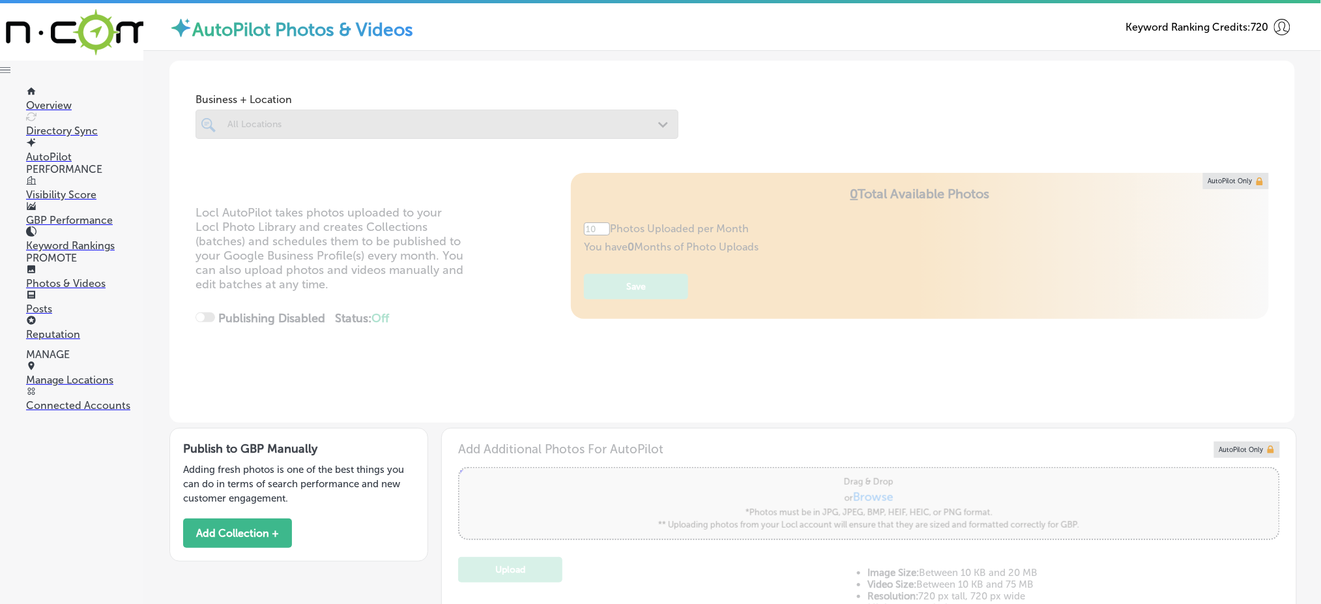
type input "5"
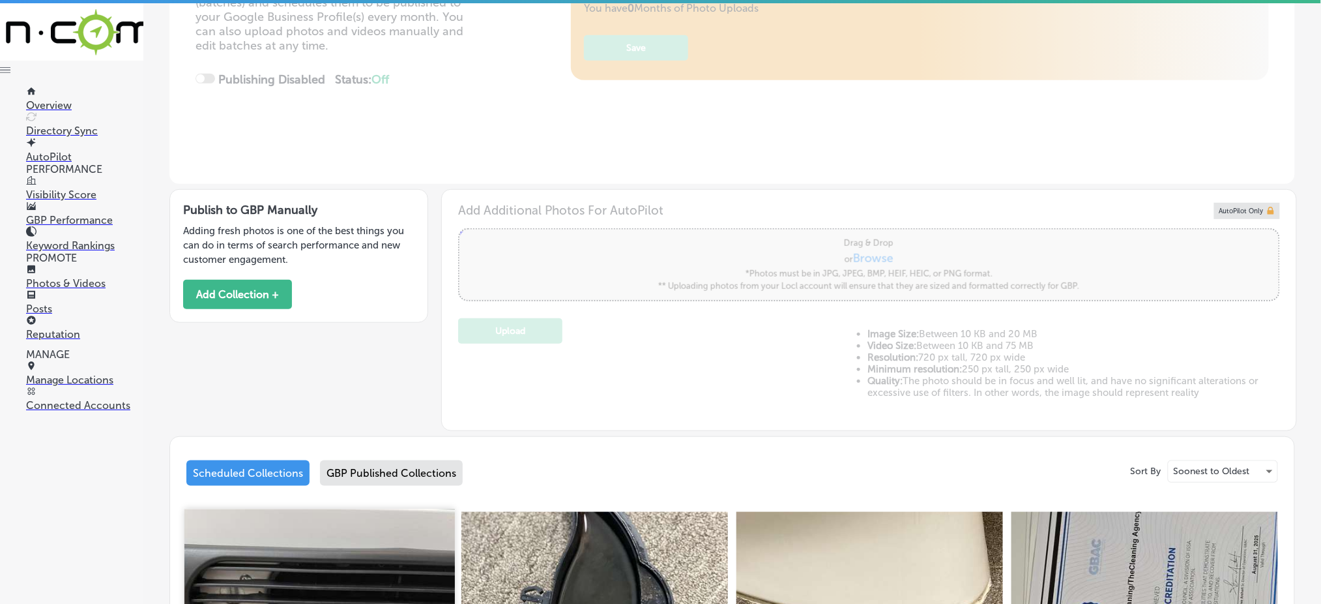
scroll to position [87, 0]
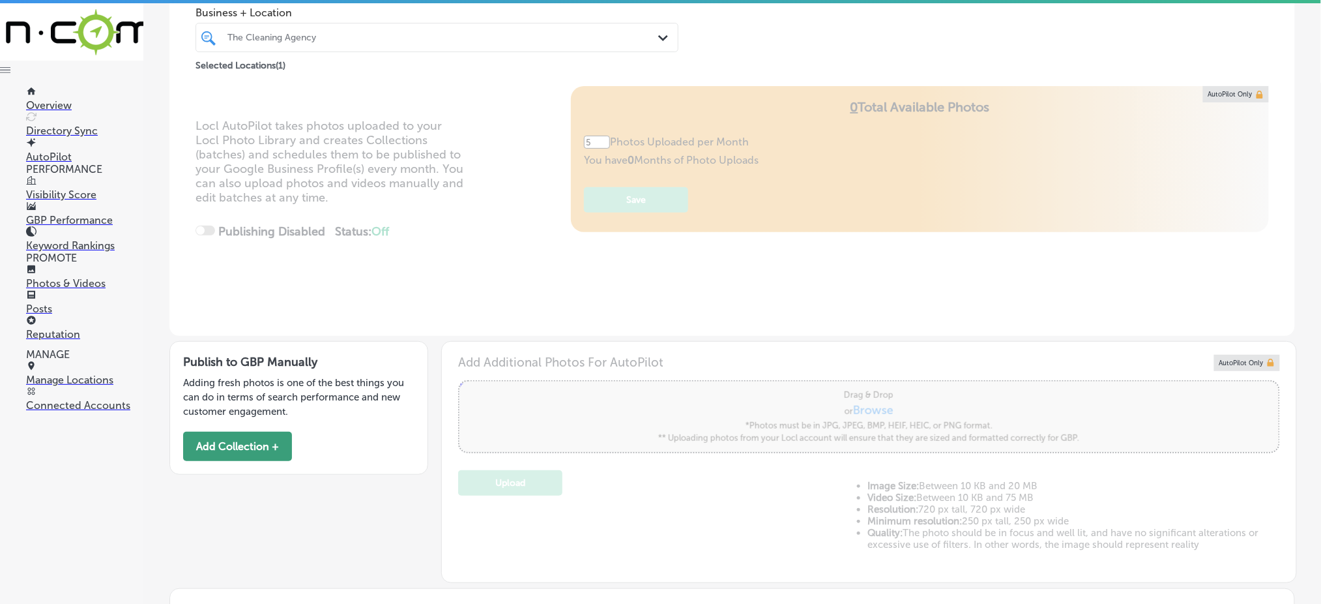
click at [249, 452] on button "Add Collection +" at bounding box center [237, 445] width 109 height 29
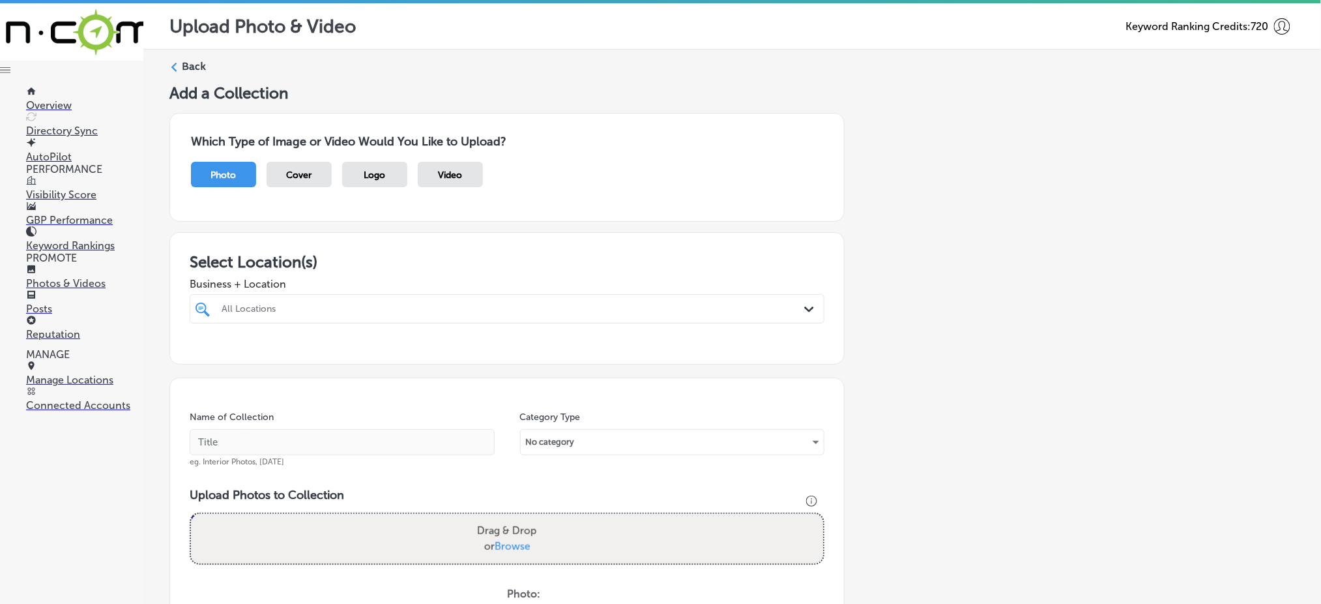
click at [325, 311] on div "All Locations" at bounding box center [514, 308] width 584 height 11
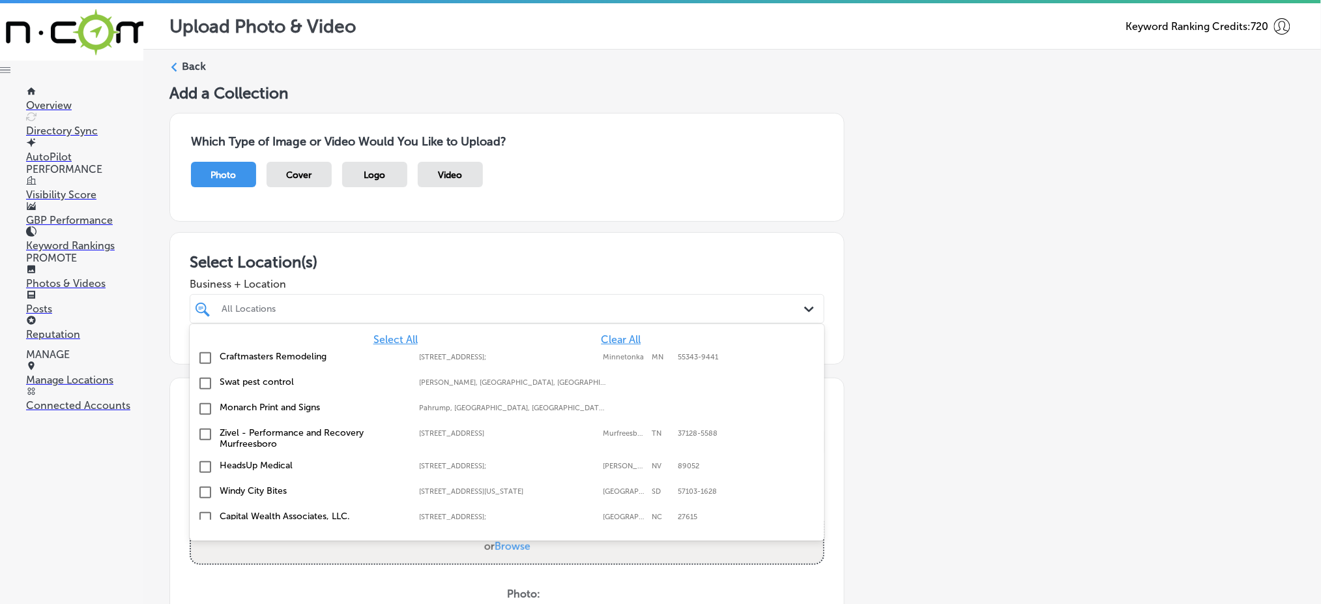
click at [616, 338] on span "Clear All" at bounding box center [621, 339] width 40 height 12
click at [615, 338] on span "Clear All" at bounding box center [621, 339] width 40 height 12
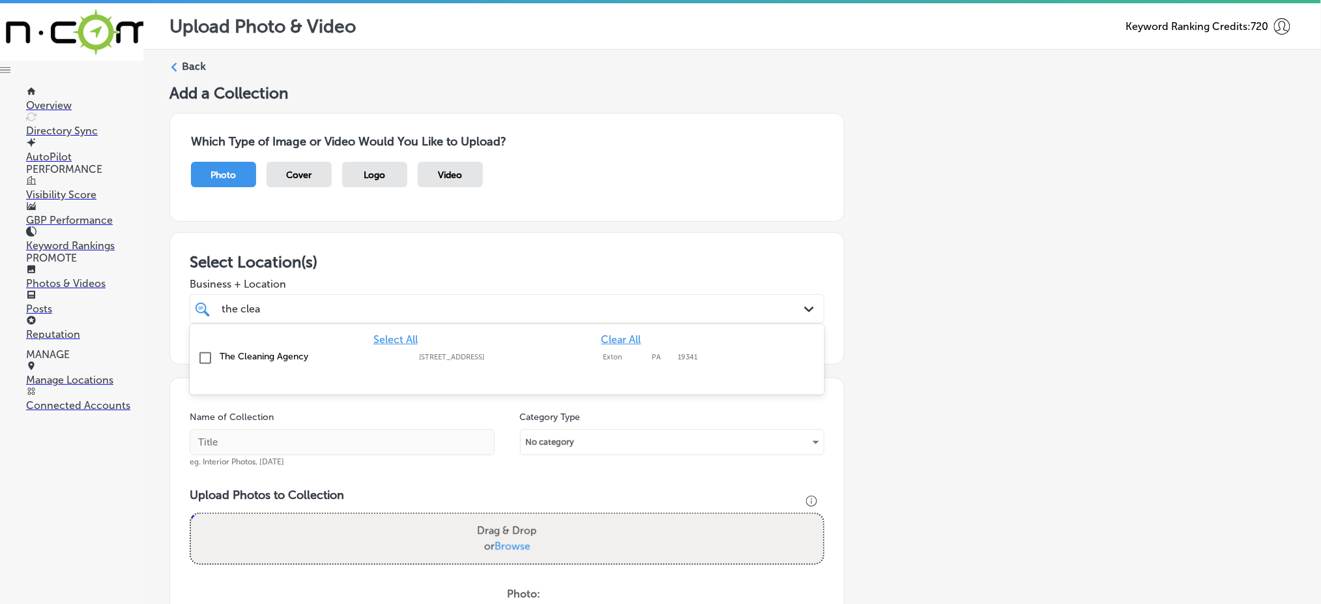
click at [592, 358] on div "[STREET_ADDRESS][GEOGRAPHIC_DATA][STREET_ADDRESS]" at bounding box center [512, 357] width 186 height 8
type input "the clea"
click at [600, 272] on div "Business + Location option [STREET_ADDRESS]. option [STREET_ADDRESS]. 2 results…" at bounding box center [507, 297] width 635 height 52
click at [588, 300] on div "the clea the clea" at bounding box center [478, 309] width 516 height 18
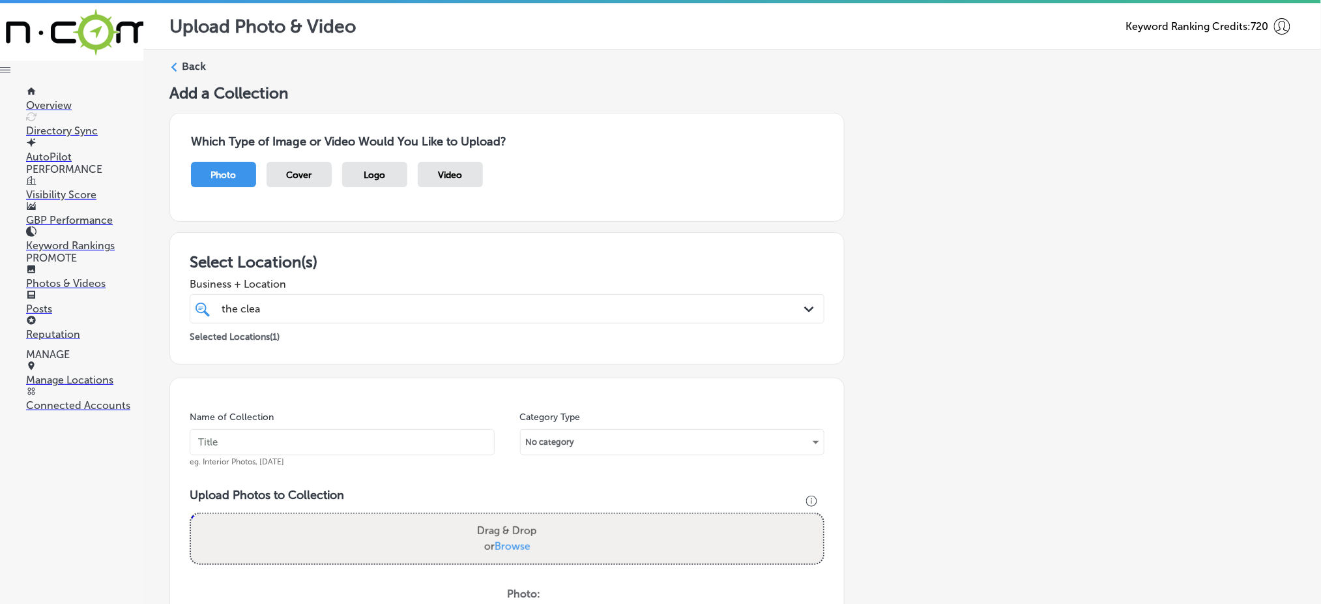
click at [373, 441] on input "text" at bounding box center [342, 442] width 305 height 26
click at [373, 441] on input "the" at bounding box center [342, 442] width 305 height 26
paste input "-cleaning-agency-[DATE]"
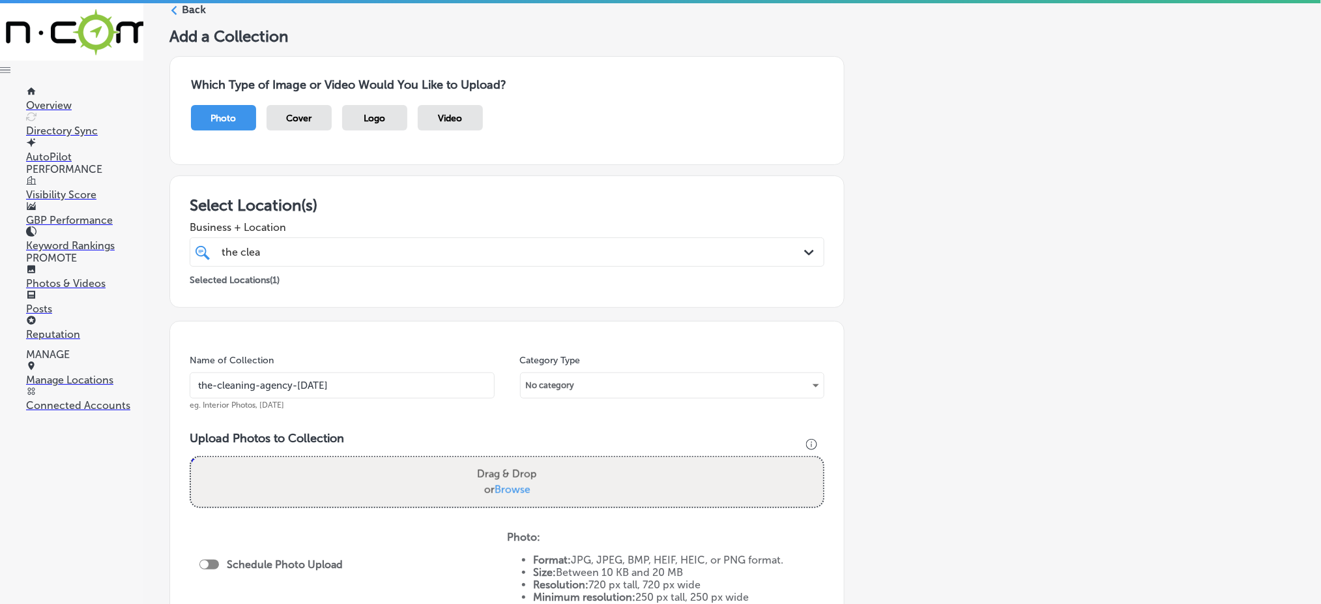
scroll to position [87, 0]
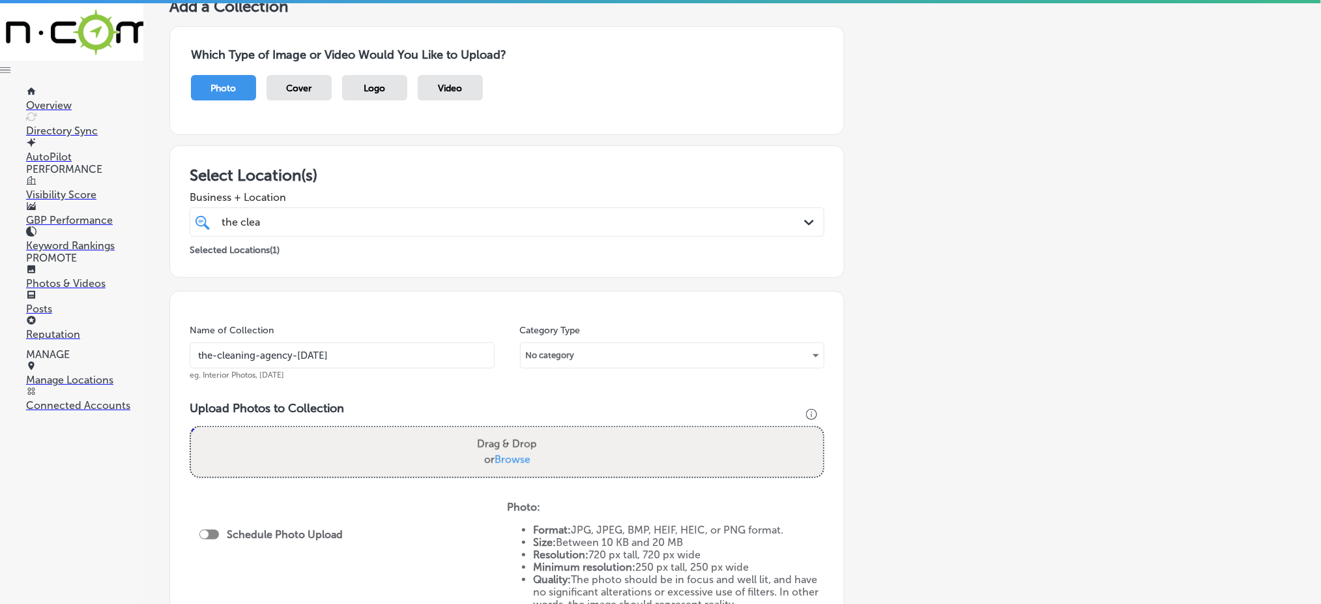
type input "the-cleaning-agency-[DATE]"
click at [505, 454] on span "Browse" at bounding box center [513, 459] width 36 height 12
click at [505, 431] on input "Drag & Drop or Browse" at bounding box center [507, 429] width 632 height 4
type input "C:\fakepath\the-cleaning-agency (1).jpg"
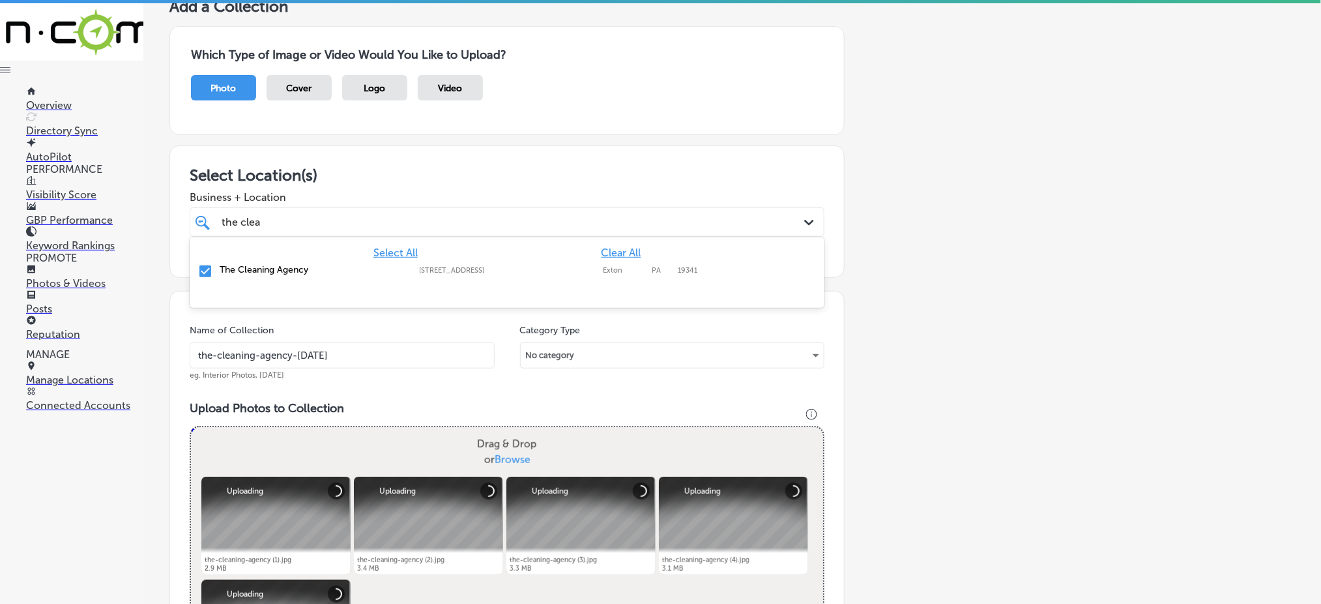
click at [409, 216] on div "the clea the clea" at bounding box center [478, 222] width 516 height 18
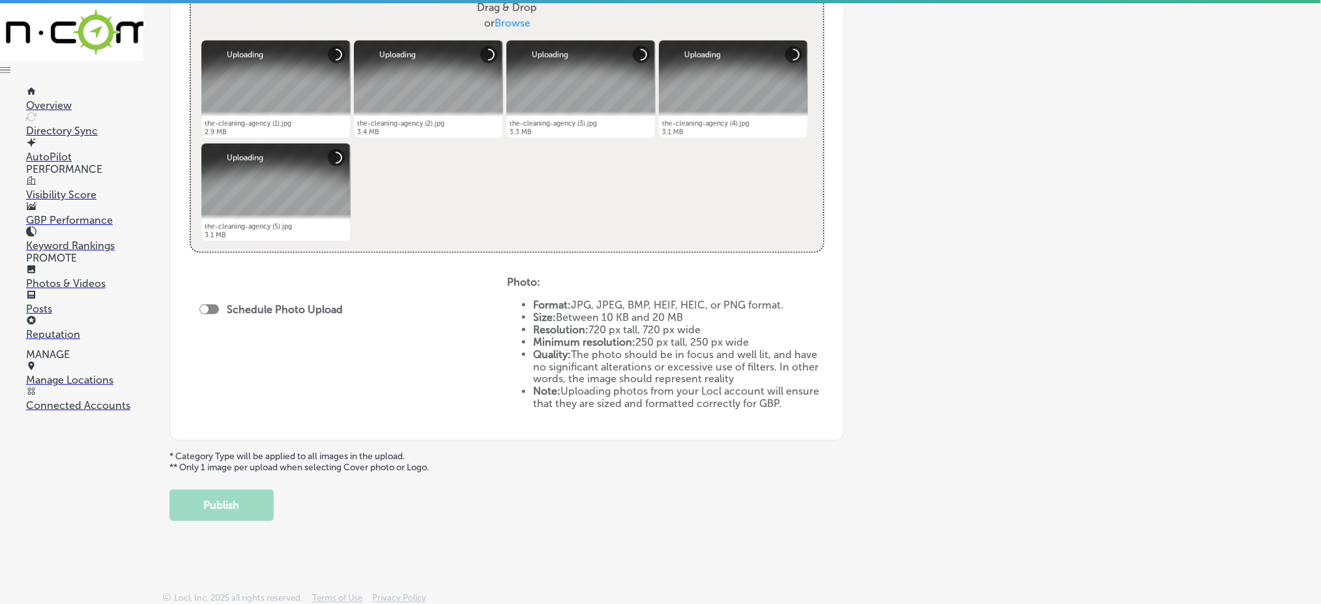
scroll to position [523, 0]
click at [214, 304] on div at bounding box center [209, 309] width 20 height 10
checkbox input "true"
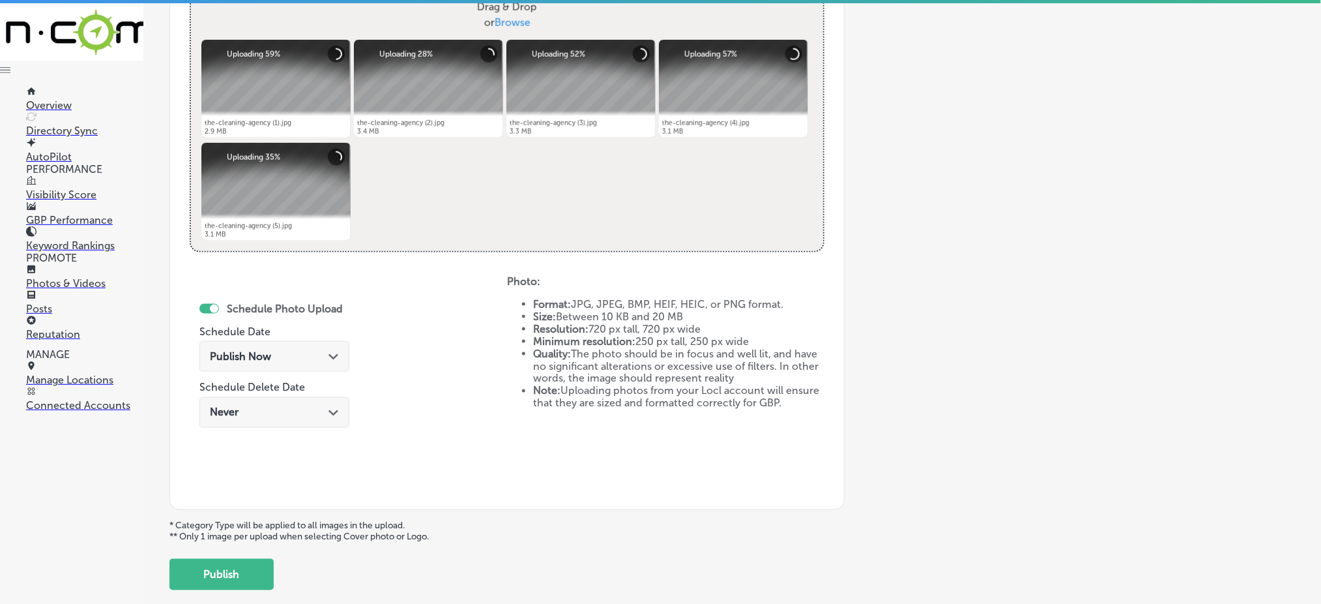
click at [242, 352] on span "Publish Now" at bounding box center [240, 356] width 61 height 12
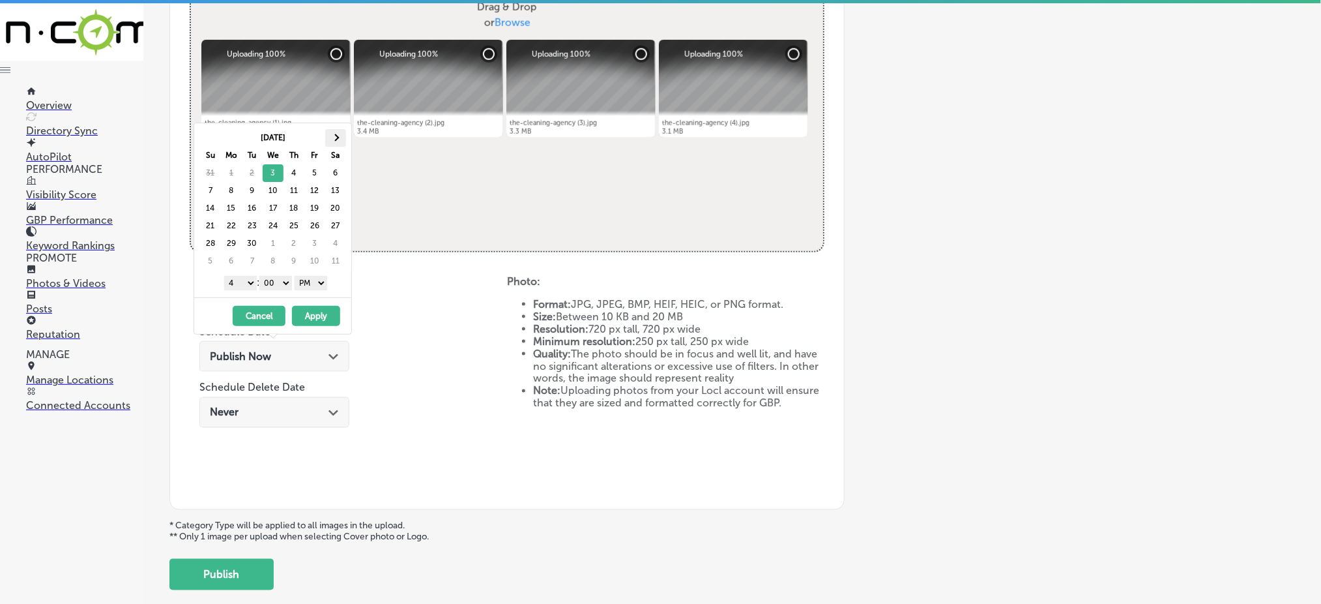
click at [338, 136] on span at bounding box center [335, 137] width 7 height 7
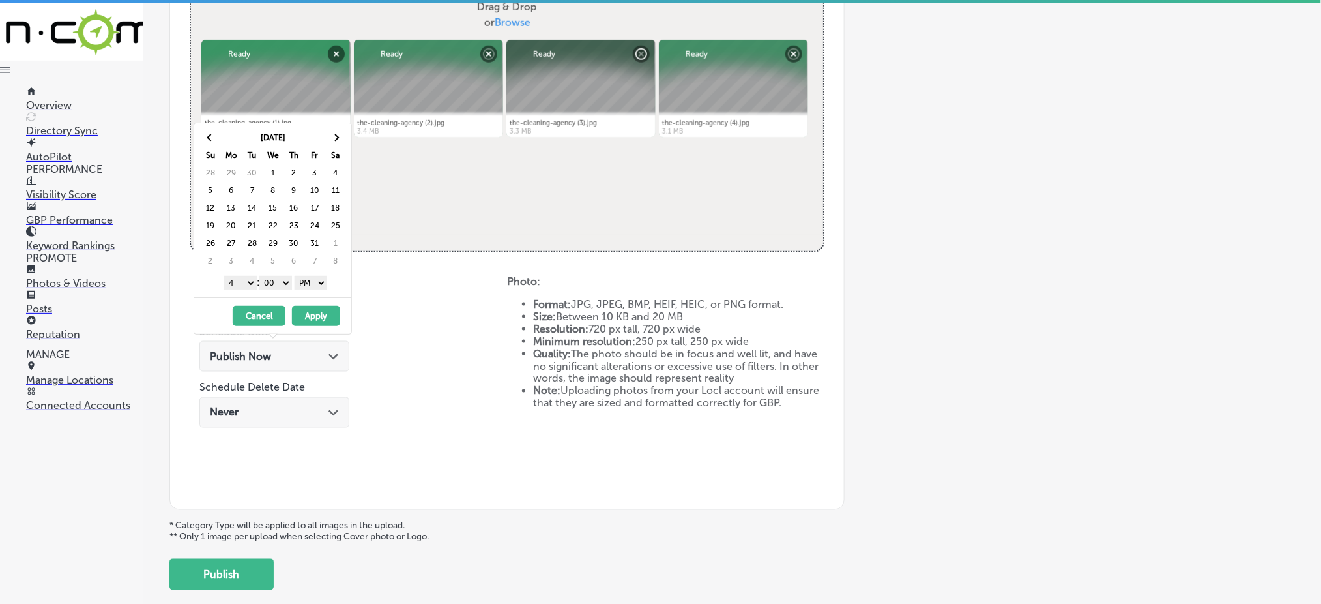
click at [338, 136] on span at bounding box center [335, 137] width 7 height 7
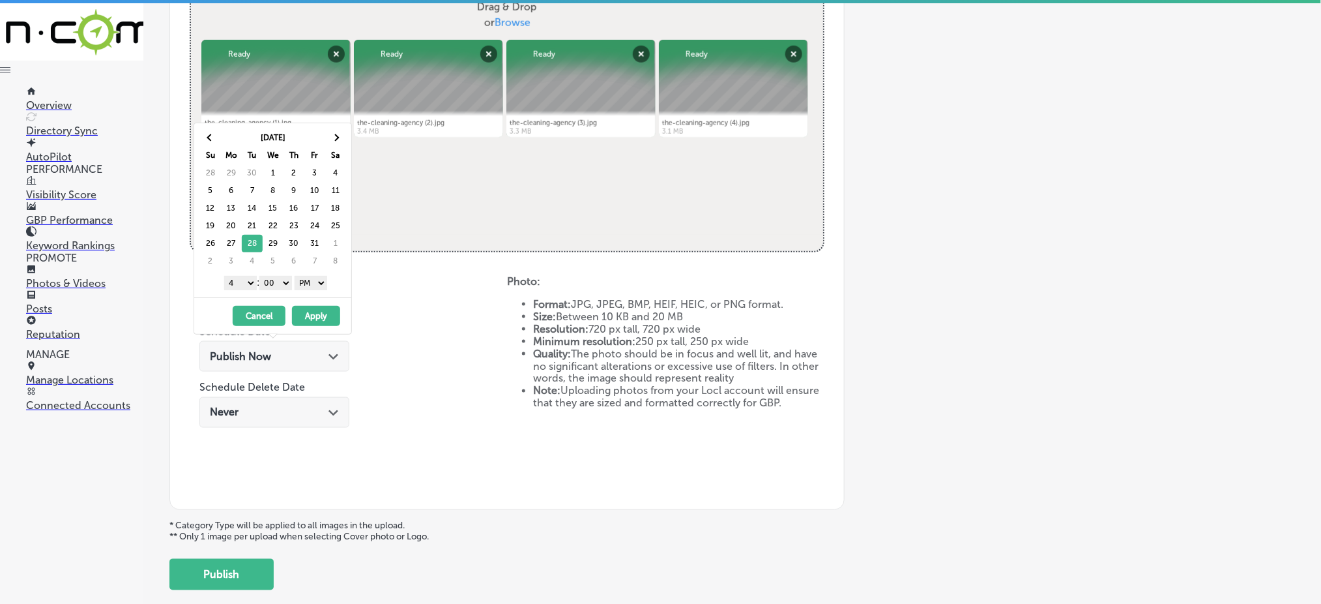
click at [247, 287] on select "1 2 3 4 5 6 7 8 9 10 11 12" at bounding box center [240, 283] width 33 height 14
click at [319, 314] on button "Apply" at bounding box center [316, 316] width 48 height 20
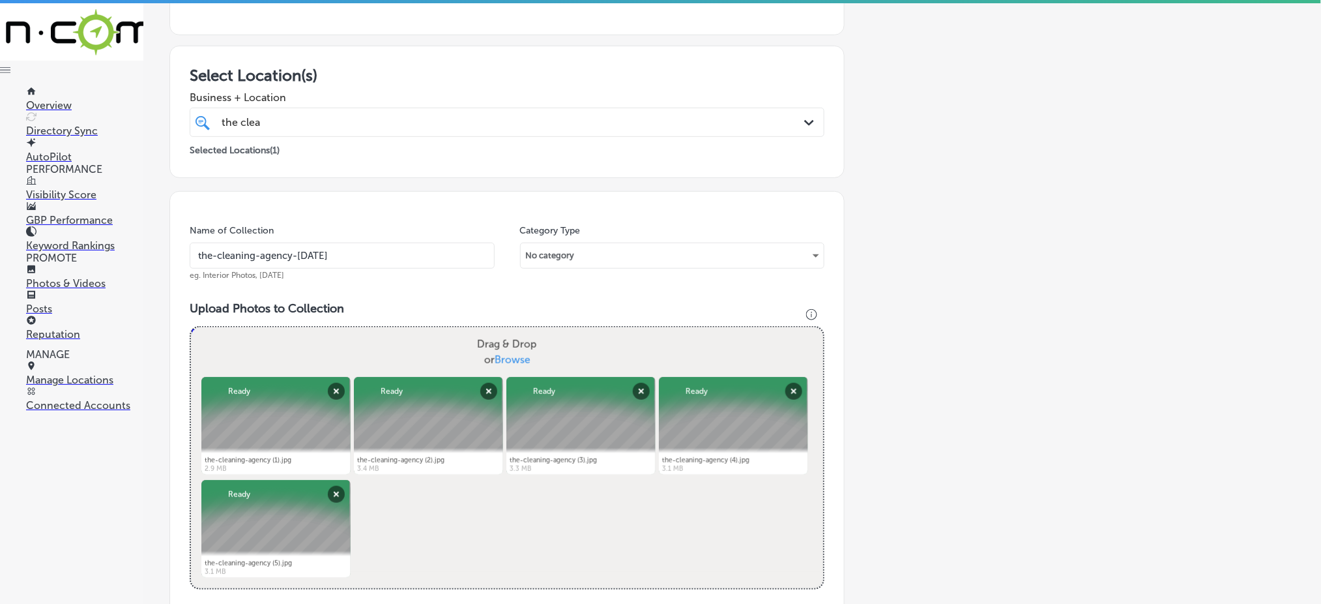
scroll to position [175, 0]
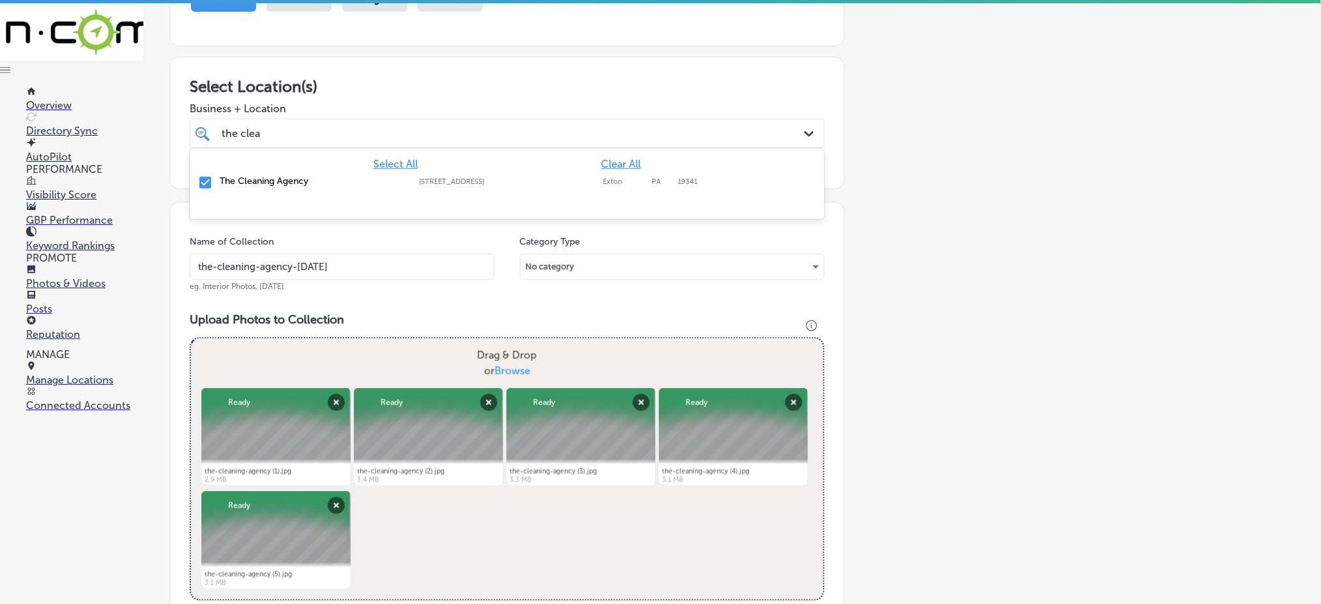
click at [276, 128] on div "the clea the clea" at bounding box center [478, 133] width 516 height 18
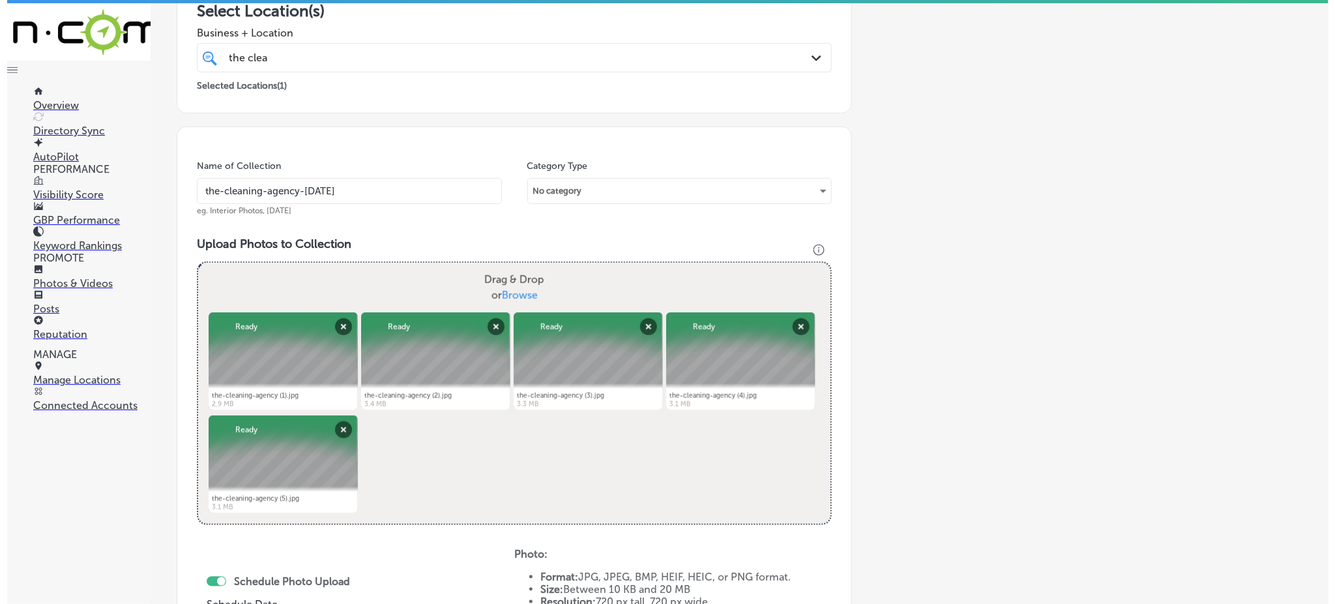
scroll to position [592, 0]
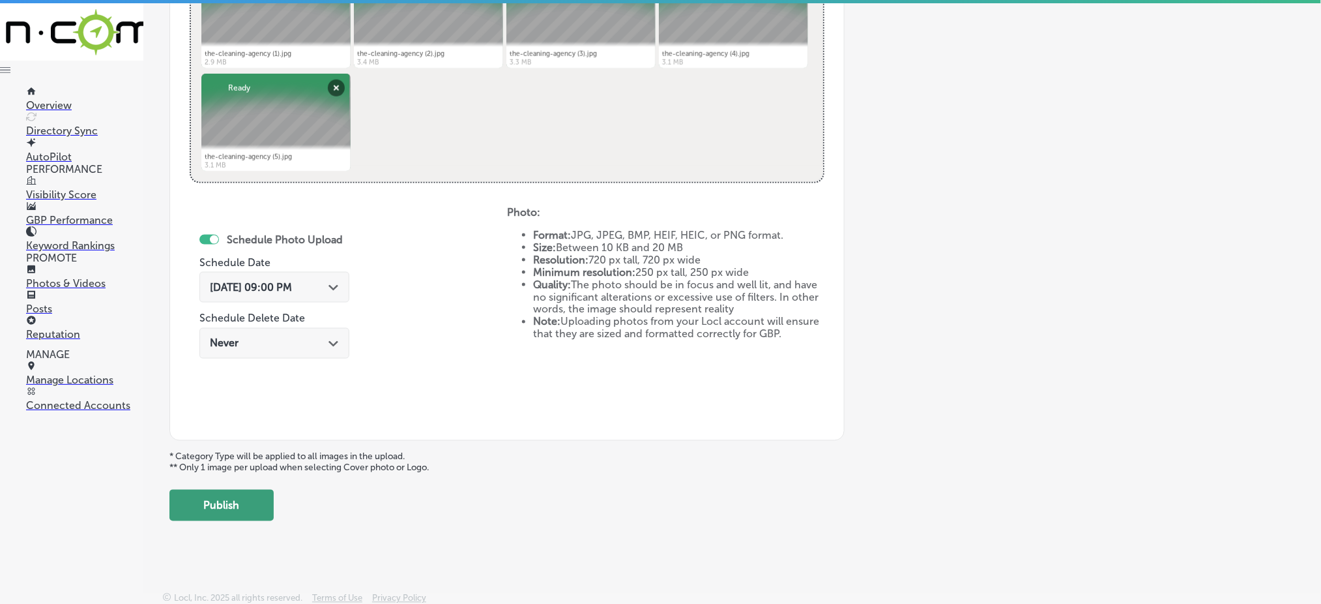
click at [246, 498] on button "Publish" at bounding box center [221, 504] width 104 height 31
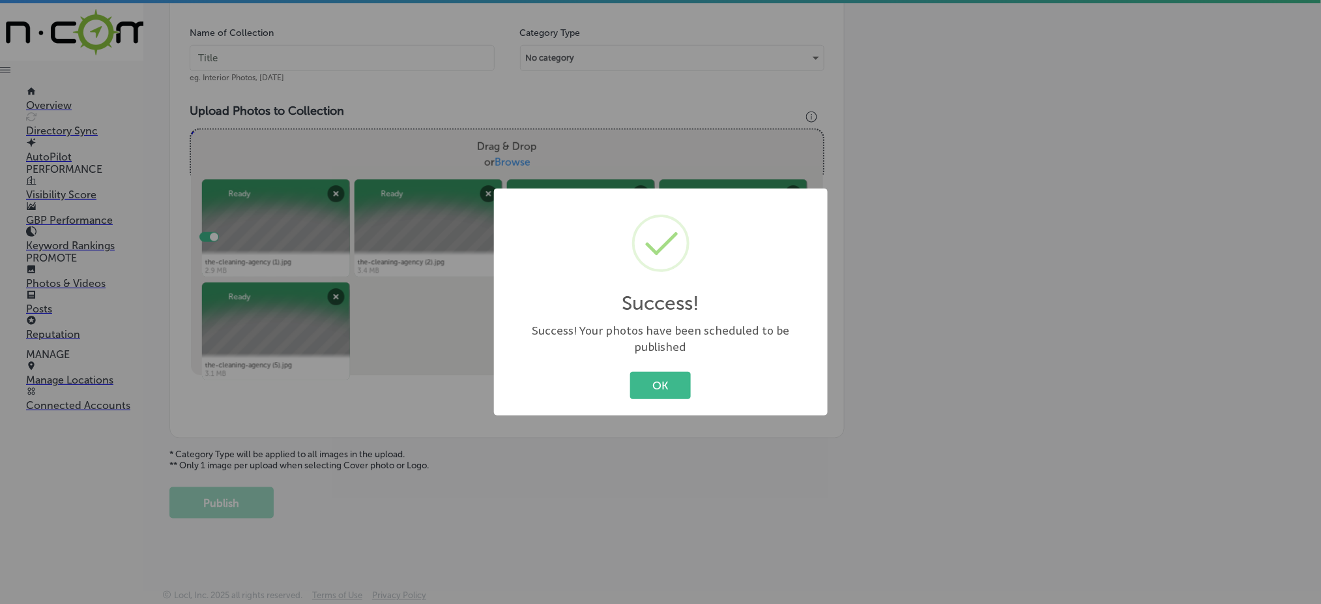
scroll to position [381, 0]
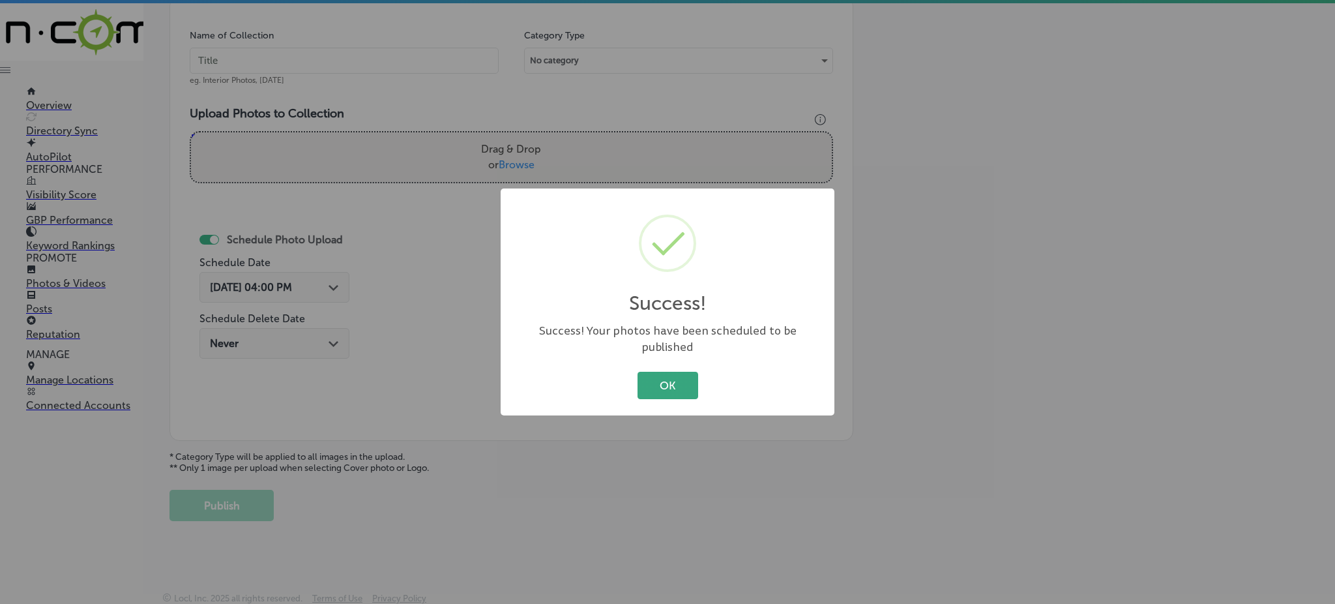
click at [645, 372] on button "OK" at bounding box center [667, 385] width 61 height 27
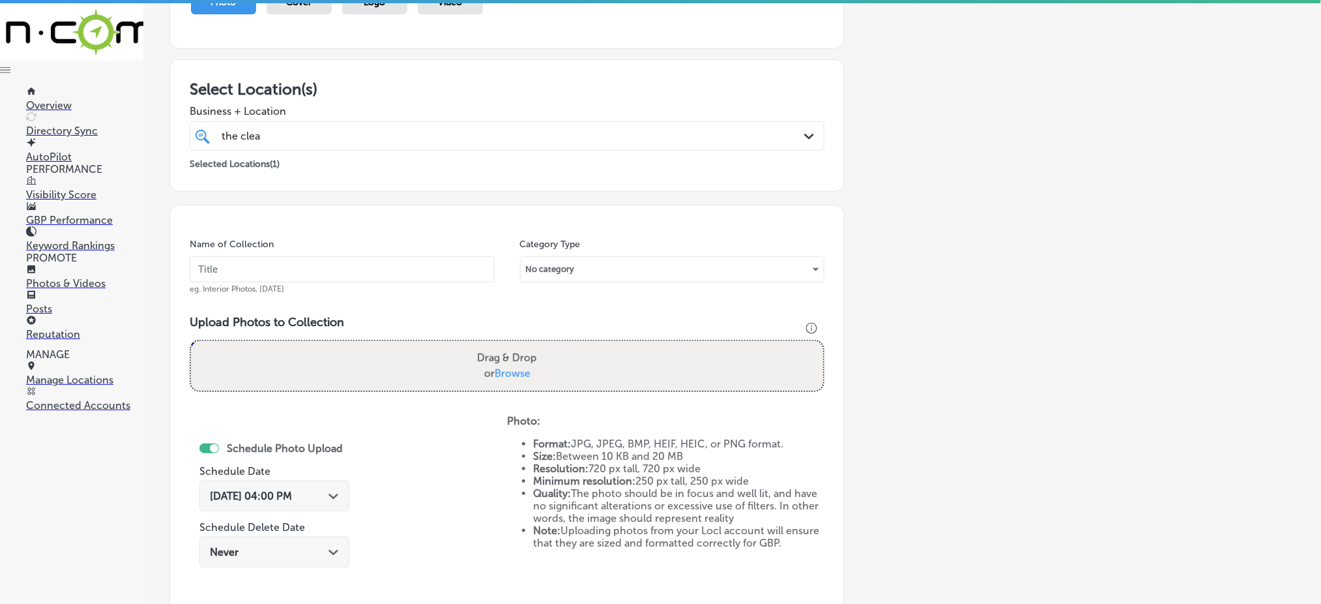
scroll to position [121, 0]
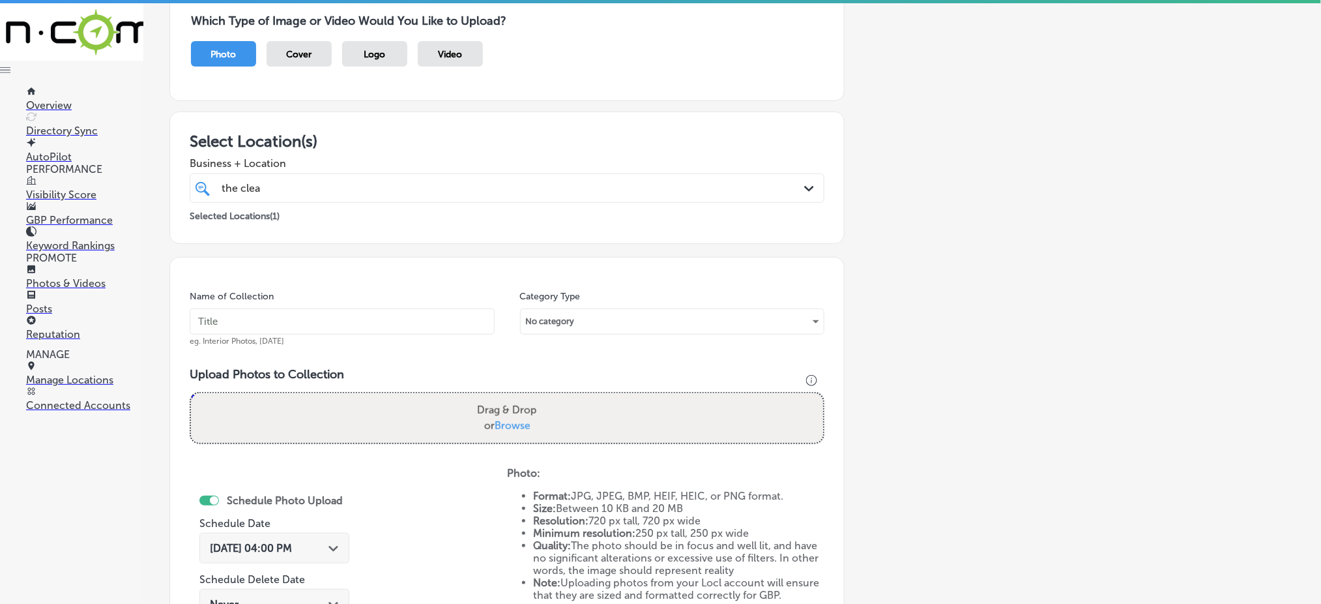
click at [306, 333] on input "text" at bounding box center [342, 321] width 305 height 26
paste input "the-cleaning-agency-[DATE]"
type input "the-cleaning-agency-[DATE]"
click at [497, 420] on span "Browse" at bounding box center [513, 425] width 36 height 12
click at [497, 397] on input "Drag & Drop or Browse" at bounding box center [507, 395] width 632 height 4
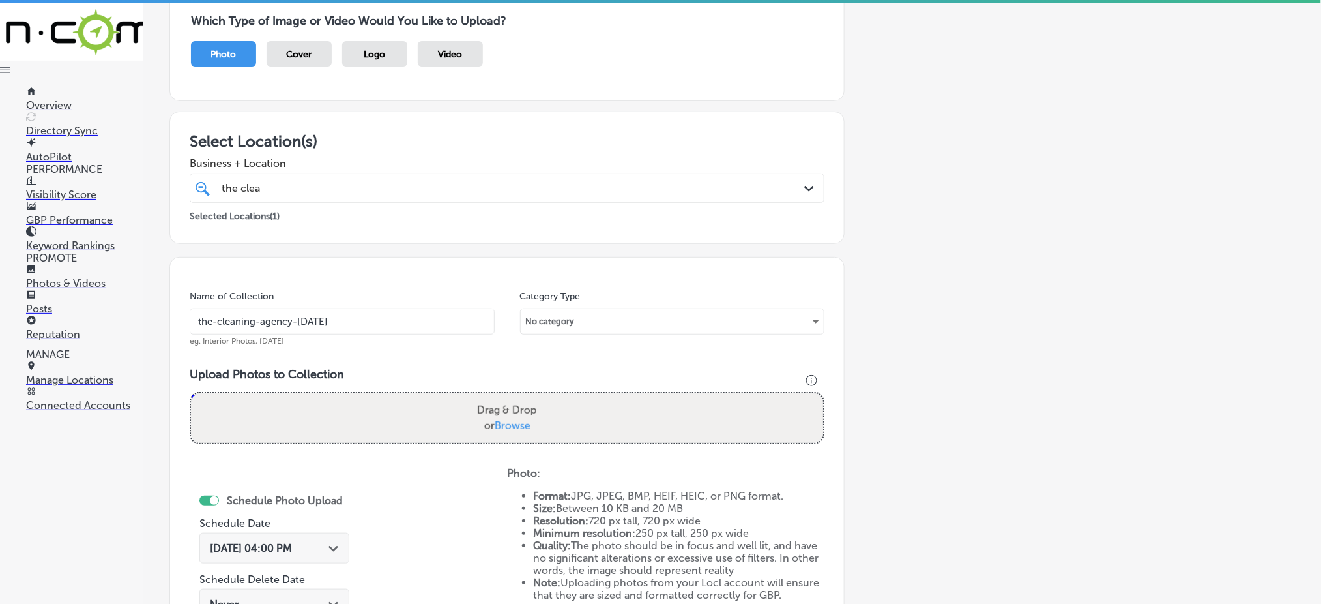
type input "C:\fakepath\deep-cleaning-commercial-the-cleaning-agency-[GEOGRAPHIC_DATA]-coun…"
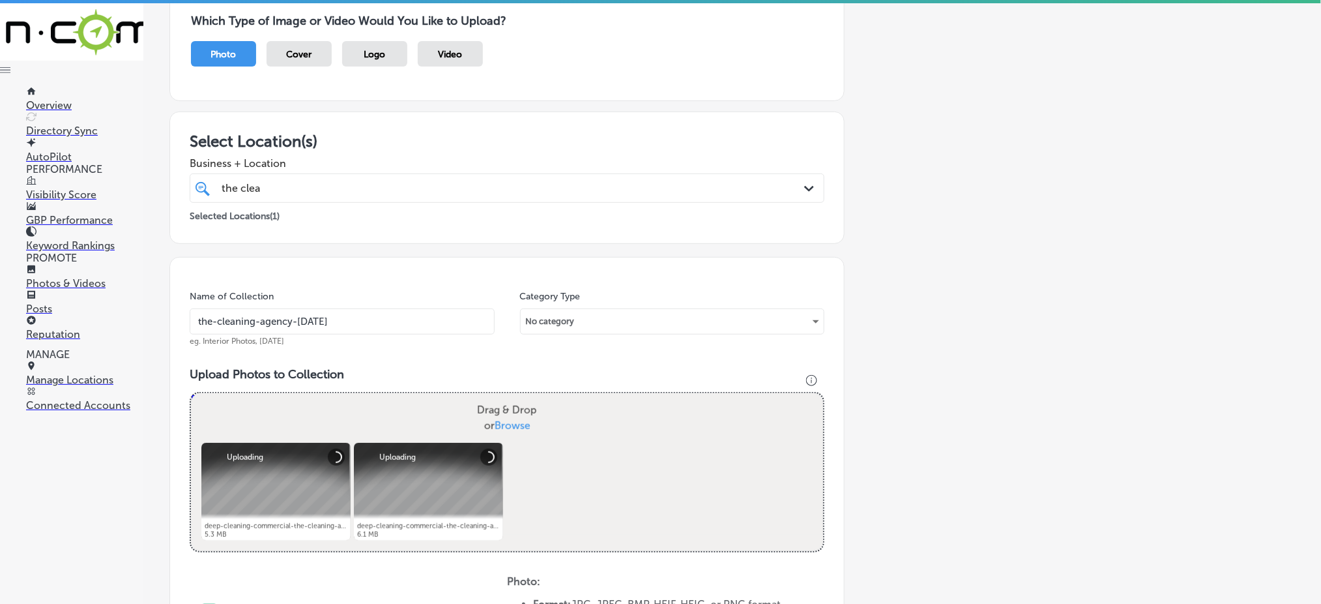
click at [509, 422] on span "Browse" at bounding box center [513, 425] width 36 height 12
click at [509, 397] on input "Drag & Drop or Browse" at bounding box center [507, 395] width 632 height 4
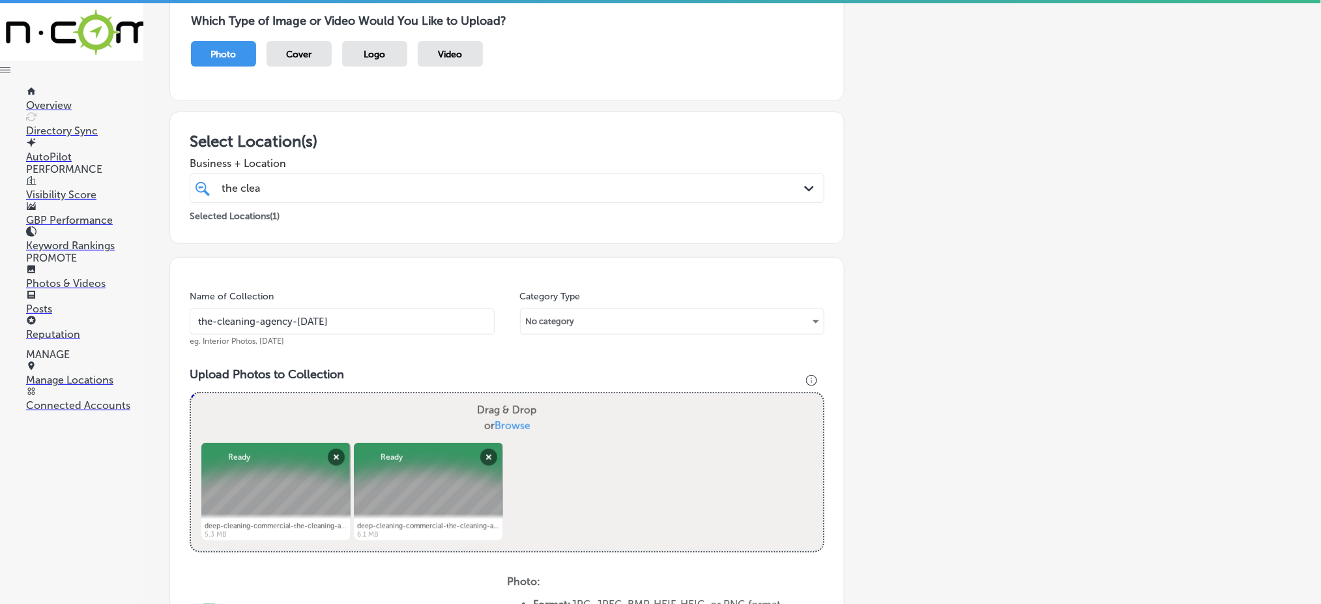
type input "C:\fakepath\deep-cleaning-commercial-the-cleaning-agency-[GEOGRAPHIC_DATA]-coun…"
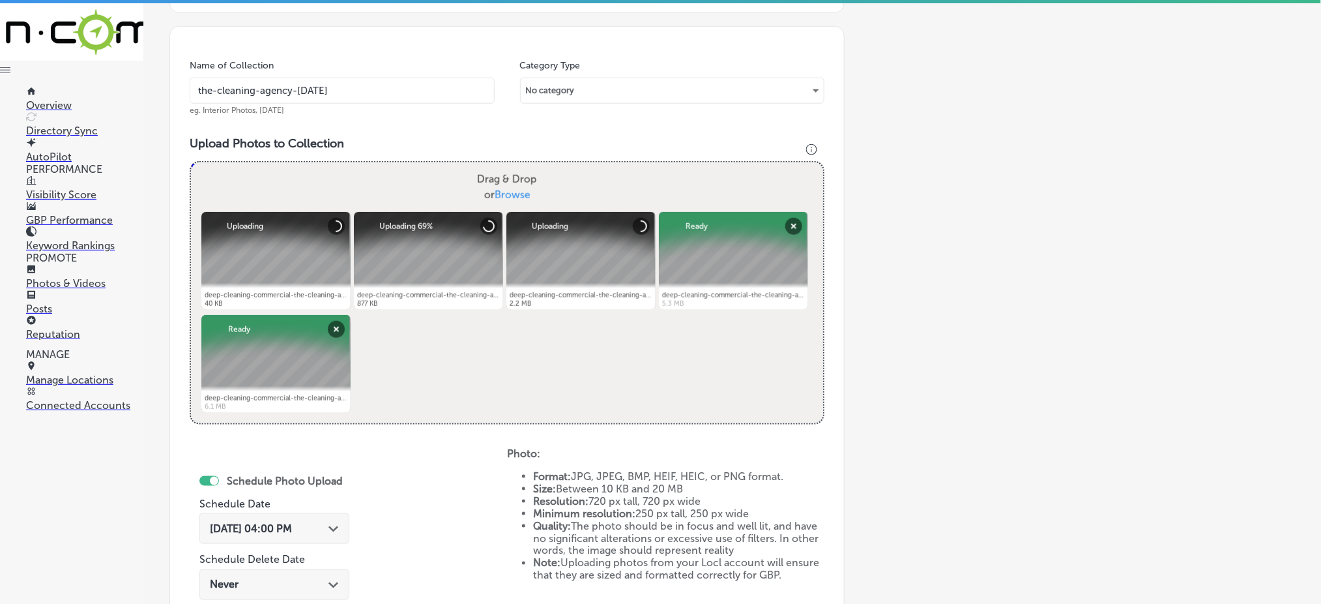
scroll to position [381, 0]
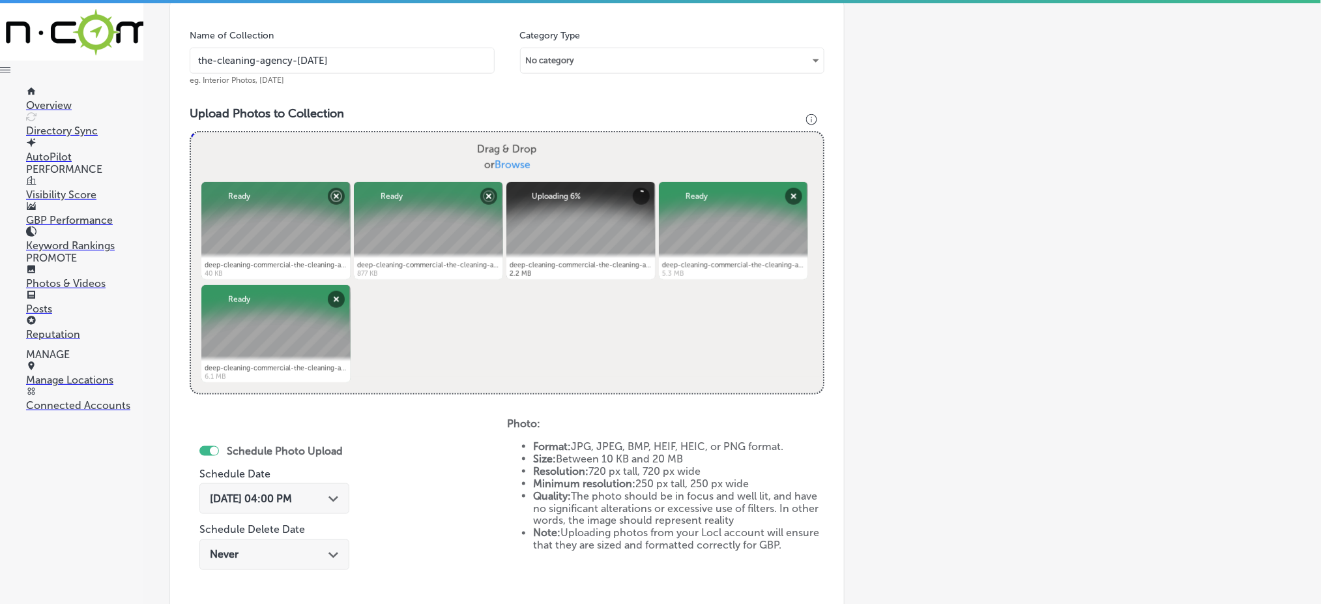
click at [287, 498] on span "[DATE] 04:00 PM" at bounding box center [251, 498] width 82 height 12
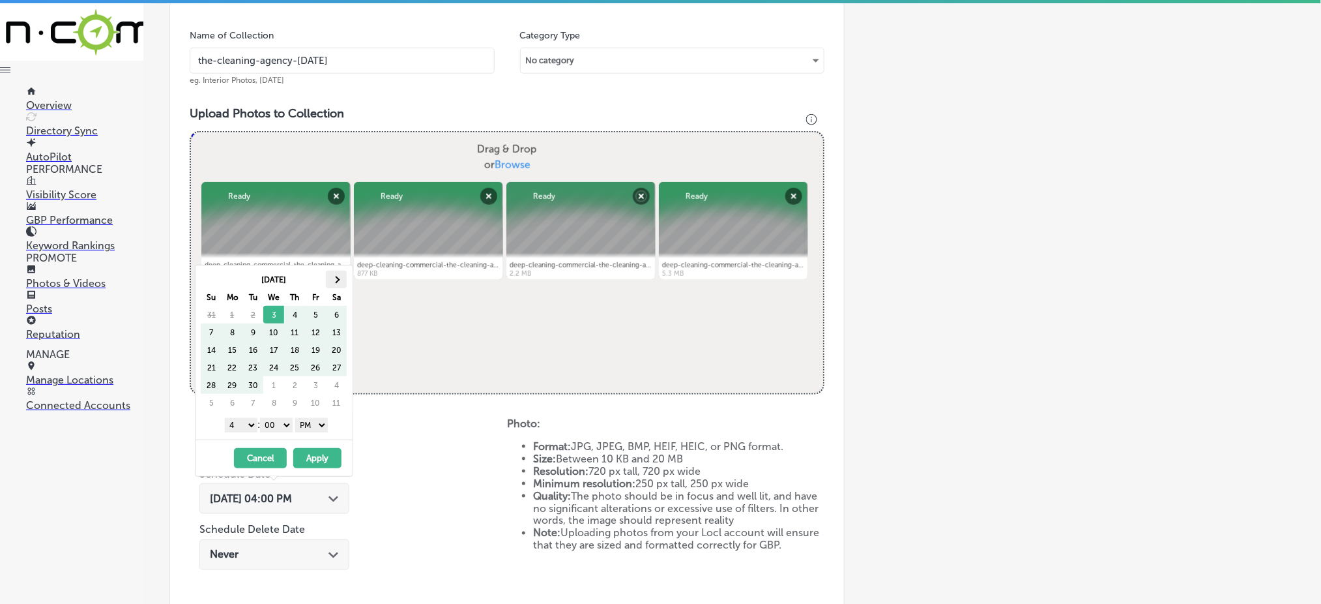
click at [332, 274] on th at bounding box center [336, 279] width 21 height 18
click at [211, 279] on span at bounding box center [211, 279] width 7 height 7
click at [245, 425] on select "1 2 3 4 5 6 7 8 9 10 11 12" at bounding box center [241, 425] width 33 height 14
click at [320, 453] on button "Apply" at bounding box center [317, 458] width 48 height 20
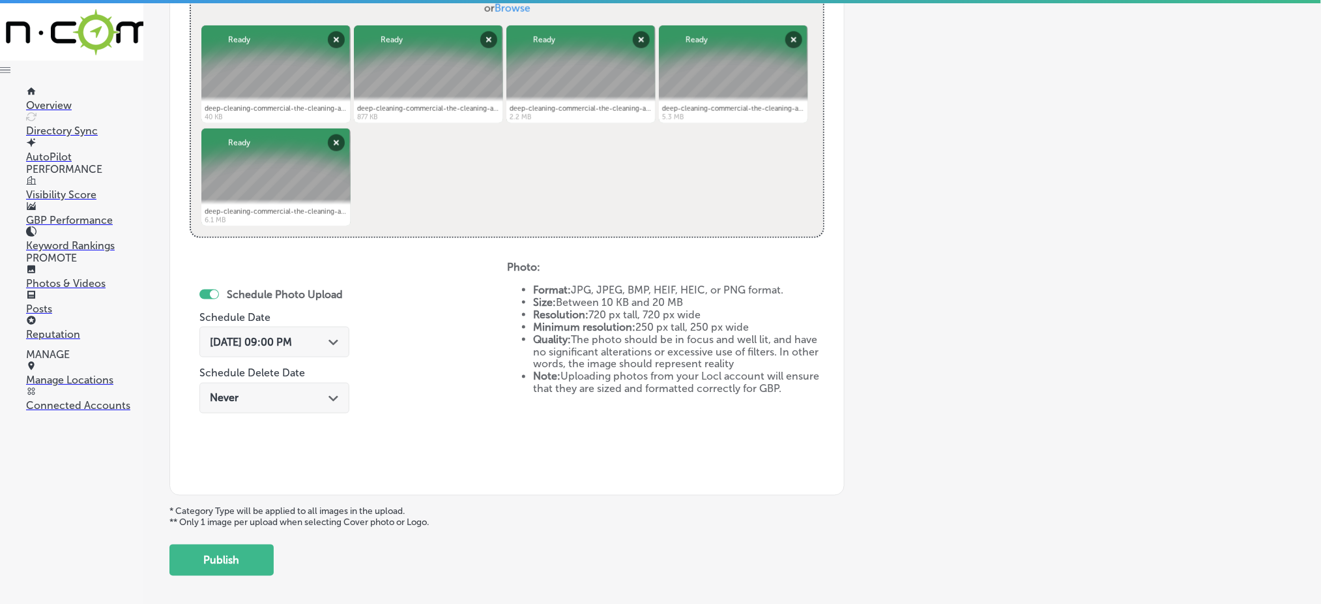
scroll to position [555, 0]
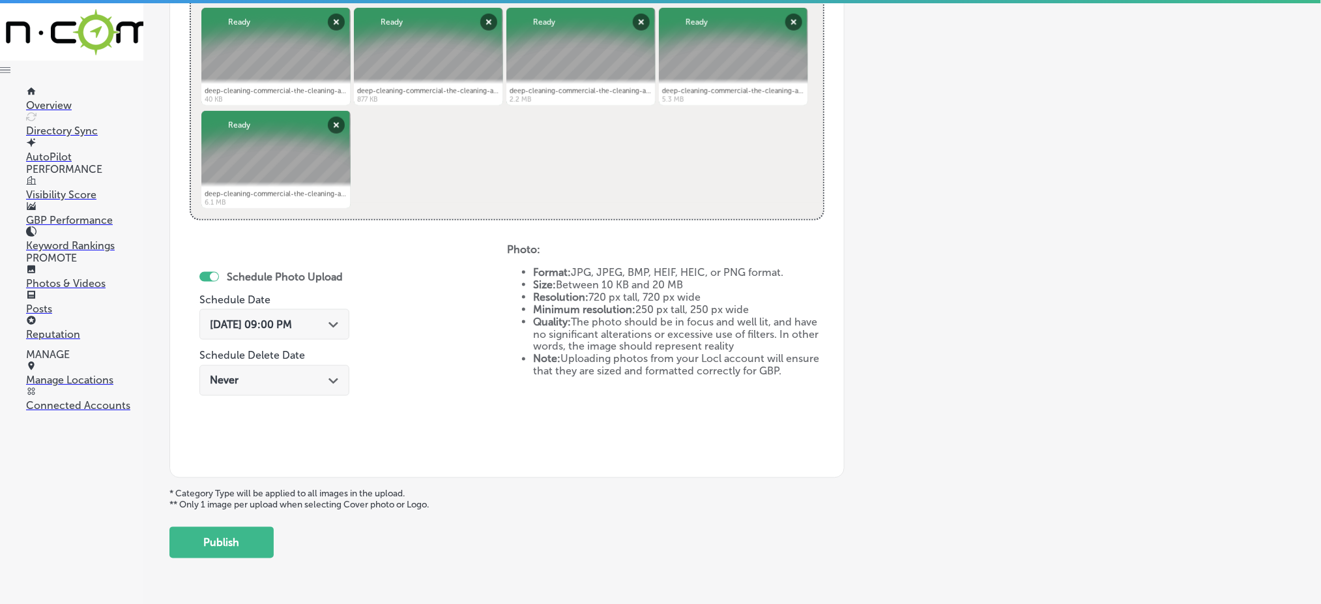
click at [325, 321] on div "[DATE] 09:00 PM Path Created with Sketch." at bounding box center [274, 324] width 129 height 12
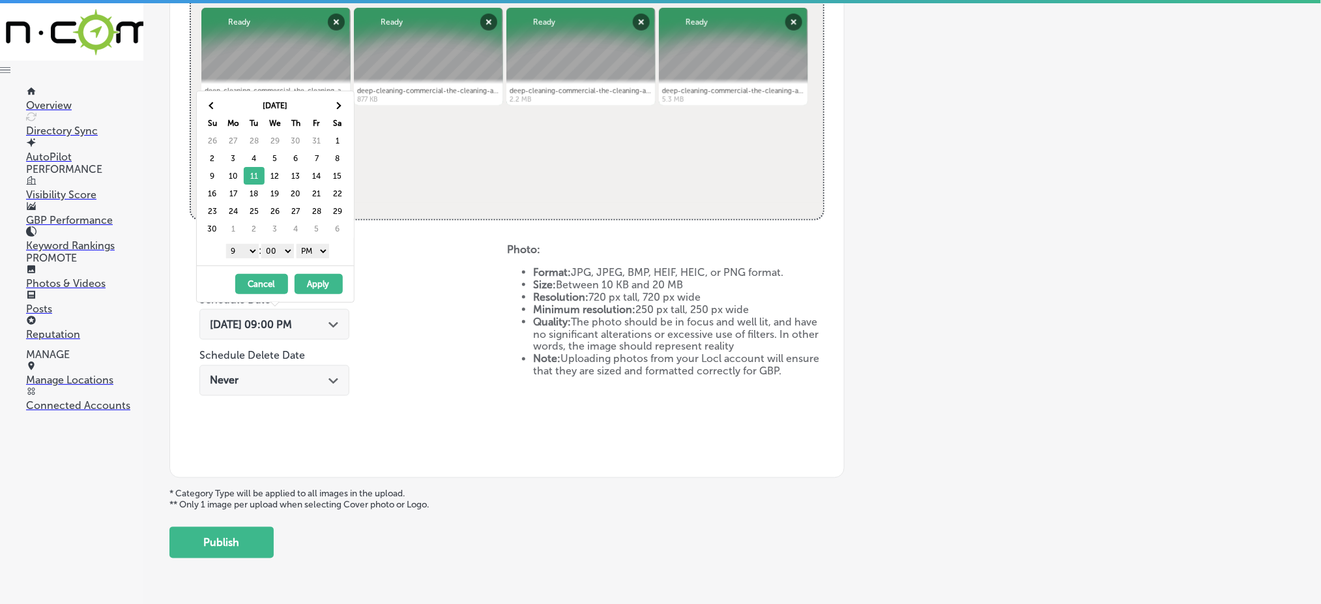
click at [314, 282] on button "Apply" at bounding box center [319, 284] width 48 height 20
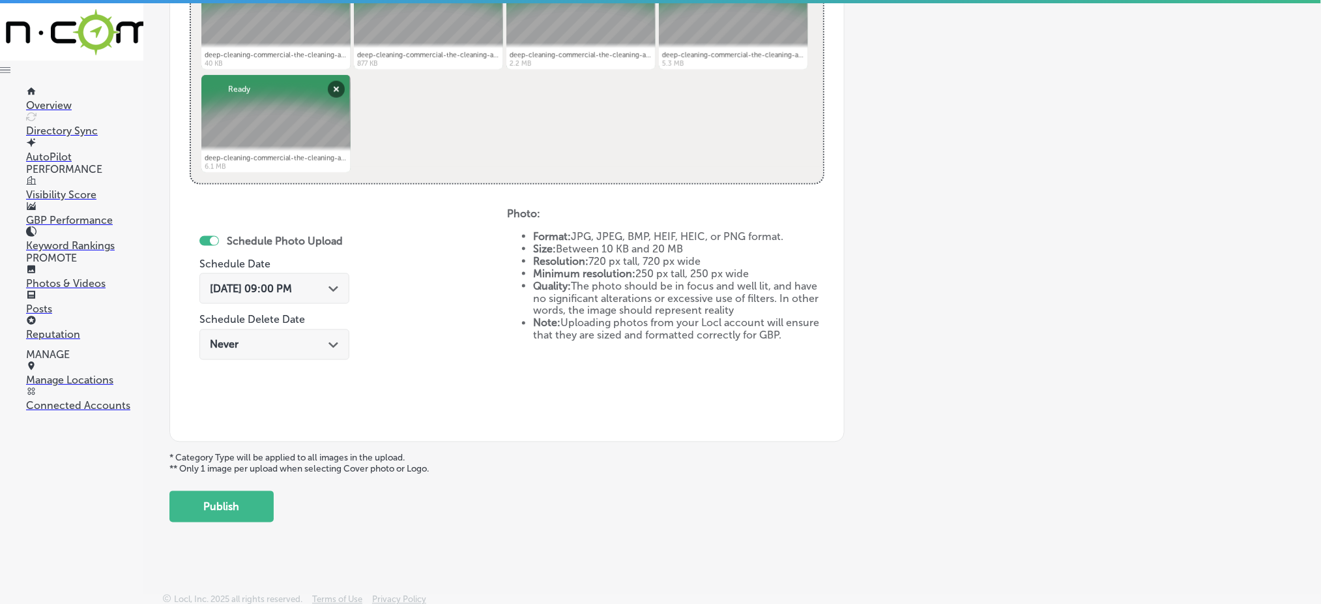
scroll to position [592, 0]
click at [322, 289] on div "[DATE] 09:00 PM Path Created with Sketch." at bounding box center [274, 287] width 129 height 12
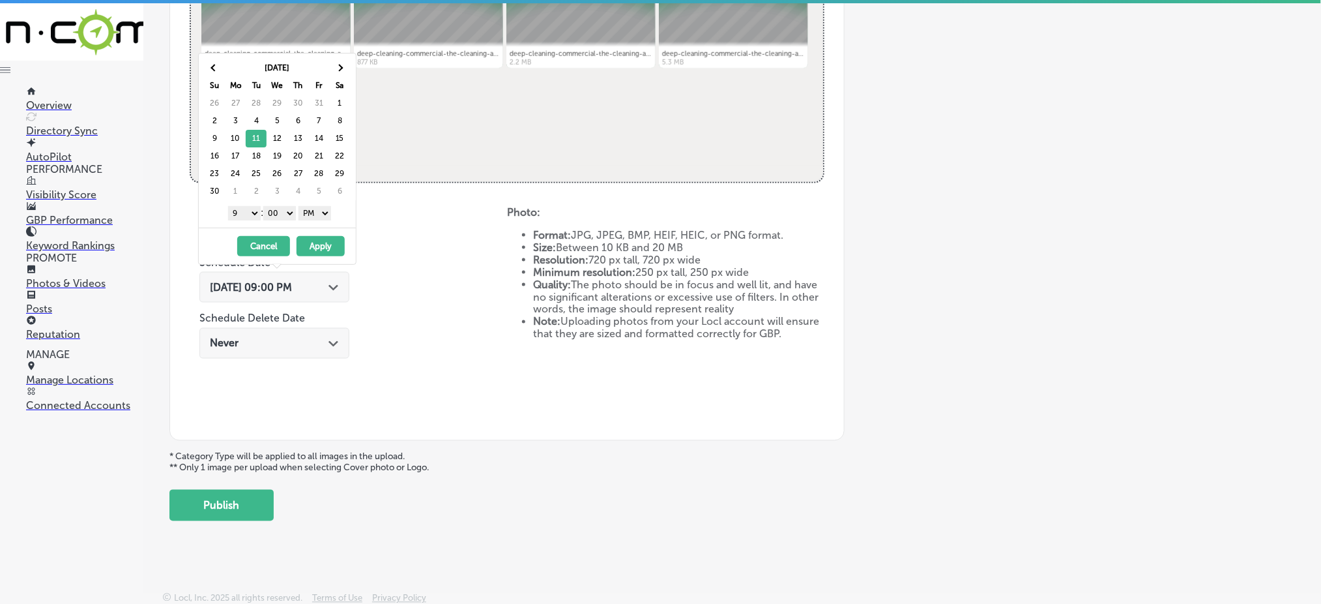
click at [322, 289] on div "[DATE] 09:00 PM Path Created with Sketch." at bounding box center [274, 287] width 129 height 12
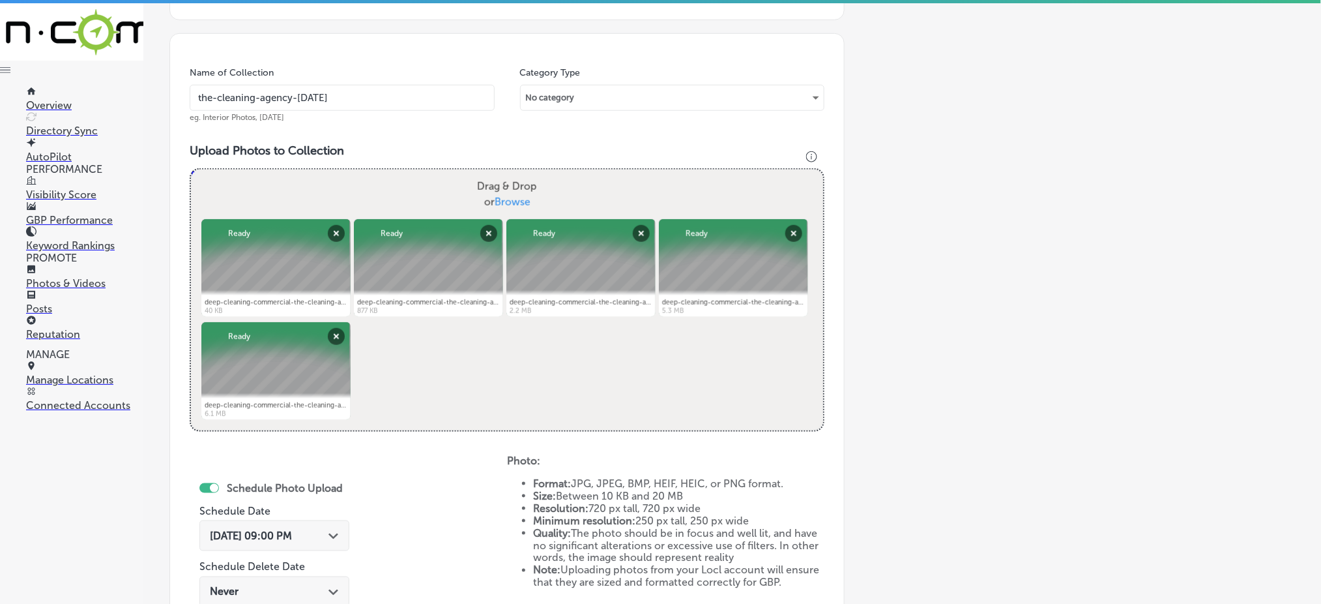
scroll to position [332, 0]
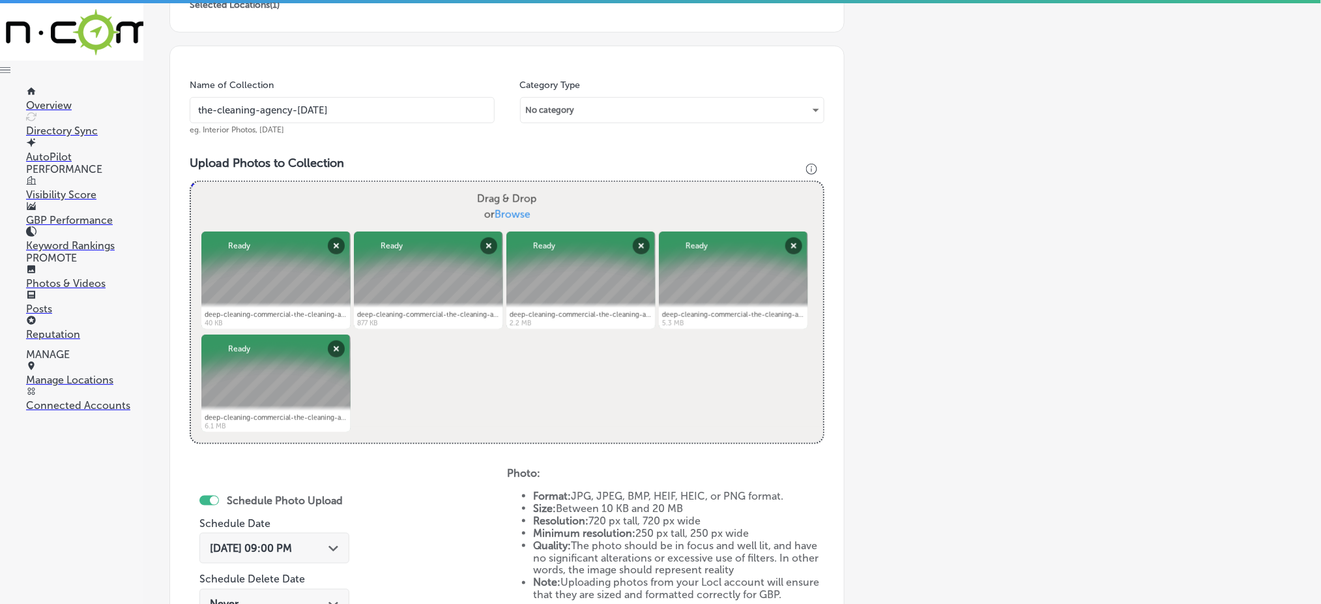
click at [330, 543] on div "[DATE] 09:00 PM Path Created with Sketch." at bounding box center [274, 548] width 129 height 12
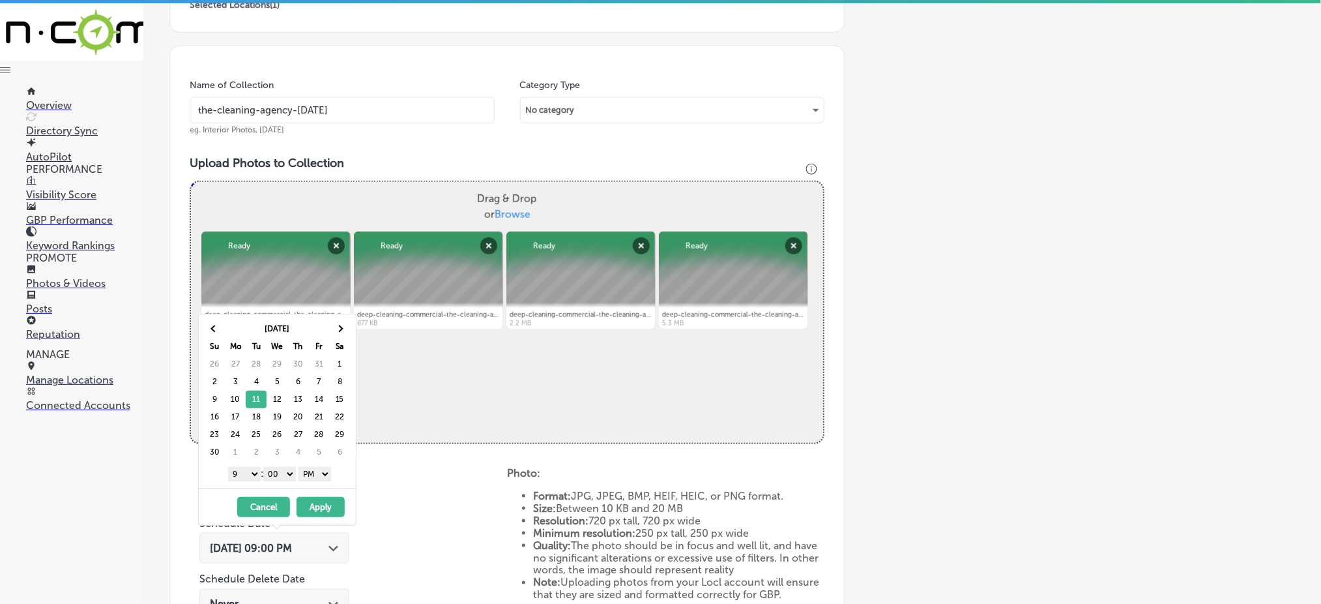
click at [330, 543] on div "[DATE] 09:00 PM Path Created with Sketch." at bounding box center [274, 548] width 129 height 12
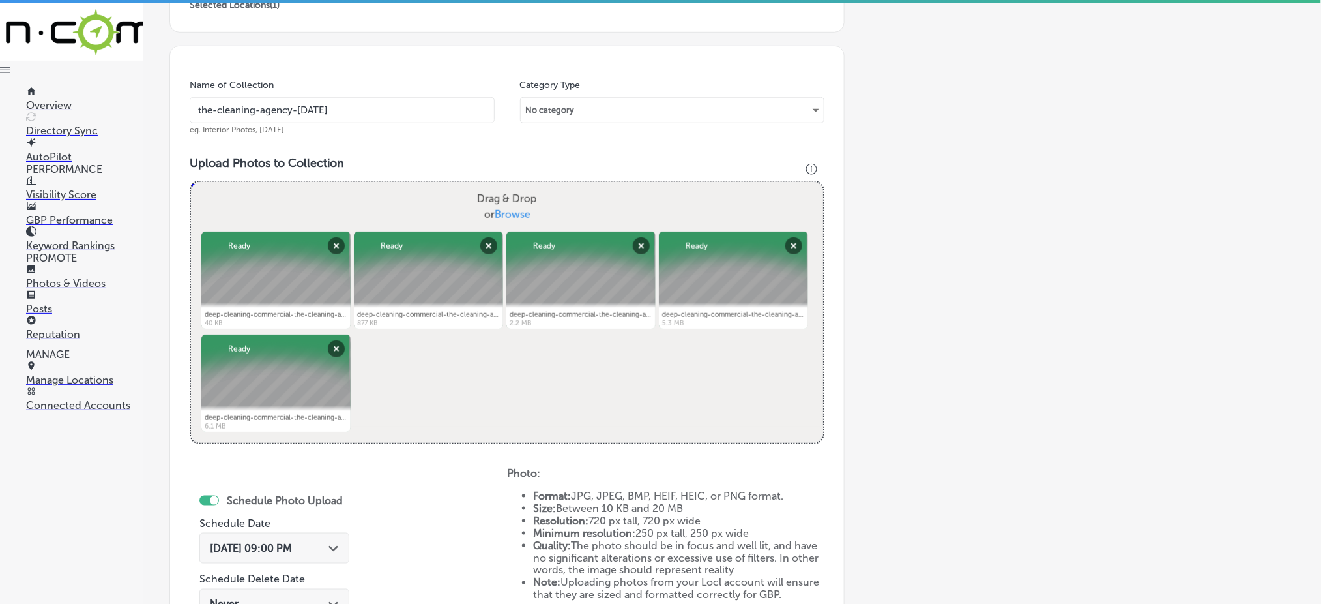
drag, startPoint x: 411, startPoint y: 420, endPoint x: 416, endPoint y: 415, distance: 7.8
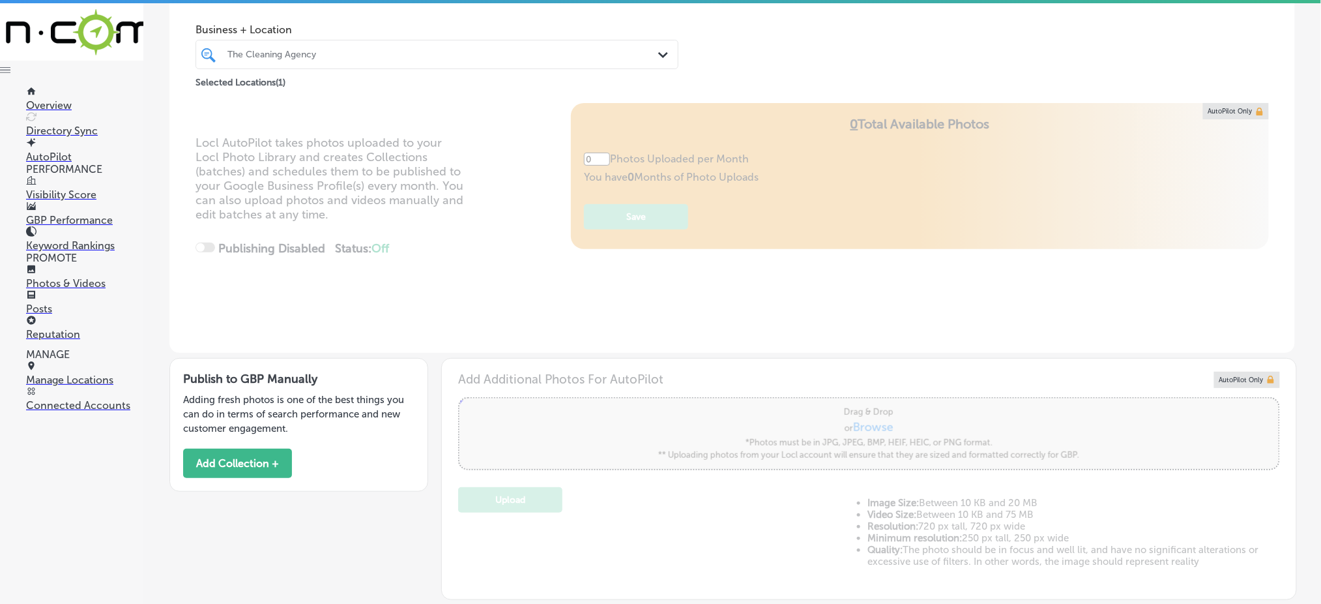
type input "5"
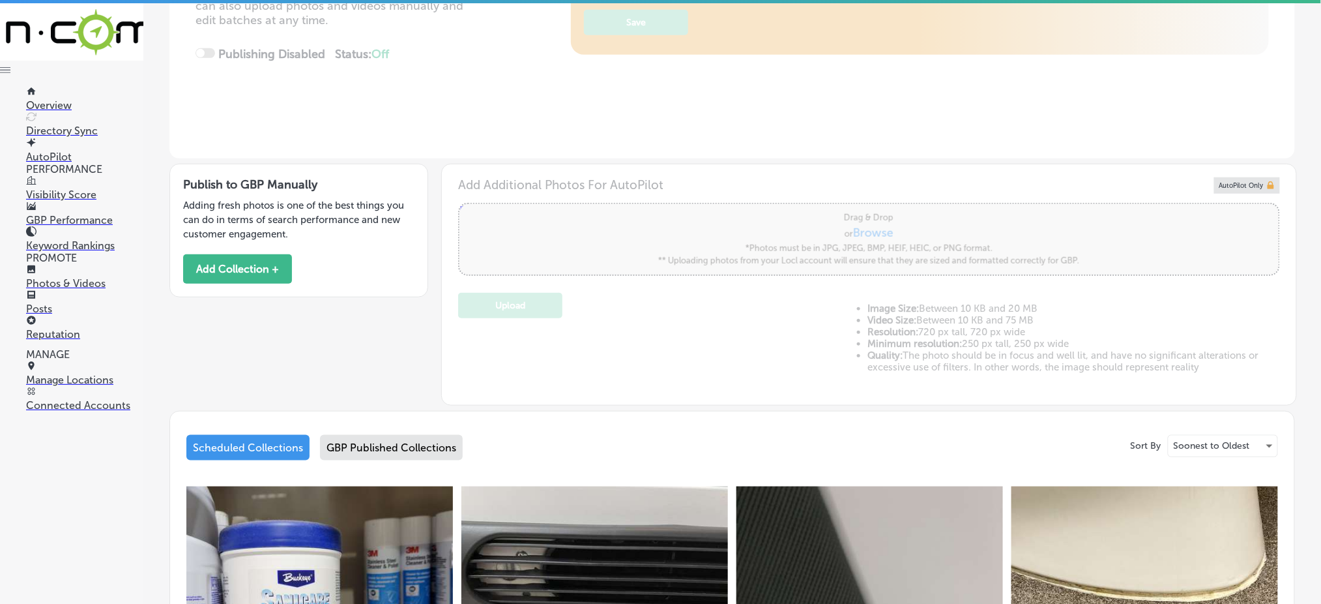
scroll to position [261, 0]
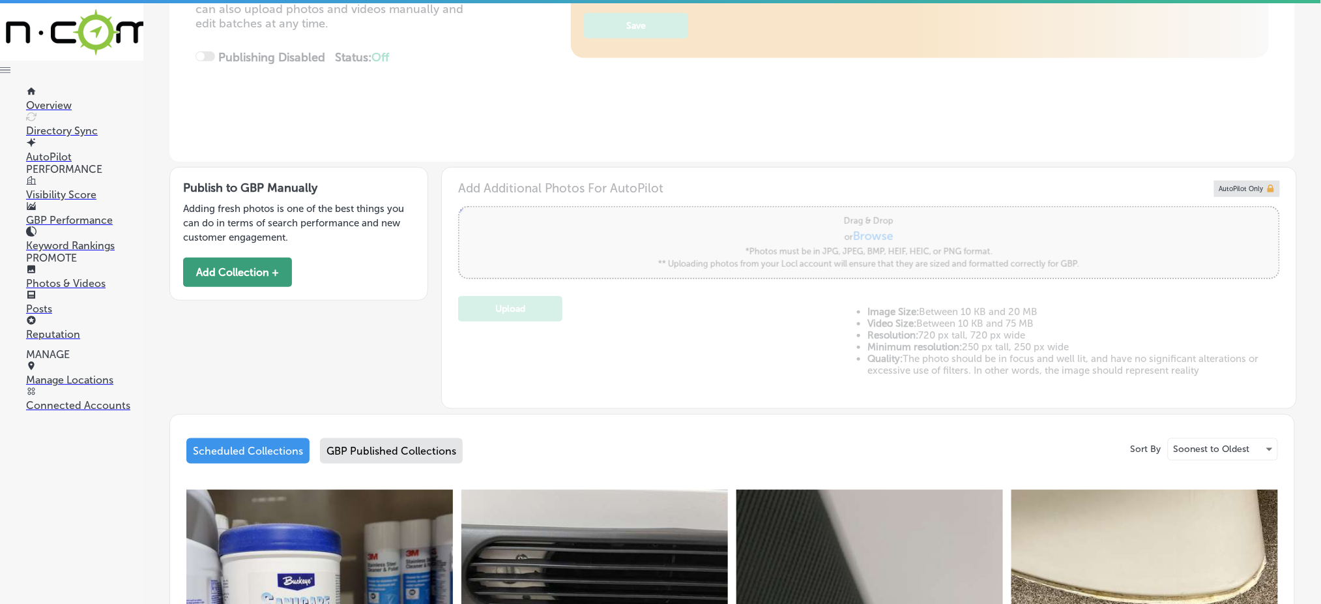
click at [219, 270] on button "Add Collection +" at bounding box center [237, 271] width 109 height 29
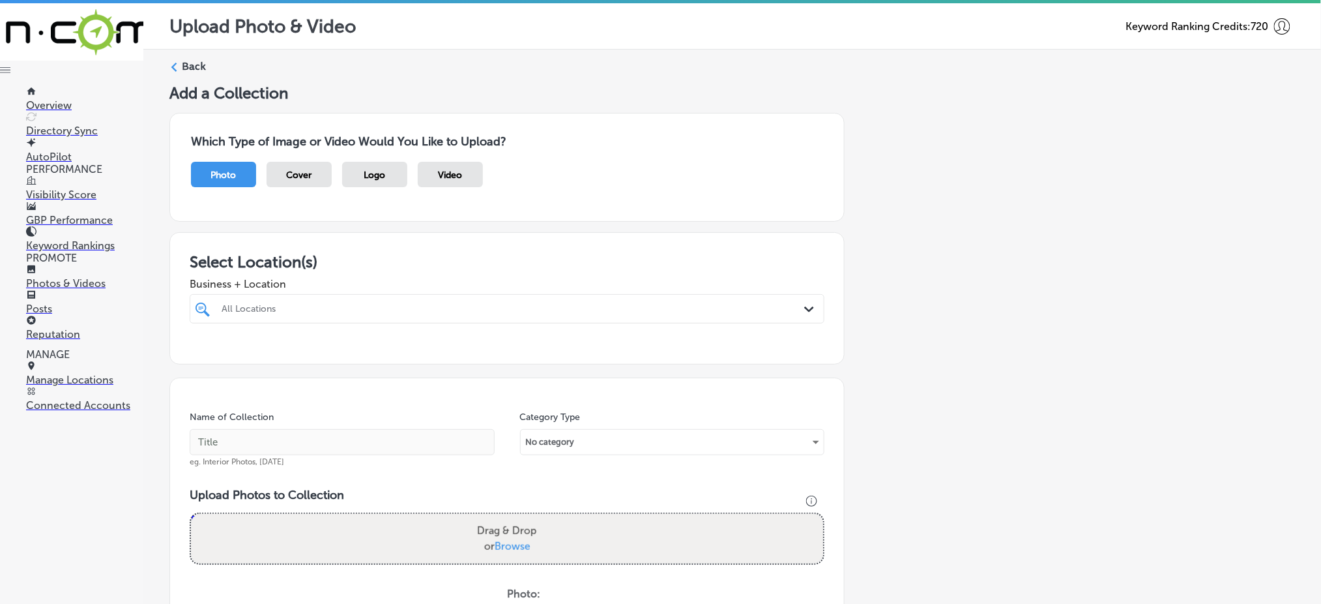
click at [267, 305] on div "All Locations" at bounding box center [514, 308] width 584 height 11
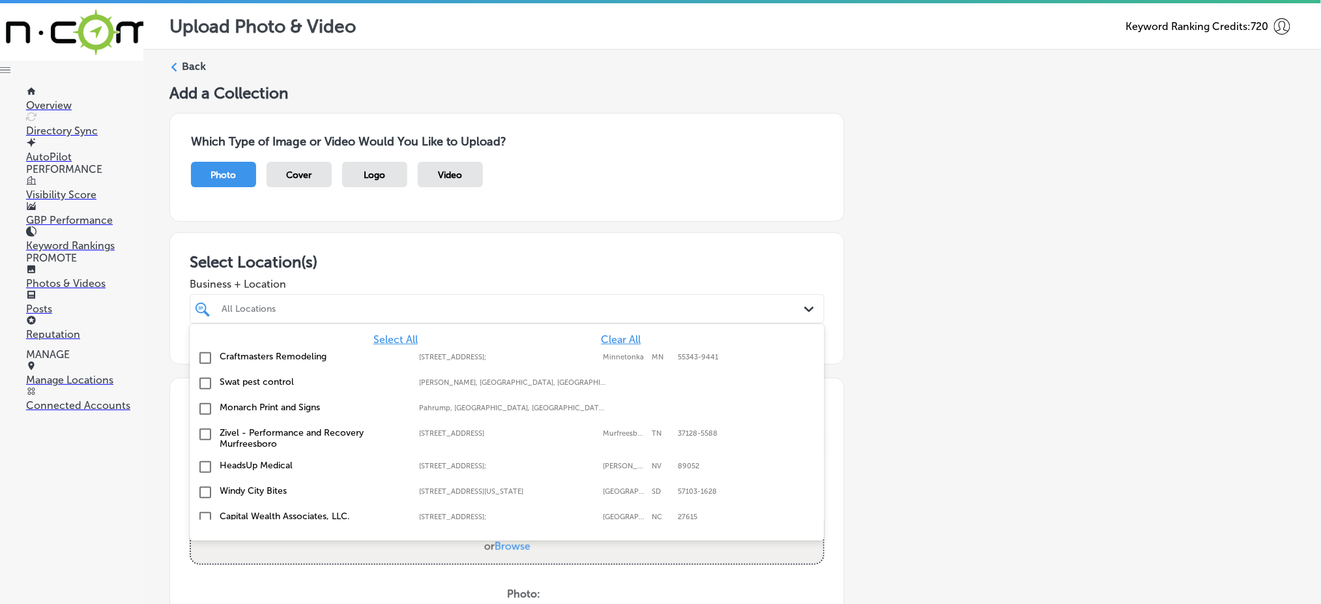
click at [605, 335] on span "Clear All" at bounding box center [621, 339] width 40 height 12
click at [605, 336] on span "Clear All" at bounding box center [621, 339] width 40 height 12
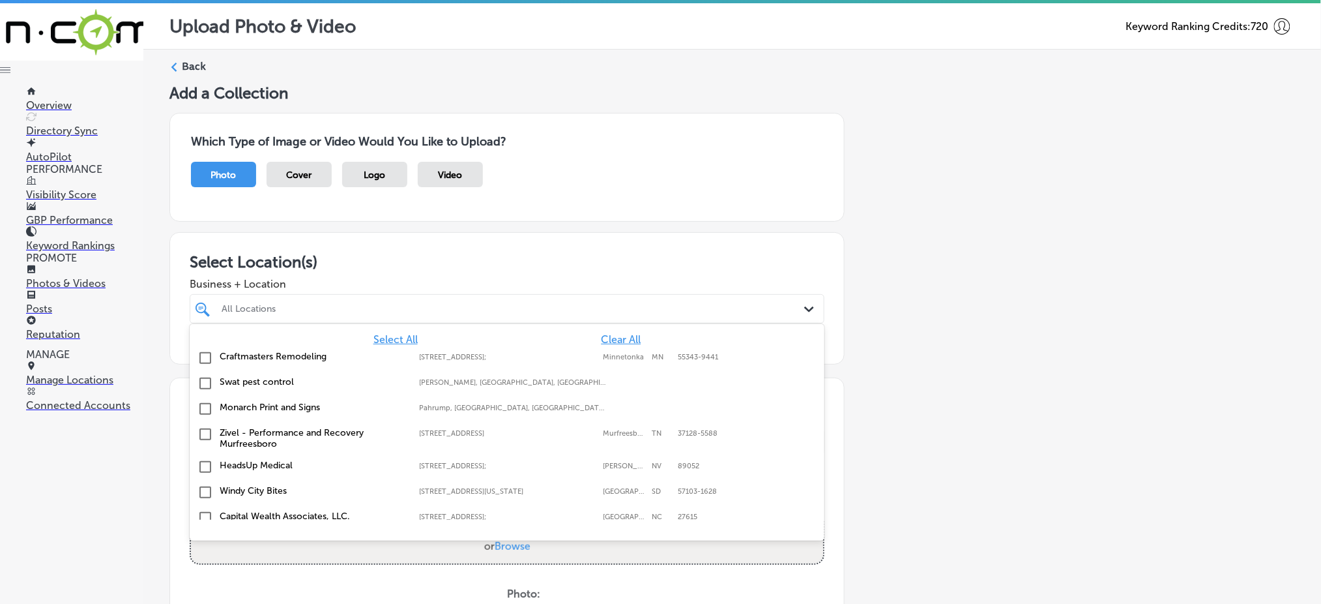
click at [605, 336] on span "Clear All" at bounding box center [621, 339] width 40 height 12
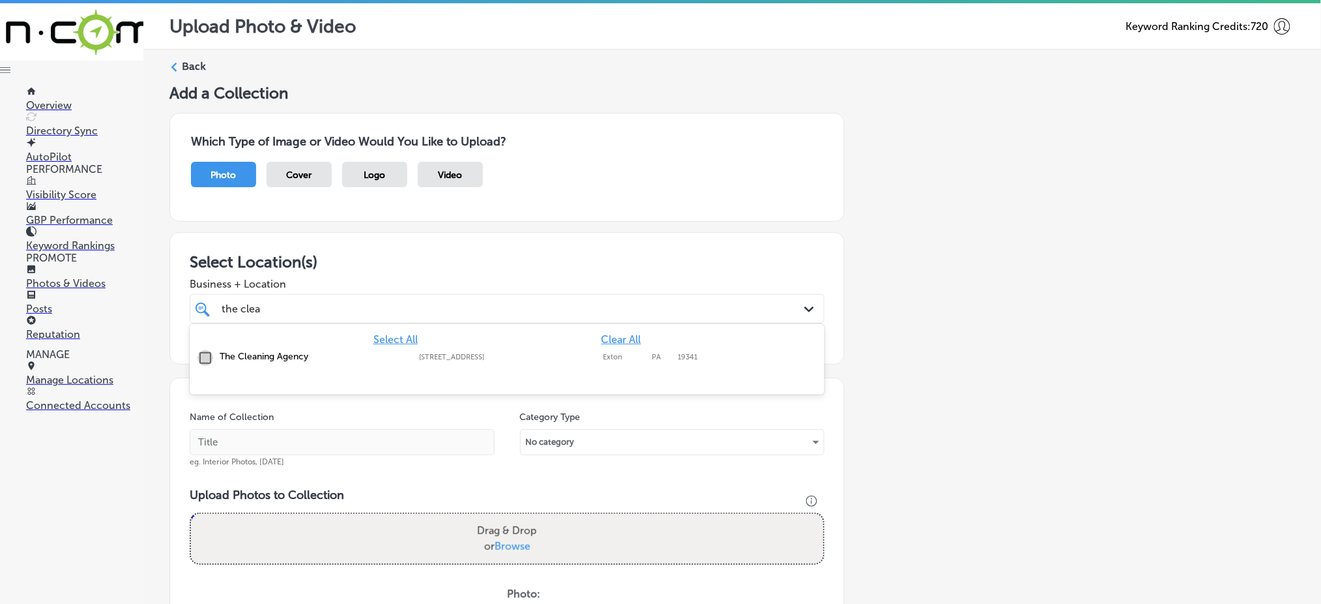
click at [205, 355] on input "checkbox" at bounding box center [205, 358] width 16 height 16
type input "the clea"
click at [298, 282] on span "Business + Location" at bounding box center [507, 284] width 635 height 12
click at [341, 310] on div "the clea the clea" at bounding box center [478, 309] width 516 height 18
click at [340, 310] on div "the clea the clea" at bounding box center [478, 309] width 516 height 18
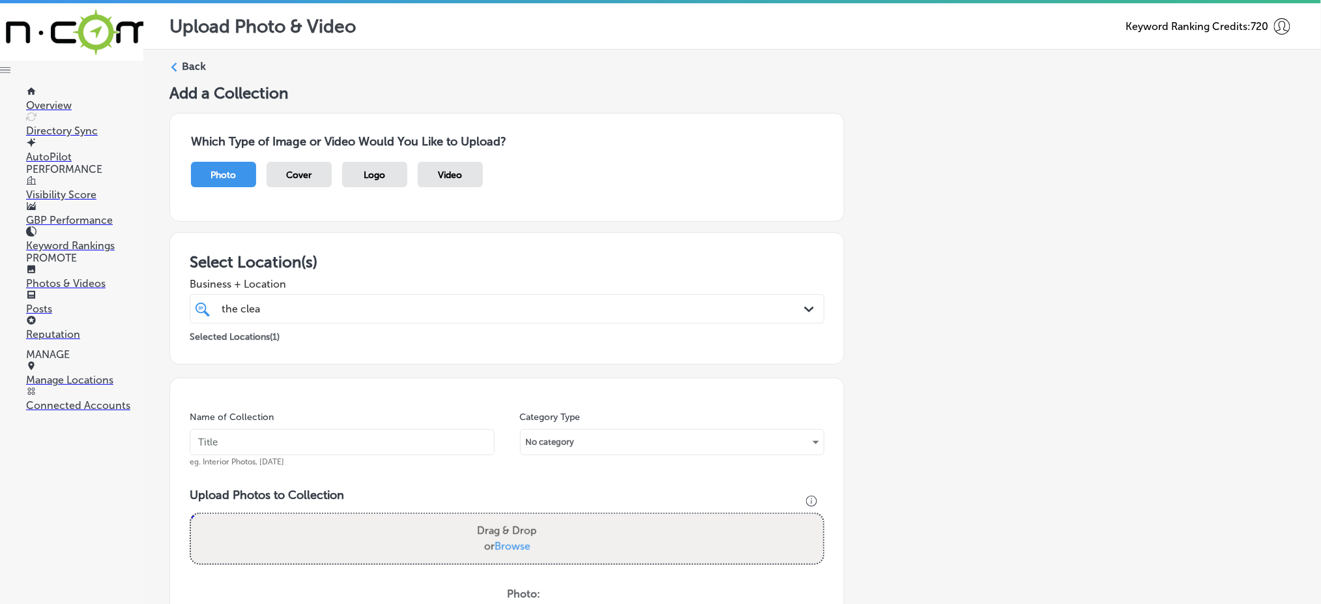
click at [340, 310] on div "the clea the clea" at bounding box center [478, 309] width 516 height 18
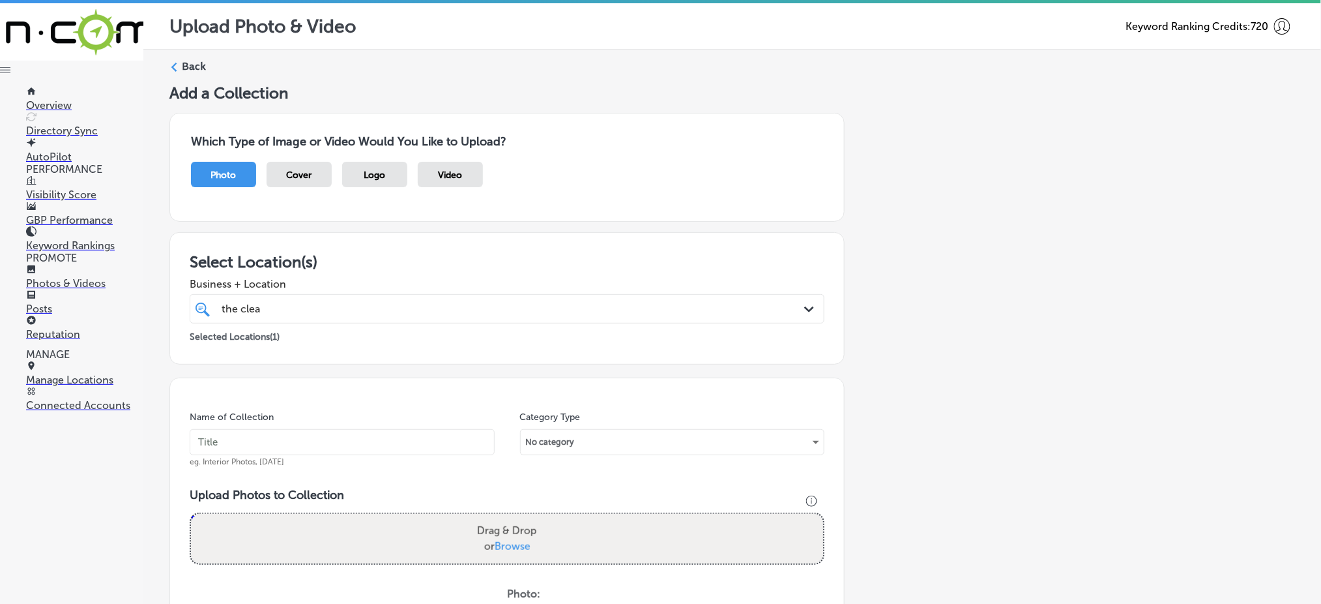
click at [340, 310] on div "the clea the clea" at bounding box center [478, 309] width 516 height 18
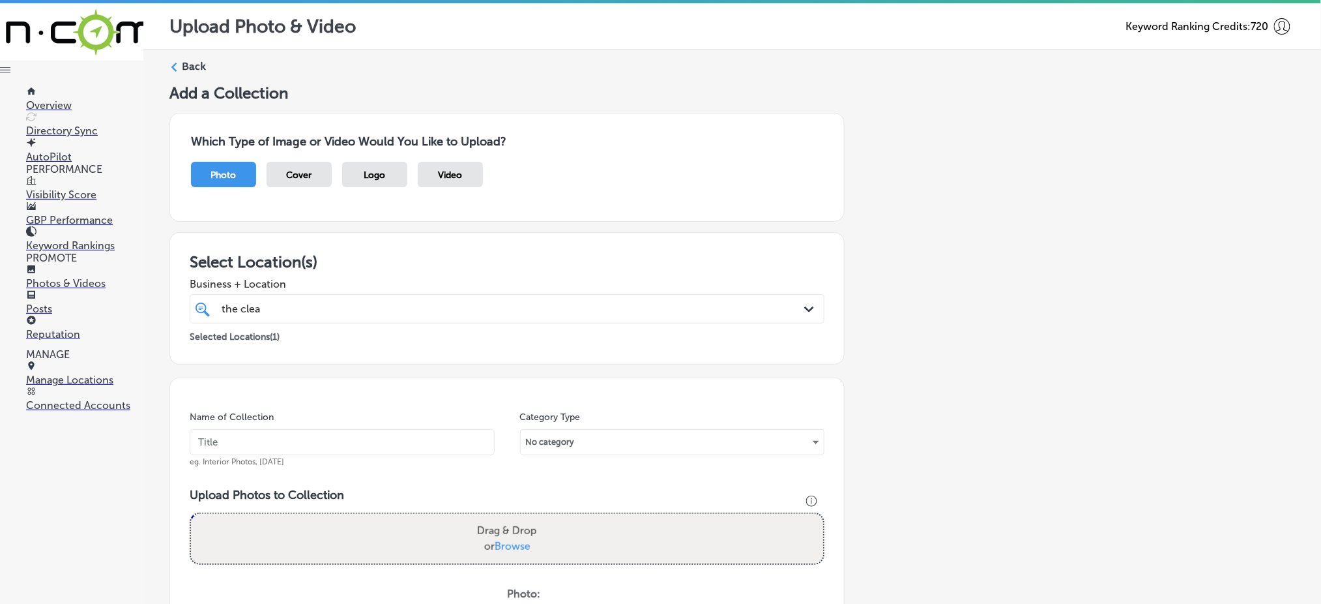
click at [340, 310] on div "the clea the clea" at bounding box center [478, 309] width 516 height 18
click at [226, 446] on input "text" at bounding box center [342, 442] width 305 height 26
paste input "the-cleaning-agency-[DATE]"
type input "the-cleaning-agency-[DATE]"
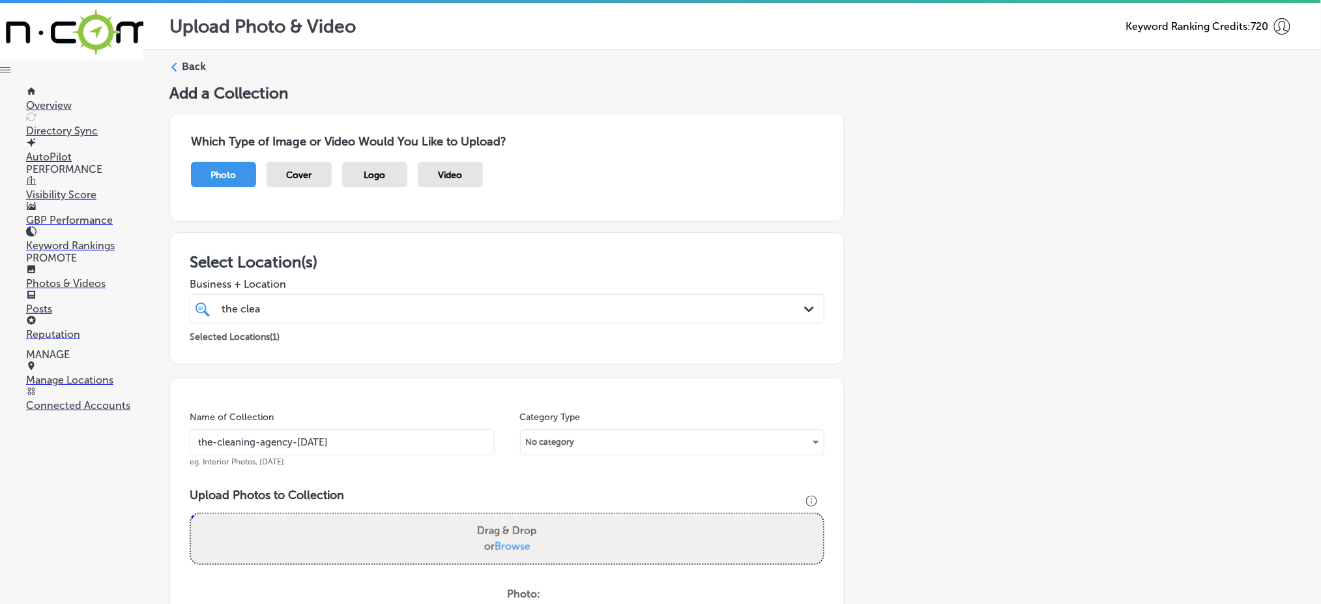
click at [503, 535] on label "Drag & Drop or Browse" at bounding box center [507, 539] width 70 height 42
click at [503, 518] on input "Drag & Drop or Browse" at bounding box center [507, 516] width 632 height 4
type input "C:\fakepath\deep-cleaning-commercial-the-cleaning-agency-[GEOGRAPHIC_DATA]-coun…"
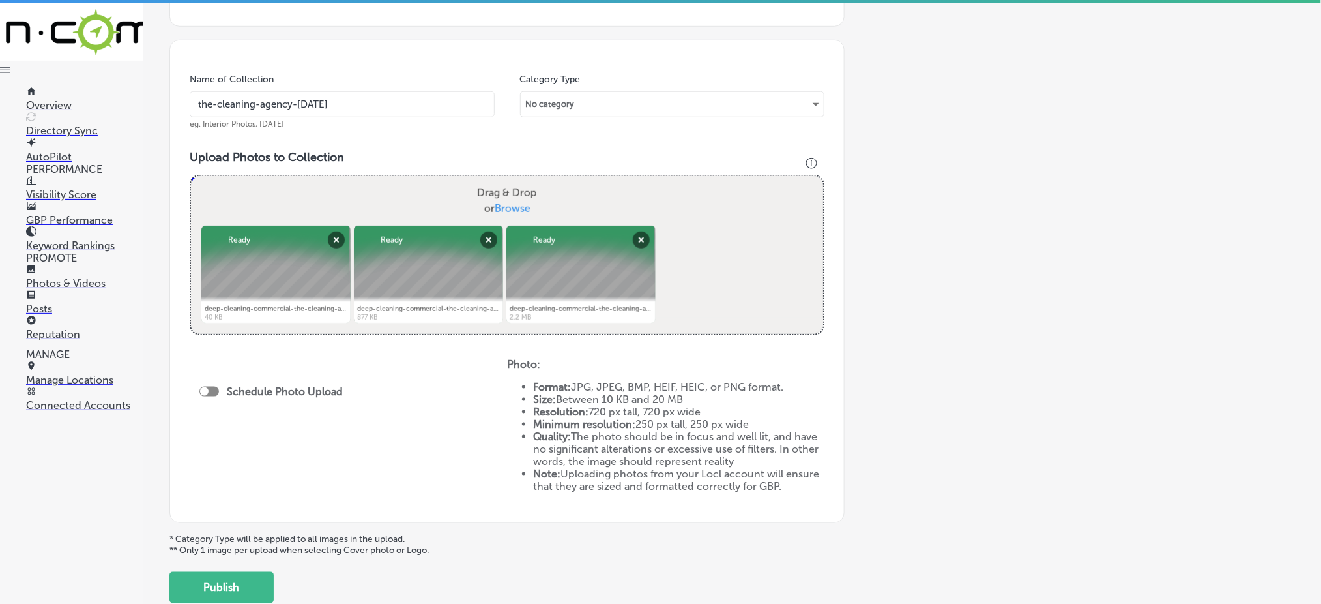
scroll to position [347, 0]
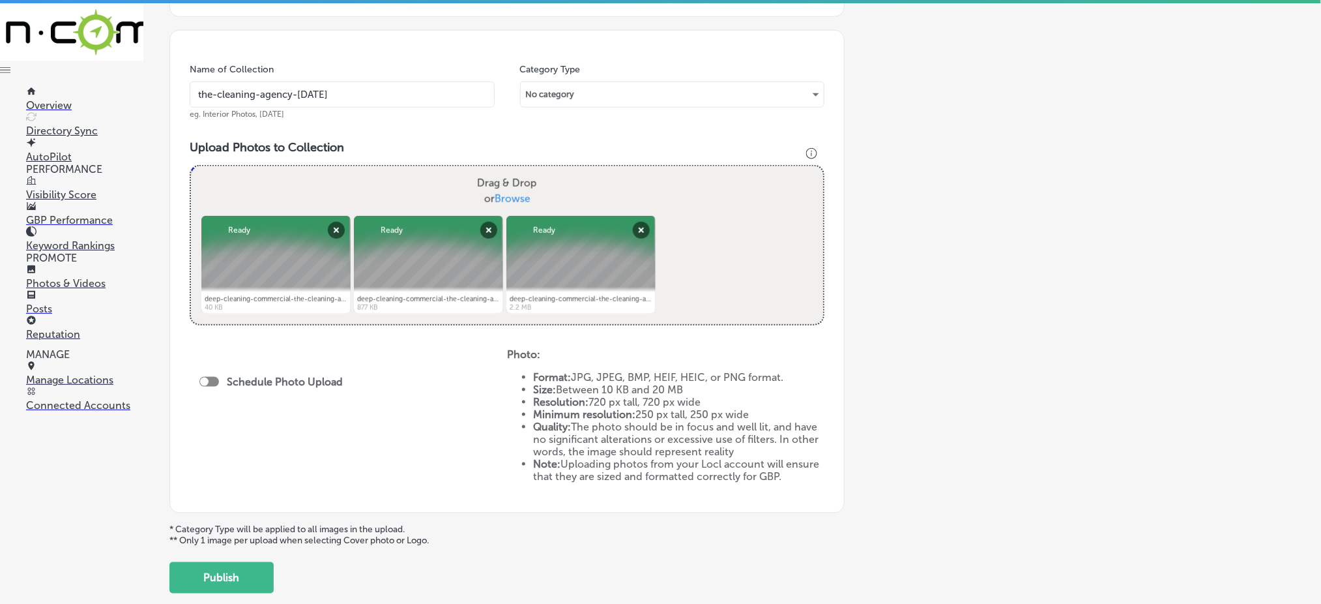
click at [512, 192] on span "Browse" at bounding box center [513, 198] width 36 height 12
click at [512, 170] on input "Drag & Drop or Browse" at bounding box center [507, 168] width 632 height 4
type input "C:\fakepath\deep-cleaning-commercial-the-cleaning-agency-[GEOGRAPHIC_DATA]-coun…"
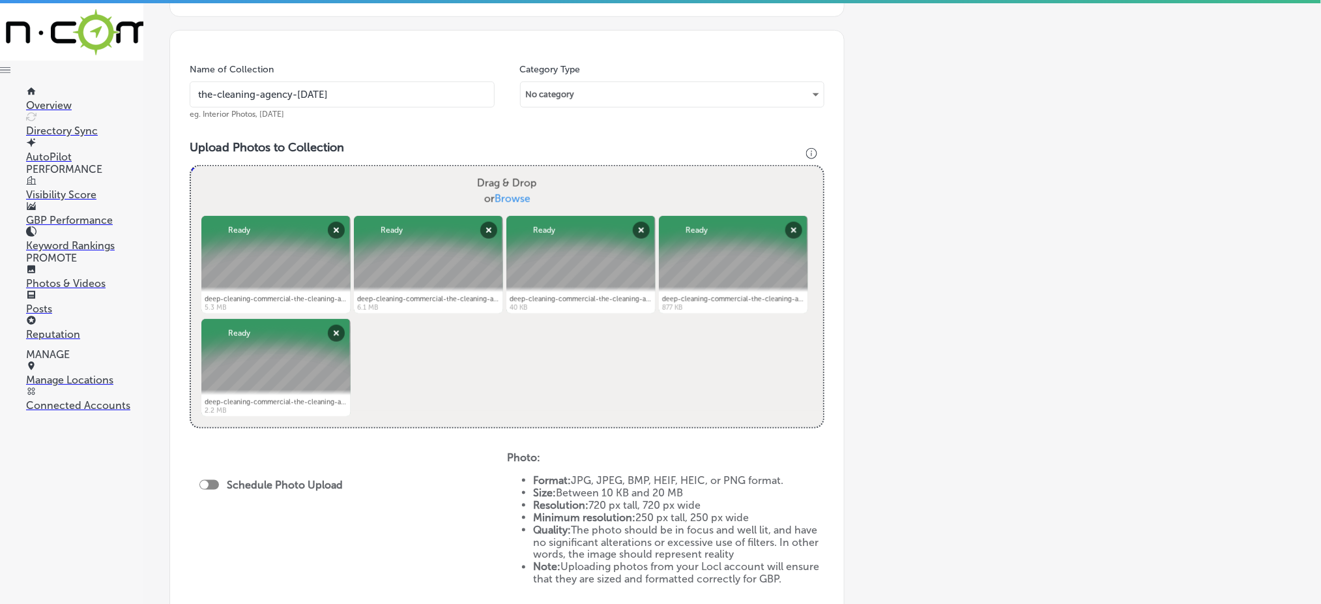
click at [211, 486] on div at bounding box center [209, 485] width 20 height 10
checkbox input "true"
click at [261, 530] on span "Publish Now" at bounding box center [240, 532] width 61 height 12
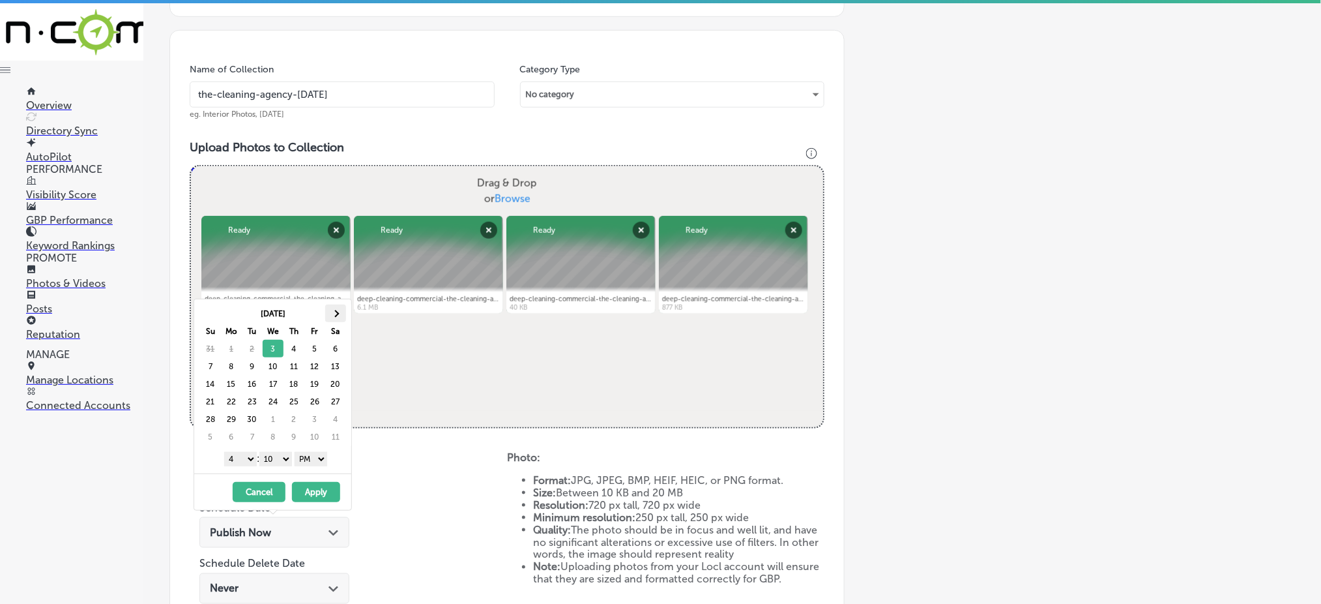
click at [332, 314] on th at bounding box center [335, 313] width 21 height 18
click at [241, 459] on select "1 2 3 4 5 6 7 8 9 10 11 12" at bounding box center [240, 459] width 33 height 14
click at [275, 457] on select "00 10 20 30 40 50" at bounding box center [275, 459] width 33 height 14
click at [305, 489] on button "Apply" at bounding box center [316, 492] width 48 height 20
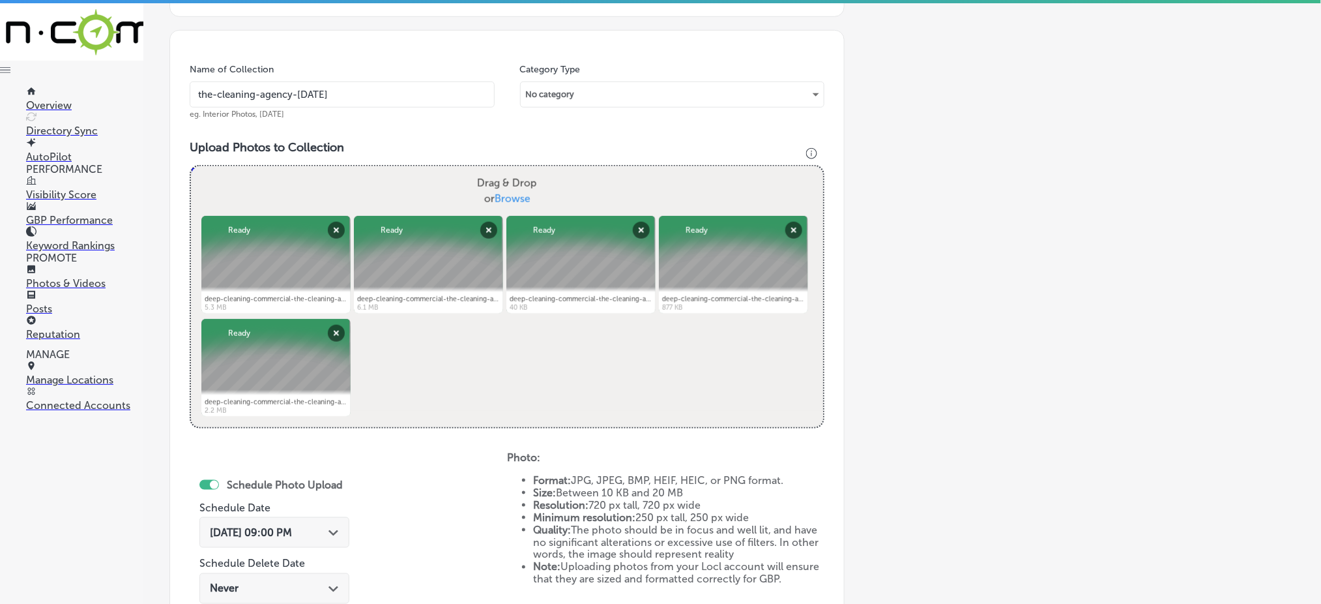
scroll to position [261, 0]
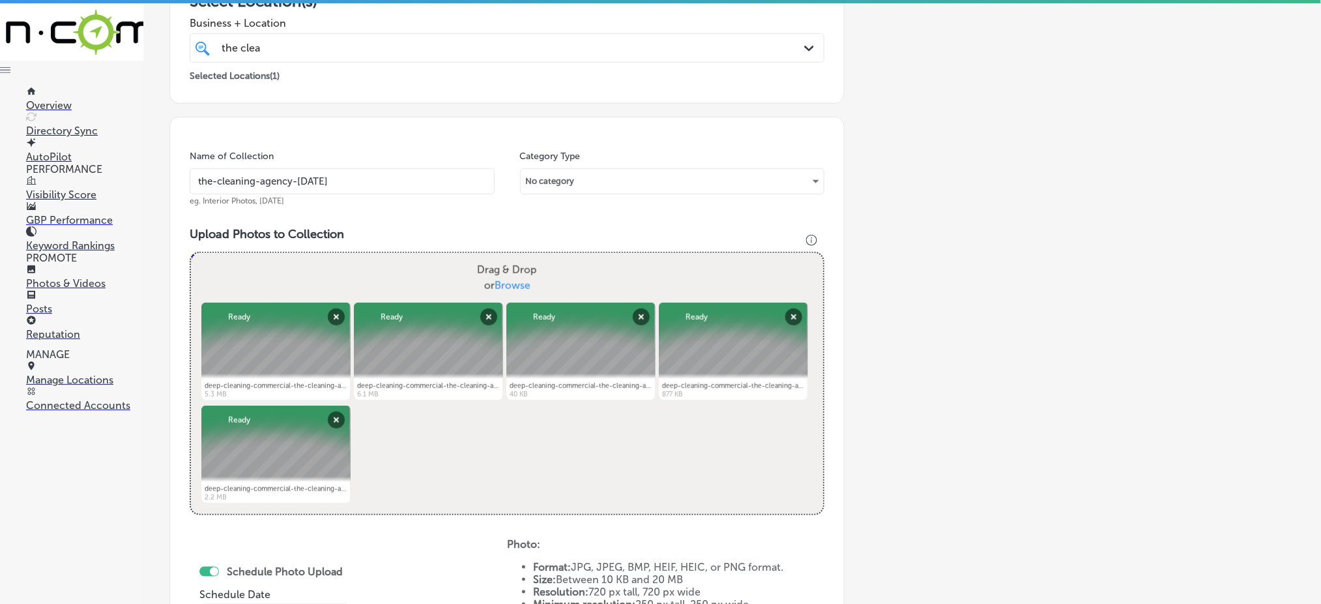
click at [335, 39] on div "the clea the clea" at bounding box center [478, 48] width 516 height 18
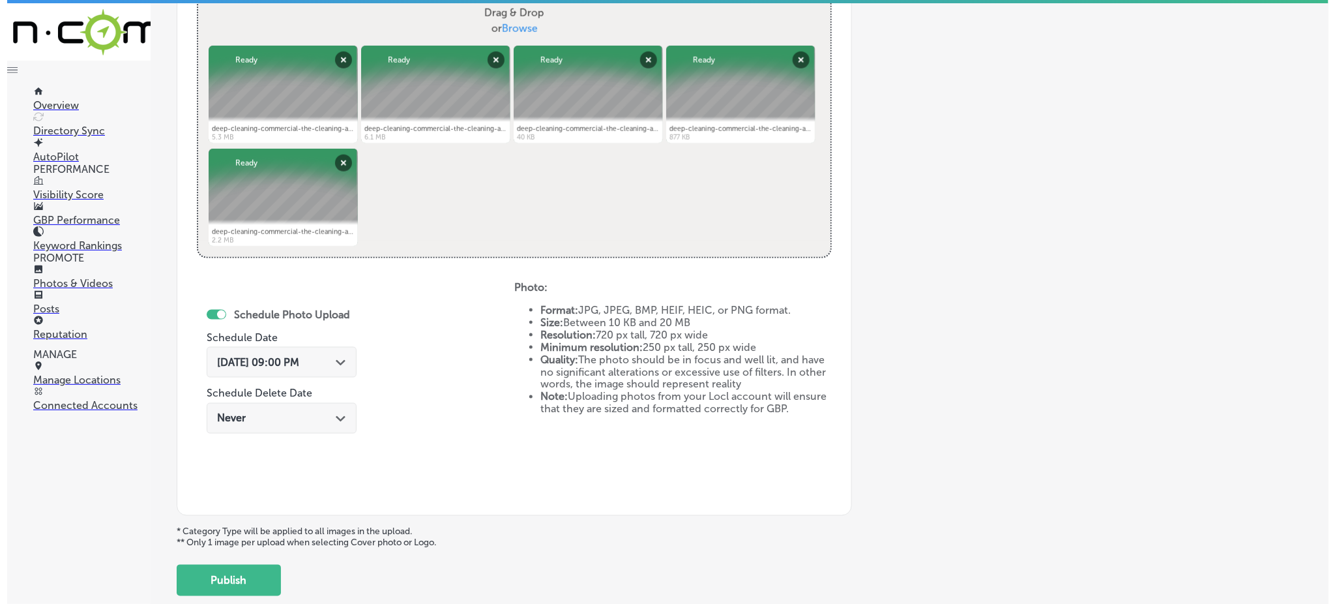
scroll to position [521, 0]
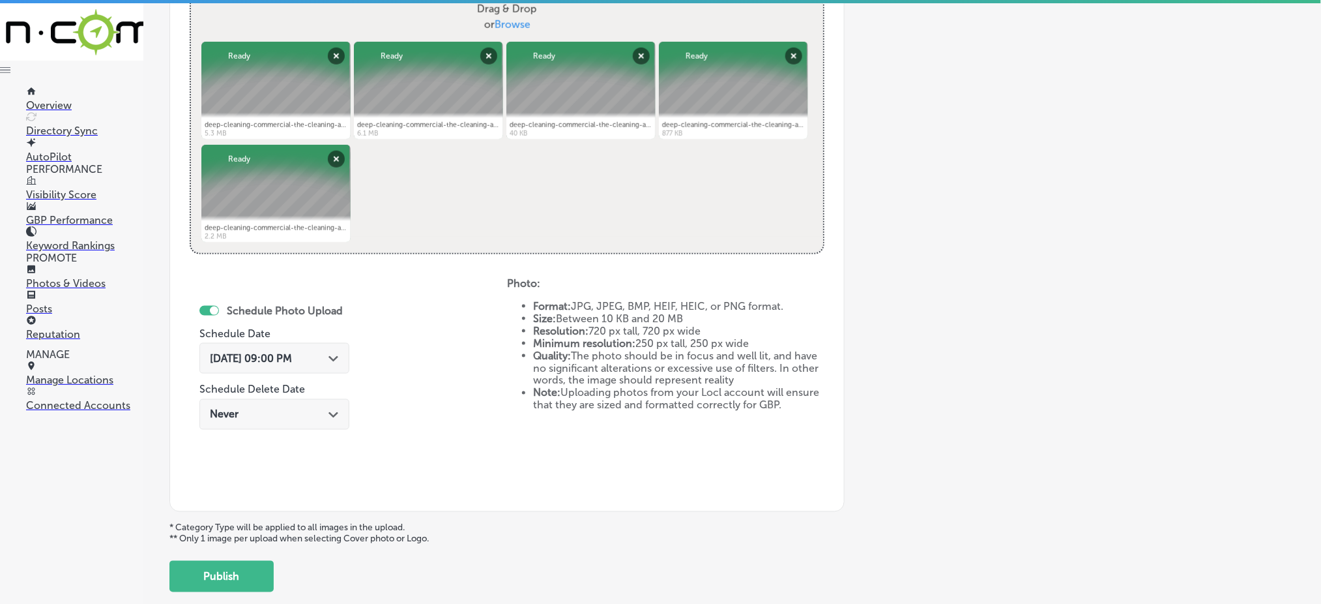
click at [276, 362] on span "[DATE] 09:00 PM" at bounding box center [251, 358] width 82 height 12
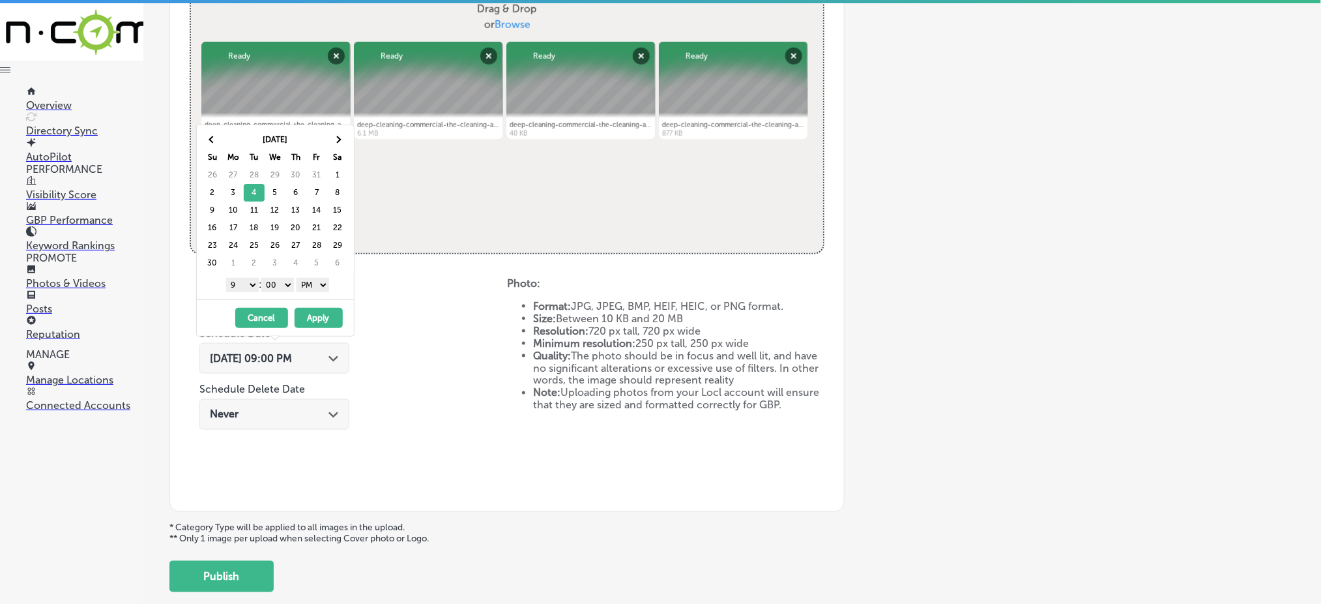
click at [276, 362] on span "[DATE] 09:00 PM" at bounding box center [251, 358] width 82 height 12
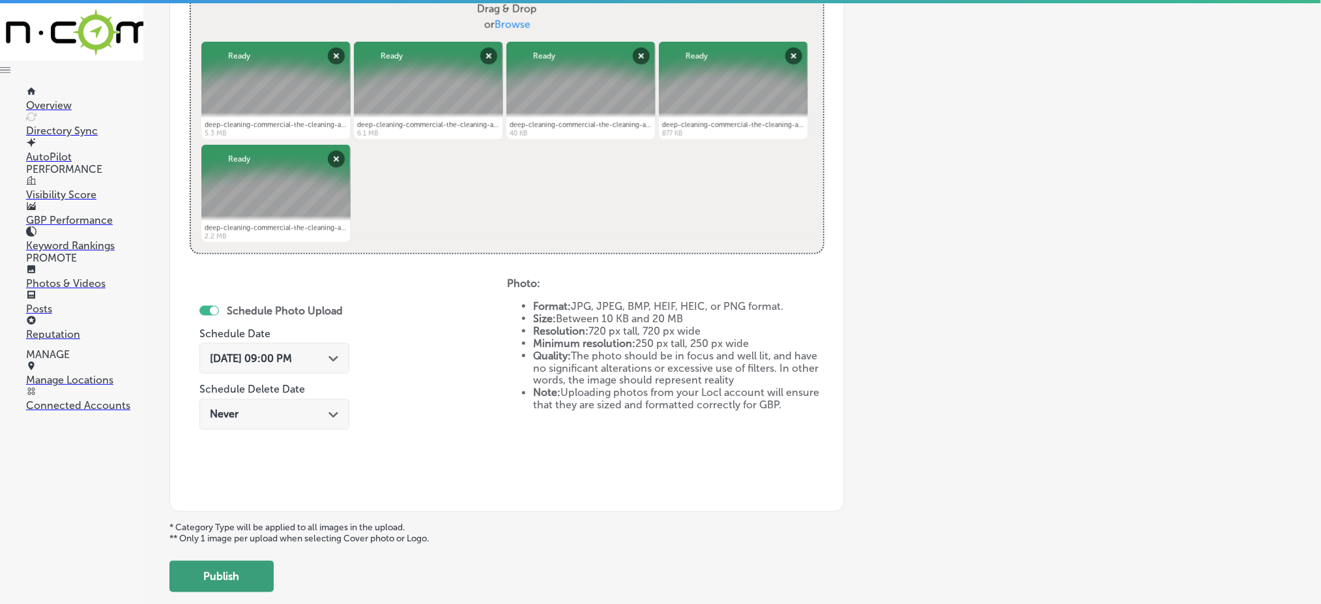
click at [212, 583] on button "Publish" at bounding box center [221, 576] width 104 height 31
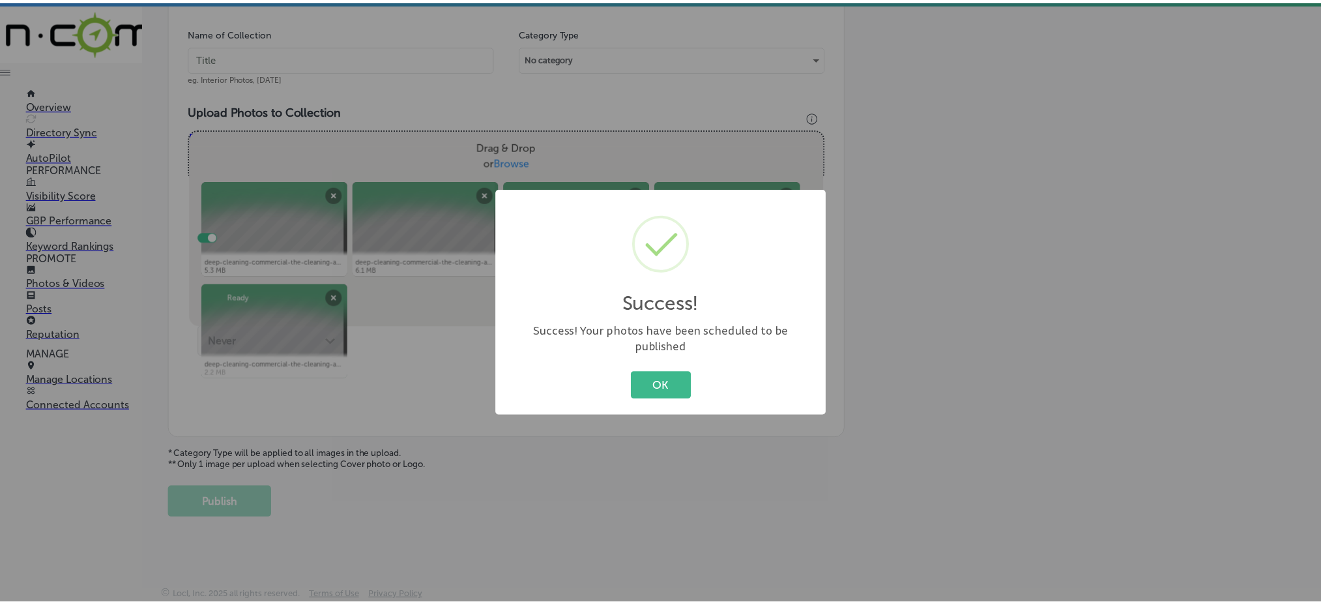
scroll to position [381, 0]
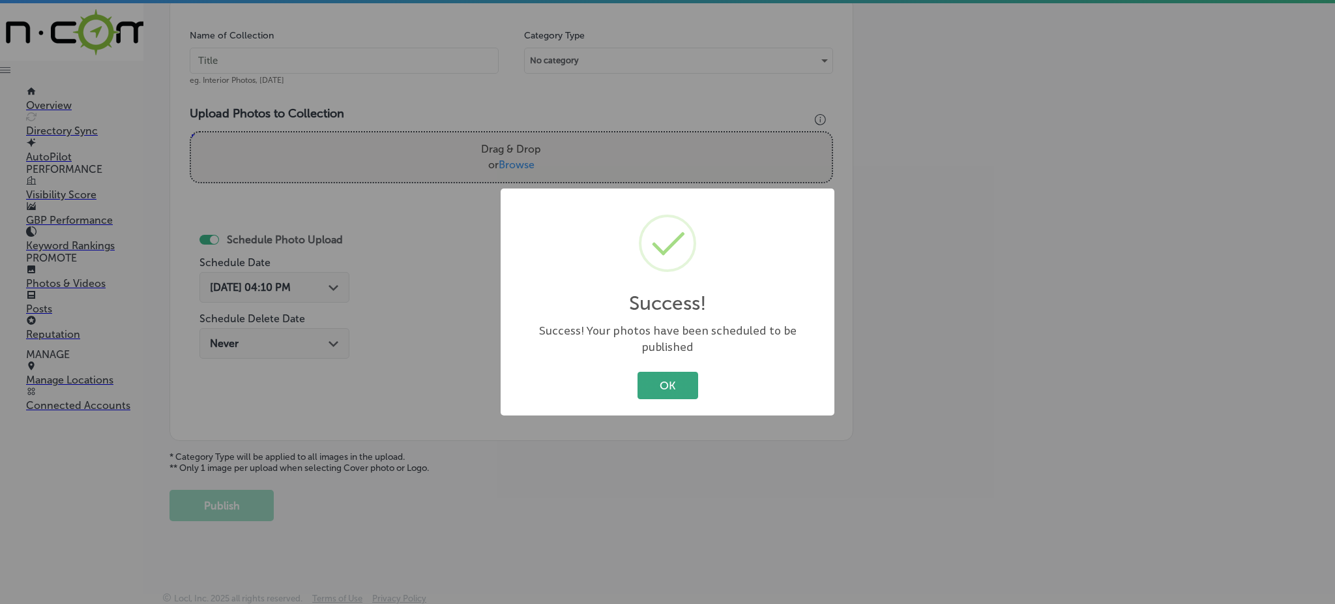
click at [651, 377] on button "OK" at bounding box center [667, 385] width 61 height 27
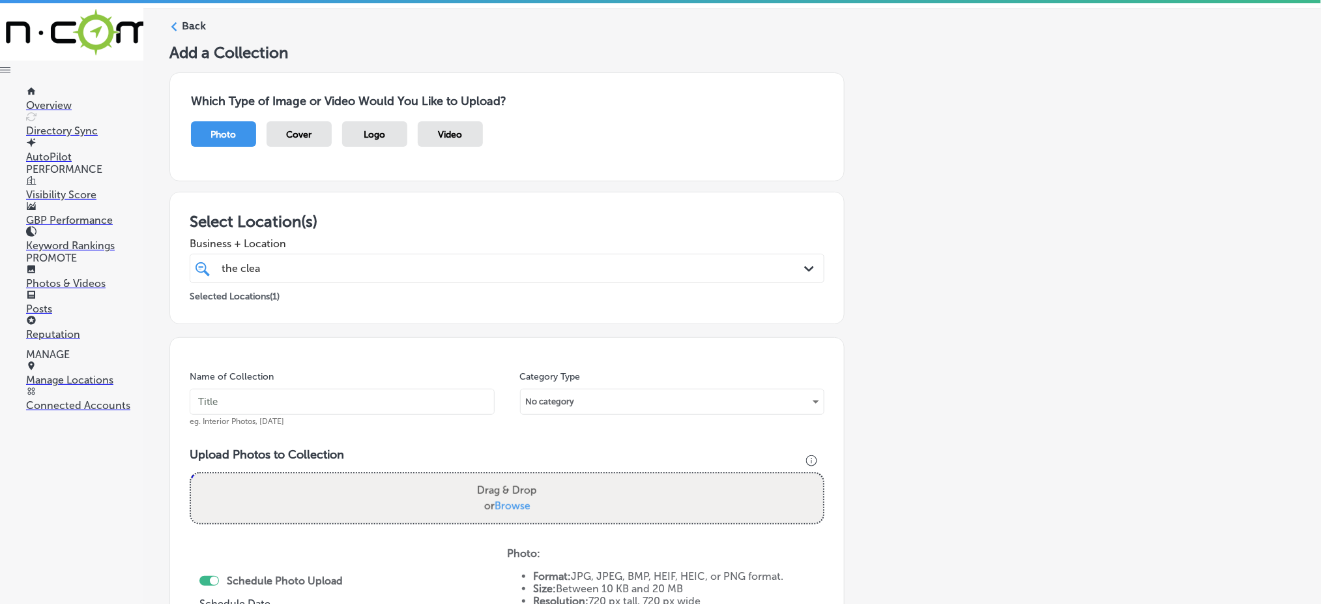
scroll to position [0, 0]
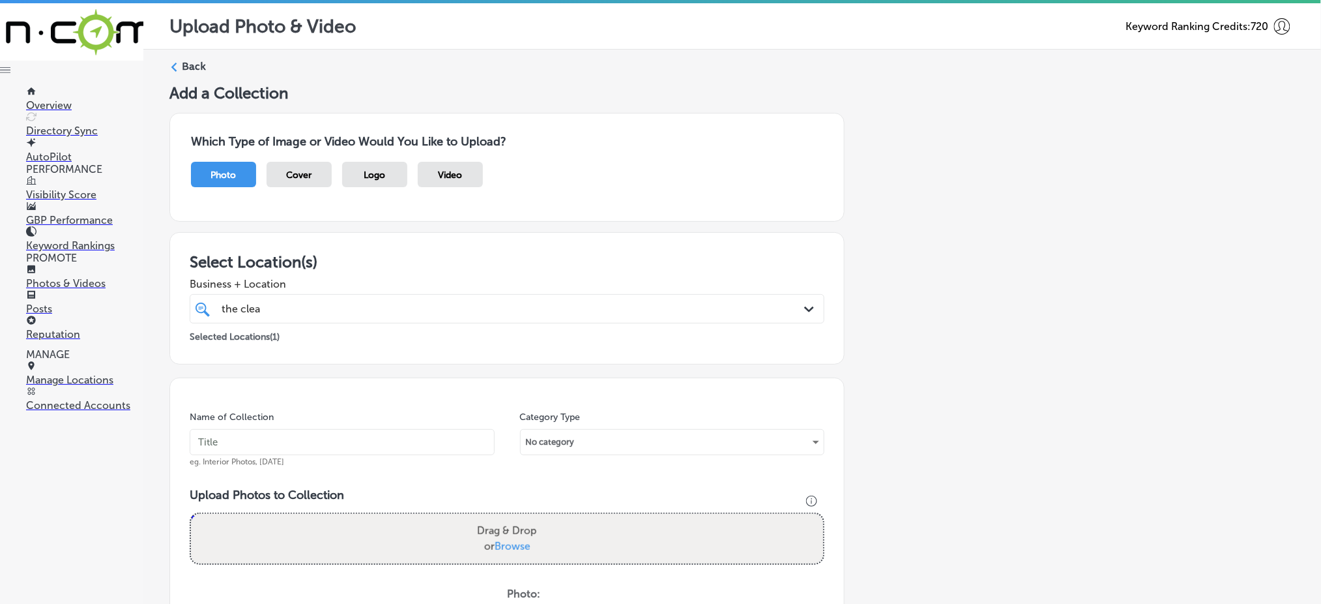
click at [301, 311] on div "the clea the clea" at bounding box center [478, 309] width 516 height 18
click at [301, 312] on div "the clea the clea" at bounding box center [478, 309] width 516 height 18
click at [273, 439] on input "text" at bounding box center [342, 442] width 305 height 26
paste input "the-cleaning-agency-[DATE]"
type input "the-cleaning-agency-[DATE]"
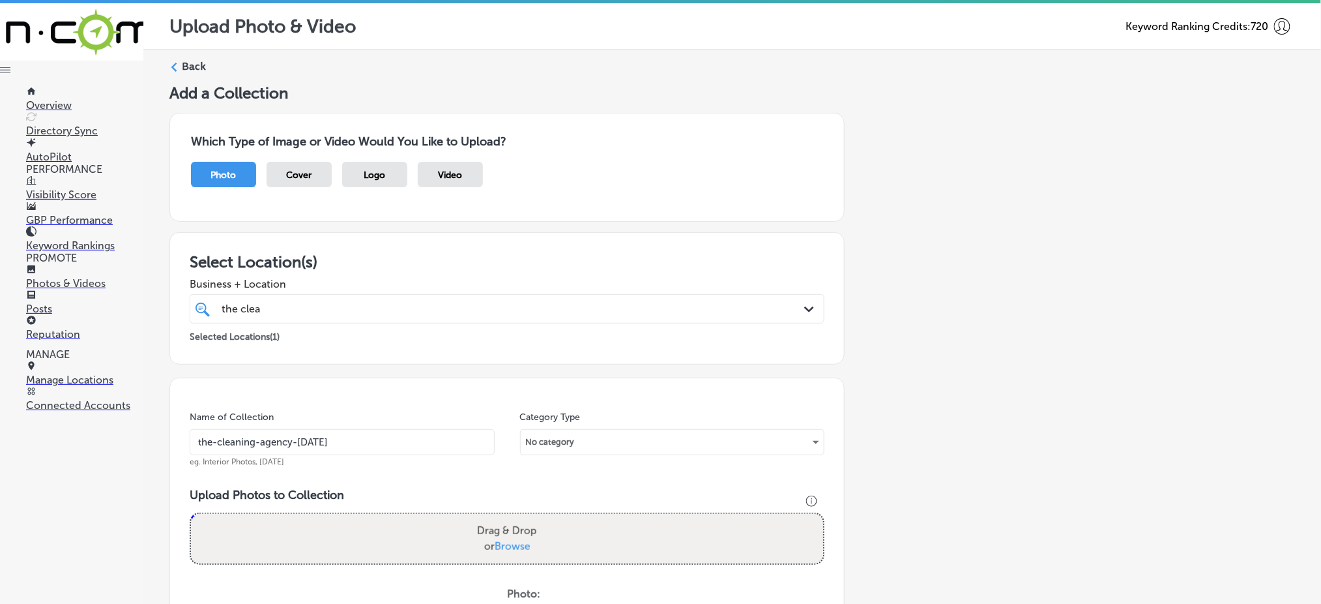
click at [512, 546] on span "Browse" at bounding box center [513, 546] width 36 height 12
click at [512, 518] on input "Drag & Drop or Browse" at bounding box center [507, 516] width 632 height 4
type input "C:\fakepath\deep-cleaning-commercial-the-cleaning-agency-[GEOGRAPHIC_DATA]-coun…"
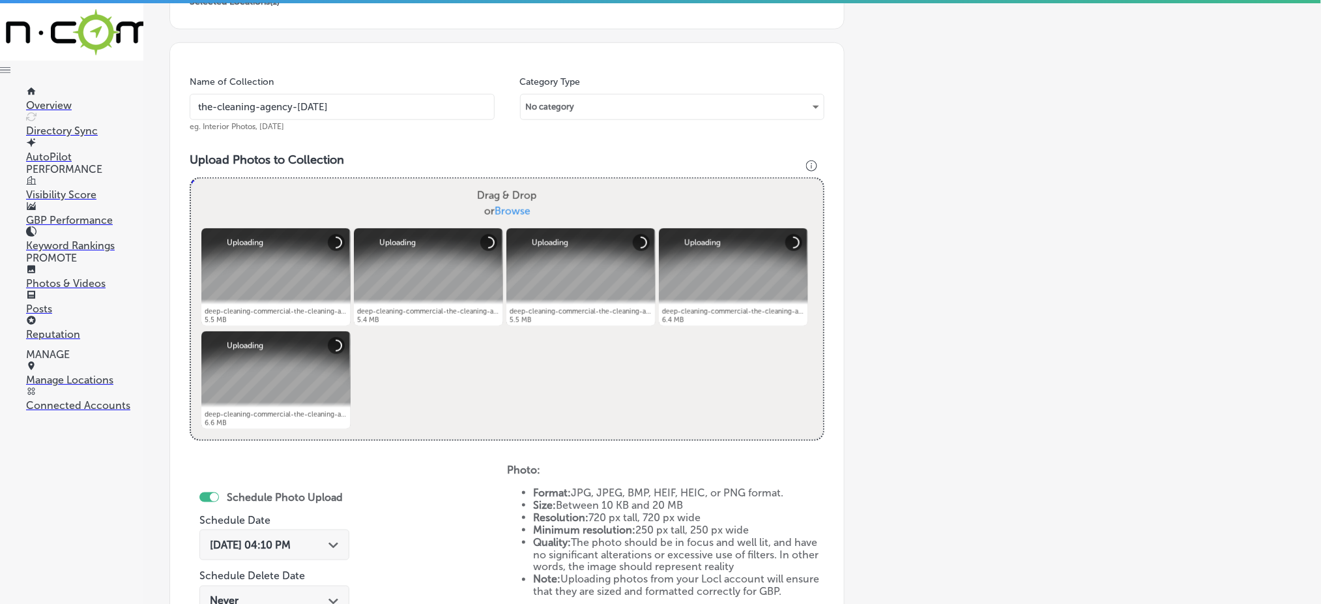
scroll to position [434, 0]
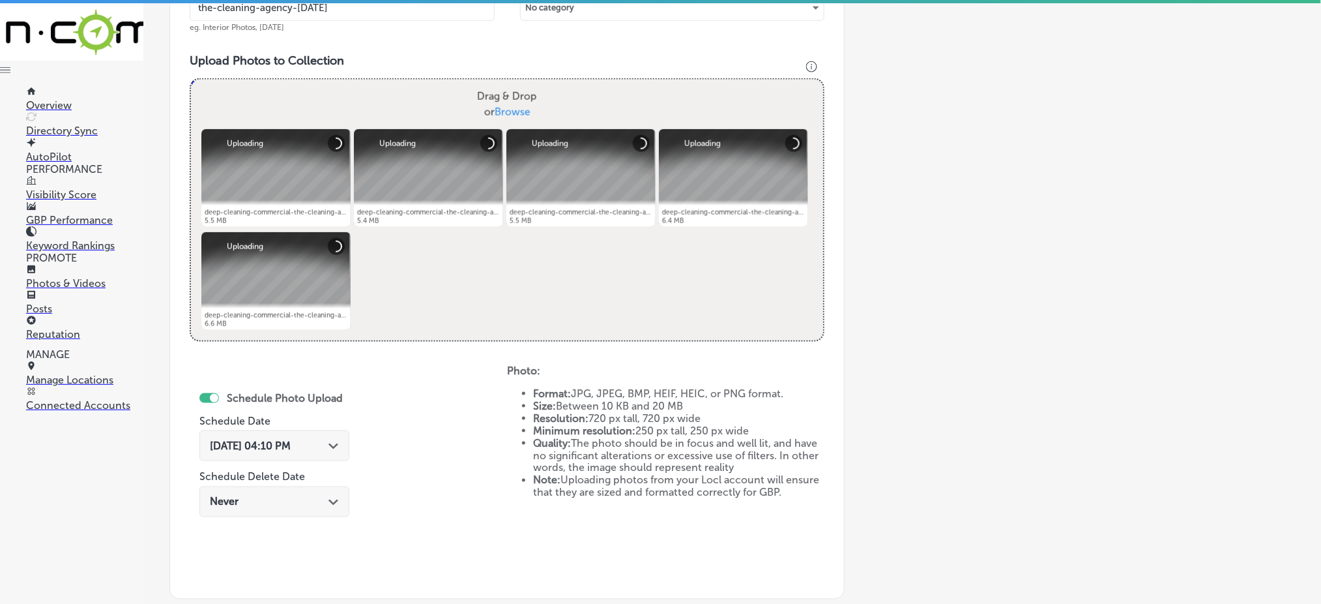
click at [291, 448] on span "[DATE] 04:10 PM" at bounding box center [250, 445] width 81 height 12
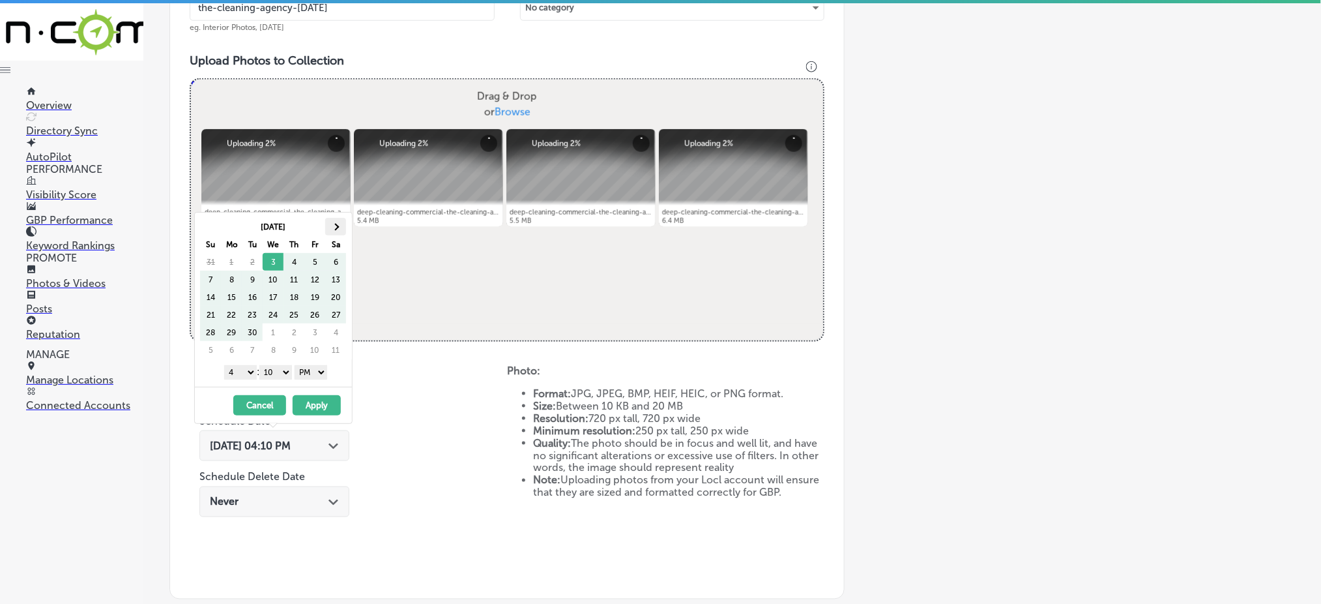
click at [334, 227] on span at bounding box center [335, 226] width 7 height 7
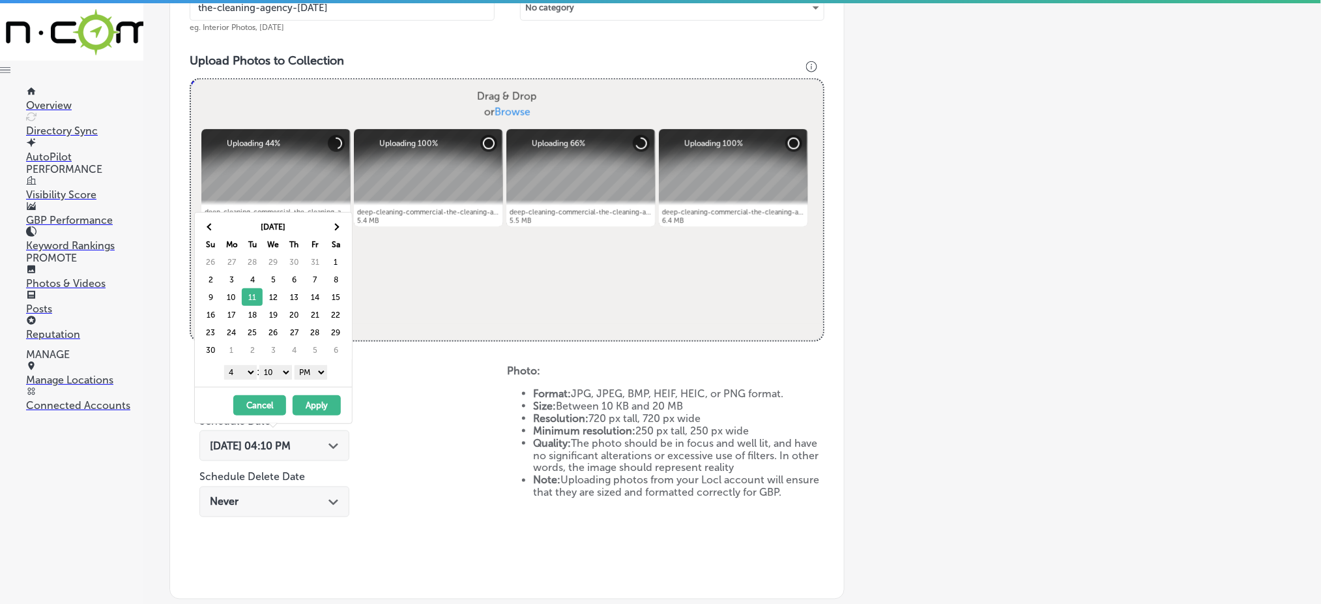
click at [241, 379] on div "1 2 3 4 5 6 7 8 9 10 11 12 : 00 10 20 30 40 50 AM PM" at bounding box center [276, 372] width 152 height 20
click at [239, 370] on select "1 2 3 4 5 6 7 8 9 10 11 12" at bounding box center [240, 372] width 33 height 14
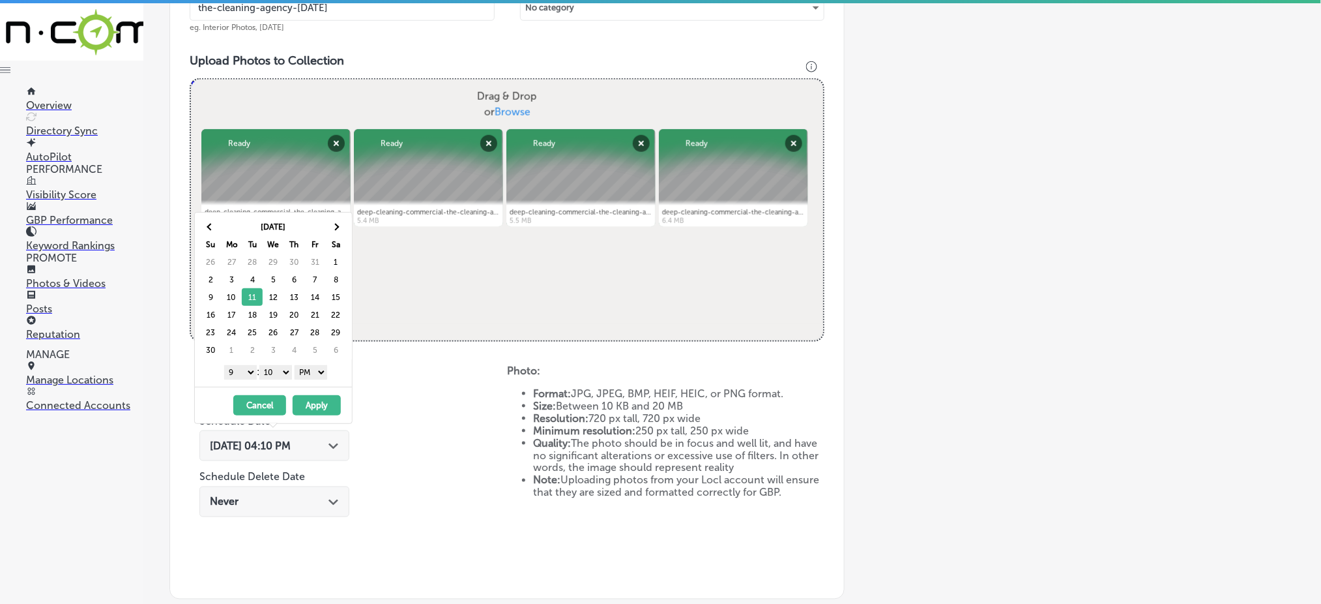
click at [276, 373] on select "00 10 20 30 40 50" at bounding box center [275, 372] width 33 height 14
click at [319, 404] on button "Apply" at bounding box center [317, 405] width 48 height 20
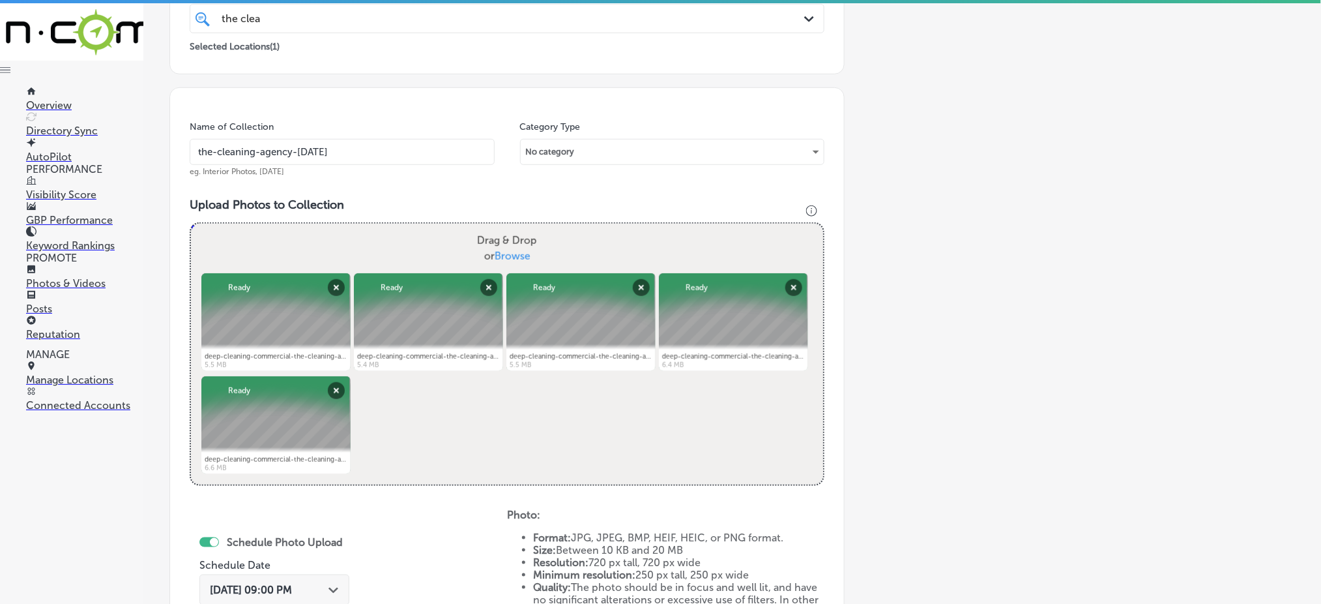
scroll to position [261, 0]
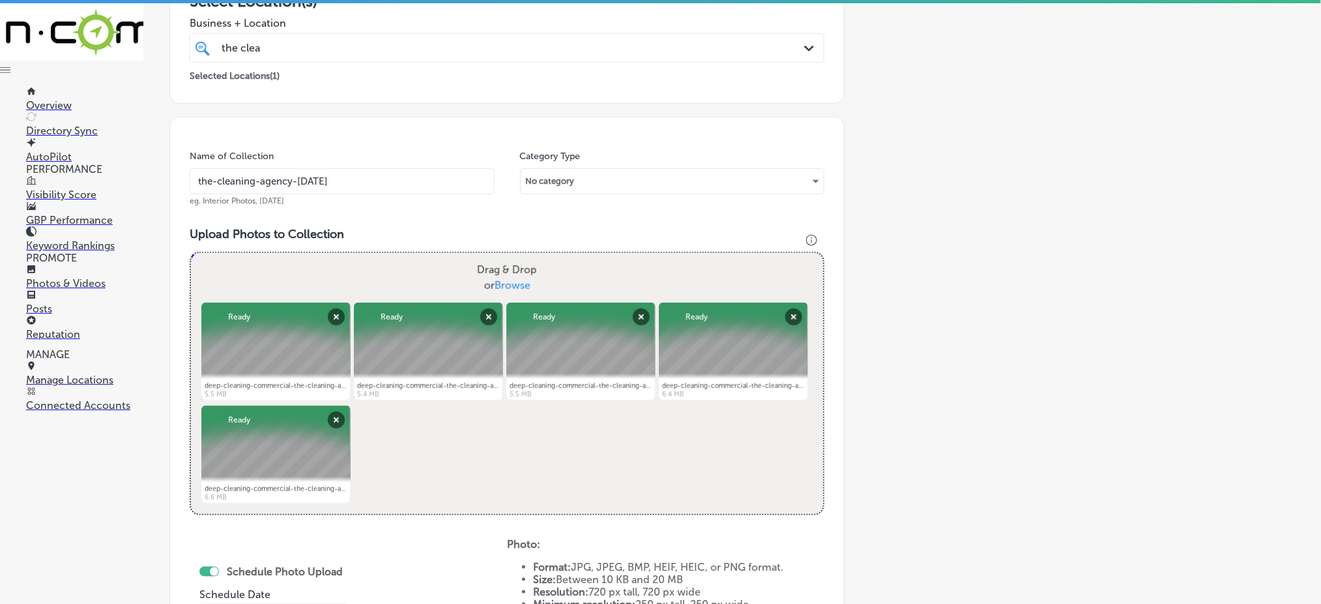
click at [296, 57] on div "the clea the clea" at bounding box center [507, 48] width 584 height 20
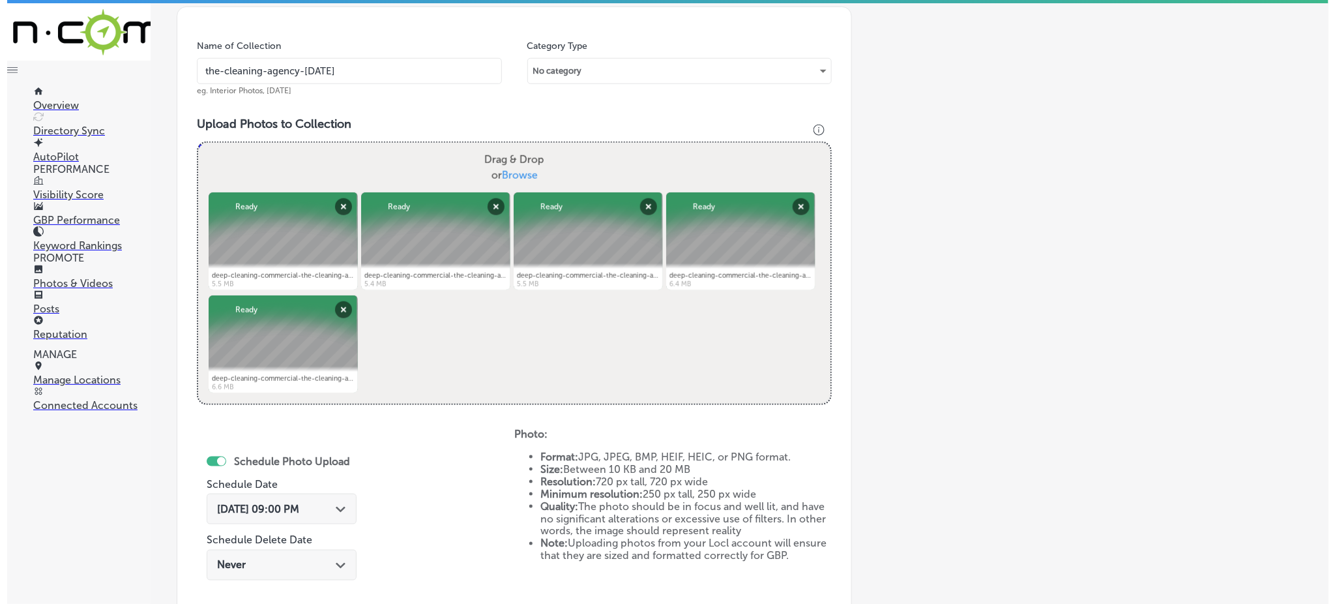
scroll to position [592, 0]
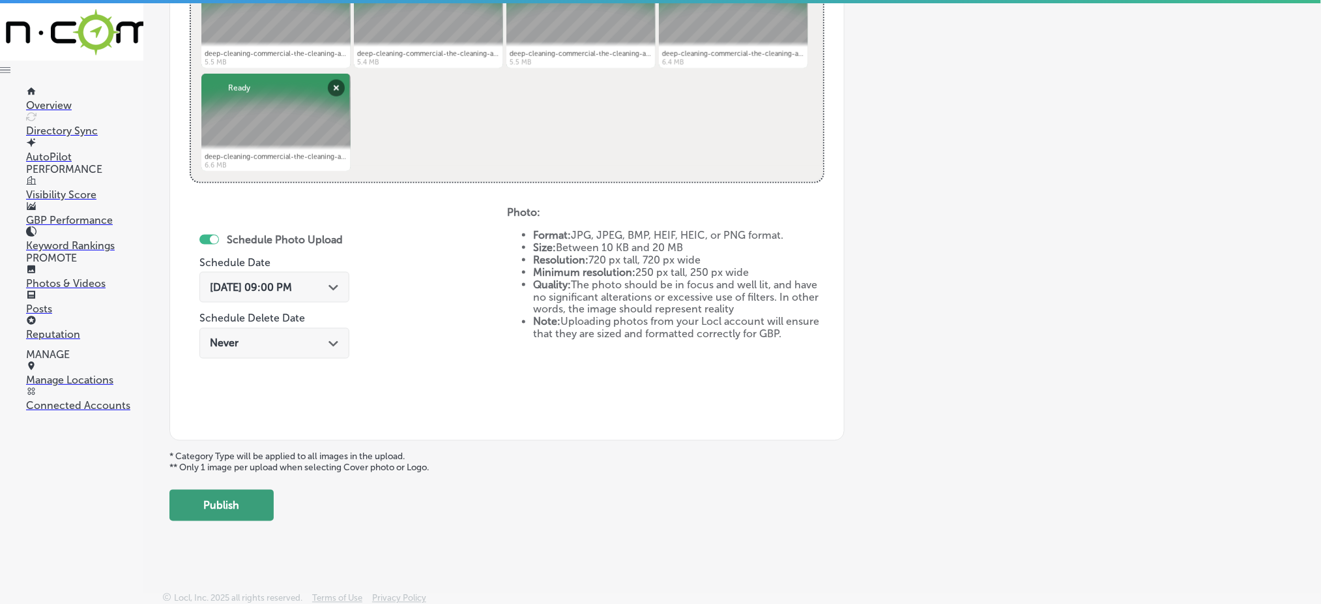
click at [241, 499] on button "Publish" at bounding box center [221, 504] width 104 height 31
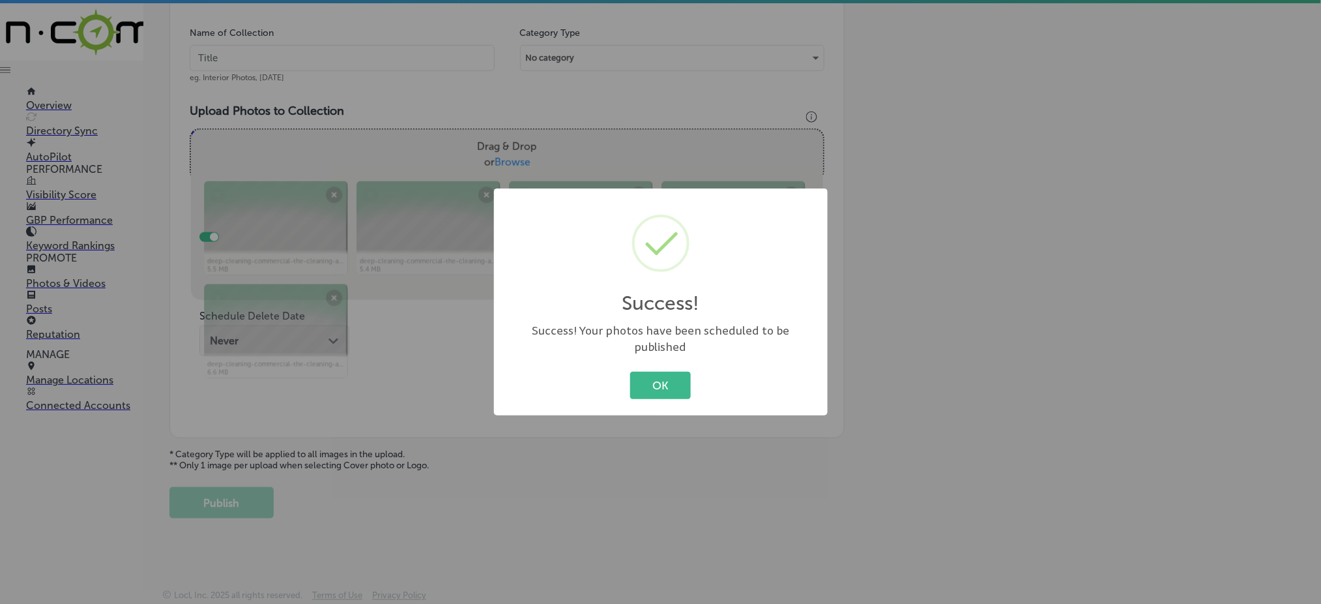
scroll to position [381, 0]
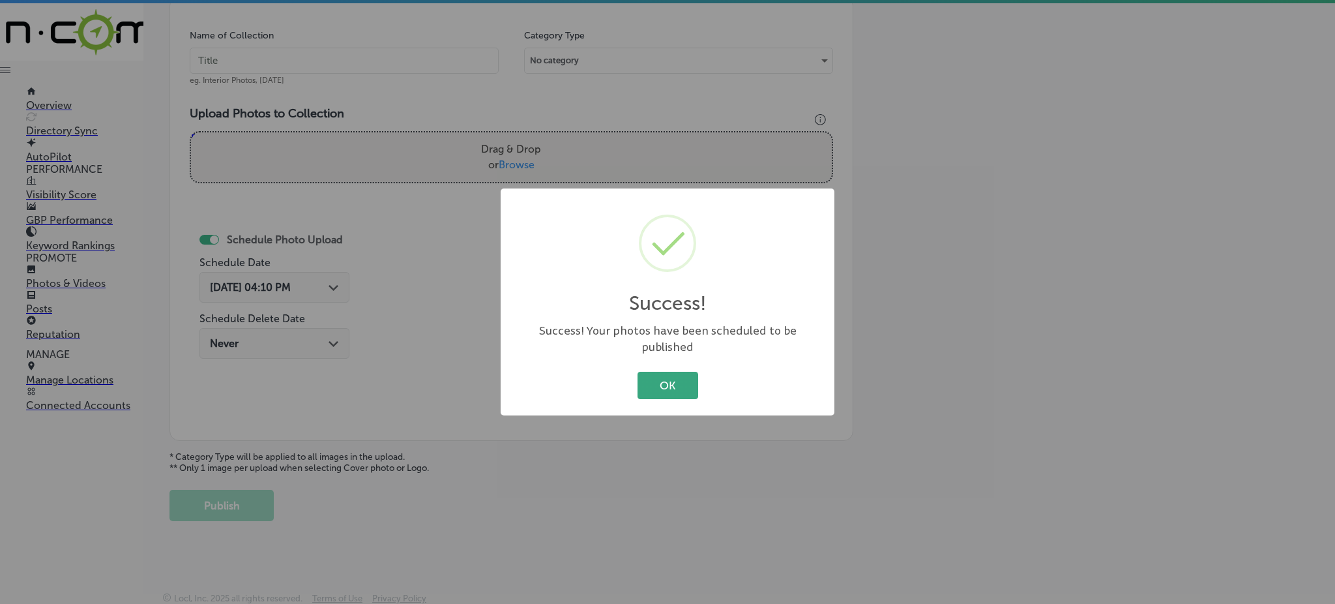
click at [669, 373] on button "OK" at bounding box center [667, 385] width 61 height 27
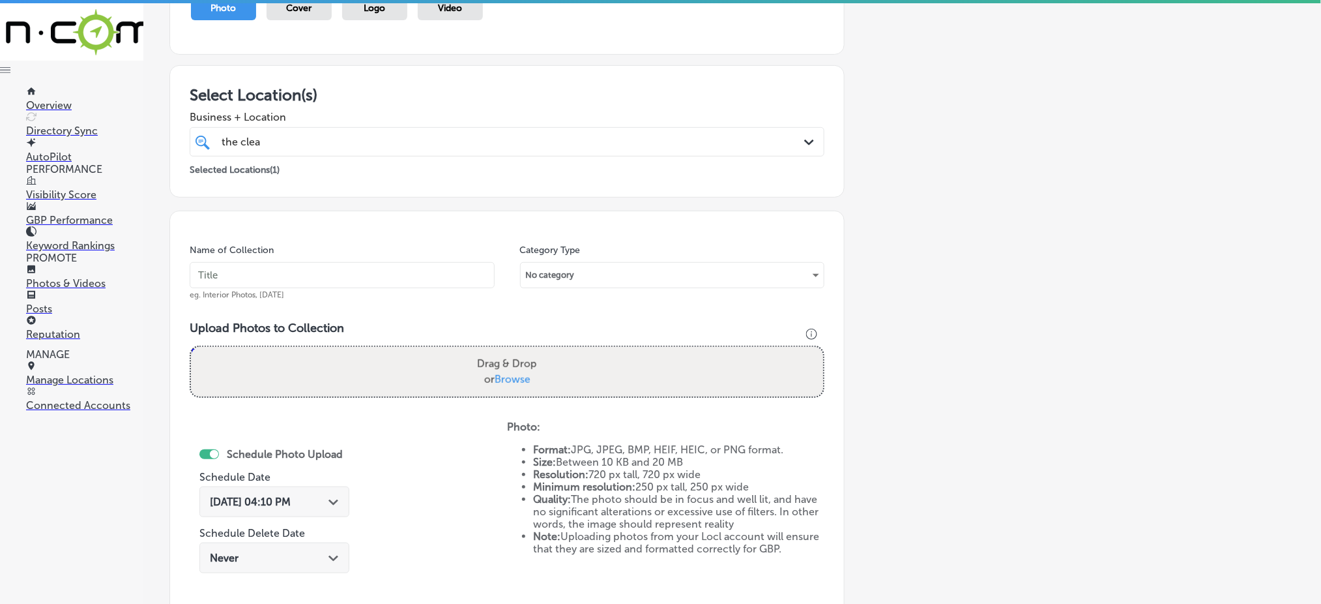
scroll to position [121, 0]
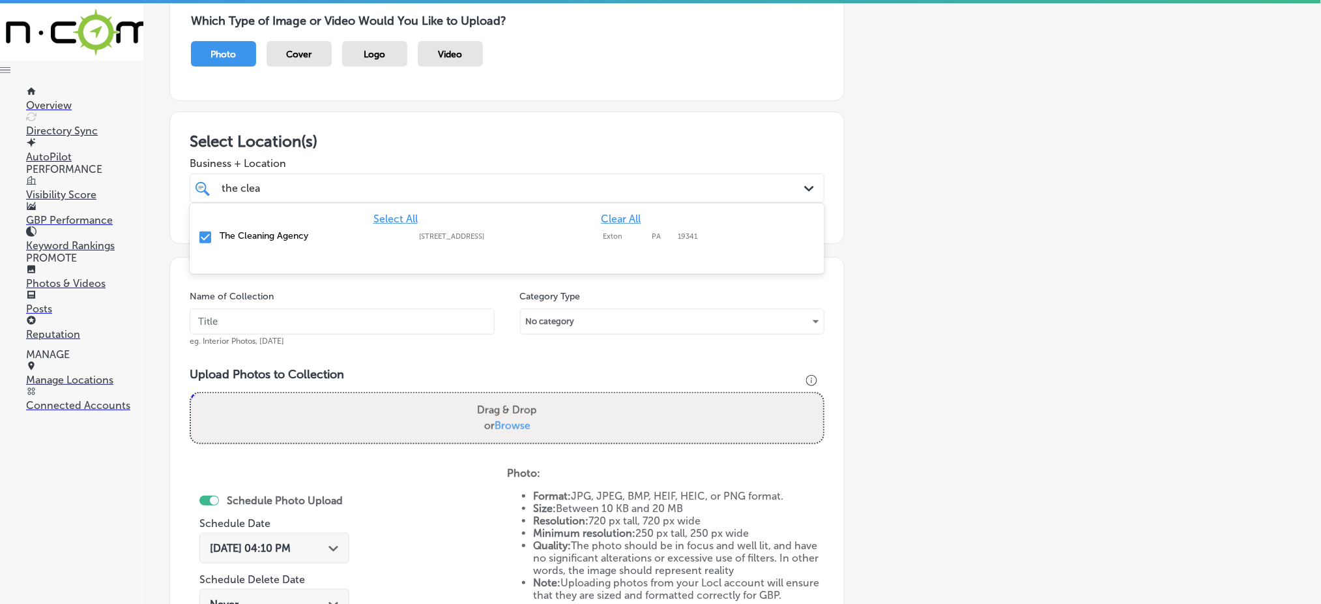
click at [324, 191] on div "the clea the clea" at bounding box center [478, 188] width 516 height 18
click at [248, 320] on input "text" at bounding box center [342, 321] width 305 height 26
paste input "the-cleaning-agency-[DATE]"
type input "the-cleaning-agency-[DATE]"
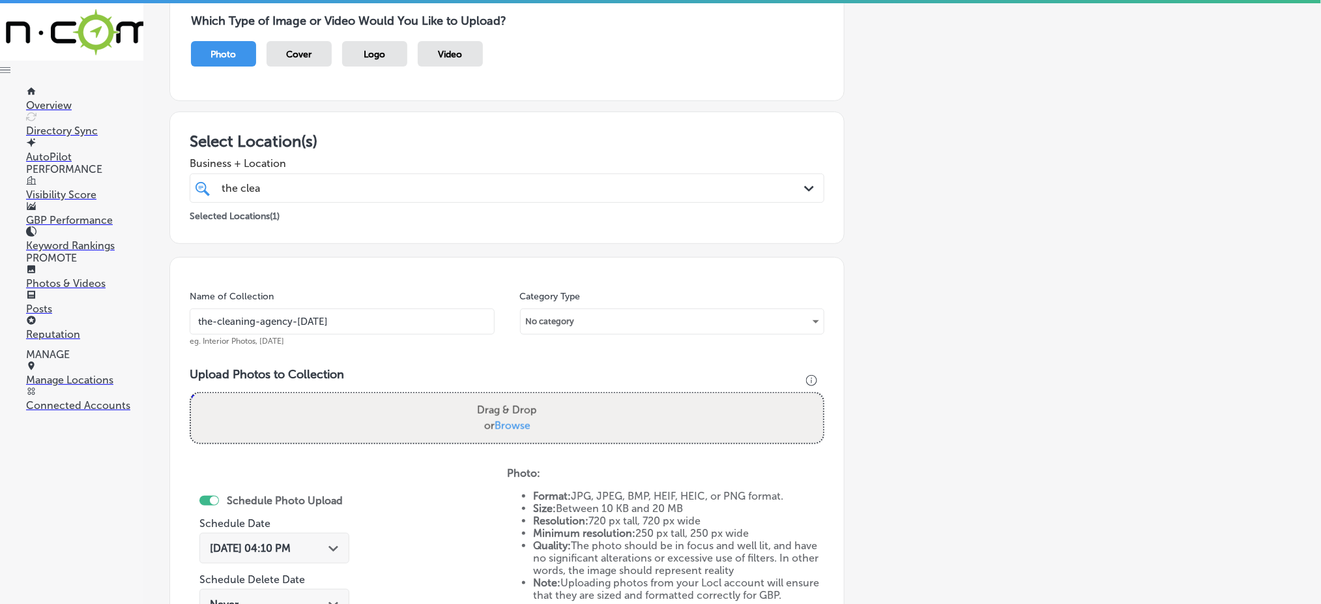
click at [498, 423] on span "Browse" at bounding box center [513, 425] width 36 height 12
click at [498, 397] on input "Drag & Drop or Browse" at bounding box center [507, 395] width 632 height 4
type input "C:\fakepath\deep-cleaning-commercial-the-cleaning-agency-[GEOGRAPHIC_DATA]-coun…"
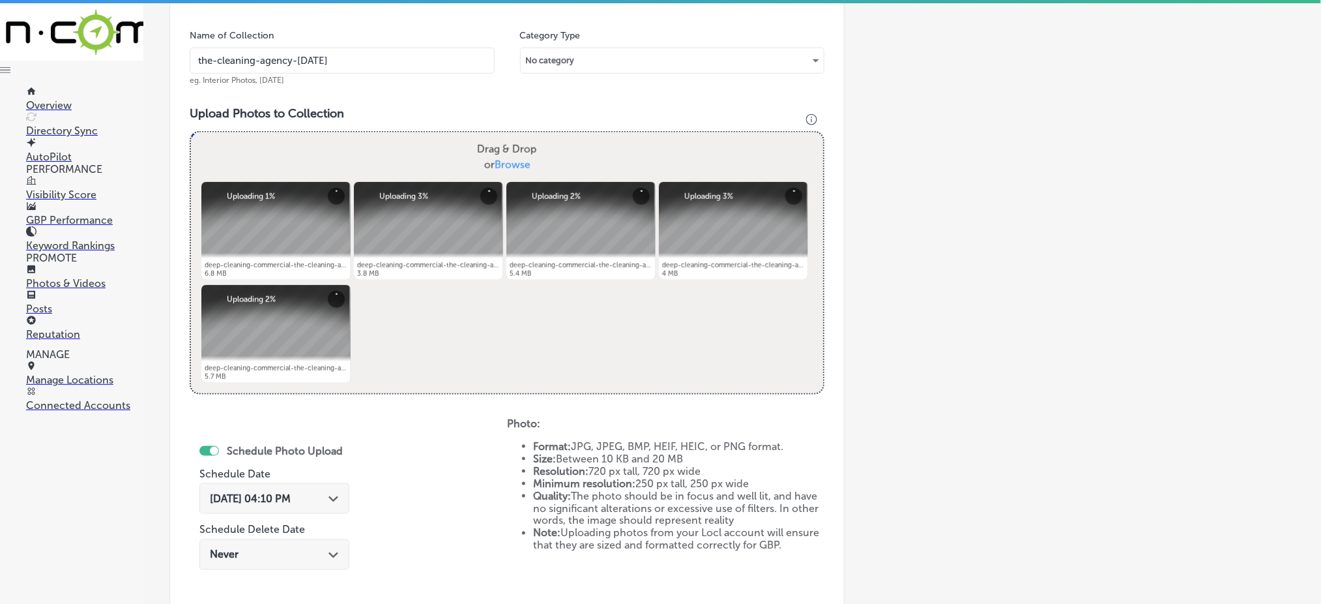
scroll to position [468, 0]
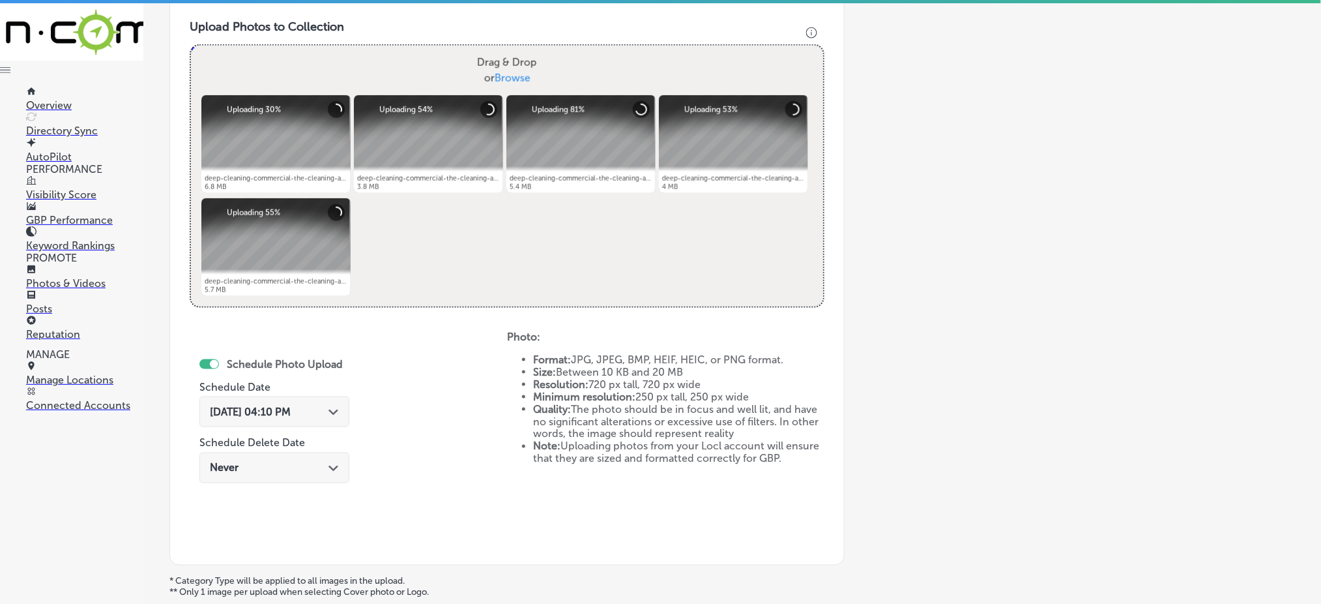
click at [291, 410] on span "[DATE] 04:10 PM" at bounding box center [250, 411] width 81 height 12
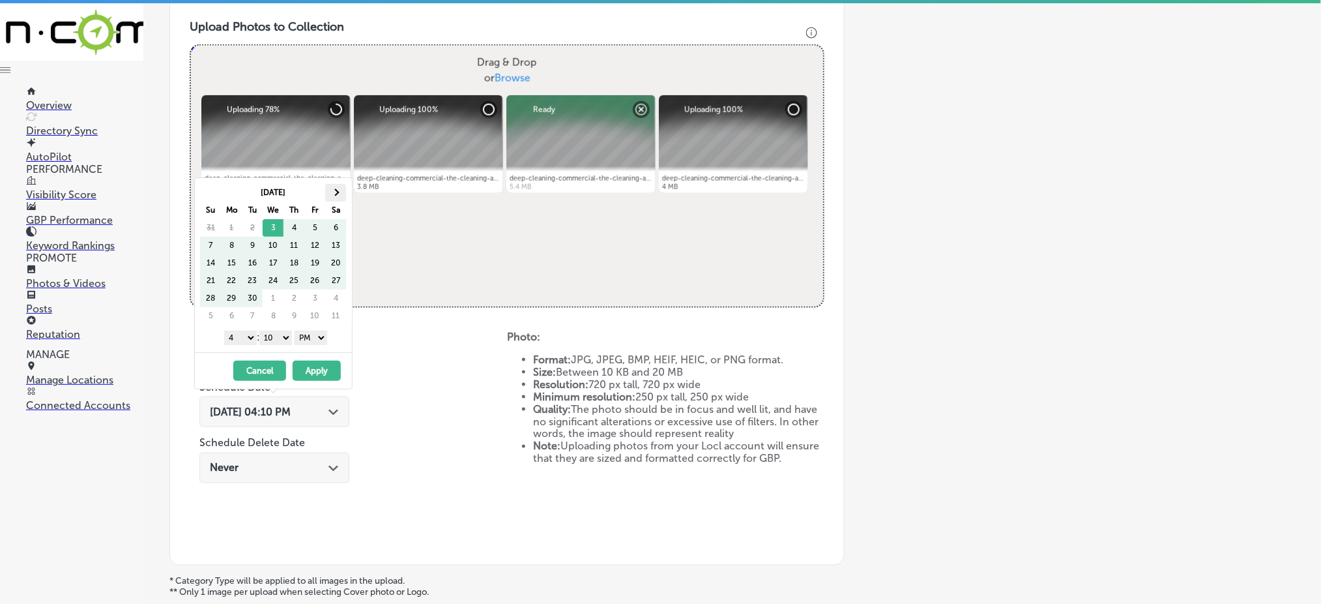
click at [340, 195] on th at bounding box center [335, 193] width 21 height 18
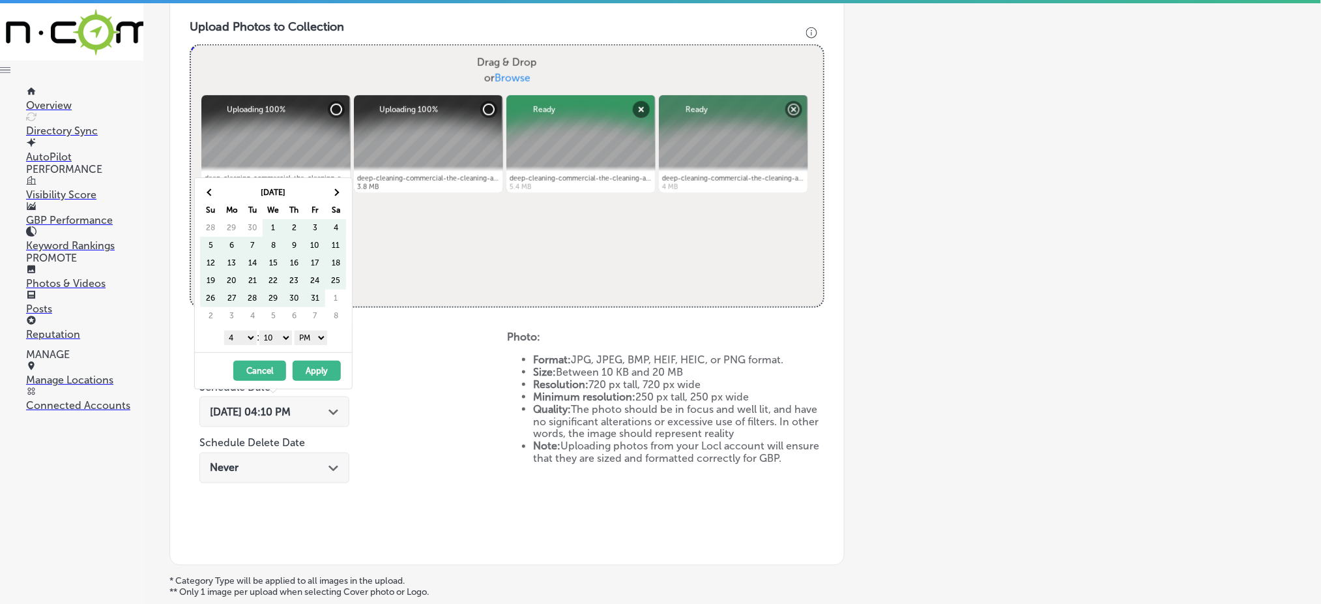
click at [340, 195] on th at bounding box center [335, 193] width 21 height 18
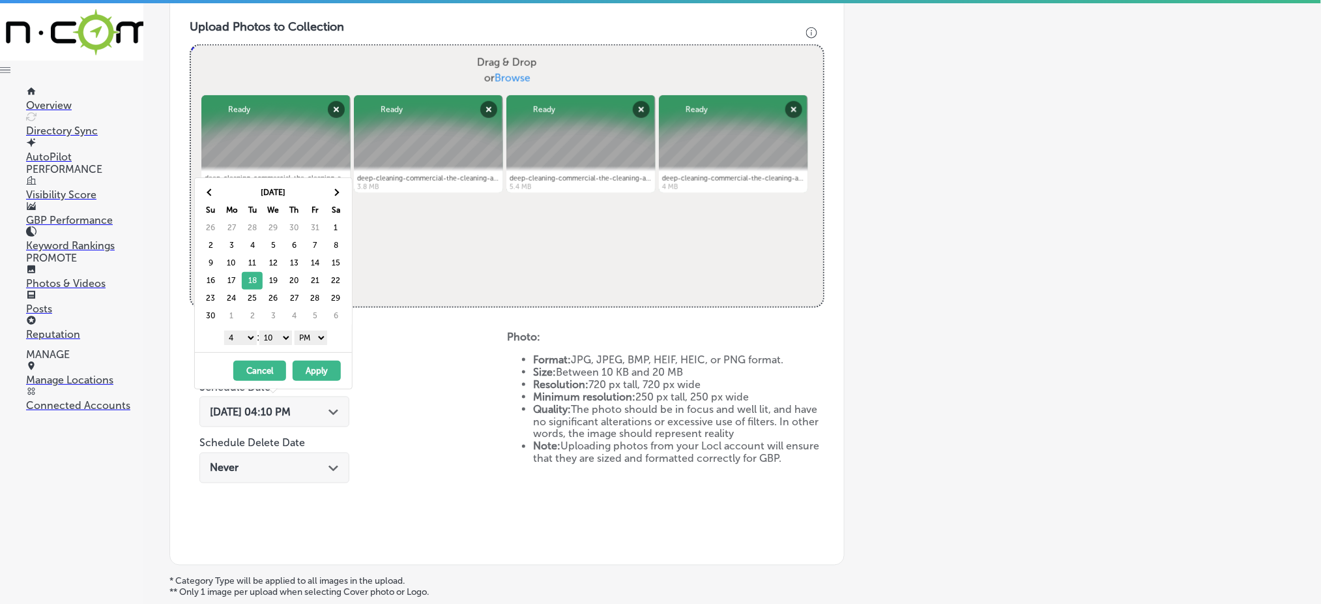
click at [248, 334] on select "1 2 3 4 5 6 7 8 9 10 11 12" at bounding box center [240, 337] width 33 height 14
click at [283, 339] on select "00 10 20 30 40 50" at bounding box center [275, 337] width 33 height 14
click at [314, 362] on button "Apply" at bounding box center [317, 370] width 48 height 20
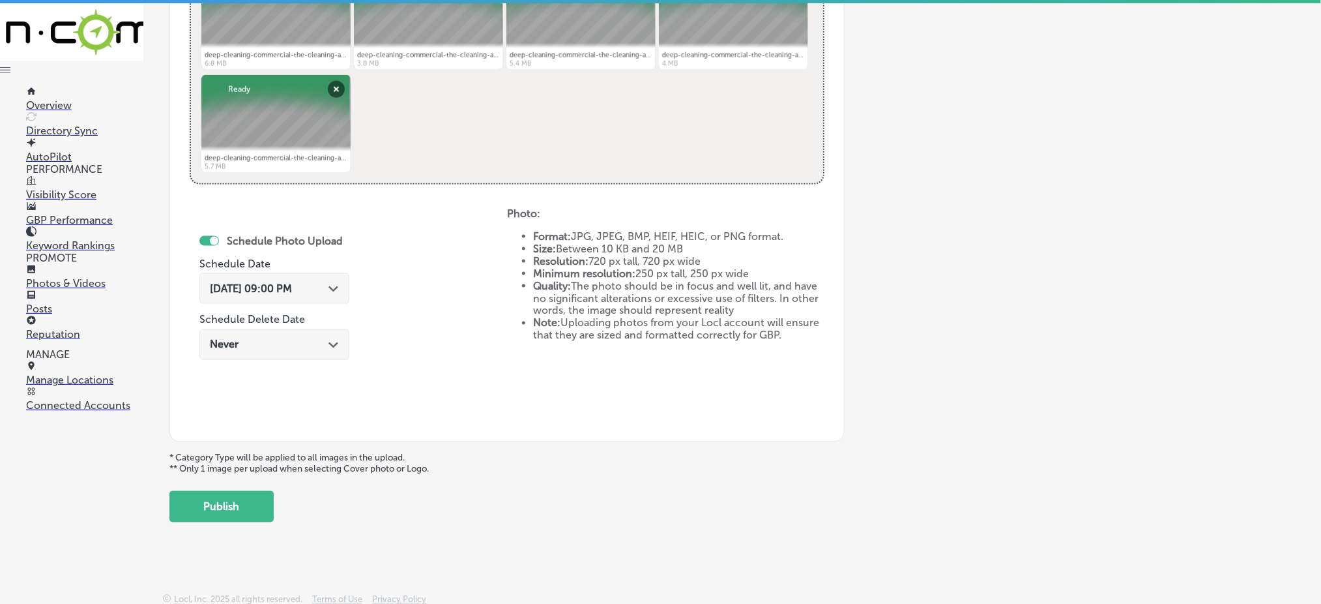
scroll to position [592, 0]
click at [252, 503] on button "Publish" at bounding box center [221, 504] width 104 height 31
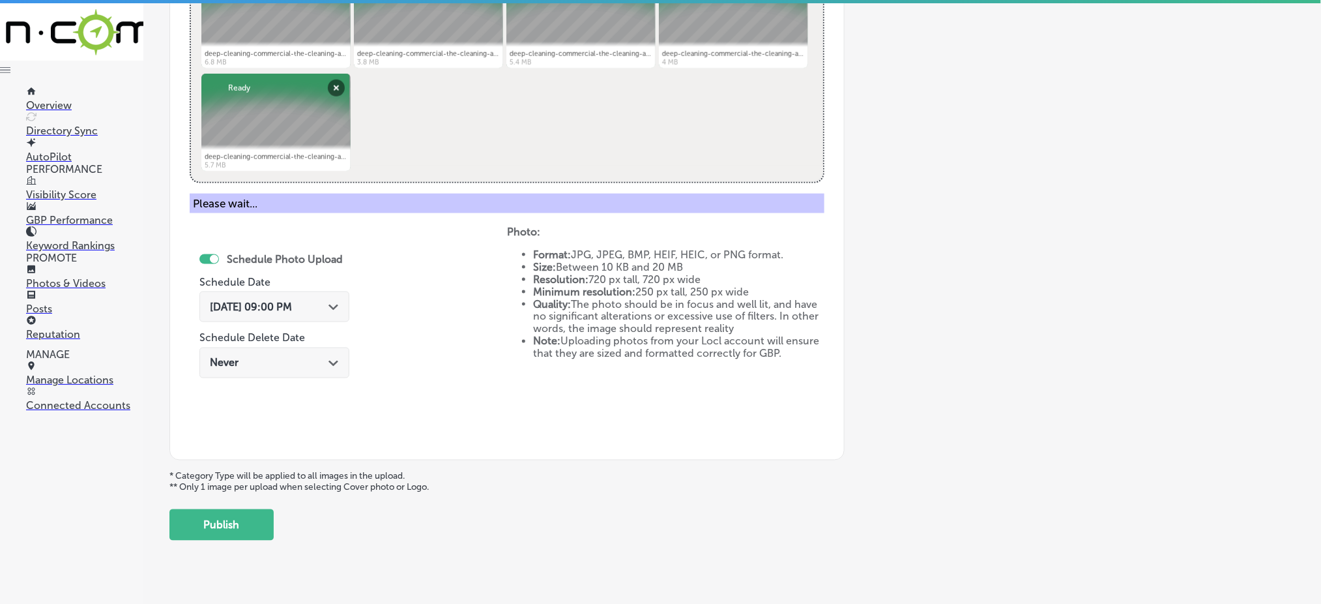
scroll to position [381, 0]
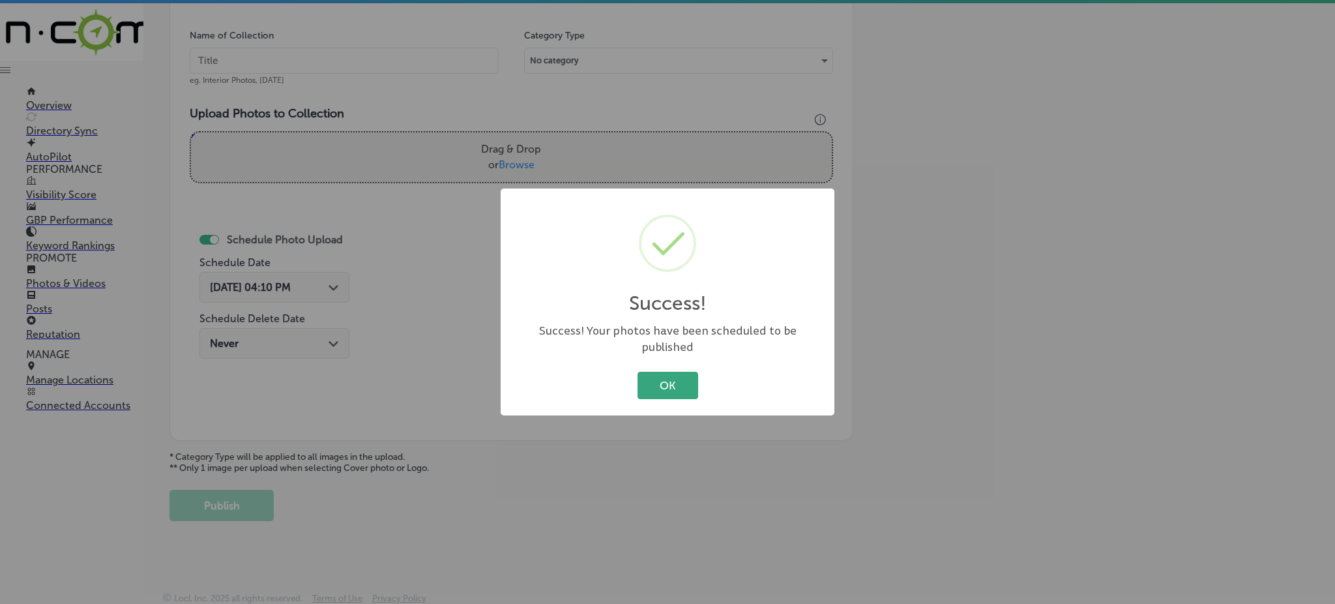
click at [677, 372] on button "OK" at bounding box center [667, 385] width 61 height 27
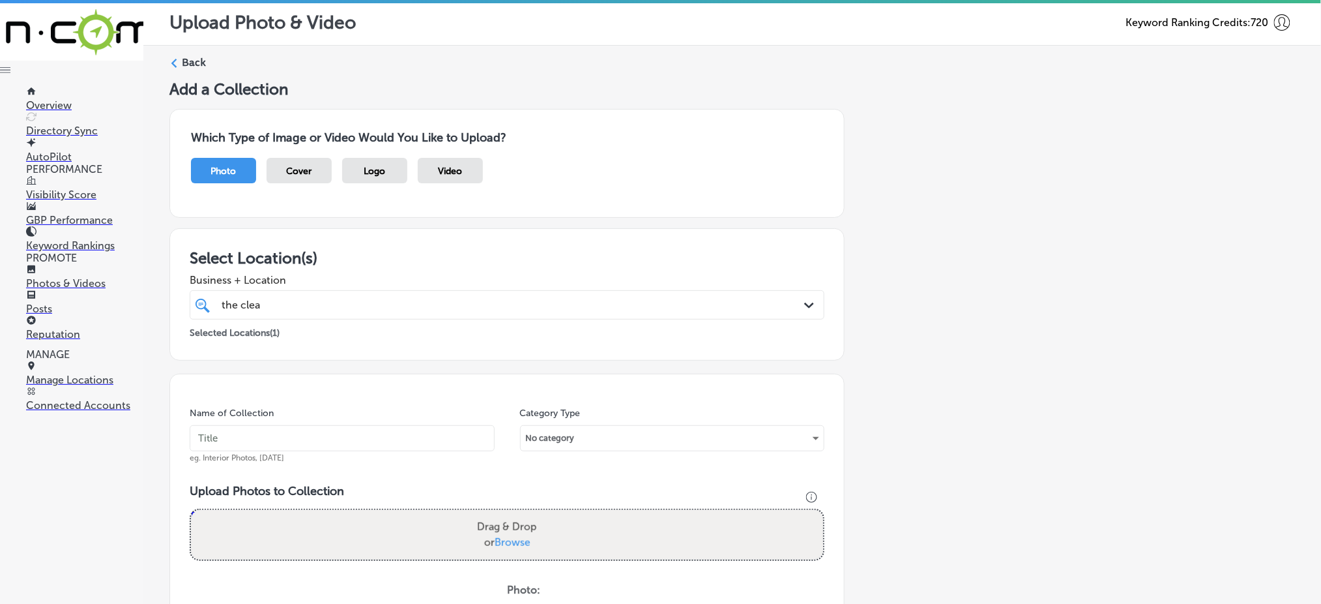
scroll to position [0, 0]
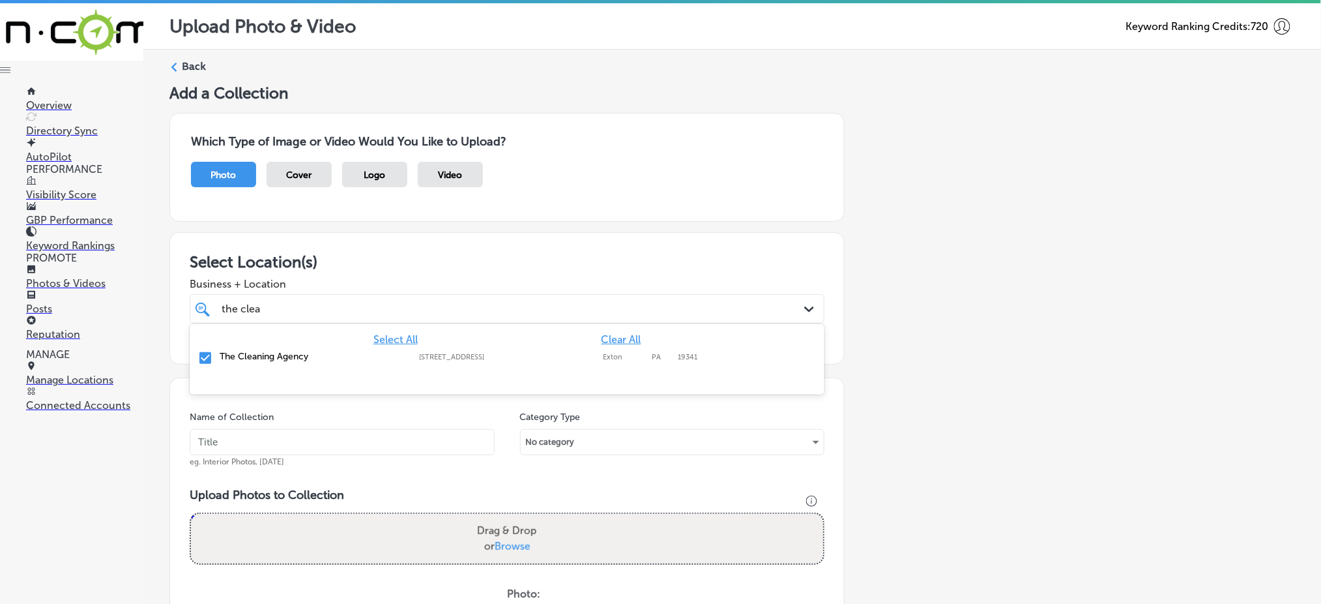
click at [398, 300] on div "the clea the clea" at bounding box center [478, 309] width 516 height 18
click at [308, 437] on input "text" at bounding box center [342, 442] width 305 height 26
paste input "the-cleaning-agency-[DATE]"
type input "the-cleaning-agency-[DATE]"
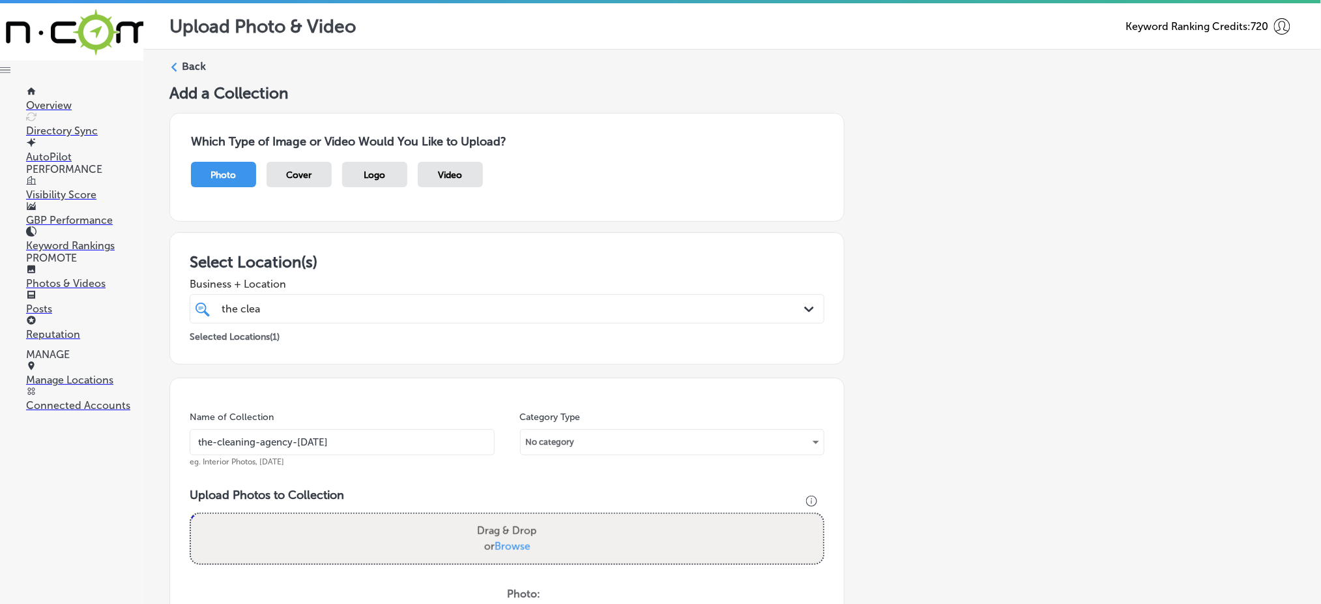
click at [518, 547] on span "Browse" at bounding box center [513, 546] width 36 height 12
click at [518, 518] on input "Drag & Drop or Browse" at bounding box center [507, 516] width 632 height 4
type input "C:\fakepath\deep-cleaning-commercial-the-cleaning-agency-[GEOGRAPHIC_DATA]-coun…"
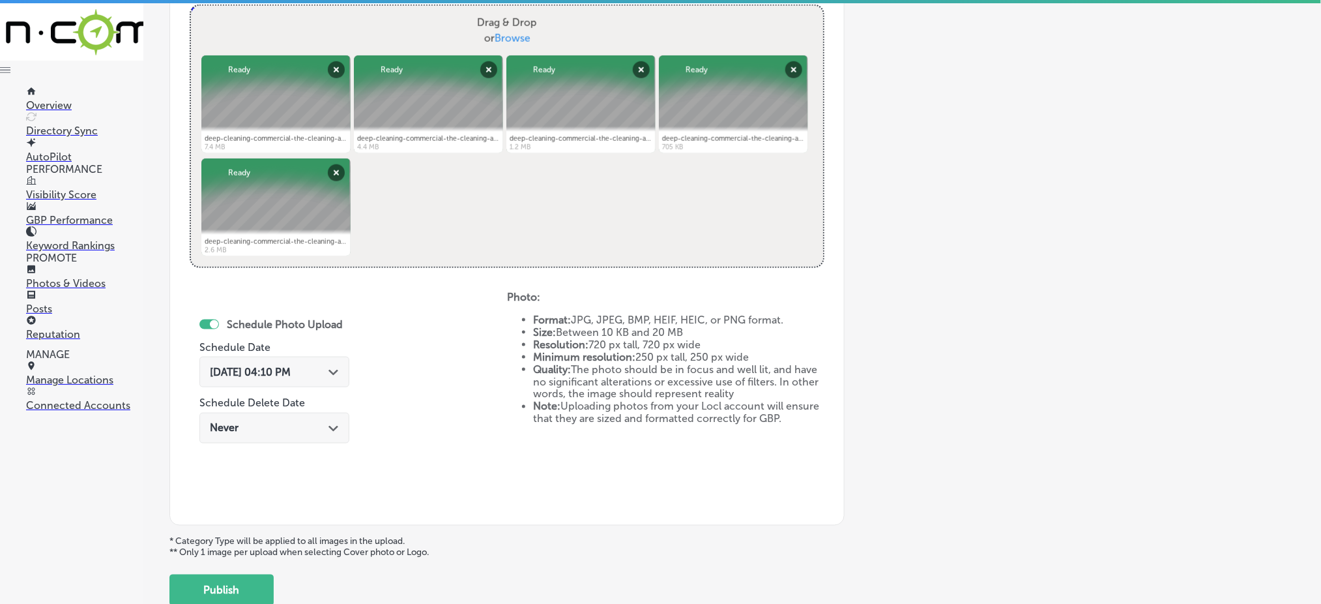
scroll to position [521, 0]
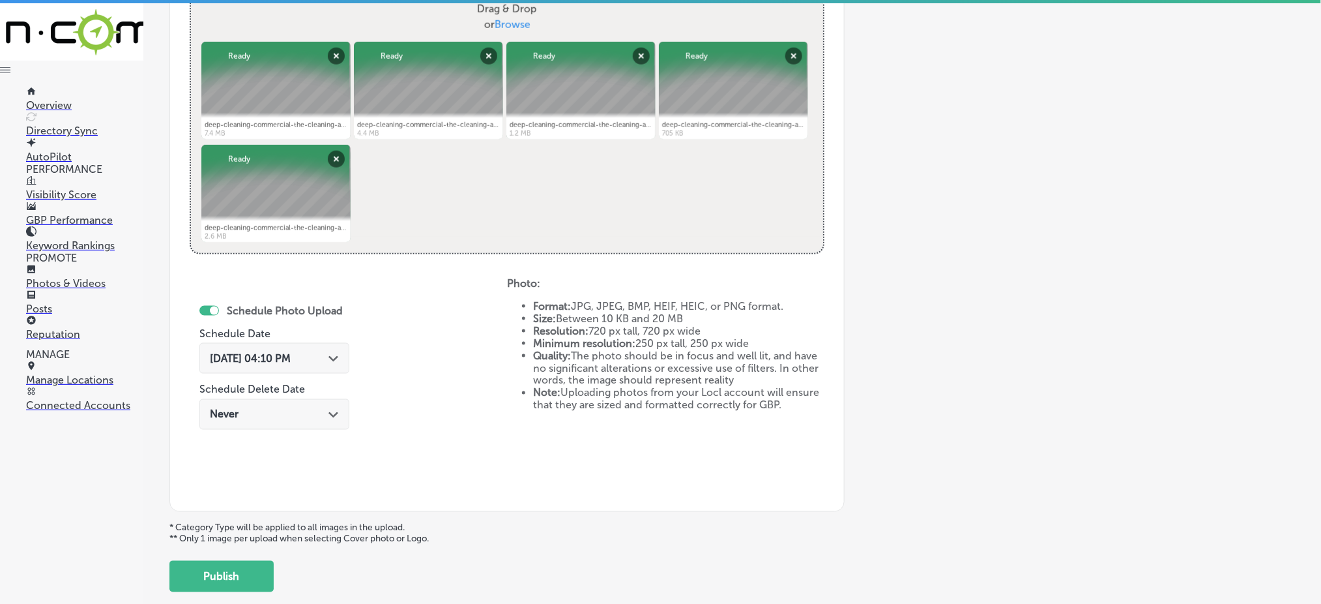
click at [291, 358] on span "[DATE] 04:10 PM" at bounding box center [250, 358] width 81 height 12
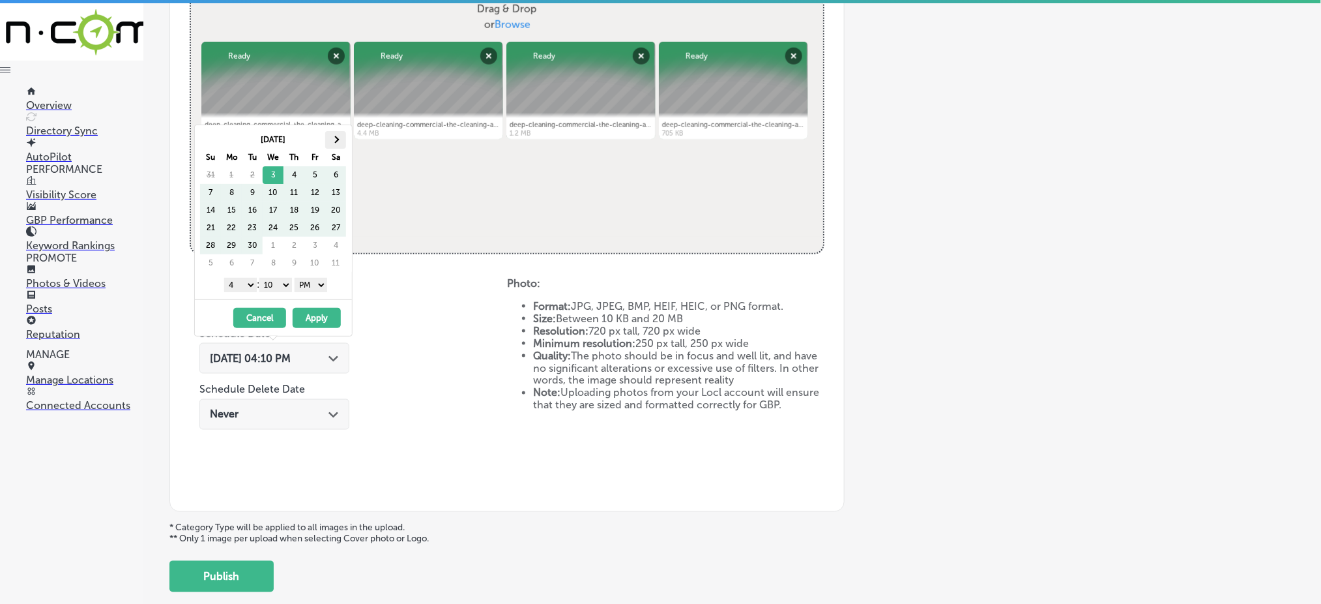
click at [338, 137] on th at bounding box center [335, 140] width 21 height 18
click at [338, 138] on span at bounding box center [335, 139] width 7 height 7
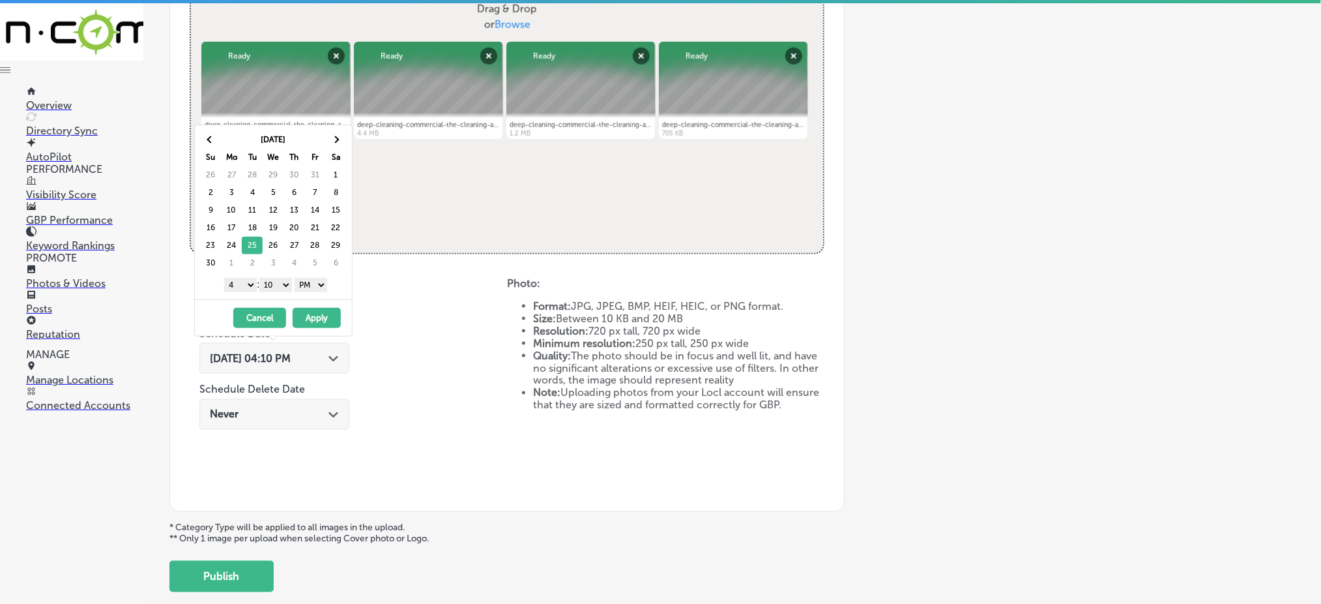
click at [233, 287] on select "1 2 3 4 5 6 7 8 9 10 11 12" at bounding box center [240, 285] width 33 height 14
click at [272, 283] on select "00 10 20 30 40 50" at bounding box center [275, 285] width 33 height 14
click at [315, 313] on button "Apply" at bounding box center [317, 318] width 48 height 20
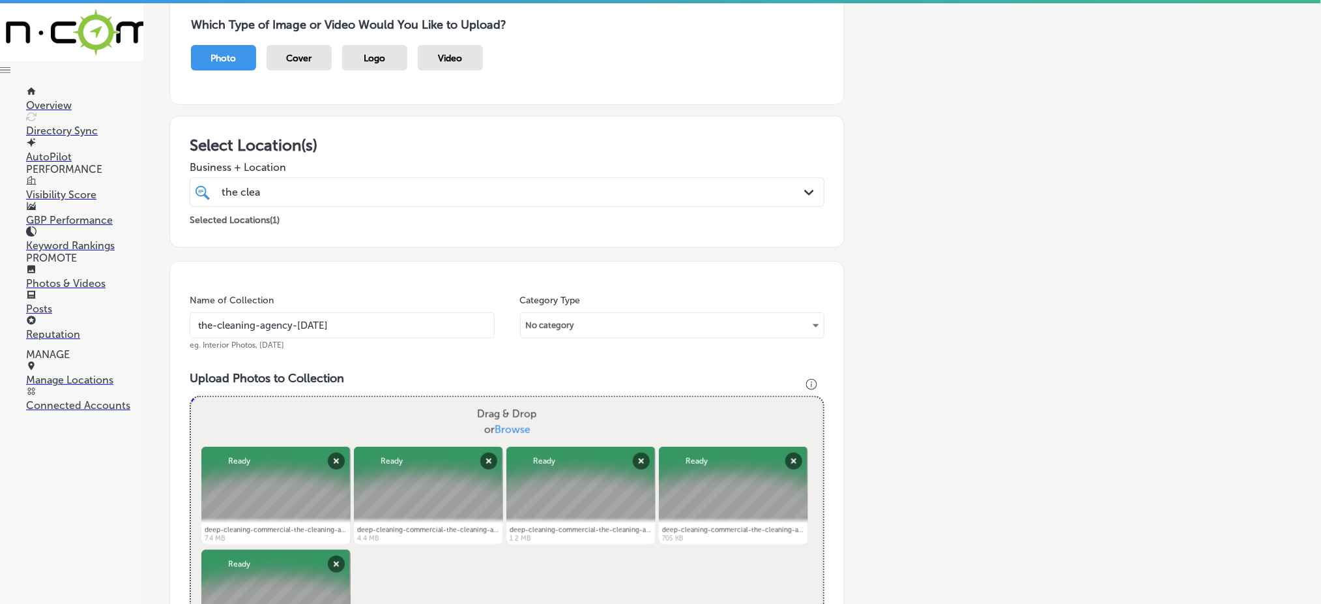
scroll to position [87, 0]
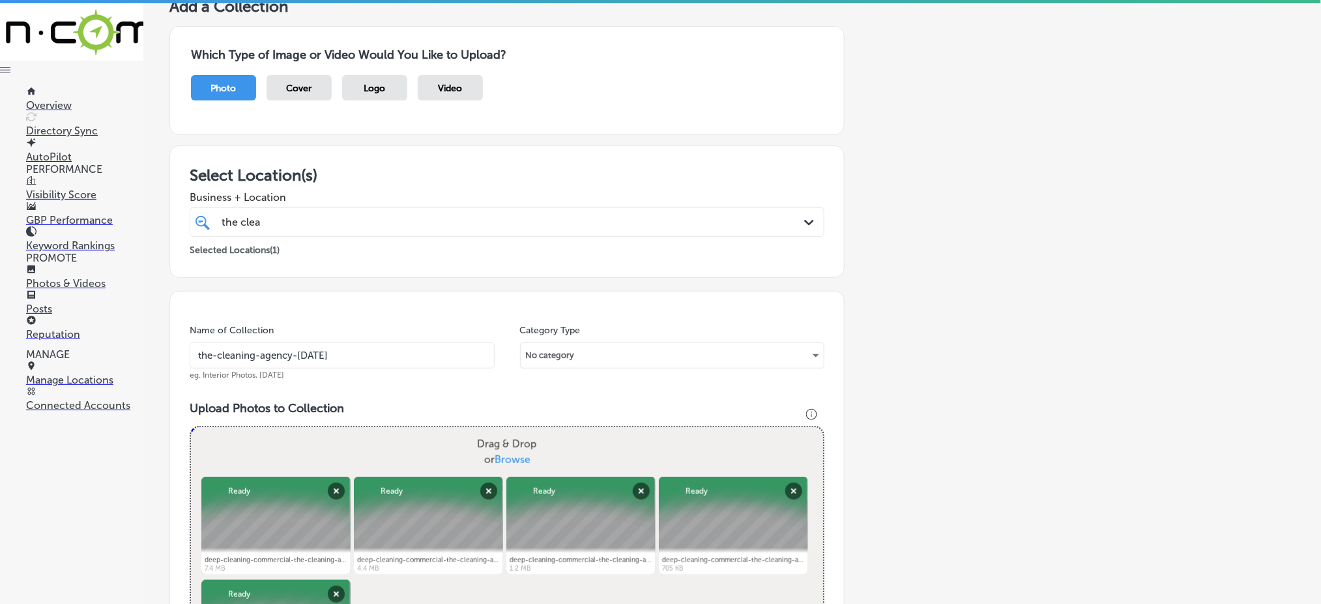
click at [389, 235] on div "the clea the clea Path Created with Sketch." at bounding box center [507, 221] width 635 height 29
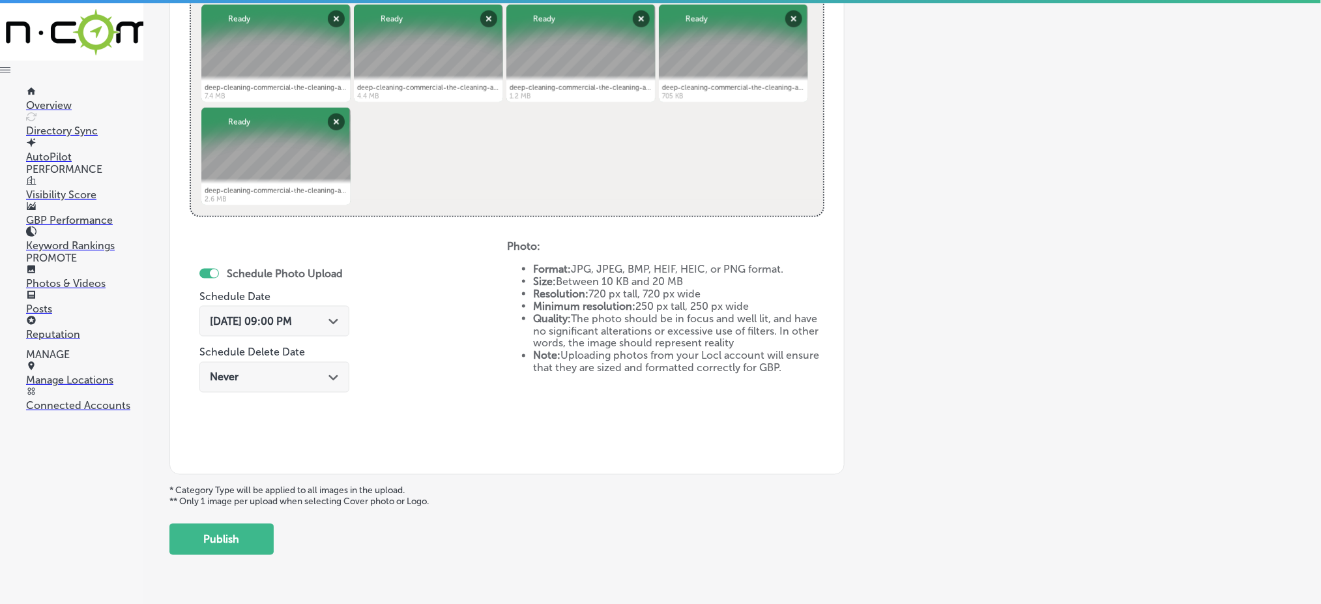
scroll to position [592, 0]
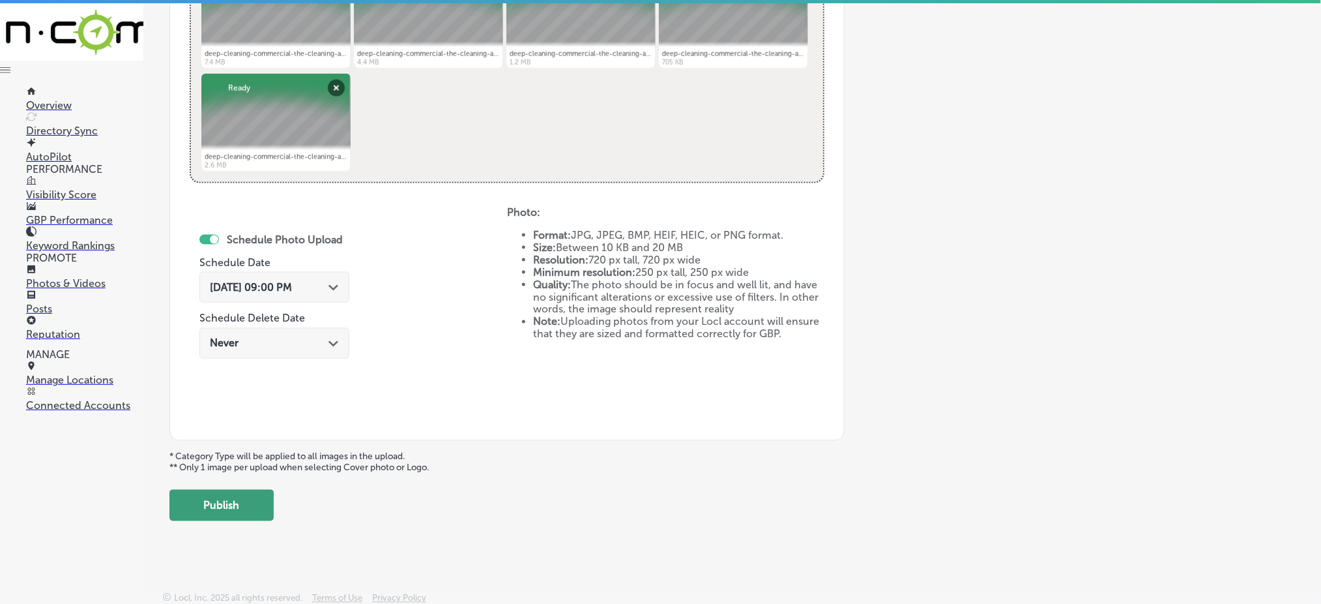
click at [232, 498] on button "Publish" at bounding box center [221, 504] width 104 height 31
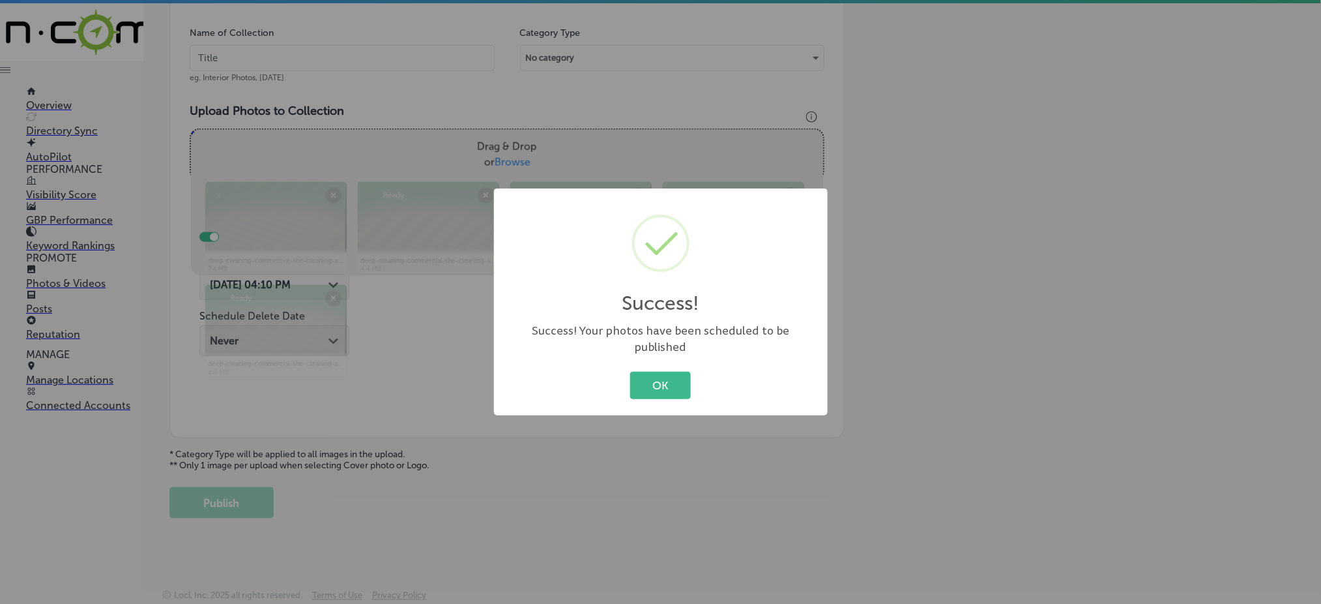
scroll to position [381, 0]
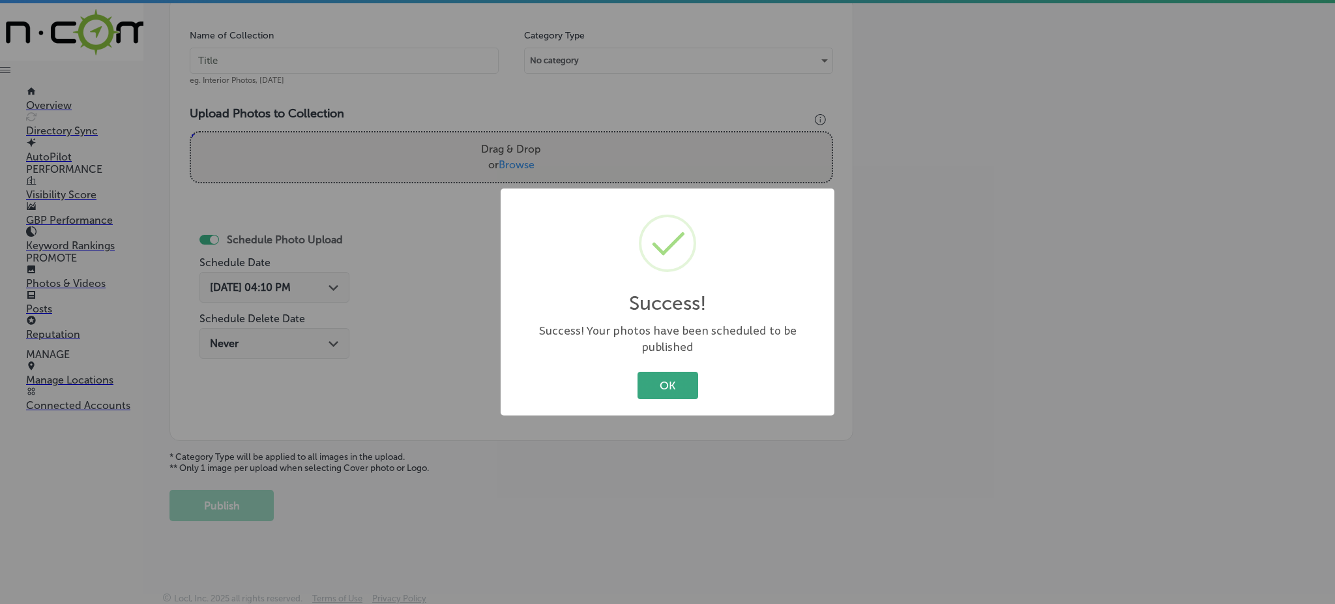
click at [652, 373] on button "OK" at bounding box center [667, 385] width 61 height 27
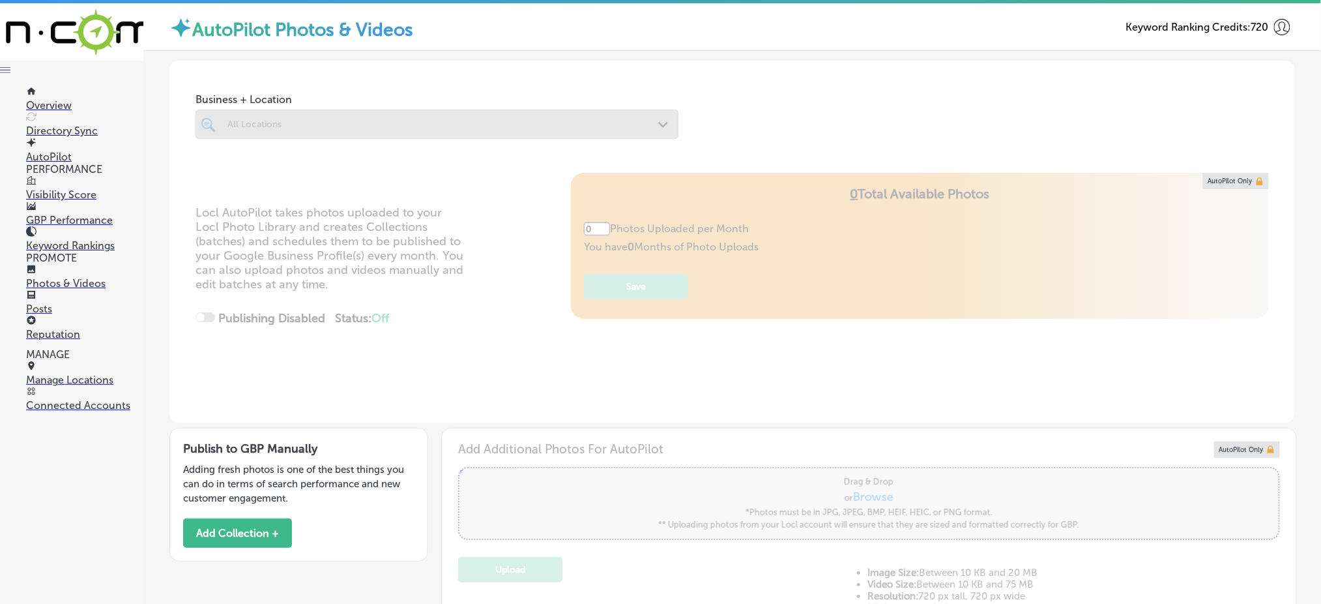
type input "5"
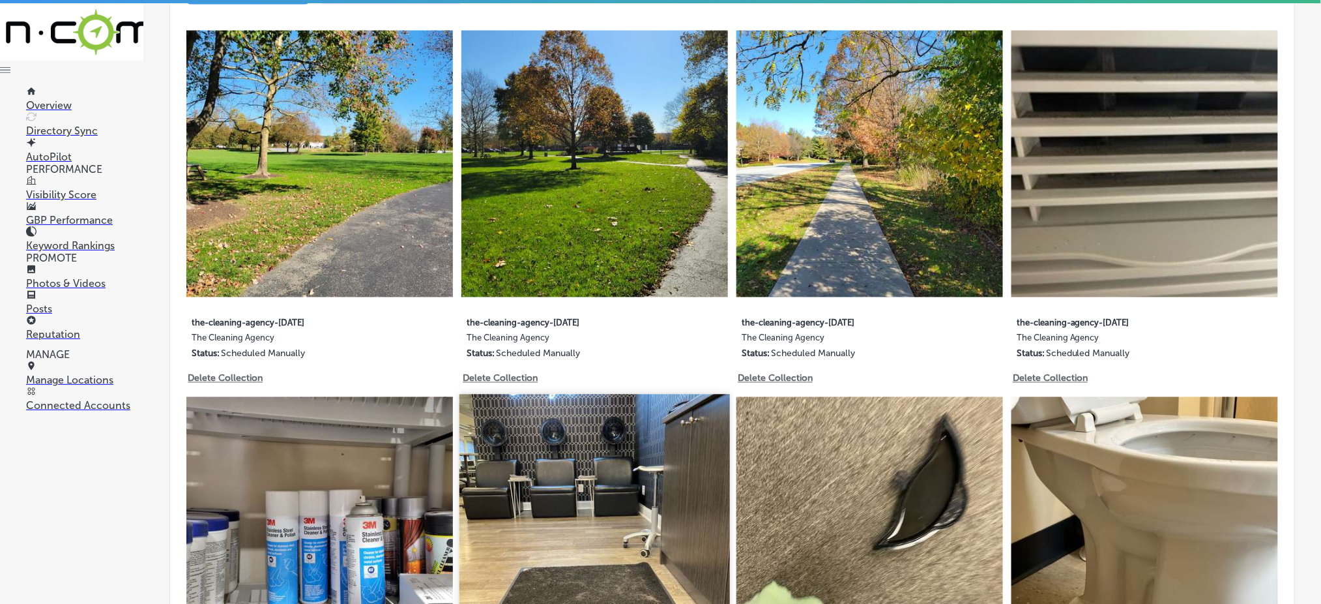
scroll to position [521, 0]
